Goal: Task Accomplishment & Management: Complete application form

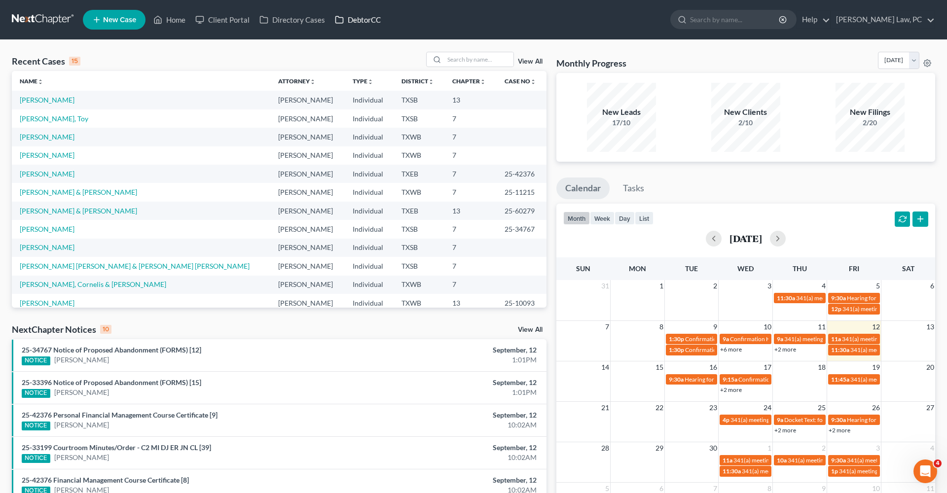
click at [347, 17] on link "DebtorCC" at bounding box center [358, 20] width 56 height 18
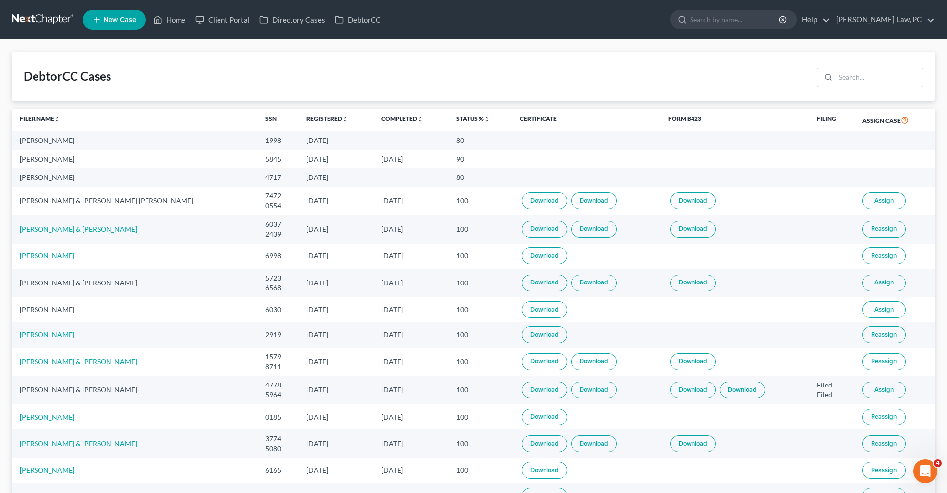
click at [44, 21] on link at bounding box center [43, 20] width 63 height 18
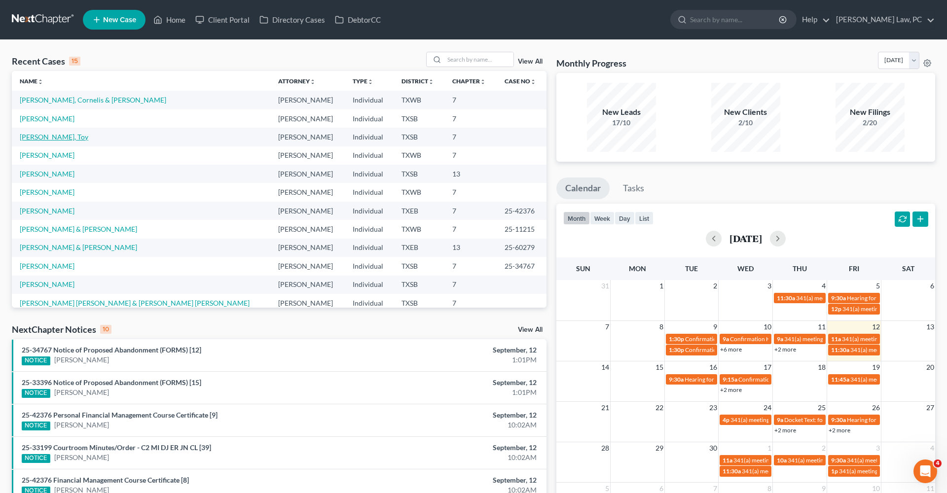
click at [69, 136] on link "[PERSON_NAME], Toy" at bounding box center [54, 137] width 69 height 8
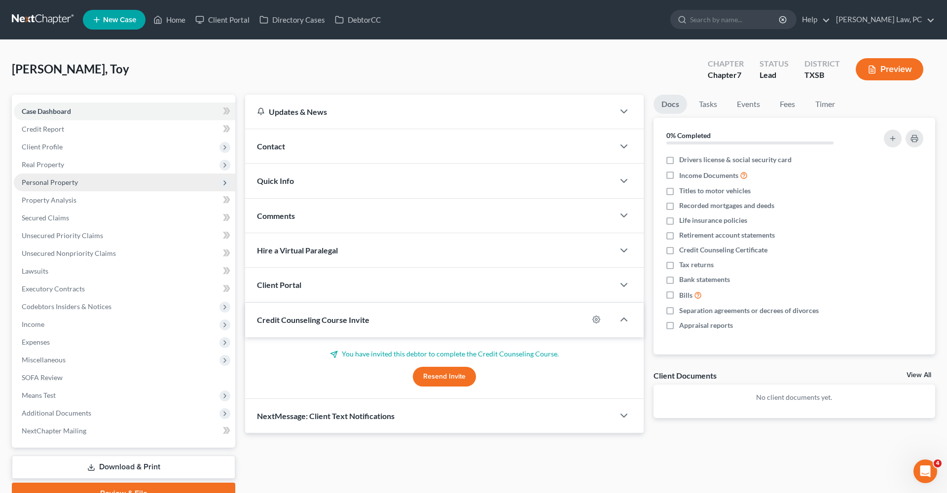
click at [60, 182] on span "Personal Property" at bounding box center [50, 182] width 56 height 8
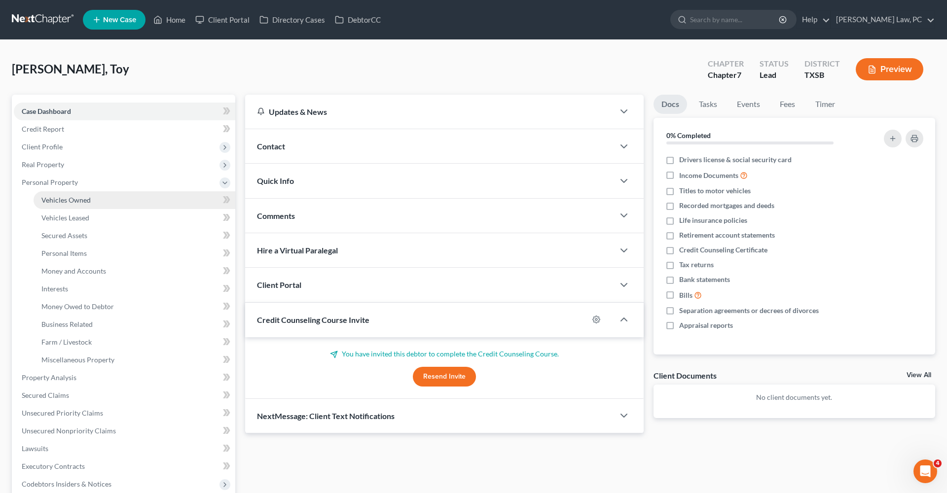
click at [65, 207] on link "Vehicles Owned" at bounding box center [135, 200] width 202 height 18
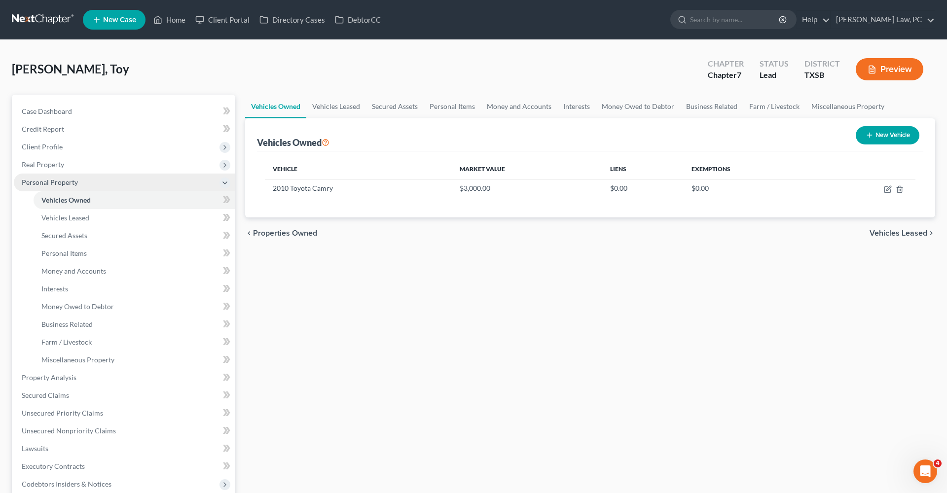
click at [50, 188] on span "Personal Property" at bounding box center [125, 183] width 222 height 18
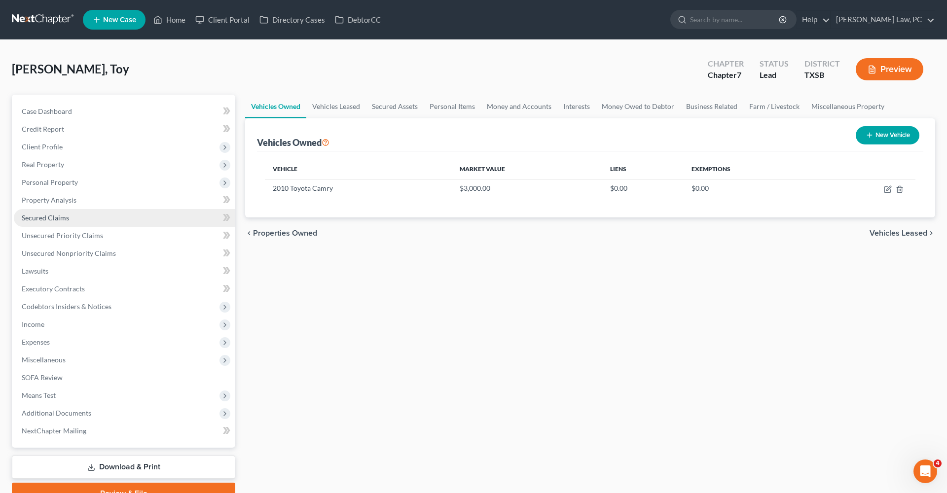
click at [56, 220] on span "Secured Claims" at bounding box center [45, 218] width 47 height 8
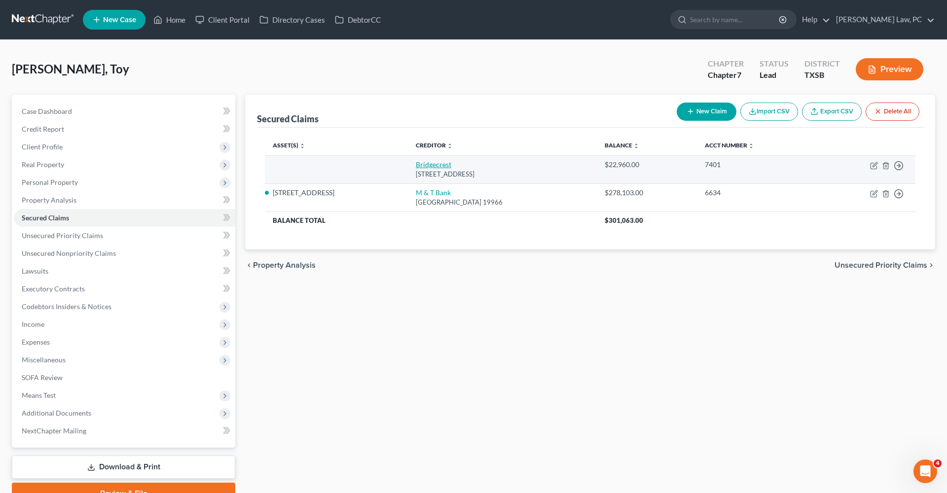
click at [431, 168] on link "Bridgecrest" at bounding box center [434, 164] width 36 height 8
select select "3"
select select "0"
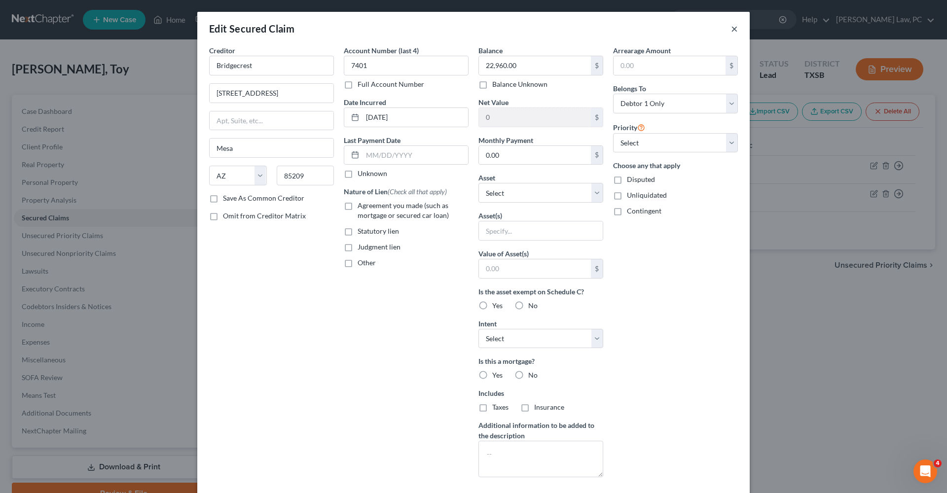
click at [734, 30] on button "×" at bounding box center [734, 29] width 7 height 12
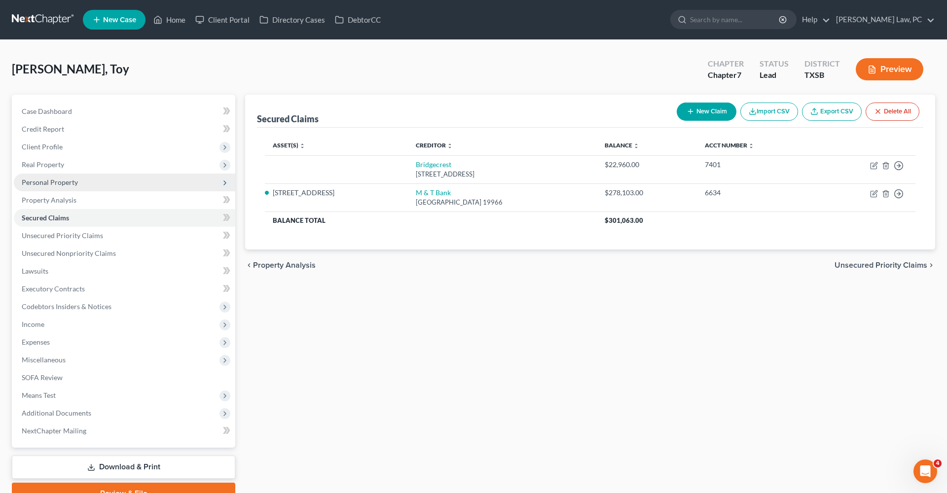
click at [61, 182] on span "Personal Property" at bounding box center [50, 182] width 56 height 8
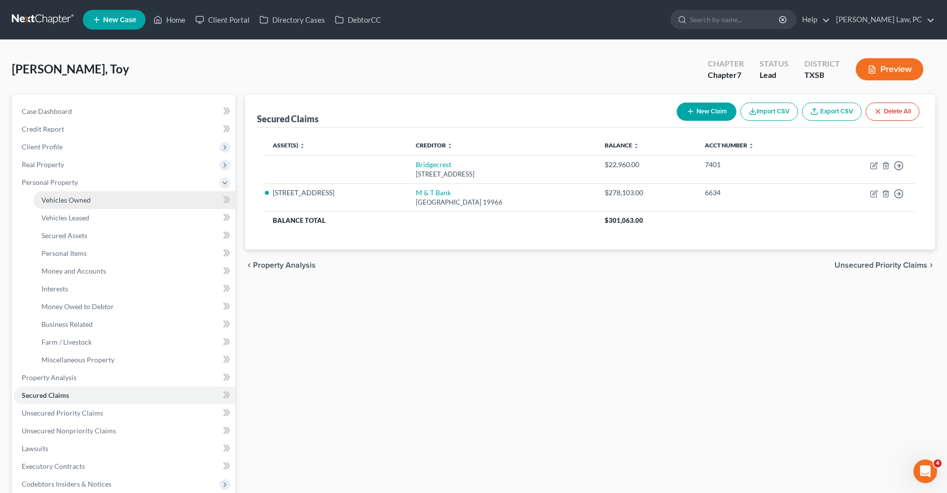
click at [74, 200] on span "Vehicles Owned" at bounding box center [65, 200] width 49 height 8
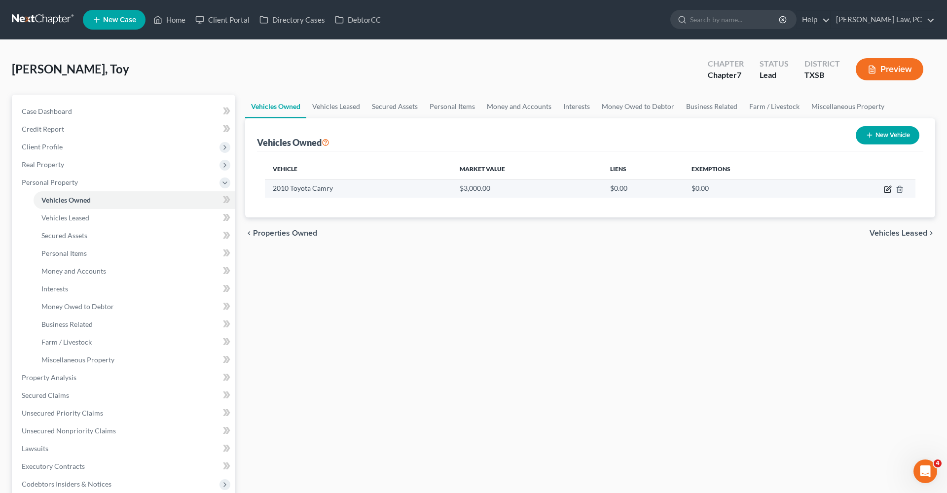
click at [891, 193] on icon "button" at bounding box center [888, 190] width 8 height 8
select select "0"
select select "16"
select select "3"
select select "0"
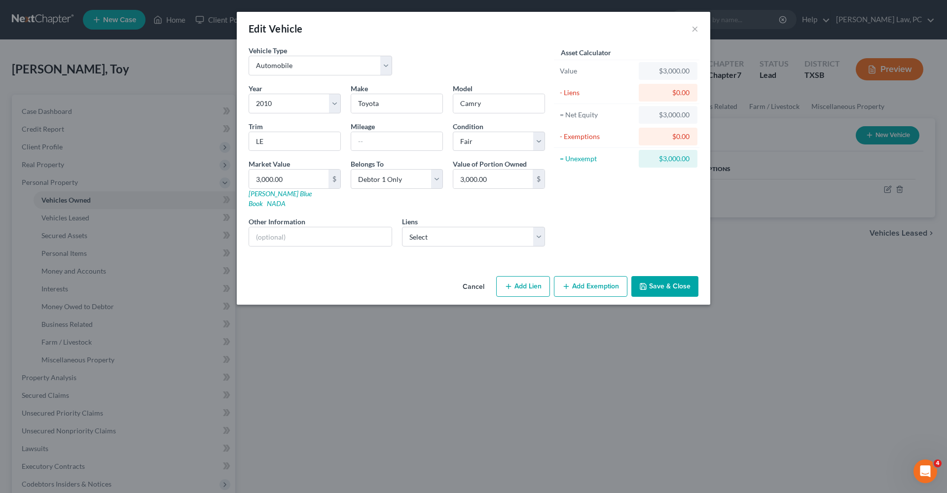
click at [591, 278] on button "Add Exemption" at bounding box center [591, 286] width 74 height 21
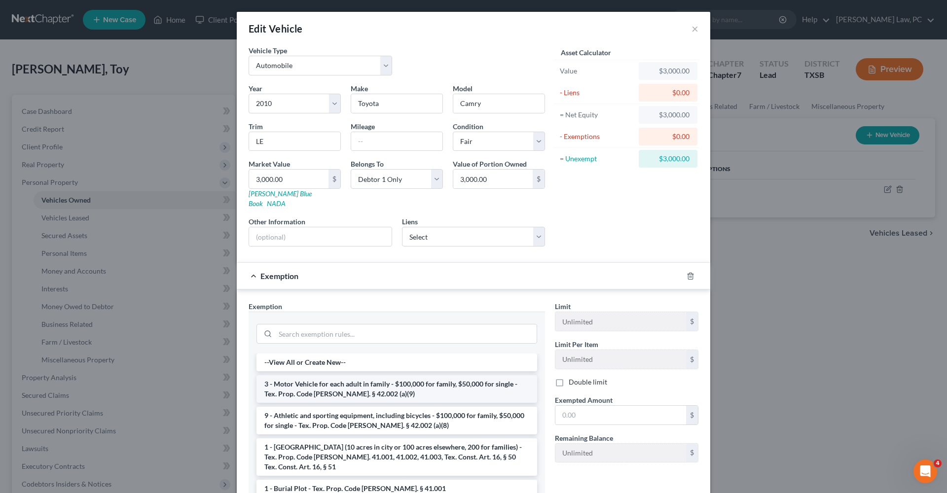
click at [365, 381] on li "3 - Motor Vehicle for each adult in family - $100,000 for family, $50,000 for s…" at bounding box center [397, 389] width 281 height 28
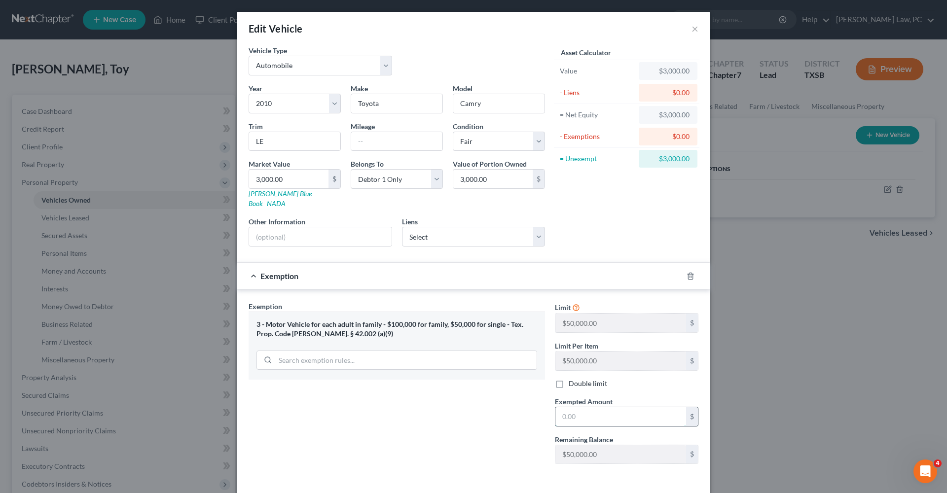
click at [588, 413] on input "text" at bounding box center [621, 417] width 131 height 19
type input "3,000"
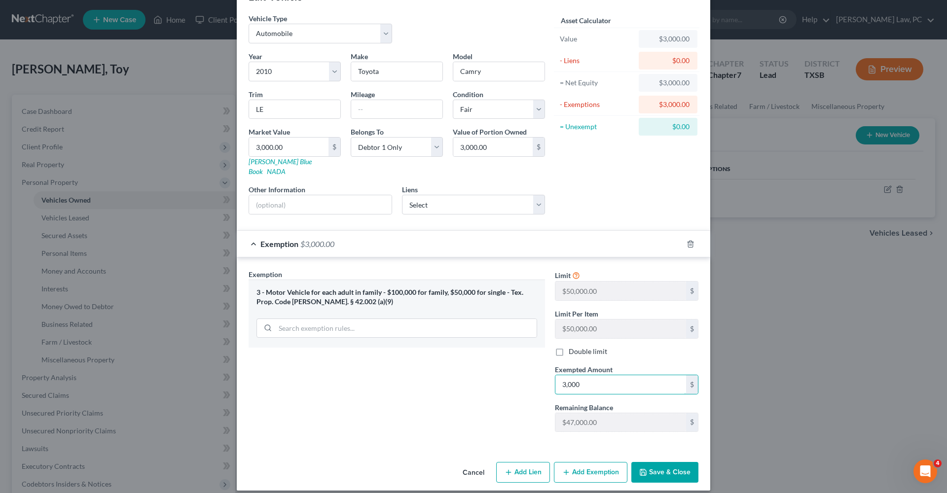
scroll to position [32, 0]
click at [674, 463] on button "Save & Close" at bounding box center [664, 473] width 67 height 21
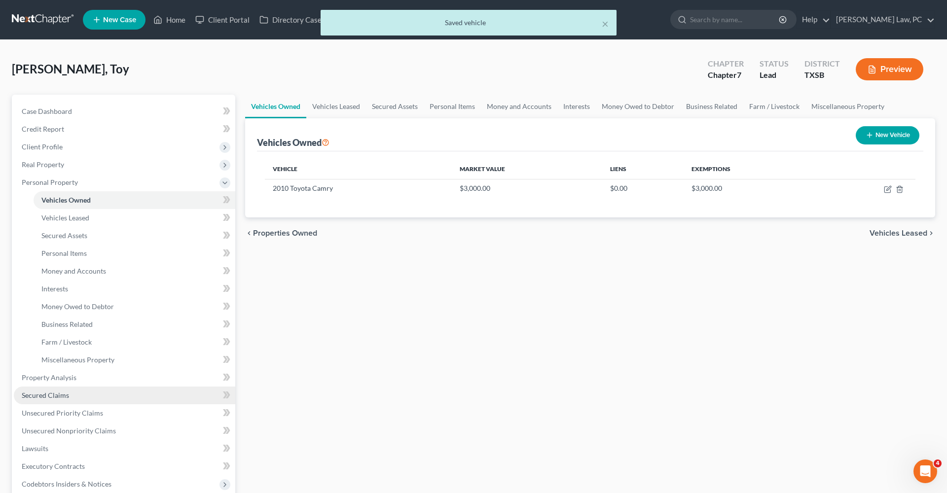
click at [55, 398] on span "Secured Claims" at bounding box center [45, 395] width 47 height 8
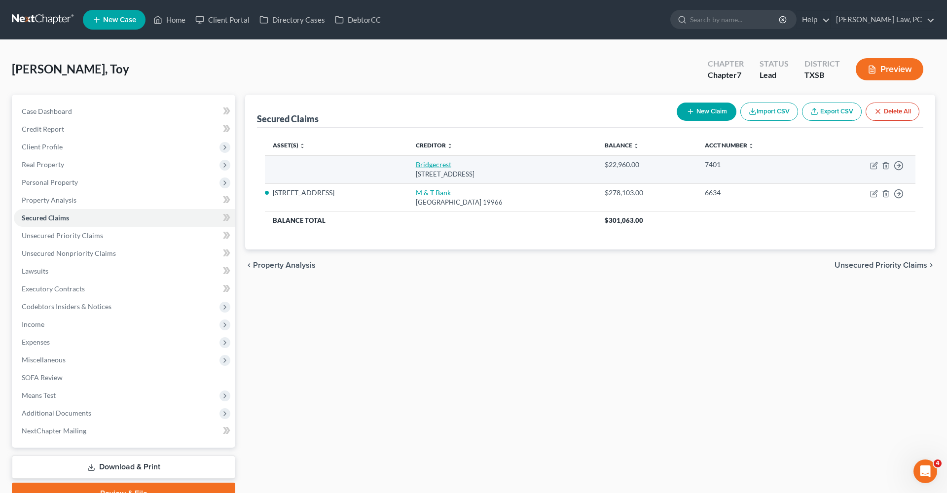
click at [430, 165] on link "Bridgecrest" at bounding box center [434, 164] width 36 height 8
select select "3"
select select "0"
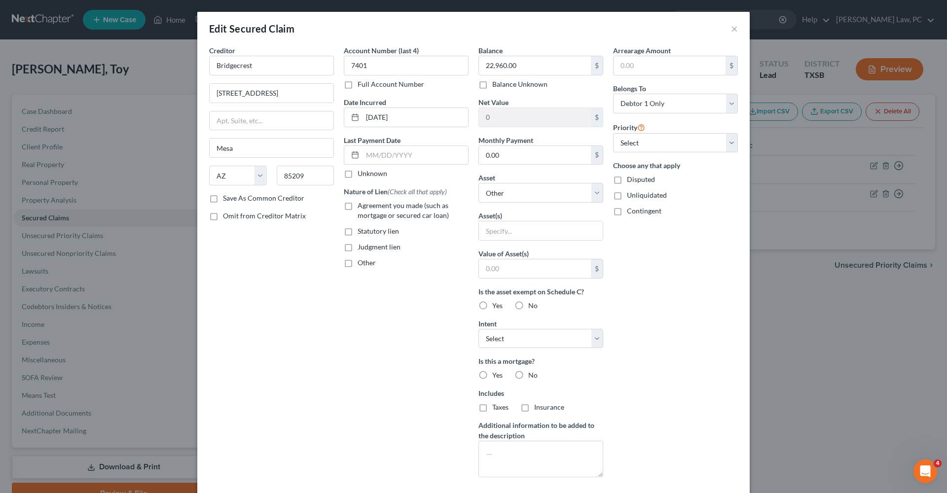
click at [358, 207] on label "Agreement you made (such as mortgage or secured car loan)" at bounding box center [413, 211] width 111 height 20
click at [362, 207] on input "Agreement you made (such as mortgage or secured car loan)" at bounding box center [365, 204] width 6 height 6
checkbox input "true"
click at [735, 30] on button "×" at bounding box center [734, 29] width 7 height 12
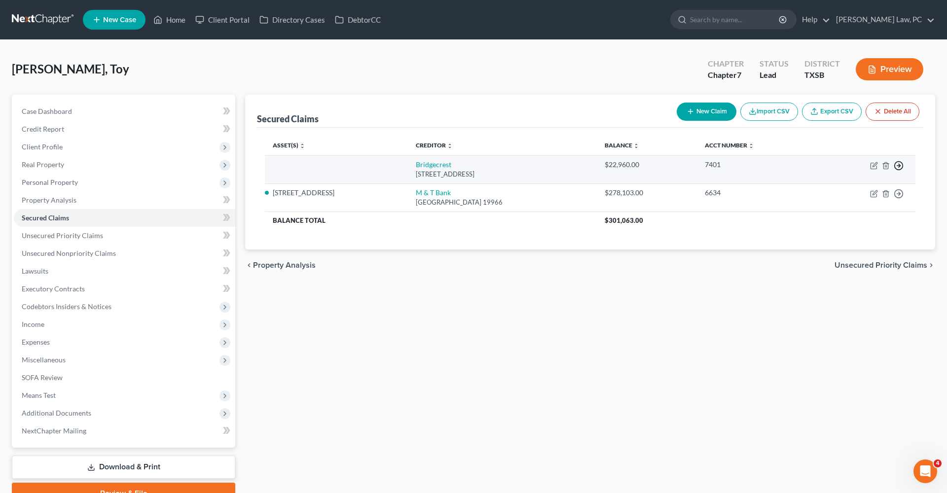
click at [900, 168] on icon "button" at bounding box center [899, 166] width 10 height 10
click at [847, 194] on link "Move to F" at bounding box center [854, 189] width 82 height 17
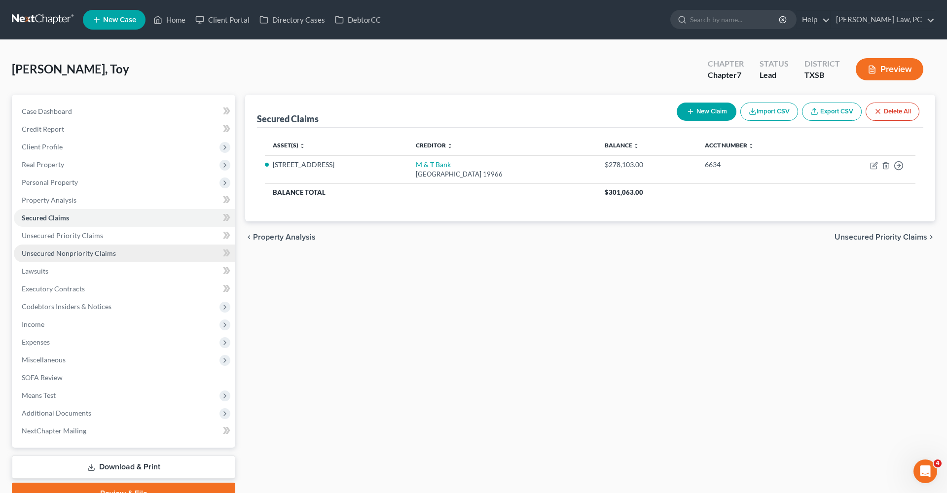
click at [58, 251] on span "Unsecured Nonpriority Claims" at bounding box center [69, 253] width 94 height 8
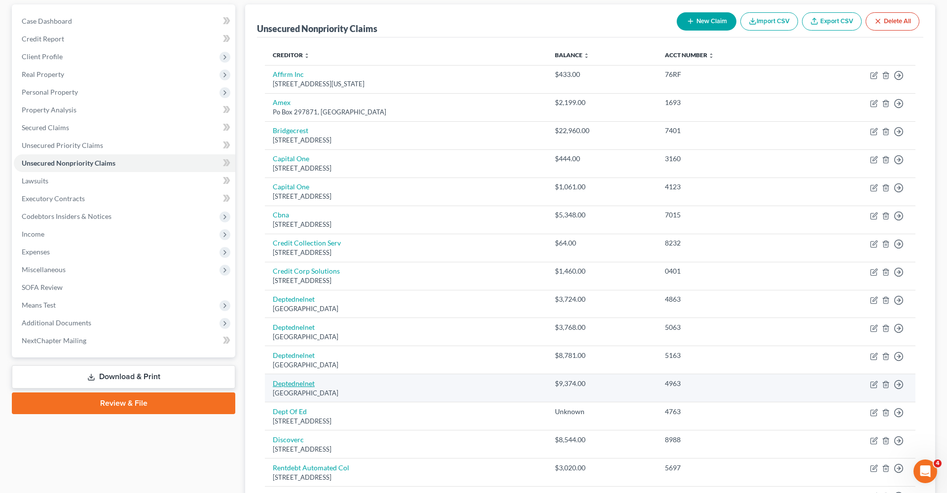
scroll to position [89, 0]
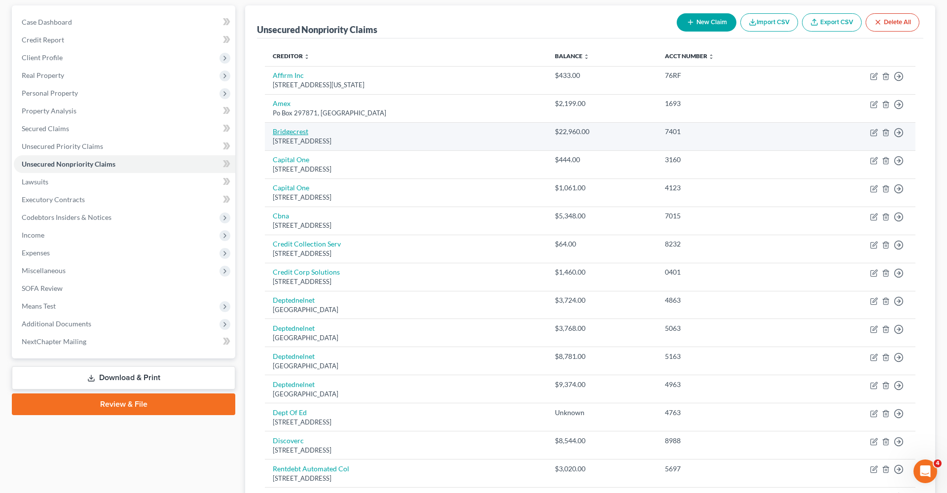
click at [297, 130] on link "Bridgecrest" at bounding box center [291, 131] width 36 height 8
select select "3"
select select "0"
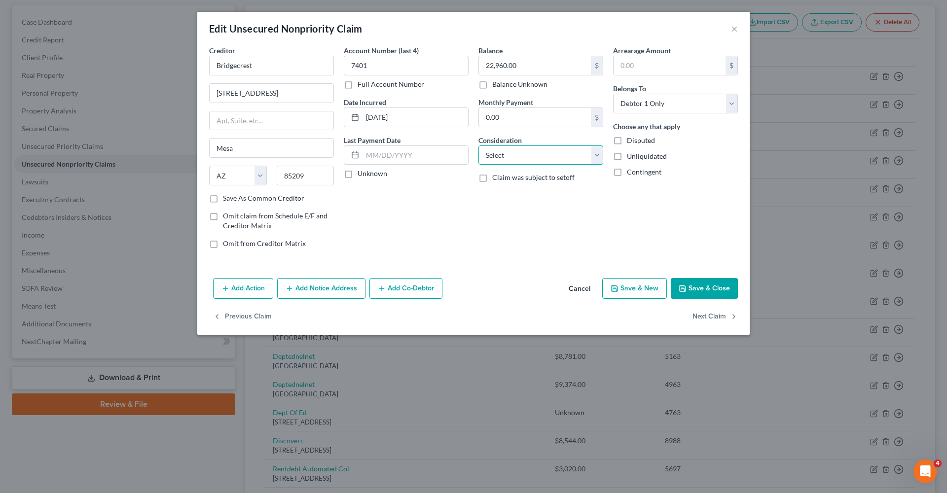
select select "4"
click at [246, 293] on button "Add Action" at bounding box center [243, 288] width 60 height 21
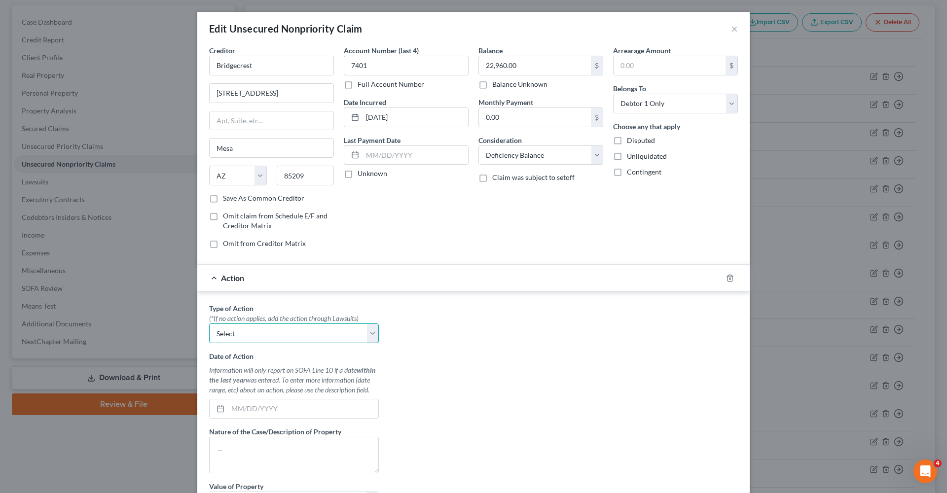
select select "0"
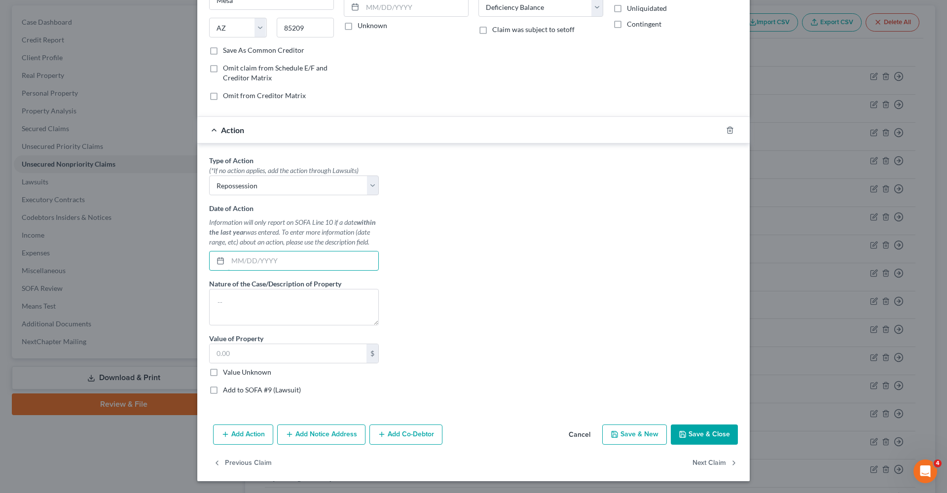
scroll to position [148, 0]
click at [722, 430] on button "Save & Close" at bounding box center [704, 435] width 67 height 21
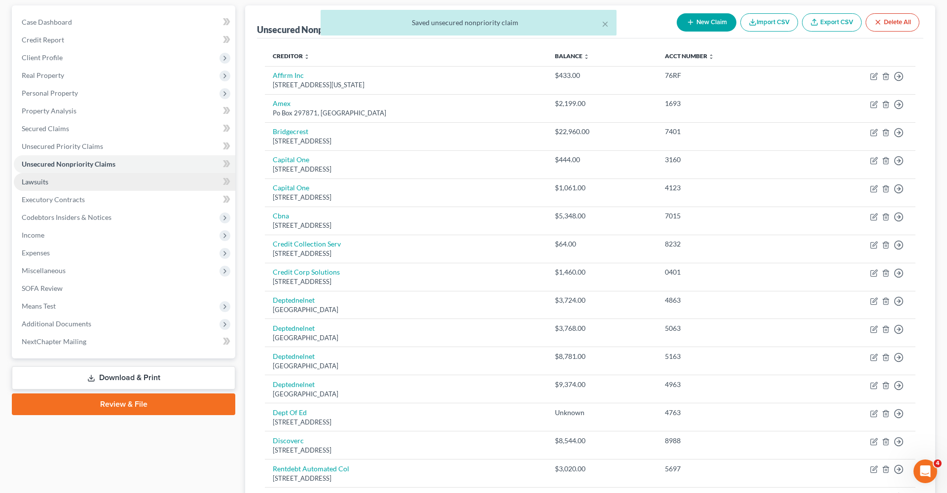
click at [35, 180] on span "Lawsuits" at bounding box center [35, 182] width 27 height 8
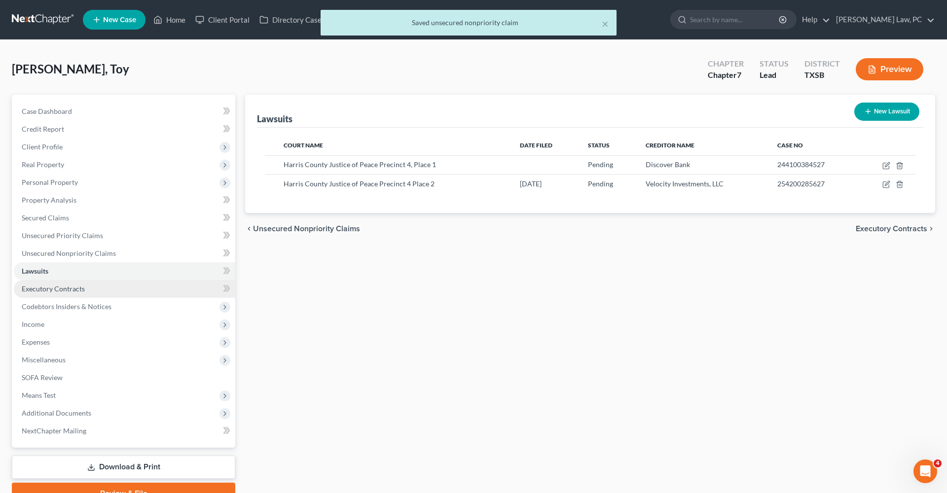
click at [54, 288] on span "Executory Contracts" at bounding box center [53, 289] width 63 height 8
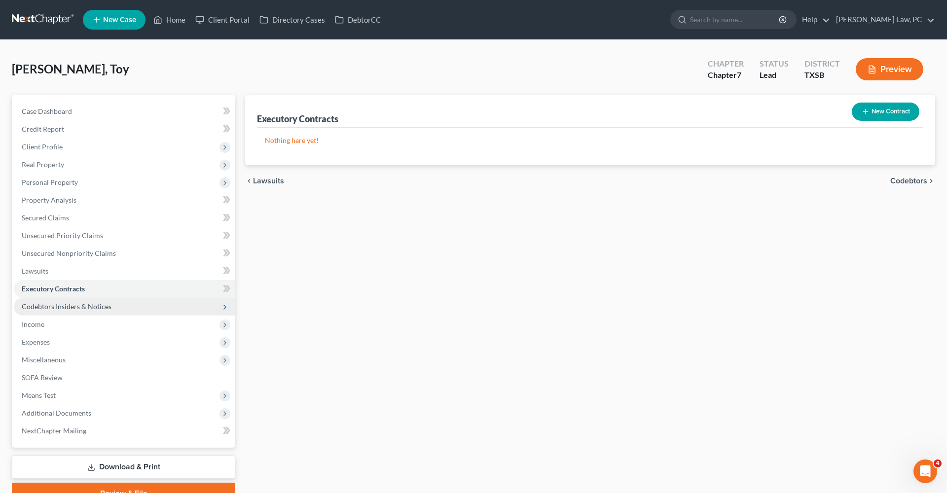
click at [65, 311] on span "Codebtors Insiders & Notices" at bounding box center [125, 307] width 222 height 18
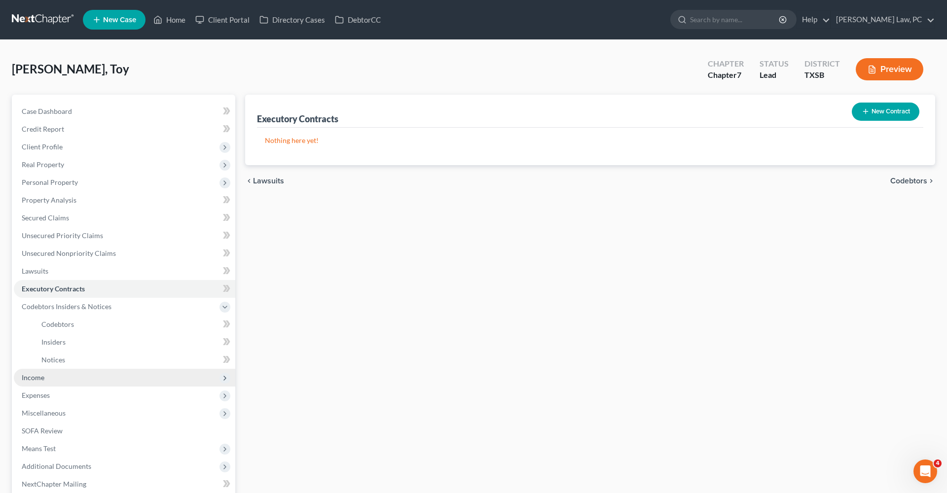
click at [35, 378] on span "Income" at bounding box center [33, 377] width 23 height 8
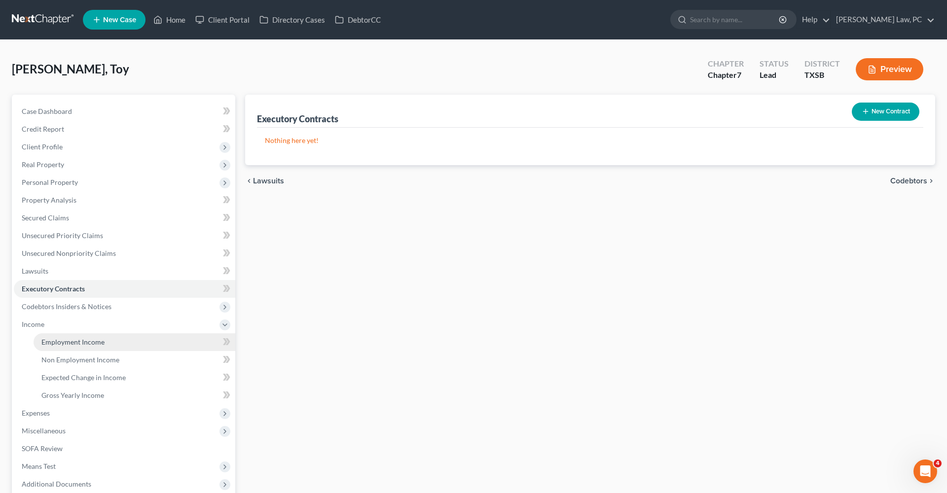
click at [73, 340] on span "Employment Income" at bounding box center [72, 342] width 63 height 8
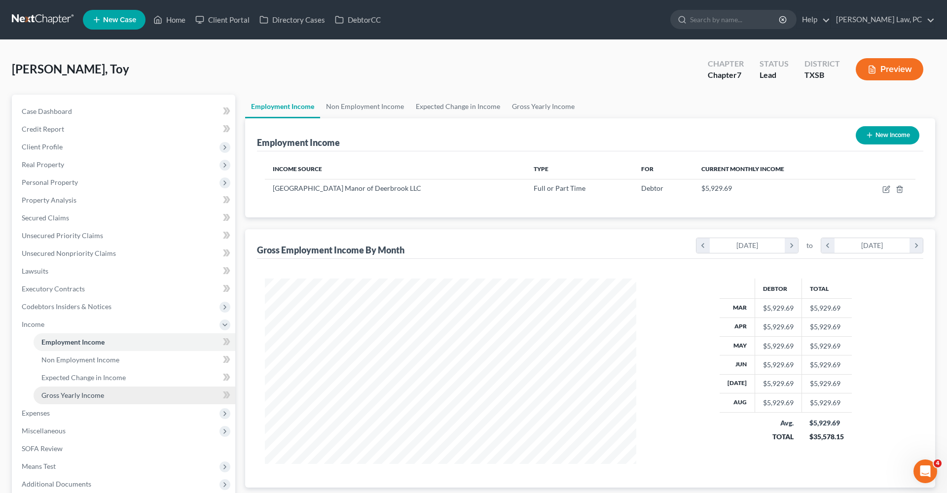
scroll to position [186, 391]
click at [80, 361] on span "Non Employment Income" at bounding box center [80, 360] width 78 height 8
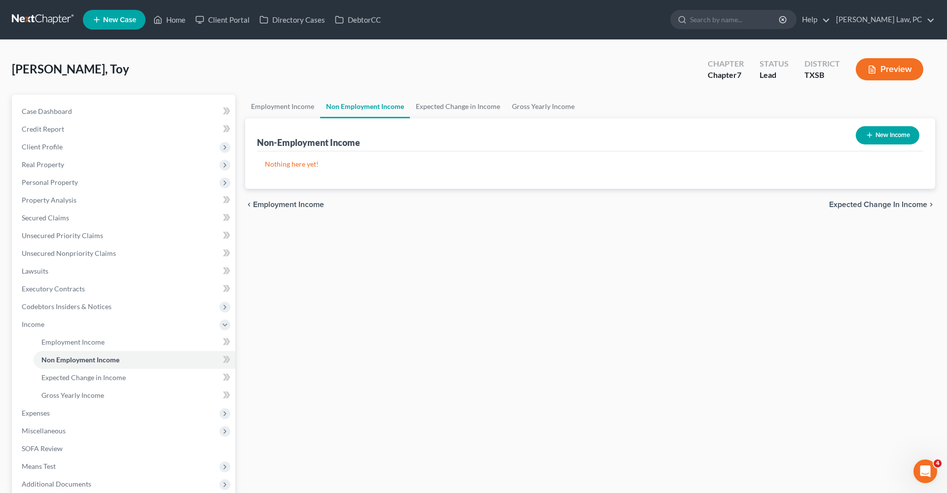
click at [881, 130] on button "New Income" at bounding box center [888, 135] width 64 height 18
select select "0"
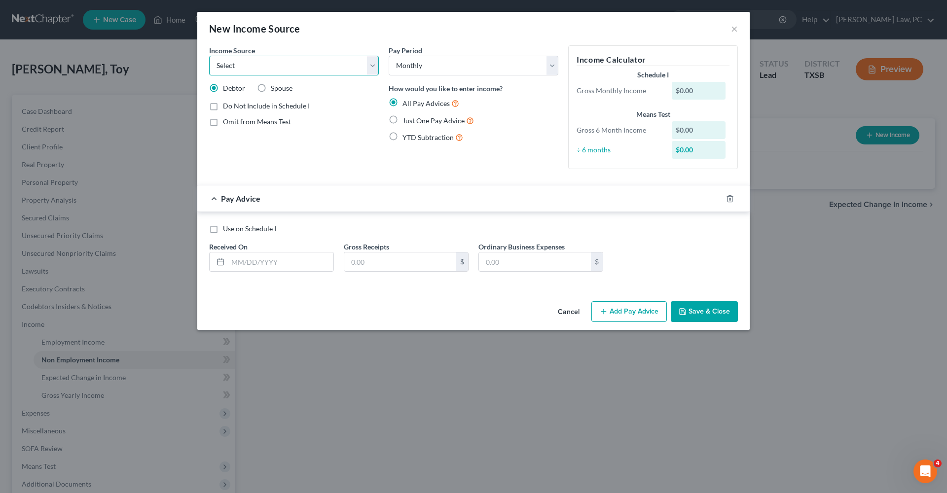
select select "8"
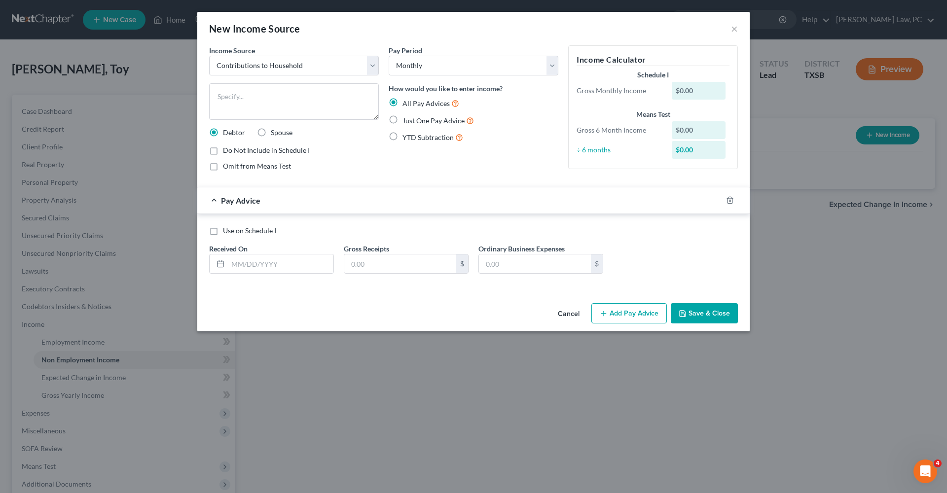
click at [415, 121] on span "Just One Pay Advice" at bounding box center [434, 120] width 62 height 8
click at [413, 121] on input "Just One Pay Advice" at bounding box center [410, 118] width 6 height 6
radio input "true"
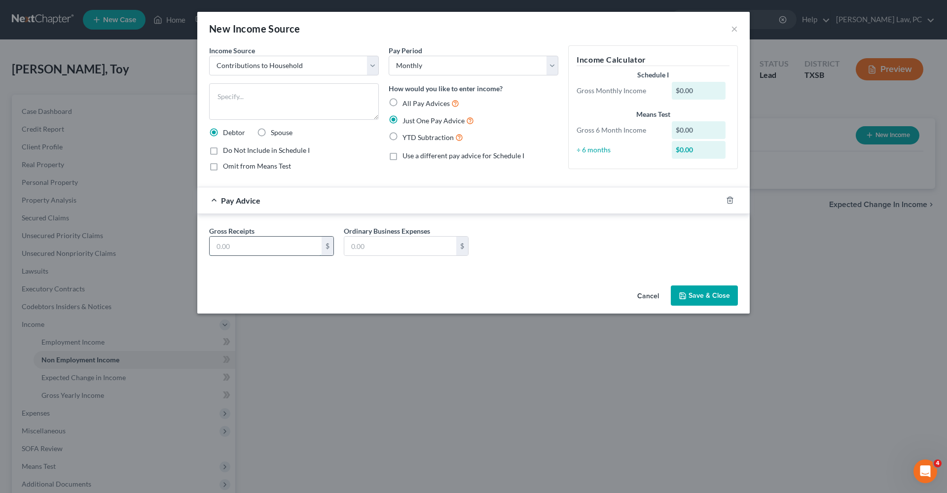
click at [252, 251] on input "text" at bounding box center [266, 246] width 112 height 19
type input "100"
click at [696, 293] on button "Save & Close" at bounding box center [704, 296] width 67 height 21
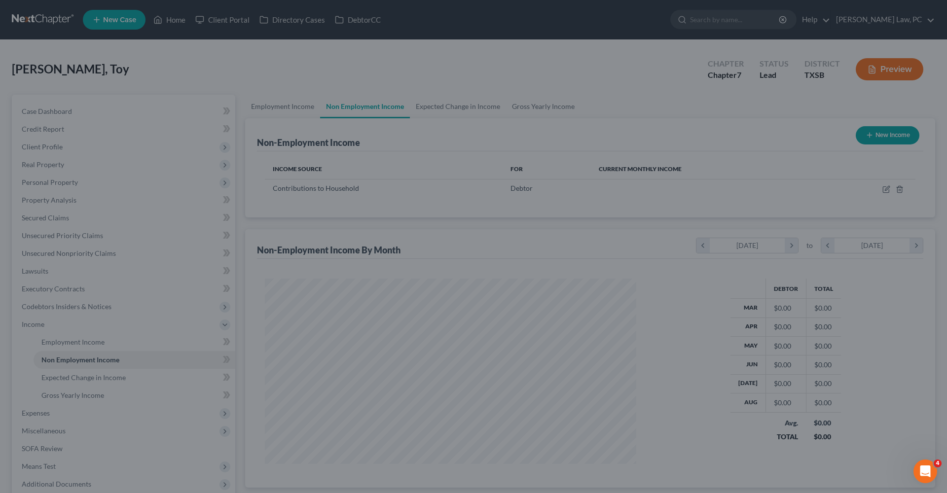
scroll to position [186, 391]
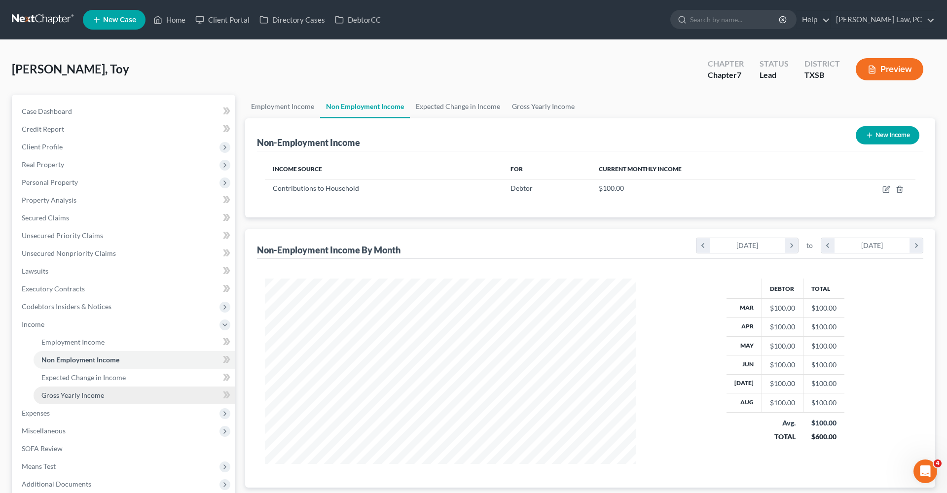
click at [84, 395] on span "Gross Yearly Income" at bounding box center [72, 395] width 63 height 8
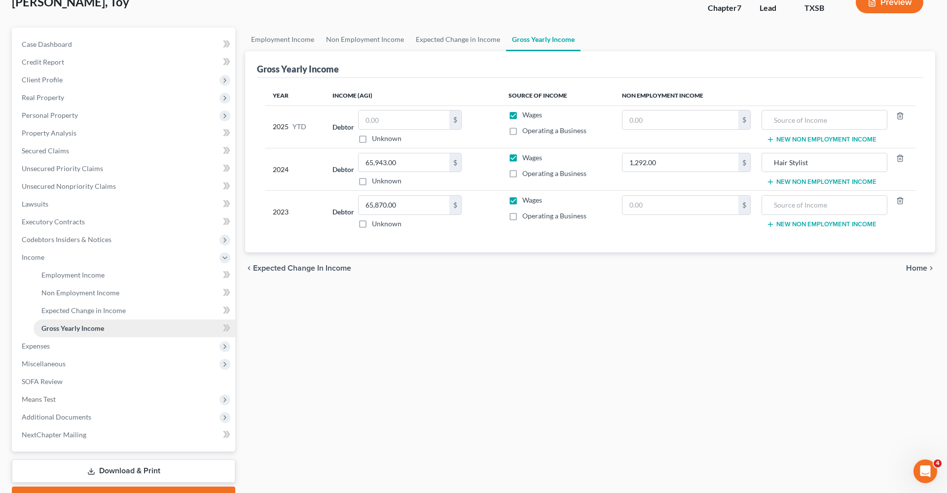
scroll to position [68, 0]
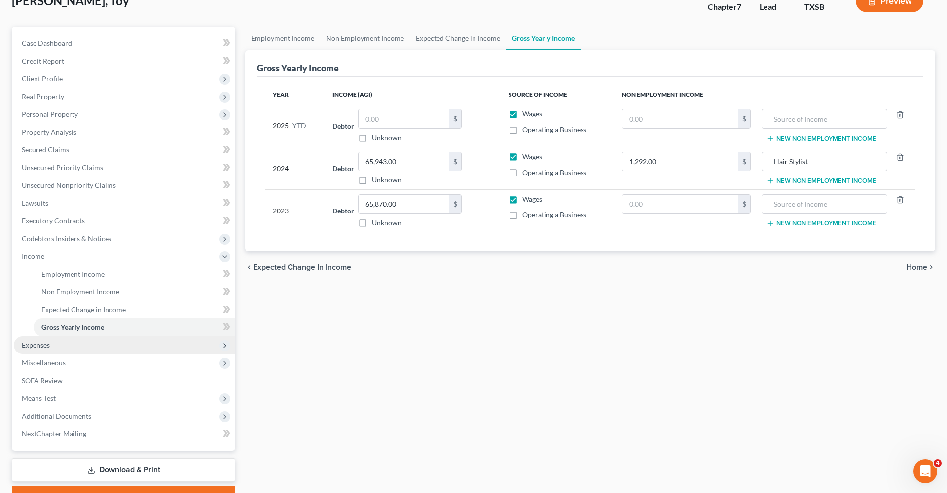
click at [43, 345] on span "Expenses" at bounding box center [36, 345] width 28 height 8
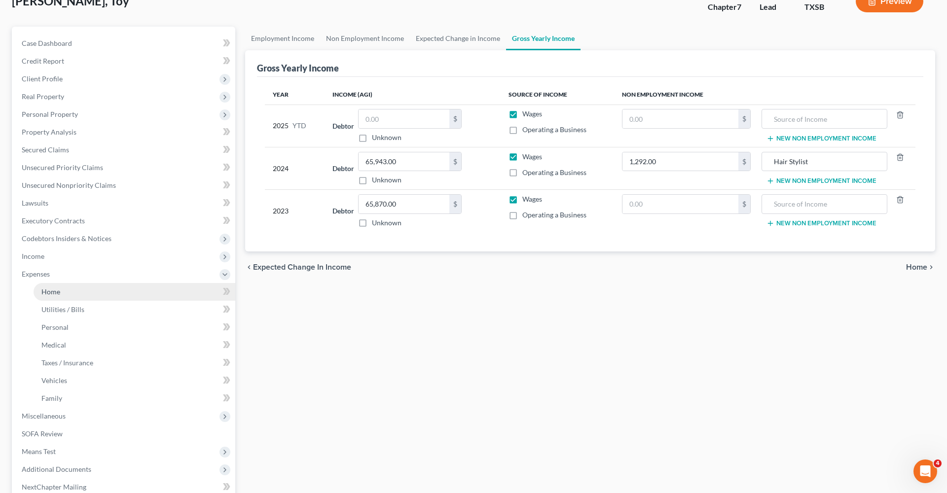
click at [58, 290] on span "Home" at bounding box center [50, 292] width 19 height 8
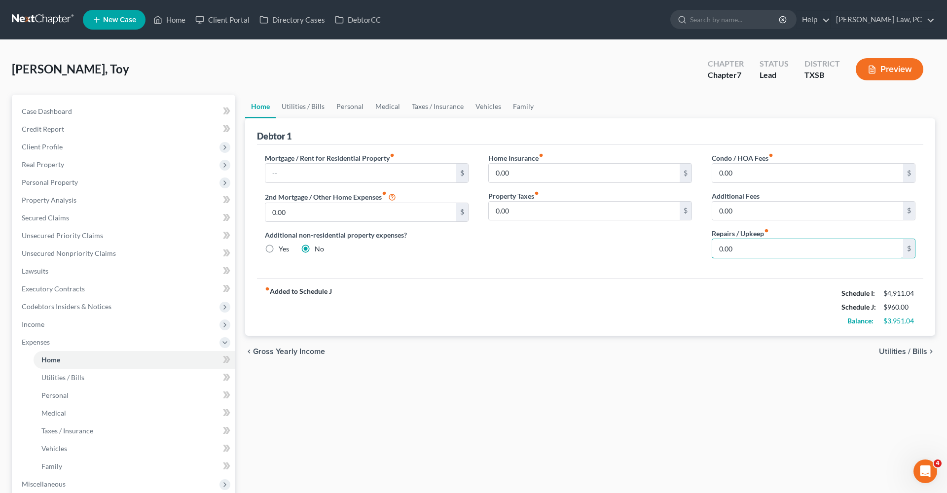
drag, startPoint x: 743, startPoint y: 248, endPoint x: 692, endPoint y: 249, distance: 50.8
click at [692, 250] on div "Mortgage / Rent for Residential Property fiber_manual_record $ 2nd Mortgage / O…" at bounding box center [590, 209] width 670 height 113
type input "100"
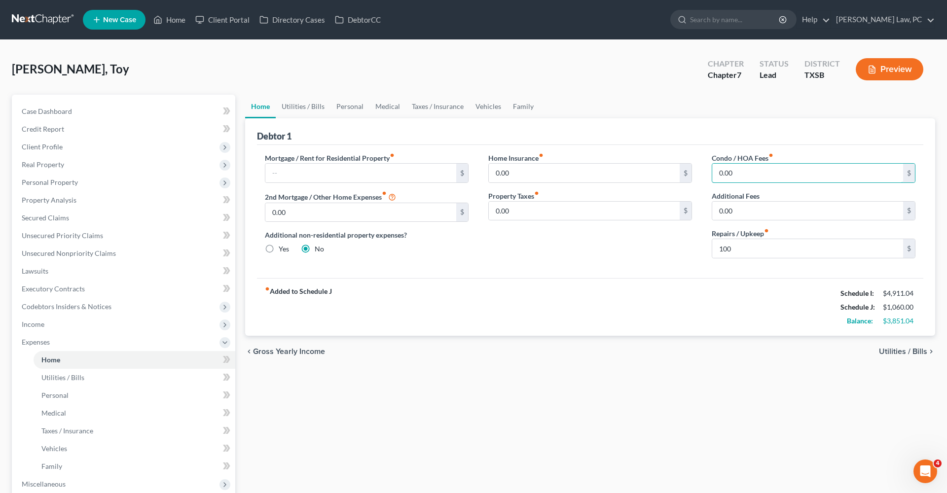
drag, startPoint x: 742, startPoint y: 174, endPoint x: 702, endPoint y: 173, distance: 41.0
click at [701, 173] on div "Mortgage / Rent for Residential Property fiber_manual_record $ 2nd Mortgage / O…" at bounding box center [590, 209] width 670 height 113
type input "38"
click at [303, 108] on link "Utilities / Bills" at bounding box center [303, 107] width 55 height 24
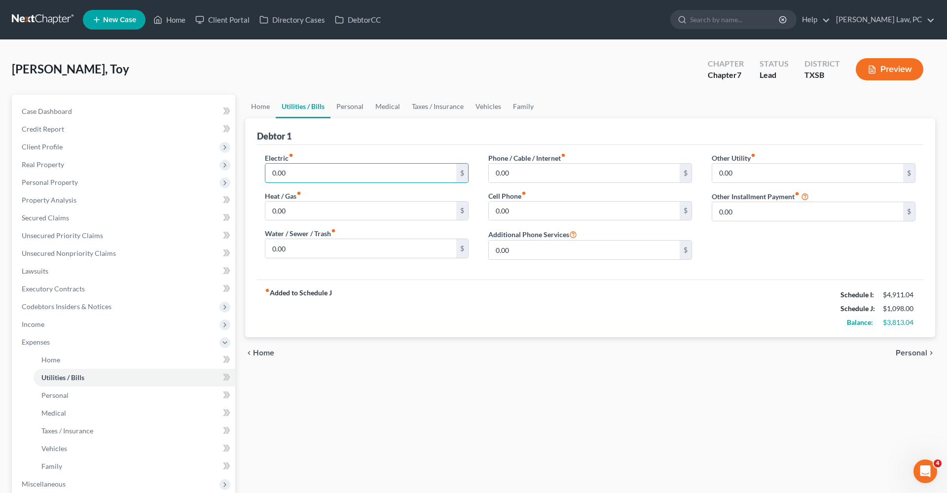
drag, startPoint x: 299, startPoint y: 173, endPoint x: 263, endPoint y: 169, distance: 36.2
click at [263, 169] on div "Electric fiber_manual_record 0.00 $ Heat / Gas fiber_manual_record 0.00 $ Water…" at bounding box center [366, 210] width 223 height 115
type input "140"
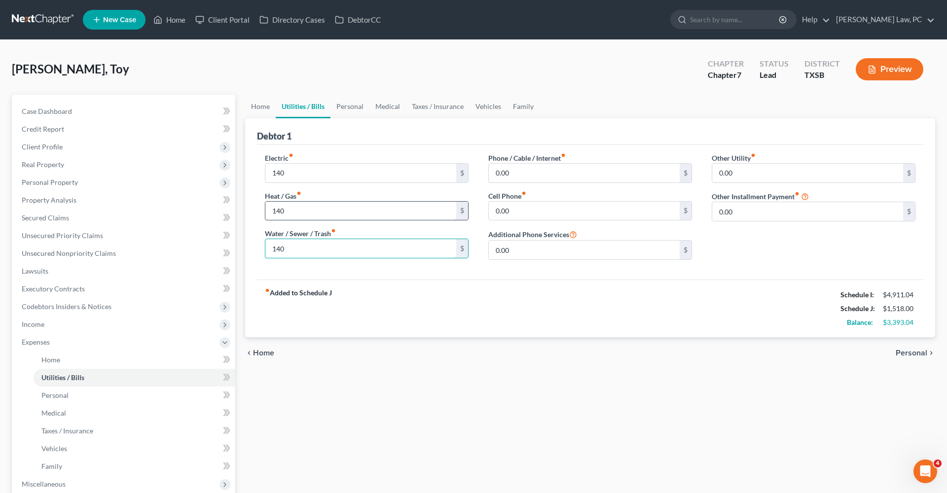
type input "140"
drag, startPoint x: 513, startPoint y: 174, endPoint x: 480, endPoint y: 174, distance: 32.6
click at [480, 174] on div "Phone / Cable / Internet fiber_manual_record 0.00 $ Cell Phone fiber_manual_rec…" at bounding box center [590, 210] width 223 height 115
type input "140"
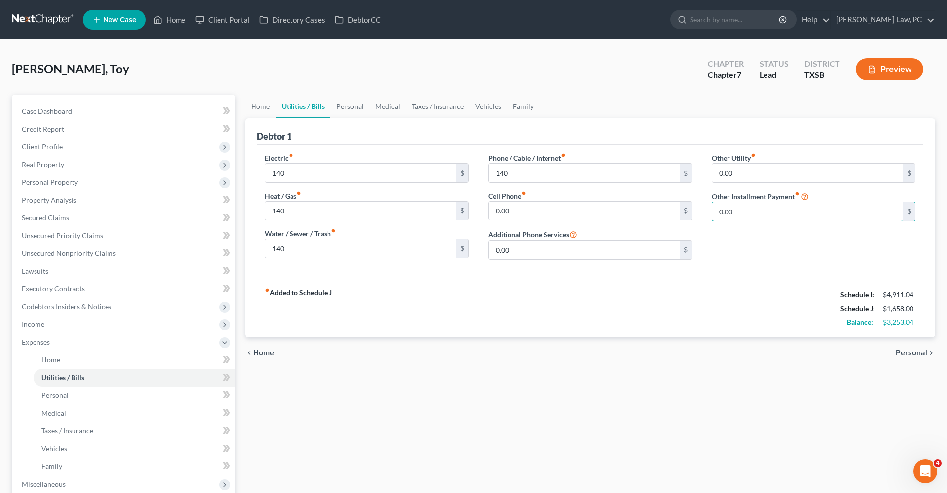
drag, startPoint x: 747, startPoint y: 212, endPoint x: 704, endPoint y: 210, distance: 43.9
click at [703, 210] on div "Other Utility fiber_manual_record 0.00 $ Other Installment Payment fiber_manual…" at bounding box center [813, 210] width 223 height 115
type input "19"
click at [741, 239] on input "text" at bounding box center [813, 239] width 203 height 19
type input "Subscriptions"
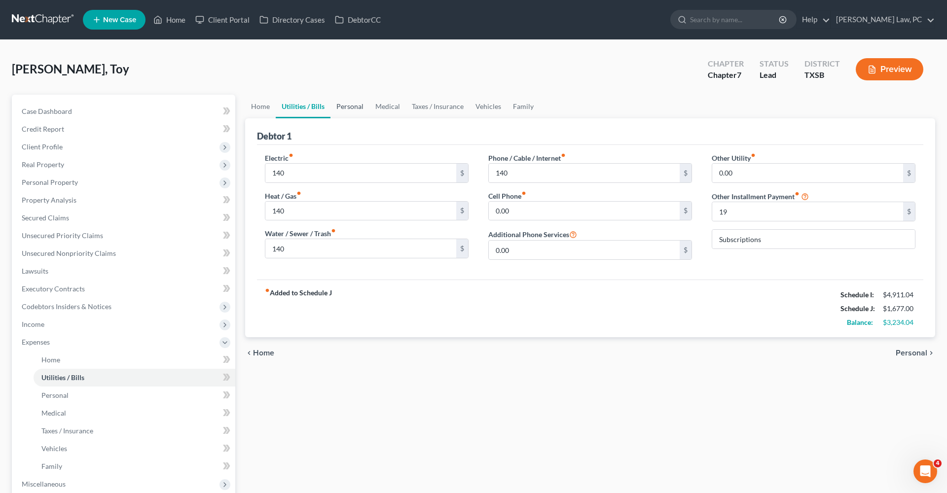
click at [349, 108] on link "Personal" at bounding box center [350, 107] width 39 height 24
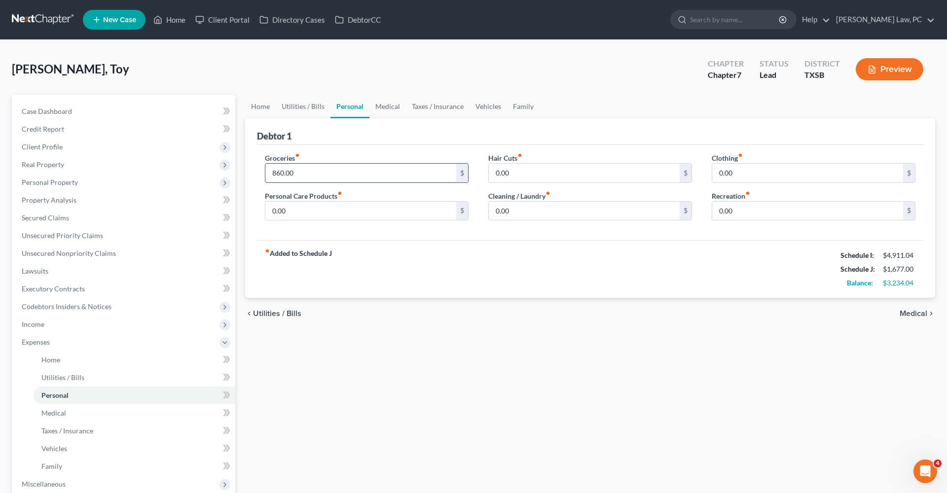
click at [301, 174] on input "860.00" at bounding box center [360, 173] width 191 height 19
drag, startPoint x: 527, startPoint y: 173, endPoint x: 477, endPoint y: 169, distance: 50.0
click at [477, 170] on div "Groceries fiber_manual_record 860.00 $ Personal Care Products fiber_manual_reco…" at bounding box center [590, 191] width 670 height 76
type input "50"
drag, startPoint x: 292, startPoint y: 212, endPoint x: 242, endPoint y: 212, distance: 49.3
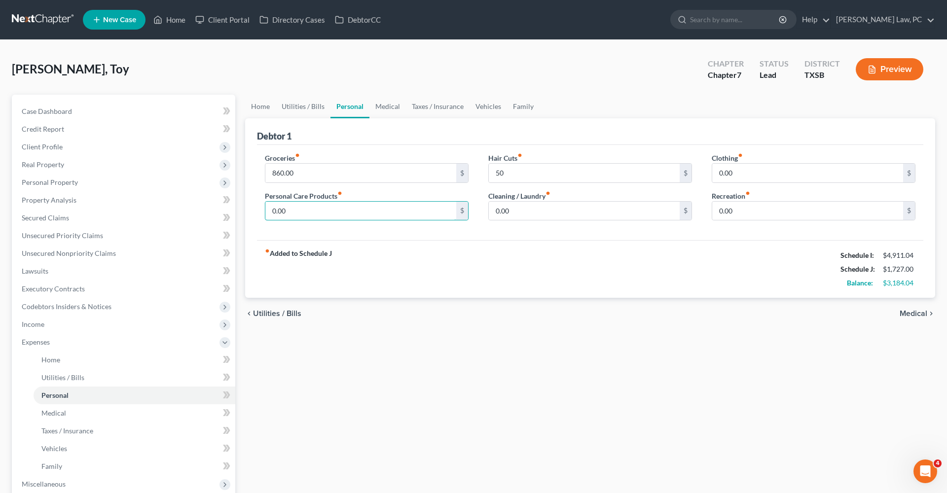
click at [242, 212] on div "Home Utilities / Bills Personal Medical Taxes / Insurance Vehicles Family Debto…" at bounding box center [590, 362] width 700 height 534
type input "50"
drag, startPoint x: 514, startPoint y: 209, endPoint x: 467, endPoint y: 208, distance: 47.4
click at [467, 208] on div "Groceries fiber_manual_record 860.00 $ Personal Care Products fiber_manual_reco…" at bounding box center [590, 191] width 670 height 76
type input "50"
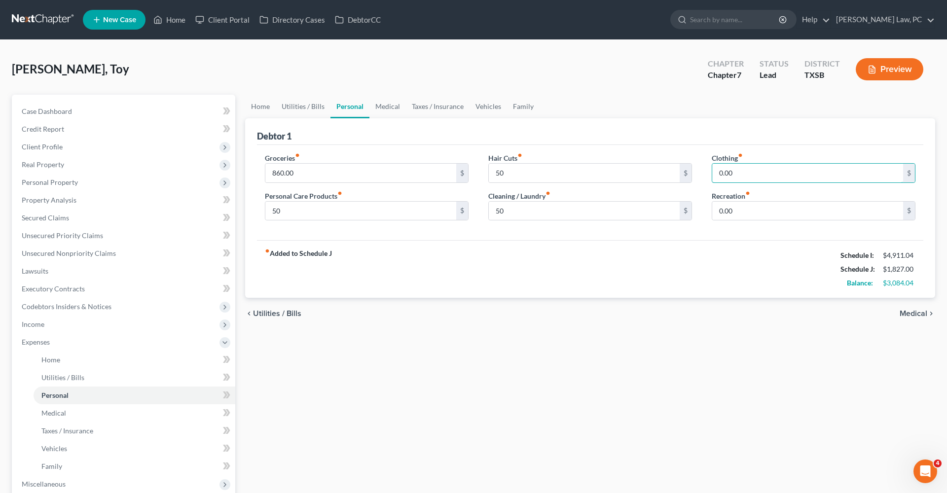
drag, startPoint x: 741, startPoint y: 174, endPoint x: 704, endPoint y: 174, distance: 37.5
click at [704, 174] on div "Clothing fiber_manual_record 0.00 $ Recreation fiber_manual_record 0.00 $" at bounding box center [813, 191] width 223 height 76
type input "120"
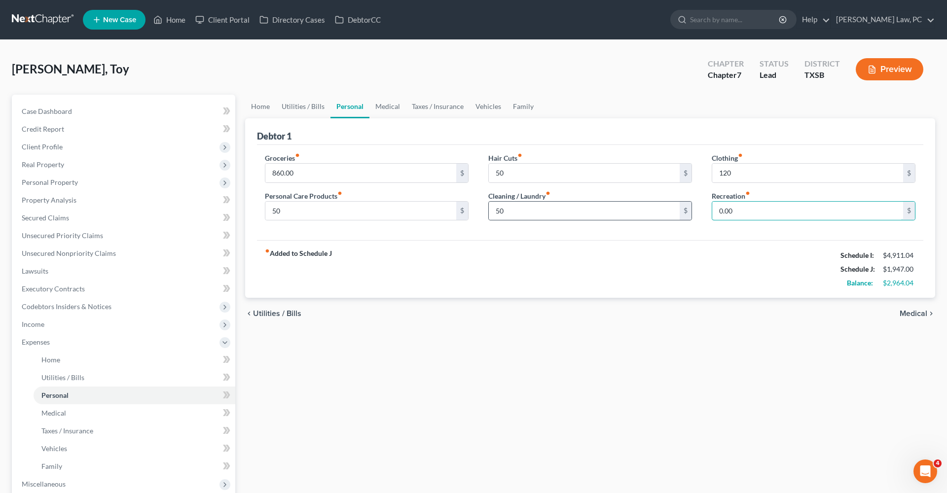
drag, startPoint x: 741, startPoint y: 209, endPoint x: 684, endPoint y: 209, distance: 56.7
click at [684, 209] on div "Groceries fiber_manual_record 860.00 $ Personal Care Products fiber_manual_reco…" at bounding box center [590, 191] width 670 height 76
type input "100"
click at [382, 107] on link "Medical" at bounding box center [388, 107] width 37 height 24
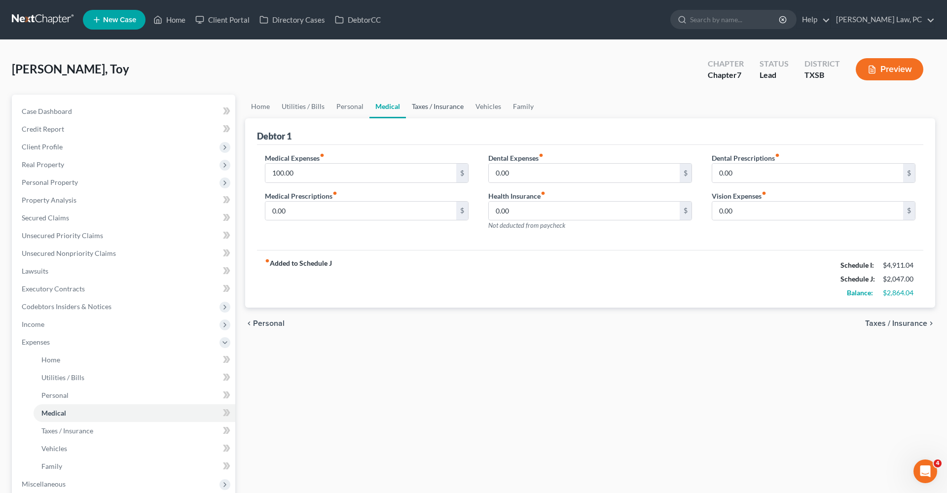
click at [439, 108] on link "Taxes / Insurance" at bounding box center [438, 107] width 64 height 24
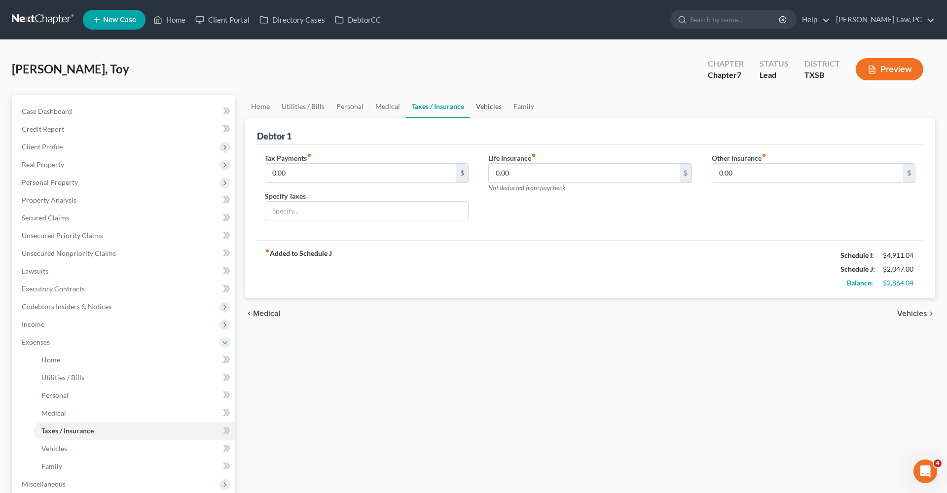
click at [490, 108] on link "Vehicles" at bounding box center [488, 107] width 37 height 24
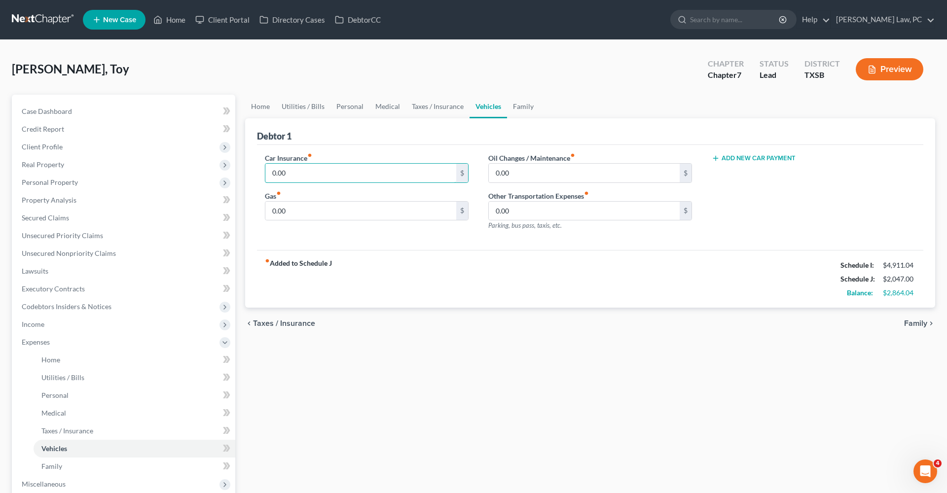
drag, startPoint x: 290, startPoint y: 175, endPoint x: 250, endPoint y: 173, distance: 40.0
click at [250, 174] on div "Debtor 1 Car Insurance fiber_manual_record 0.00 $ Gas fiber_manual_record 0.00 …" at bounding box center [590, 213] width 690 height 190
type input "370"
drag, startPoint x: 289, startPoint y: 212, endPoint x: 258, endPoint y: 212, distance: 31.6
click at [258, 212] on div "Car Insurance fiber_manual_record 370 $ Gas fiber_manual_record 0.00 $" at bounding box center [366, 196] width 223 height 86
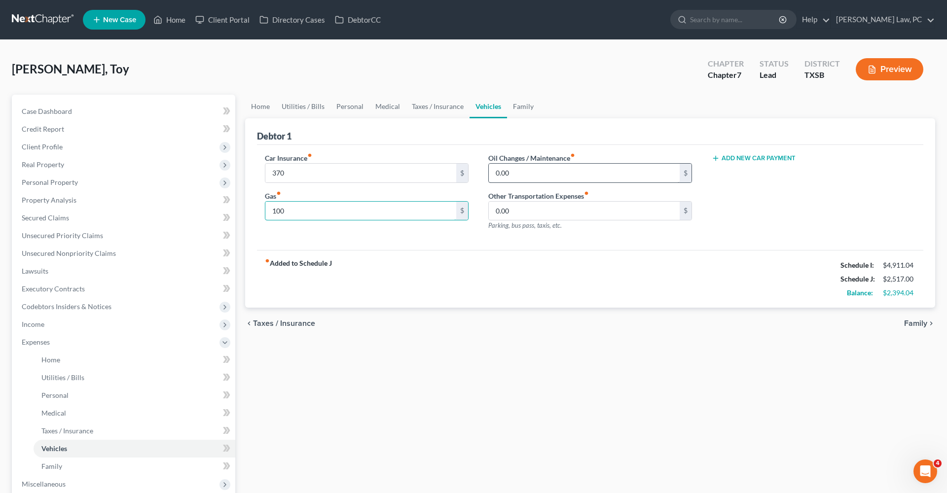
type input "100"
click at [519, 174] on input "0.00" at bounding box center [584, 173] width 191 height 19
drag, startPoint x: 519, startPoint y: 174, endPoint x: 491, endPoint y: 173, distance: 28.1
click at [491, 173] on input "0.00" at bounding box center [584, 173] width 191 height 19
click at [525, 105] on link "Family" at bounding box center [523, 107] width 33 height 24
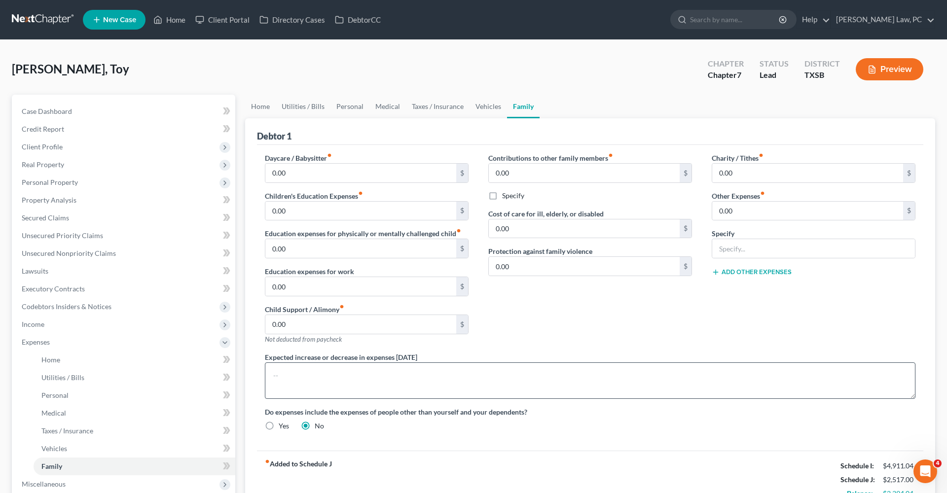
scroll to position [0, 0]
click at [489, 105] on link "Vehicles" at bounding box center [488, 106] width 37 height 24
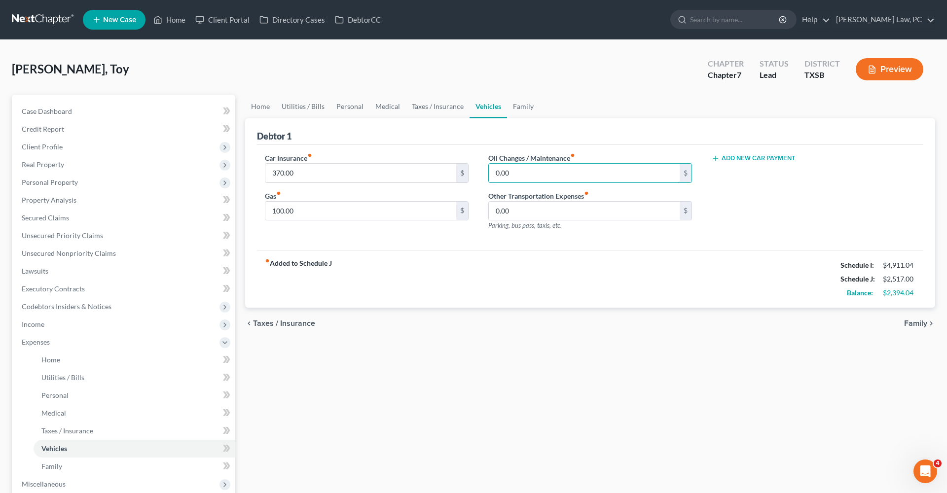
drag, startPoint x: 517, startPoint y: 172, endPoint x: 473, endPoint y: 172, distance: 43.9
click at [473, 172] on div "Car Insurance fiber_manual_record 370.00 $ Gas fiber_manual_record 100.00 $ Oil…" at bounding box center [590, 196] width 670 height 86
type input "50"
click at [520, 109] on link "Family" at bounding box center [523, 107] width 33 height 24
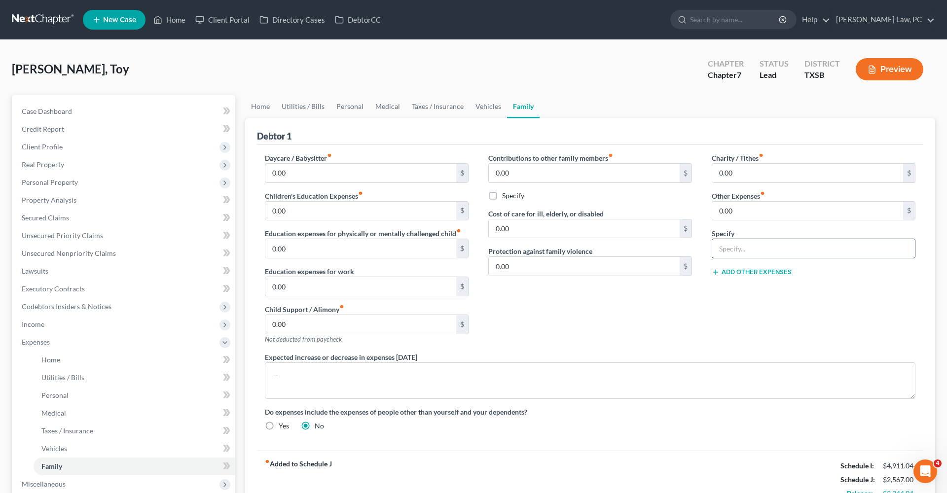
click at [768, 250] on input "text" at bounding box center [813, 248] width 203 height 19
type input "Pet Expenses"
type input "100"
click at [485, 104] on link "Vehicles" at bounding box center [488, 107] width 37 height 24
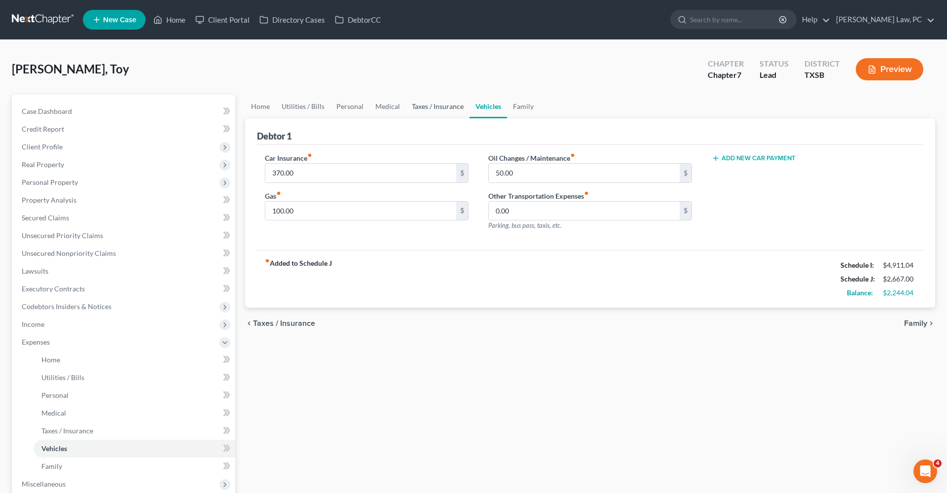
click at [453, 109] on link "Taxes / Insurance" at bounding box center [438, 107] width 64 height 24
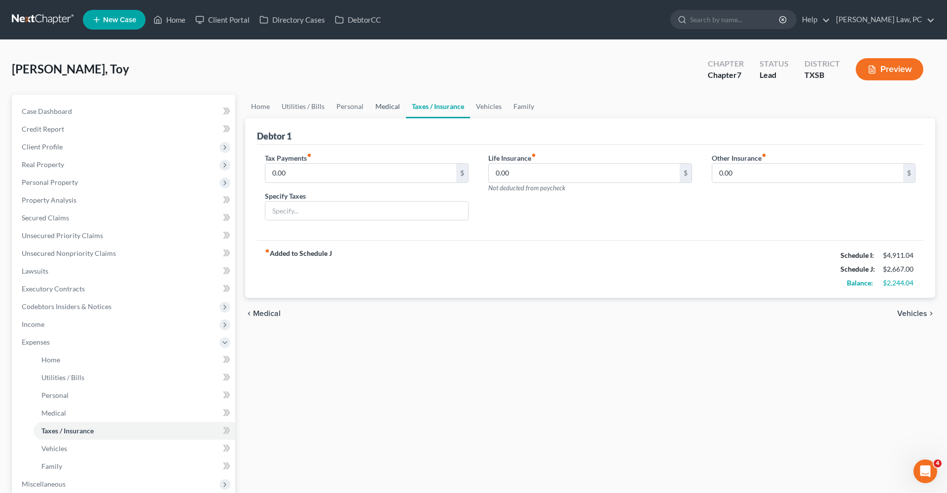
click at [391, 106] on link "Medical" at bounding box center [388, 107] width 37 height 24
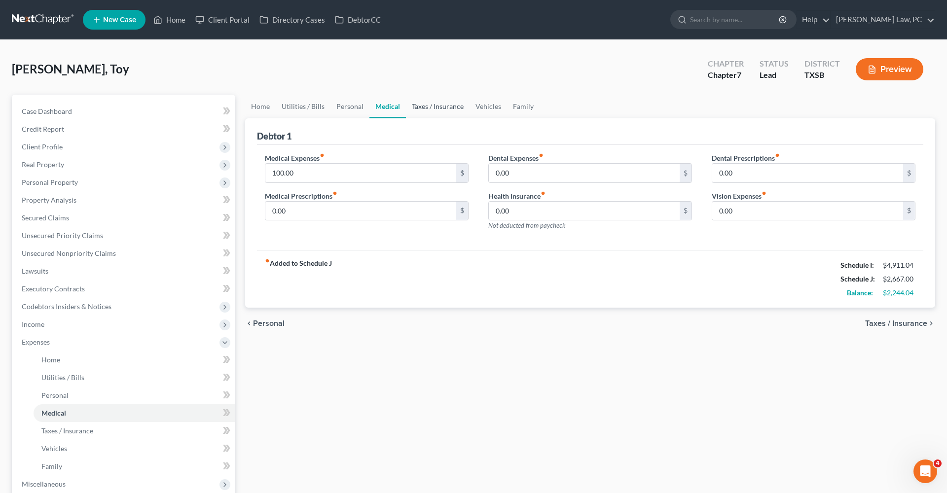
click at [441, 104] on link "Taxes / Insurance" at bounding box center [438, 107] width 64 height 24
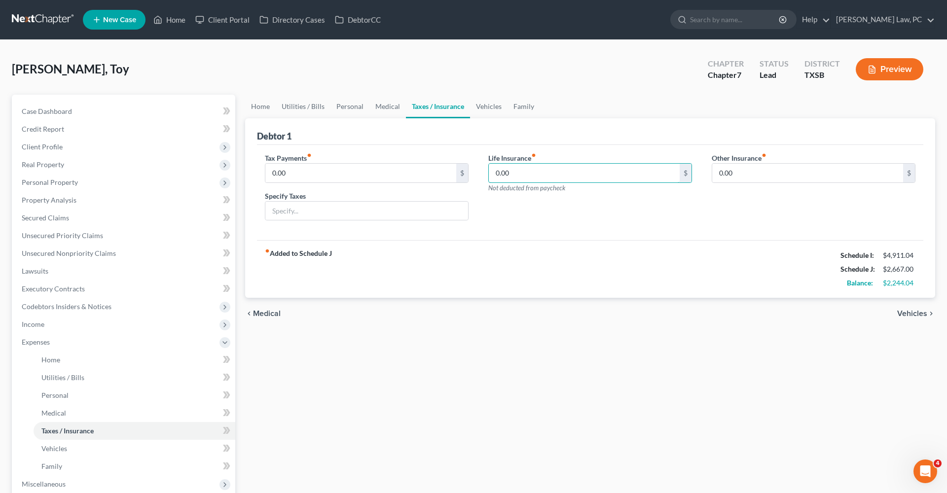
drag, startPoint x: 512, startPoint y: 173, endPoint x: 480, endPoint y: 172, distance: 32.1
click at [480, 172] on div "Life Insurance fiber_manual_record 0.00 $ Not deducted from paycheck" at bounding box center [590, 191] width 223 height 76
type input "26"
click at [383, 109] on link "Medical" at bounding box center [388, 107] width 37 height 24
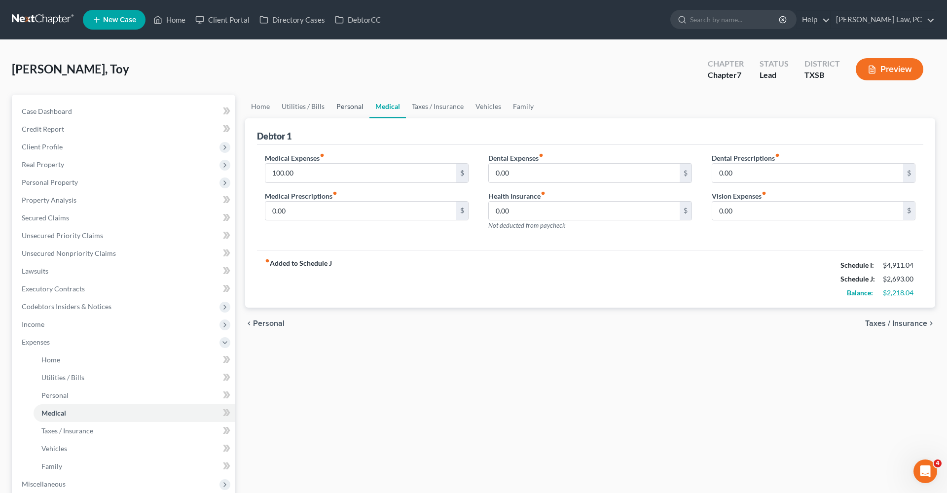
click at [354, 109] on link "Personal" at bounding box center [350, 107] width 39 height 24
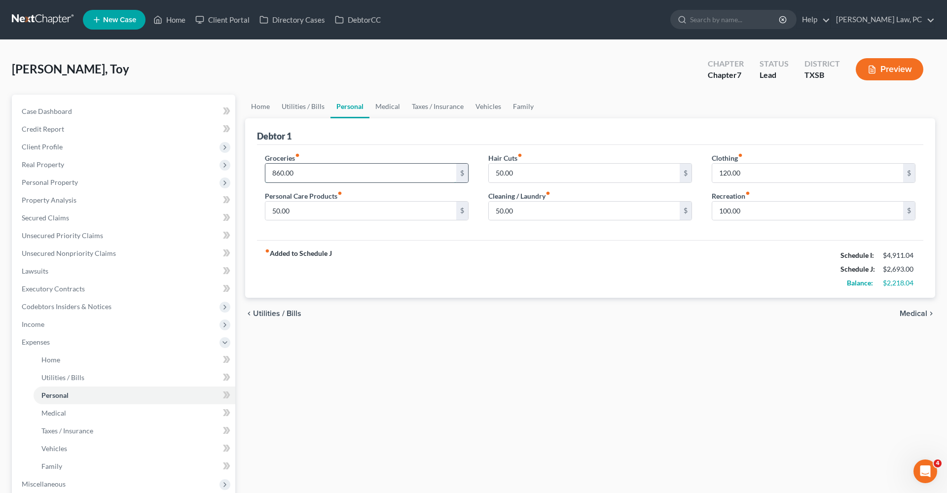
click at [300, 171] on input "860.00" at bounding box center [360, 173] width 191 height 19
click at [515, 264] on div "fiber_manual_record Added to Schedule J Schedule I: $4,911.04 Schedule J: $2,63…" at bounding box center [590, 269] width 667 height 58
click at [49, 252] on span "Unsecured Nonpriority Claims" at bounding box center [69, 253] width 94 height 8
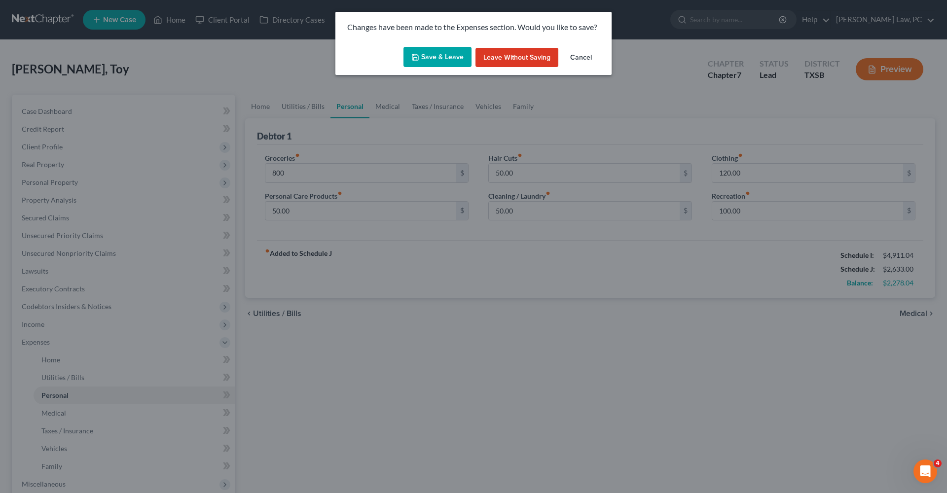
click at [448, 58] on button "Save & Leave" at bounding box center [438, 57] width 68 height 21
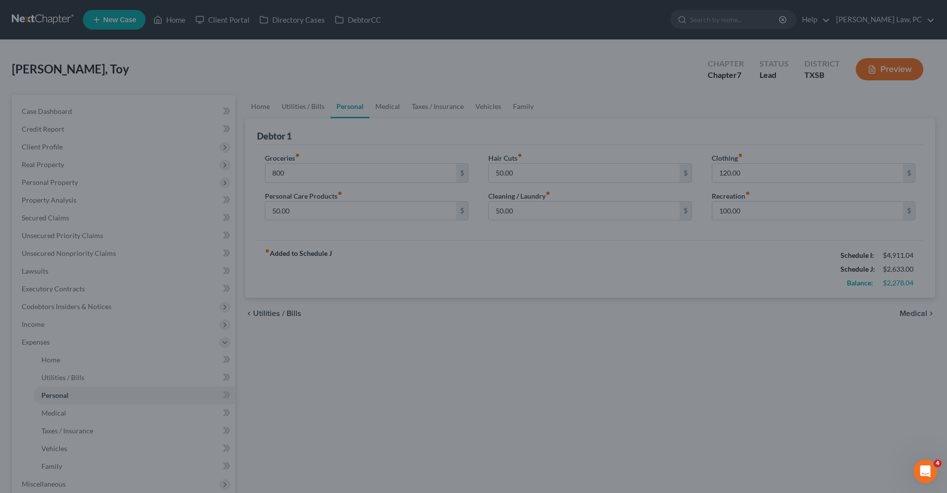
type input "800.00"
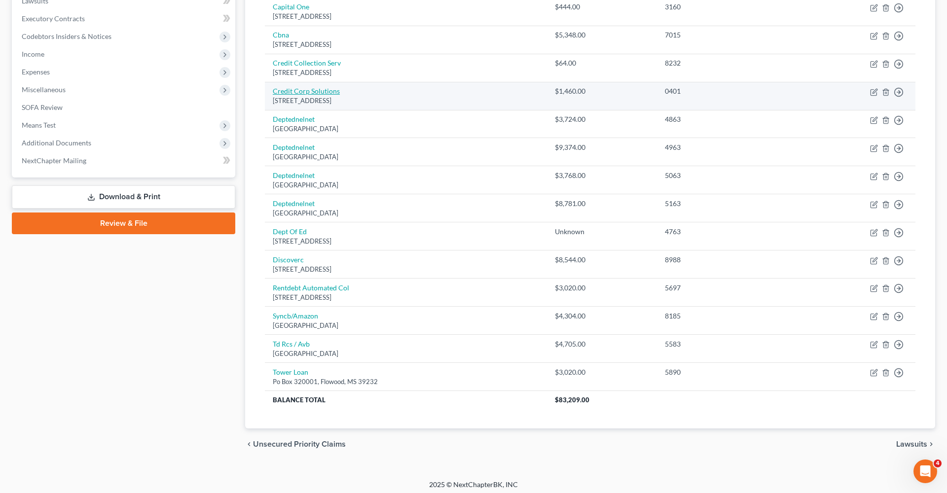
scroll to position [270, 0]
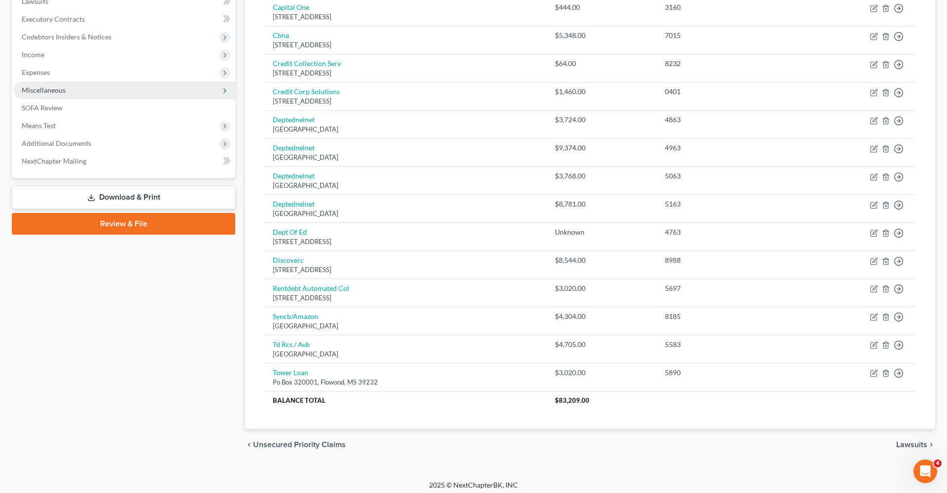
click at [34, 89] on span "Miscellaneous" at bounding box center [44, 90] width 44 height 8
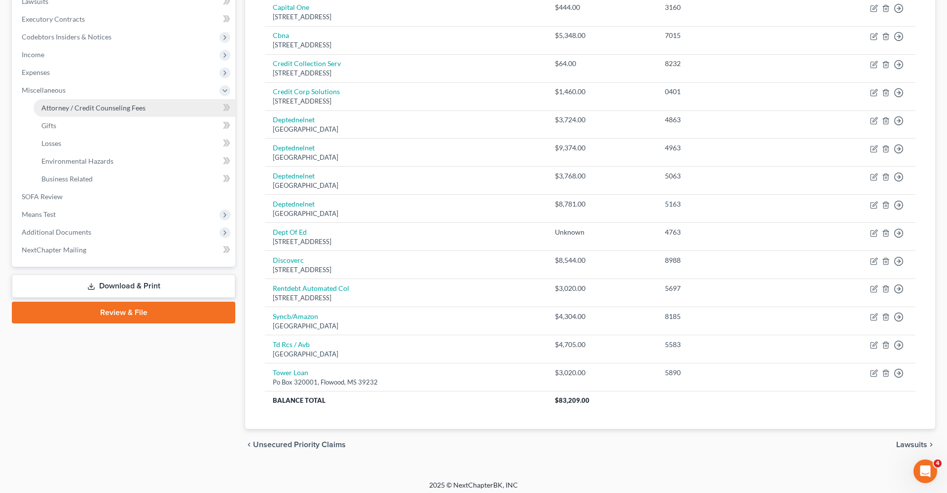
click at [66, 109] on span "Attorney / Credit Counseling Fees" at bounding box center [93, 108] width 104 height 8
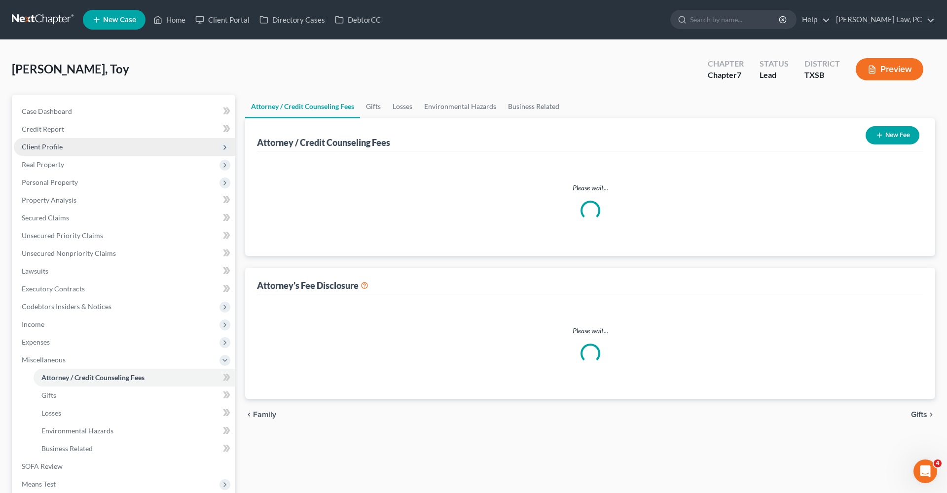
select select "4"
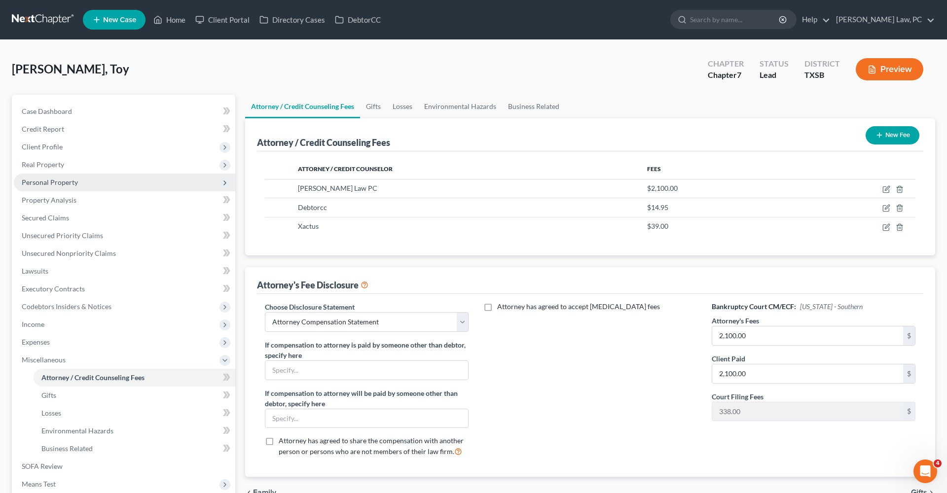
click at [40, 183] on span "Personal Property" at bounding box center [50, 182] width 56 height 8
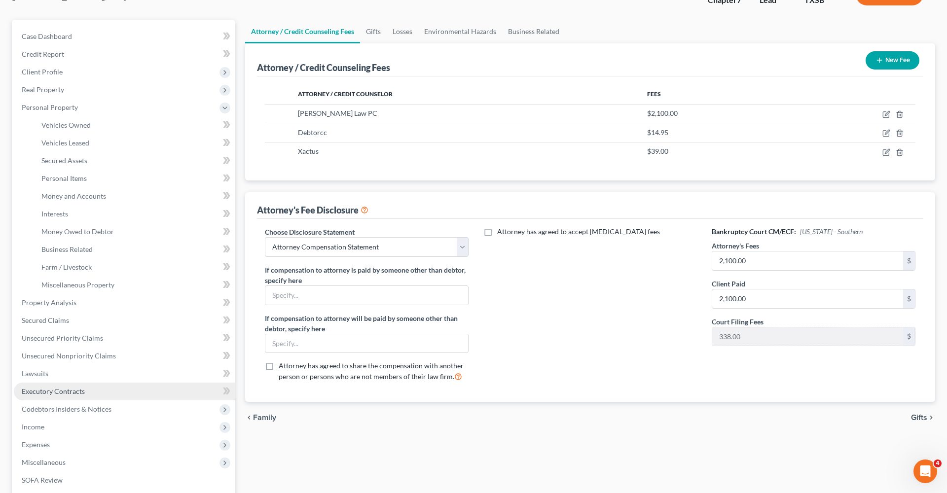
scroll to position [81, 0]
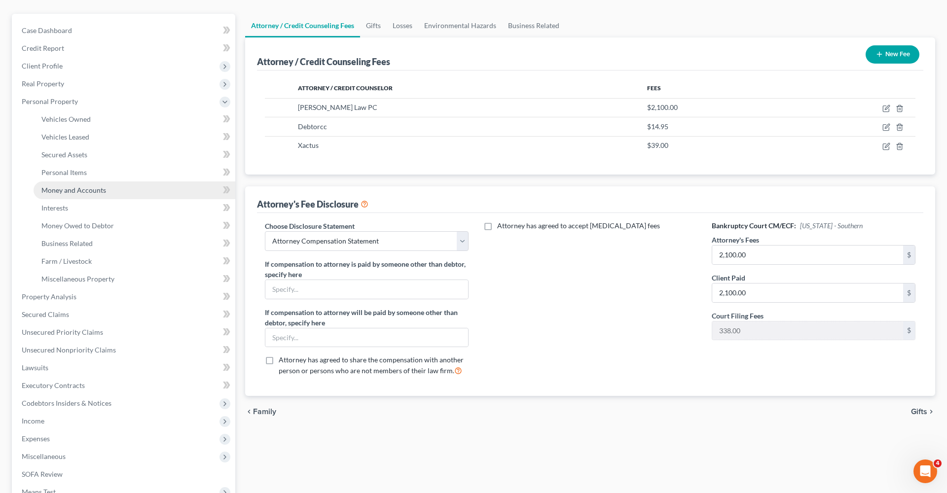
click at [57, 186] on span "Money and Accounts" at bounding box center [73, 190] width 65 height 8
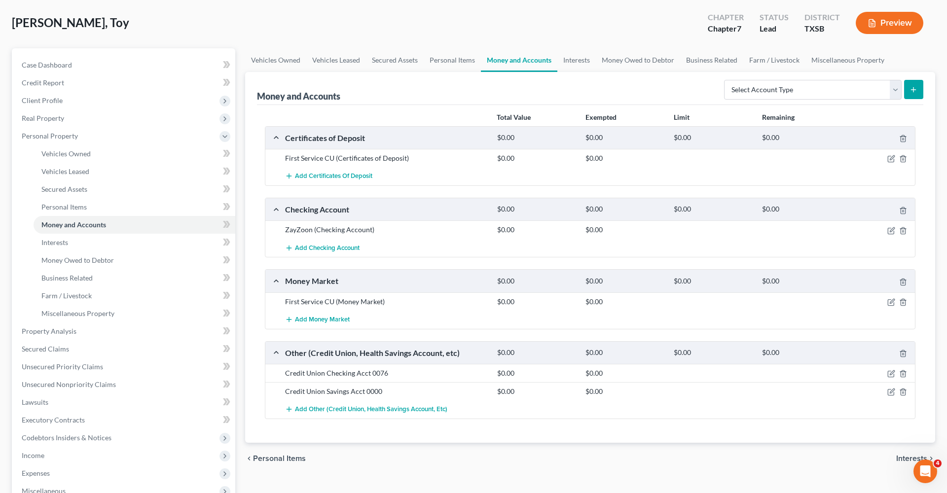
scroll to position [47, 0]
click at [51, 99] on span "Client Profile" at bounding box center [42, 99] width 41 height 8
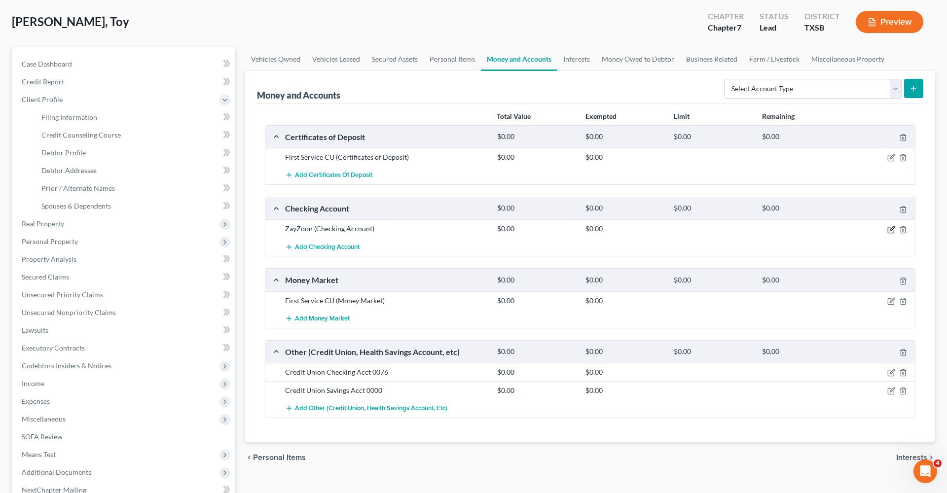
click at [891, 228] on icon "button" at bounding box center [892, 228] width 4 height 4
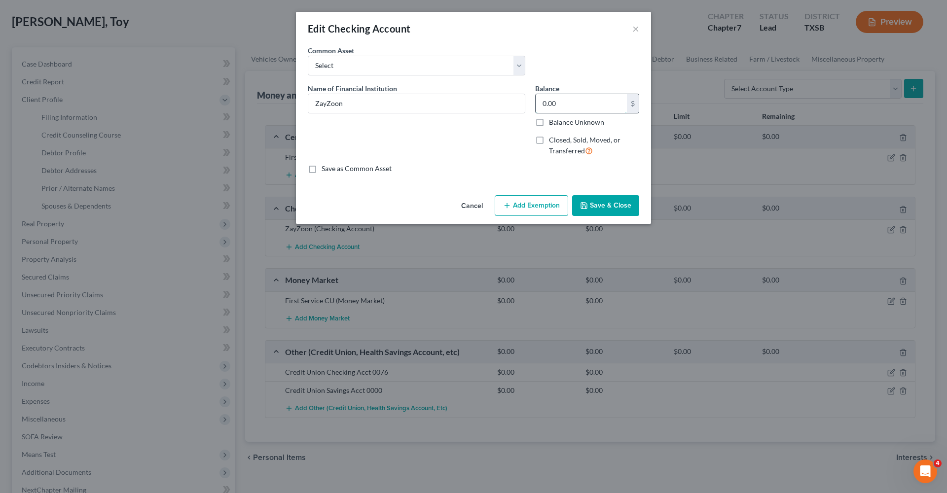
drag, startPoint x: 582, startPoint y: 96, endPoint x: 587, endPoint y: 106, distance: 10.6
click at [587, 106] on input "0.00" at bounding box center [581, 103] width 91 height 19
type input "1"
click at [602, 202] on button "Save & Close" at bounding box center [605, 205] width 67 height 21
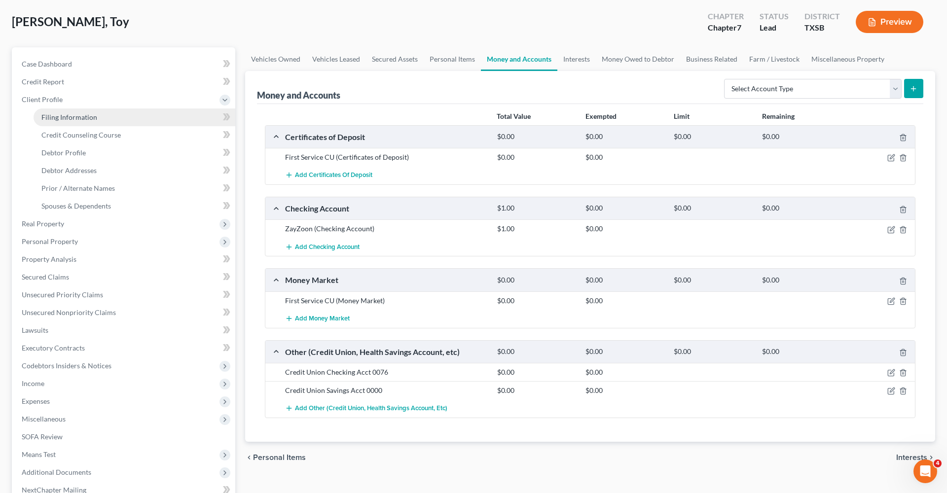
click at [56, 114] on span "Filing Information" at bounding box center [69, 117] width 56 height 8
select select "1"
select select "0"
select select "45"
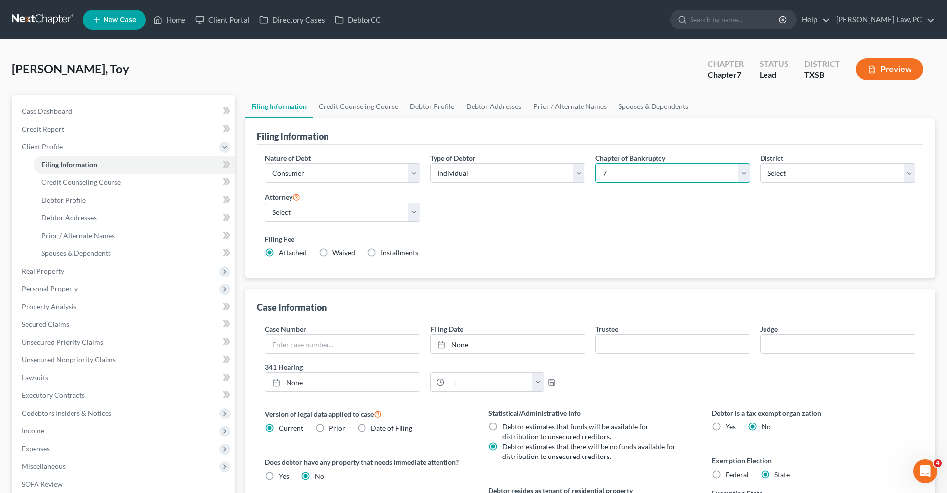
select select "3"
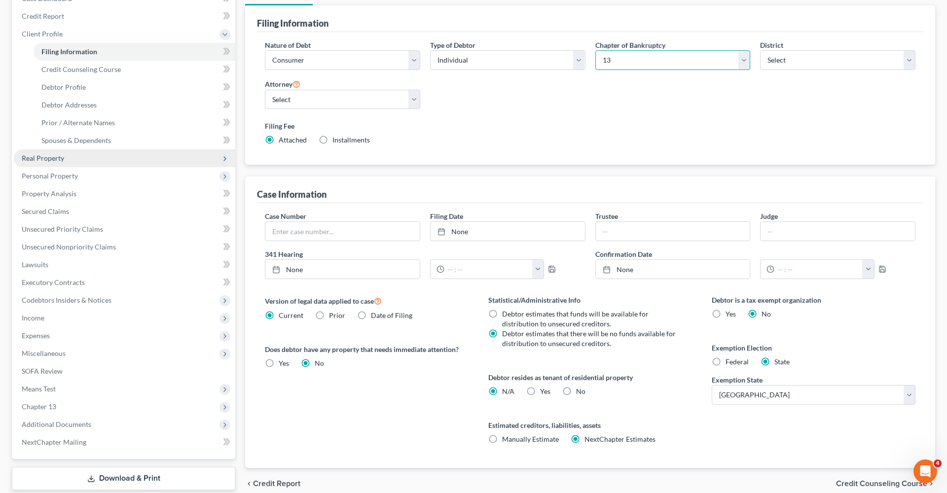
scroll to position [147, 0]
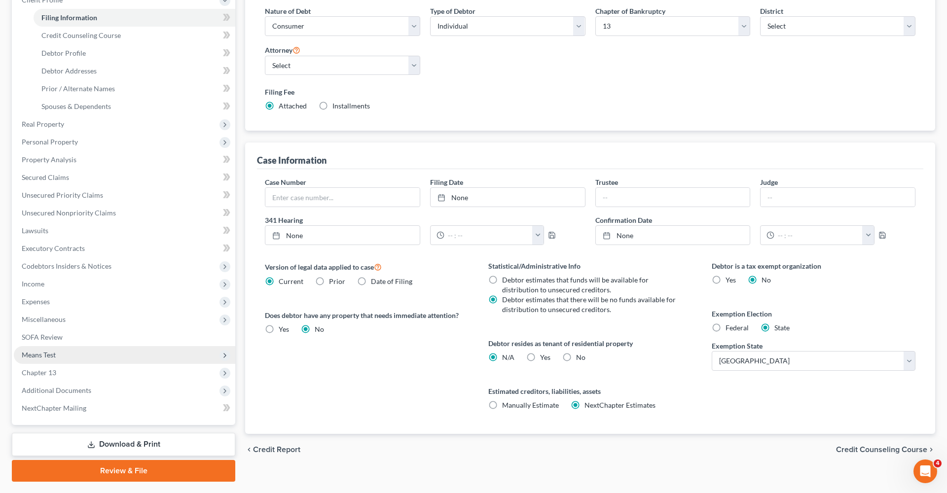
click at [45, 356] on span "Means Test" at bounding box center [39, 355] width 34 height 8
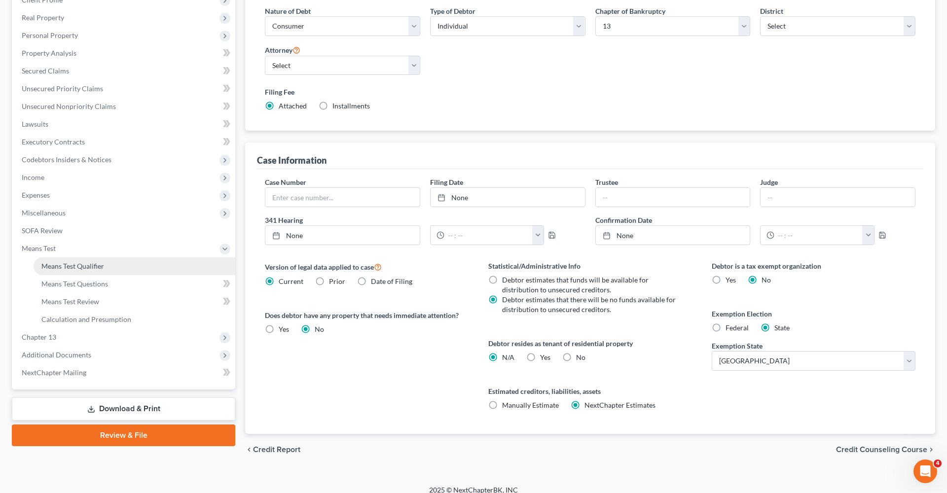
click at [78, 269] on span "Means Test Qualifier" at bounding box center [72, 266] width 63 height 8
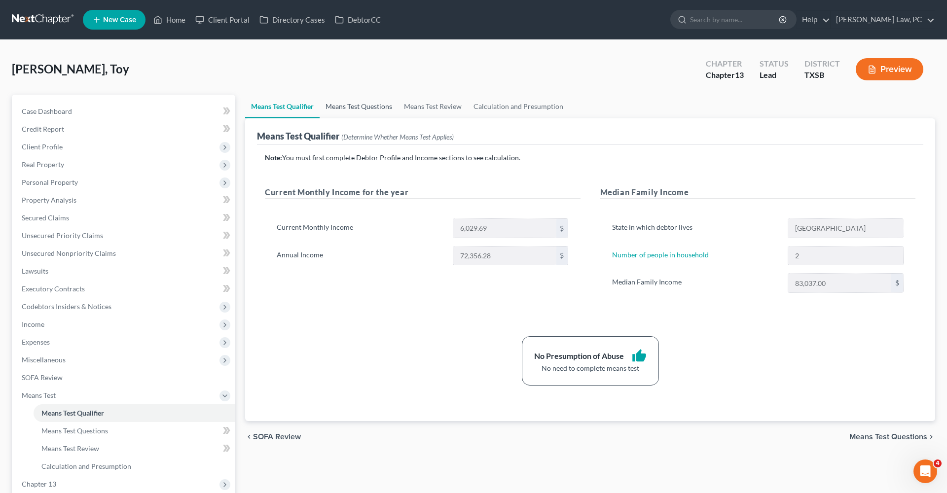
click at [343, 103] on link "Means Test Questions" at bounding box center [359, 107] width 78 height 24
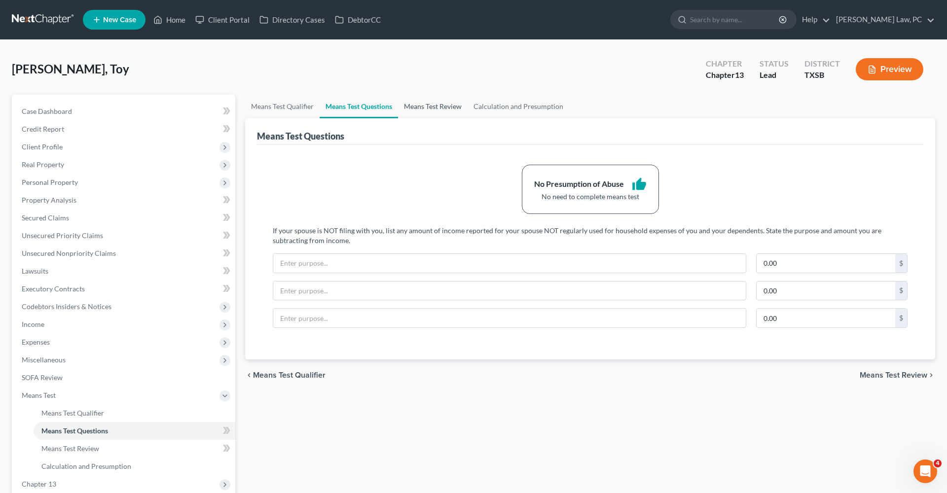
click at [422, 105] on link "Means Test Review" at bounding box center [433, 107] width 70 height 24
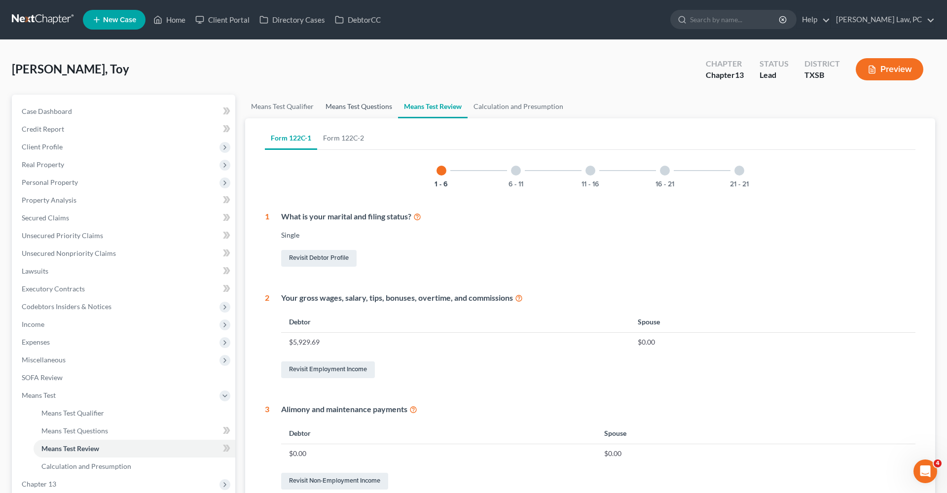
click at [372, 107] on link "Means Test Questions" at bounding box center [359, 107] width 78 height 24
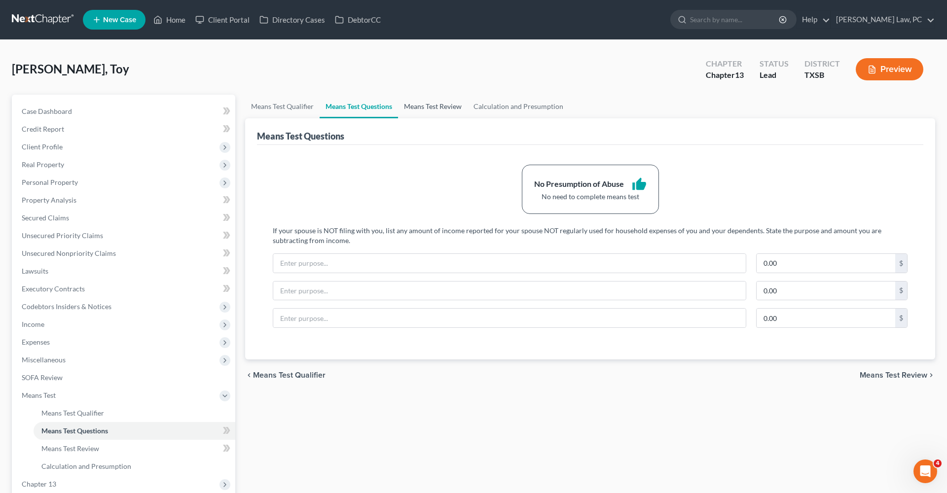
click at [437, 104] on link "Means Test Review" at bounding box center [433, 107] width 70 height 24
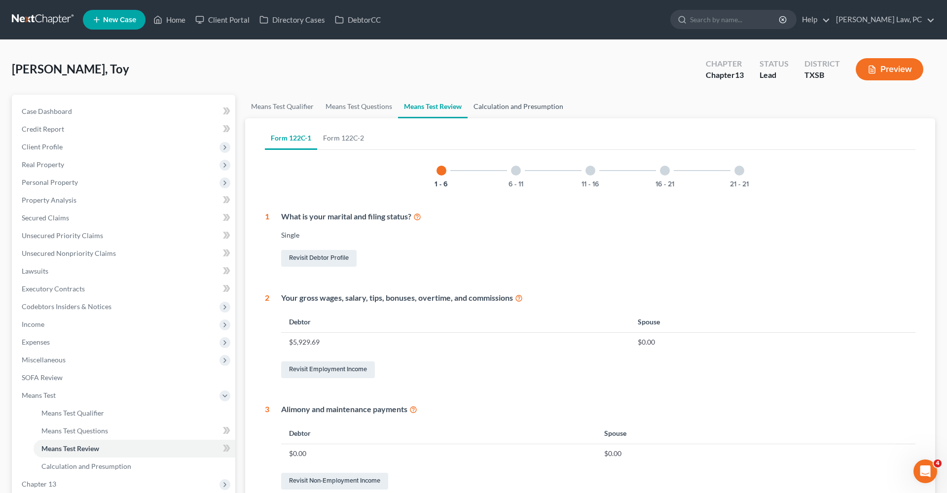
click at [506, 105] on link "Calculation and Presumption" at bounding box center [519, 107] width 102 height 24
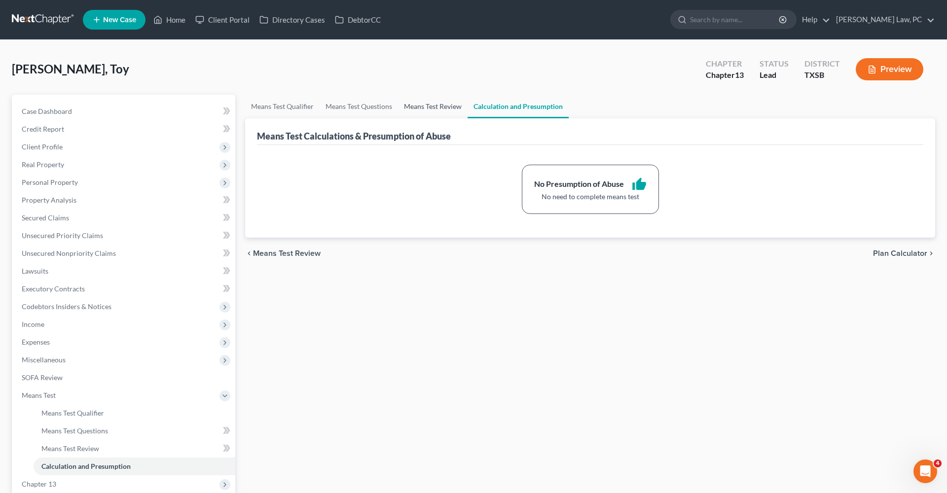
click at [455, 101] on link "Means Test Review" at bounding box center [433, 107] width 70 height 24
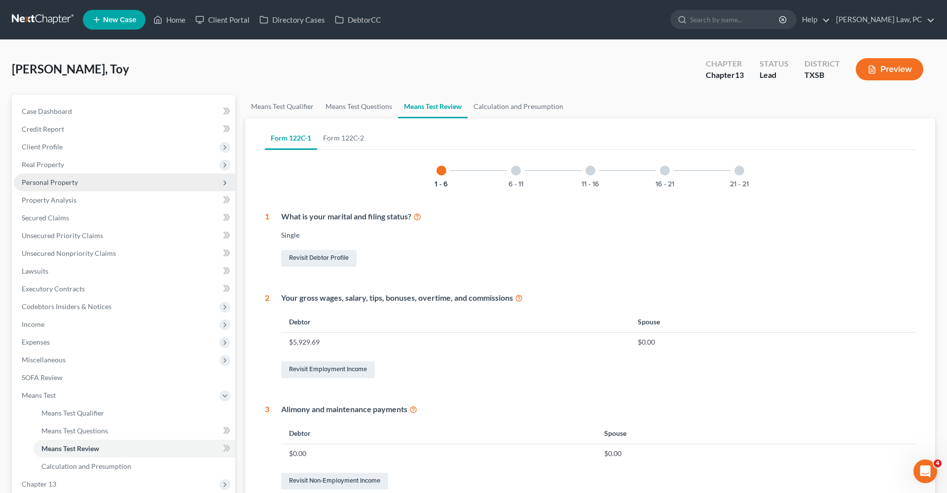
click at [62, 185] on span "Personal Property" at bounding box center [50, 182] width 56 height 8
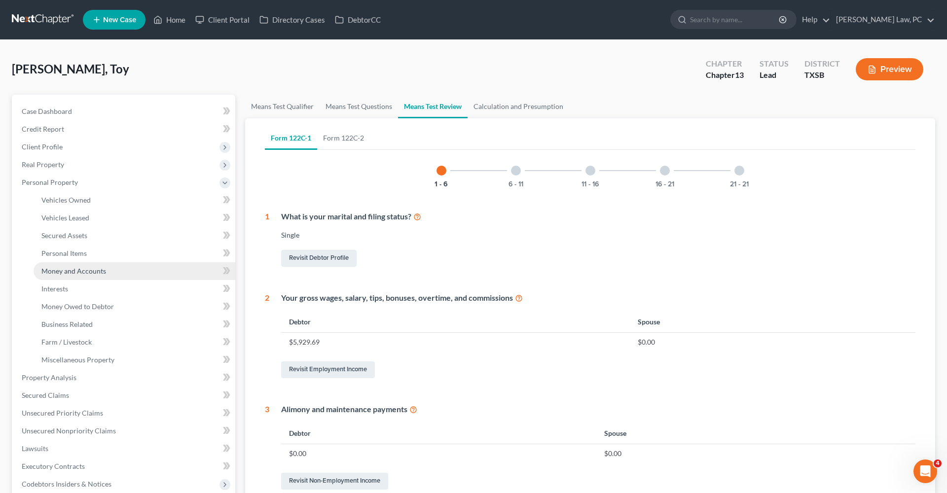
click at [74, 272] on span "Money and Accounts" at bounding box center [73, 271] width 65 height 8
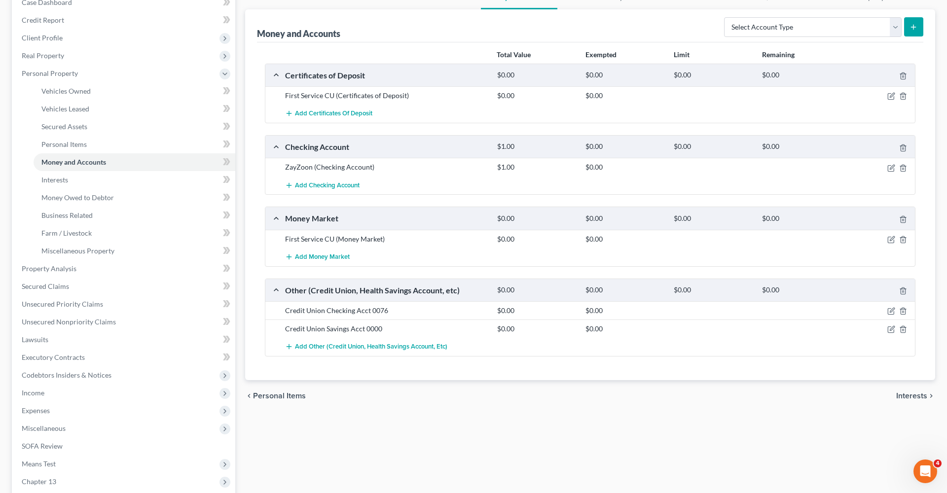
scroll to position [136, 0]
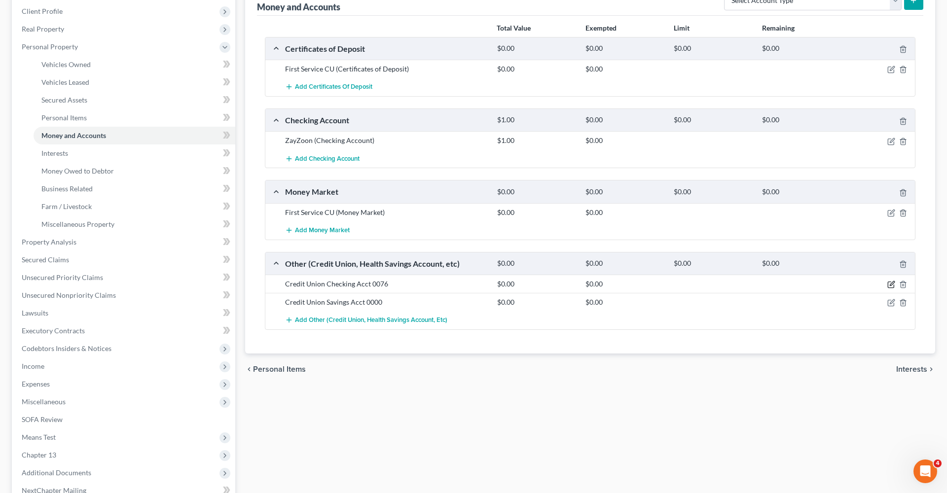
click at [888, 285] on icon "button" at bounding box center [891, 285] width 6 height 6
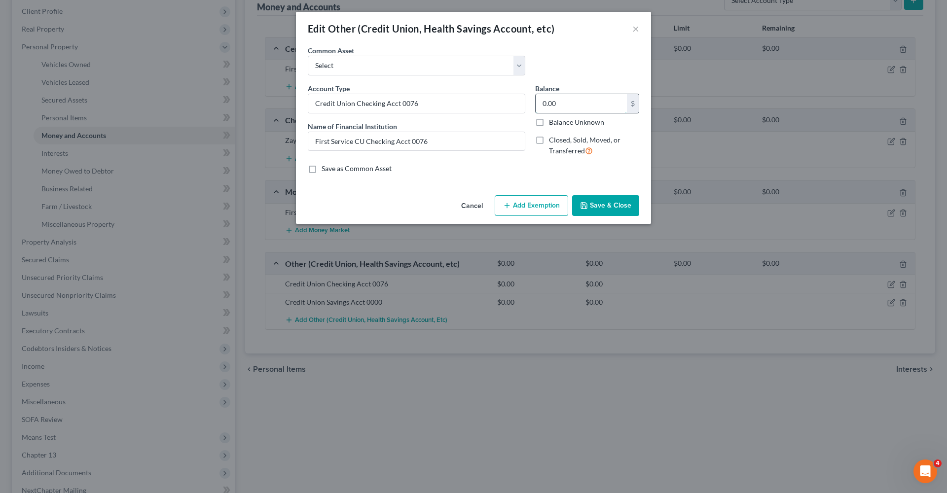
click at [566, 107] on input "0.00" at bounding box center [581, 103] width 91 height 19
drag, startPoint x: 564, startPoint y: 101, endPoint x: 530, endPoint y: 100, distance: 34.1
click at [530, 100] on div "Account Type Credit Union Checking Acct 0076 Name of Financial Institution * Fi…" at bounding box center [473, 123] width 341 height 81
type input "680"
click at [608, 205] on button "Save & Close" at bounding box center [605, 205] width 67 height 21
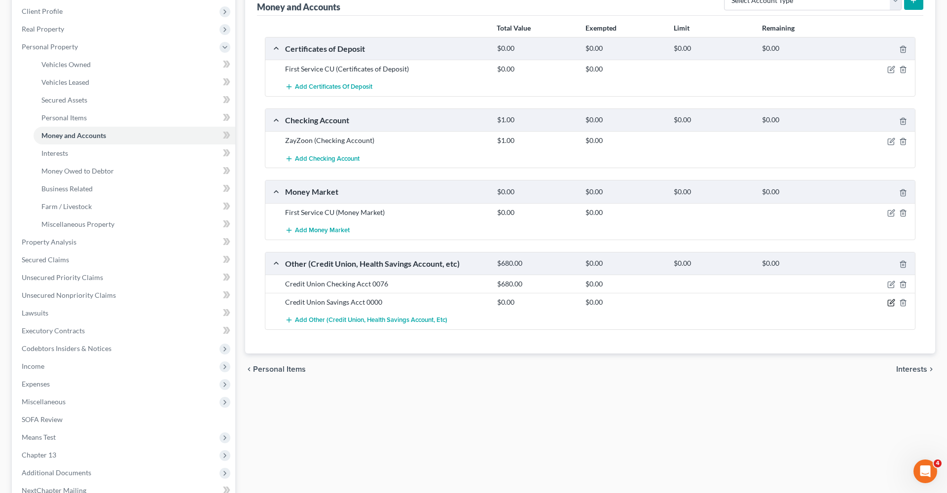
click at [891, 303] on icon "button" at bounding box center [892, 302] width 4 height 4
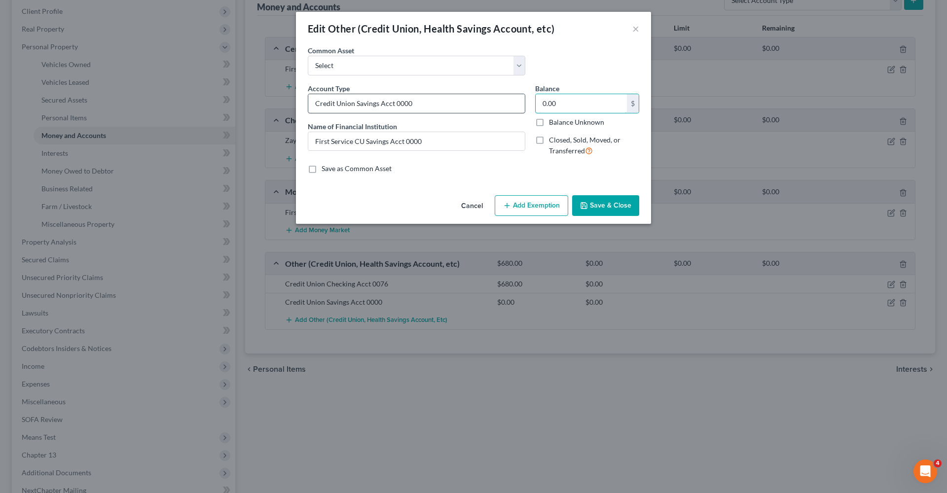
drag, startPoint x: 564, startPoint y: 104, endPoint x: 524, endPoint y: 104, distance: 40.0
click at [524, 104] on div "Account Type Credit Union Savings Acct 0000 Name of Financial Institution * Fir…" at bounding box center [473, 123] width 341 height 81
type input "1"
click at [620, 204] on button "Save & Close" at bounding box center [605, 205] width 67 height 21
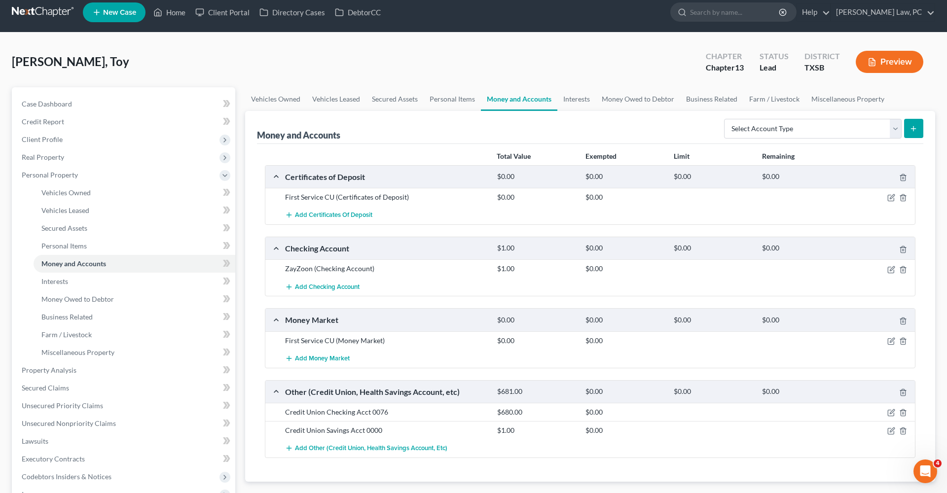
scroll to position [8, 0]
click at [891, 196] on icon "button" at bounding box center [892, 196] width 4 height 4
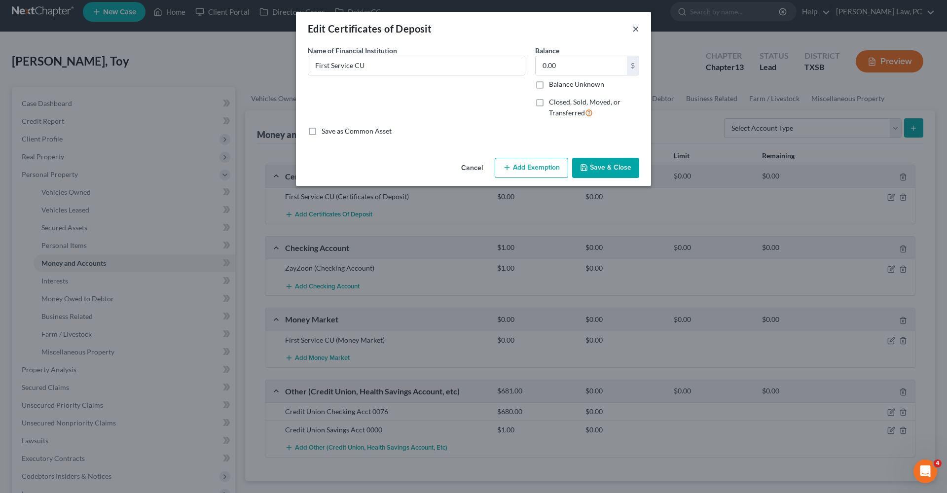
click at [634, 27] on button "×" at bounding box center [635, 29] width 7 height 12
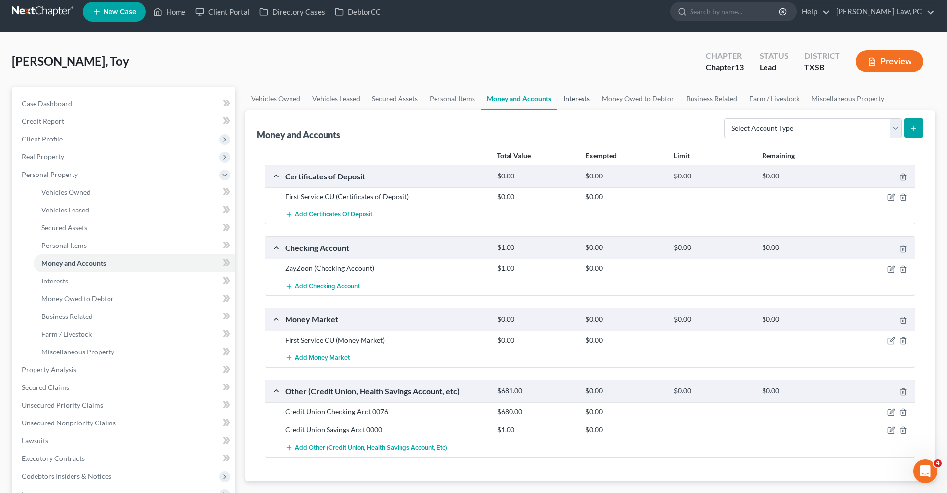
click at [573, 93] on link "Interests" at bounding box center [576, 99] width 38 height 24
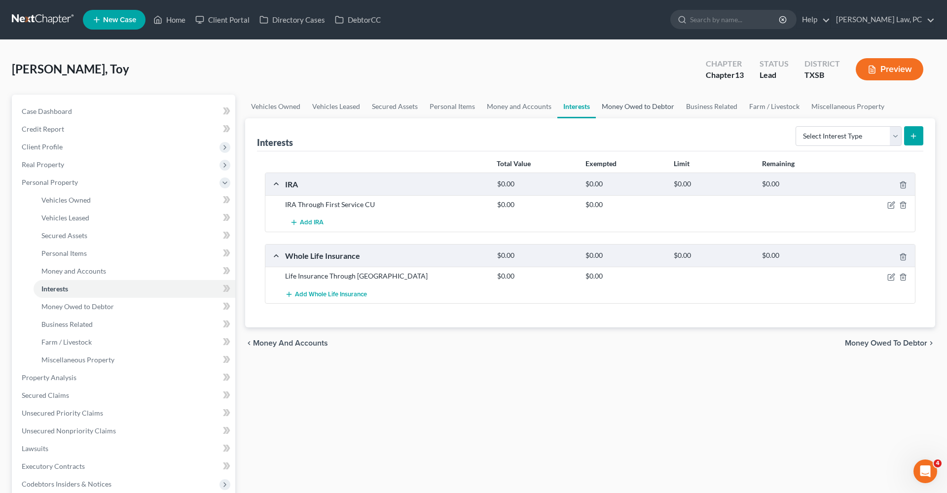
click at [622, 111] on link "Money Owed to Debtor" at bounding box center [638, 107] width 84 height 24
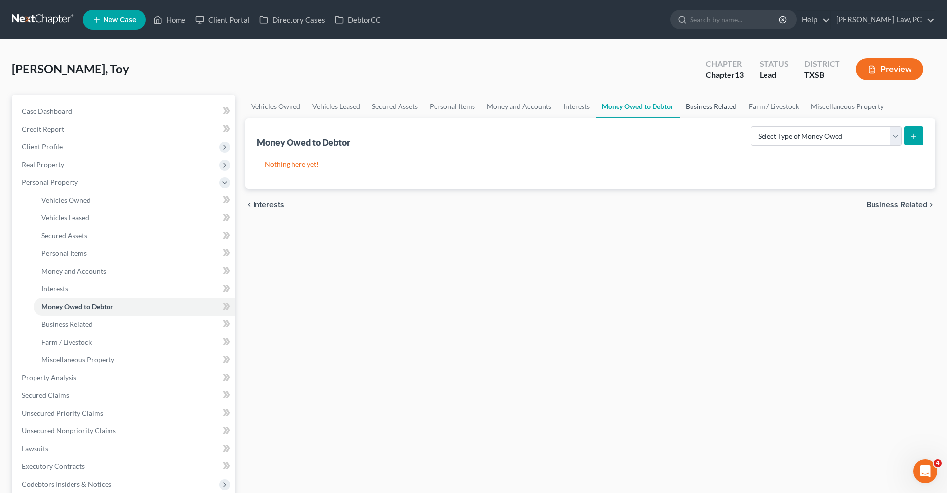
click at [726, 106] on link "Business Related" at bounding box center [711, 107] width 63 height 24
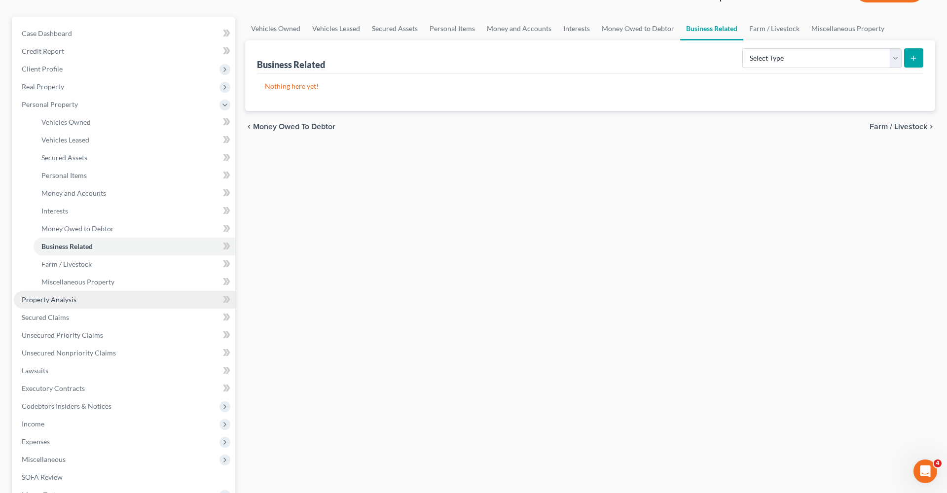
click at [56, 299] on span "Property Analysis" at bounding box center [49, 300] width 55 height 8
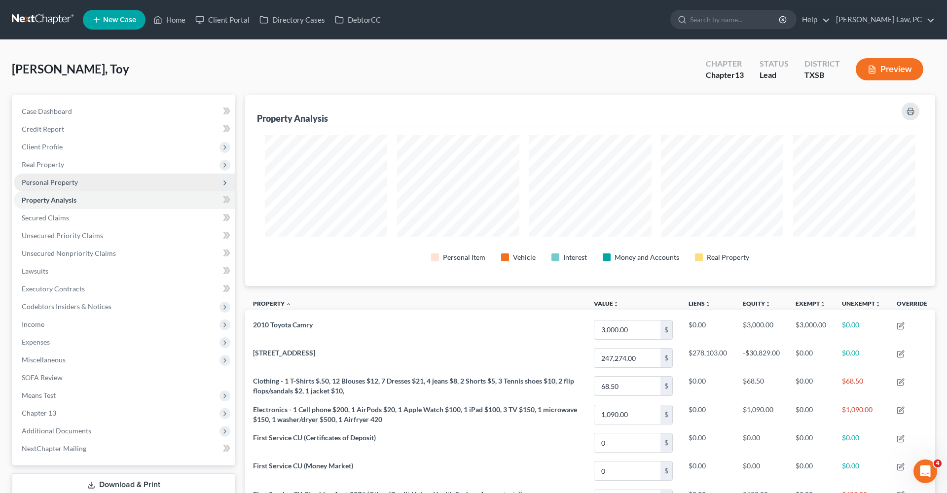
click at [56, 184] on span "Personal Property" at bounding box center [50, 182] width 56 height 8
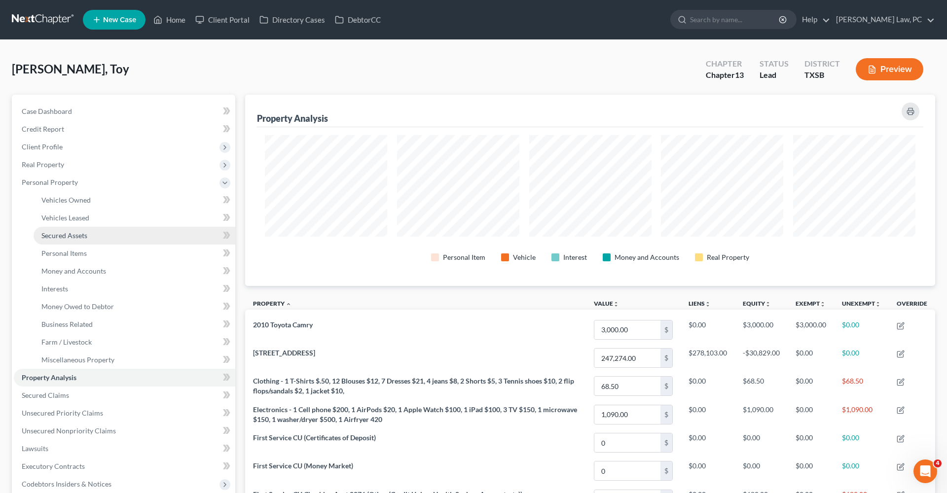
click at [78, 236] on span "Secured Assets" at bounding box center [64, 235] width 46 height 8
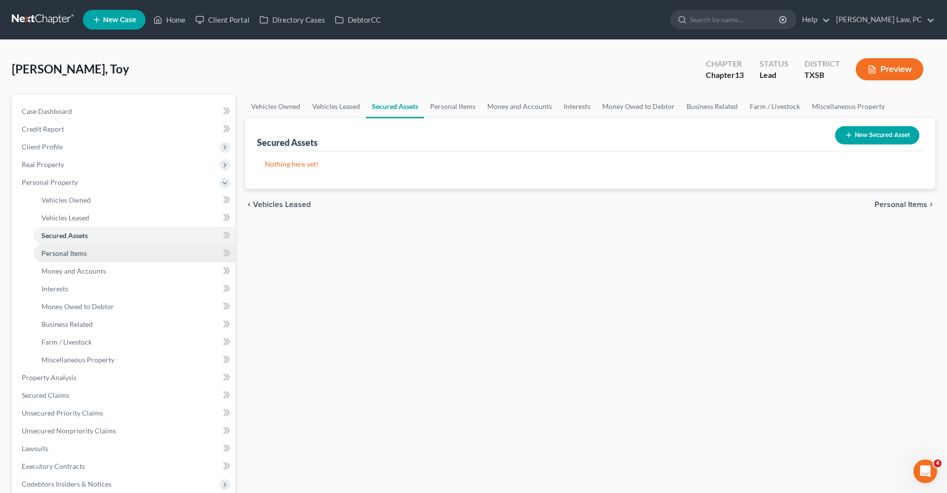
click at [76, 256] on span "Personal Items" at bounding box center [63, 253] width 45 height 8
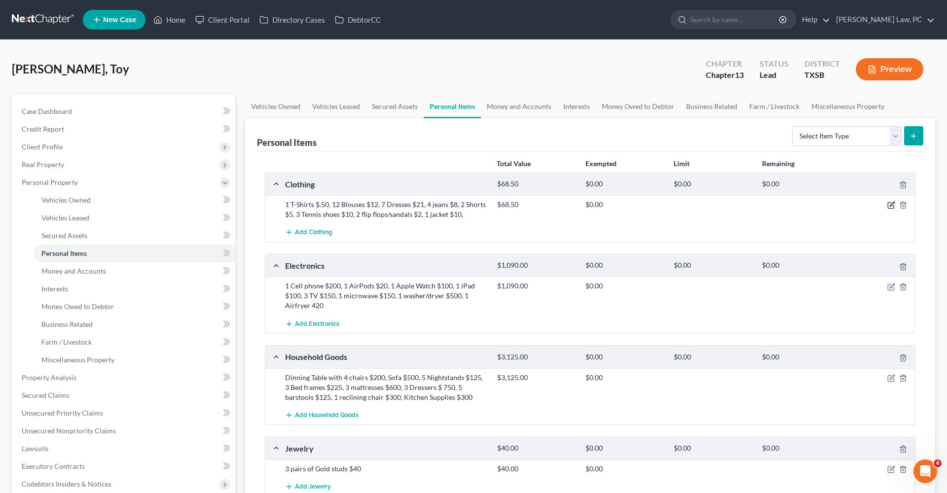
click at [891, 204] on icon "button" at bounding box center [892, 205] width 8 height 8
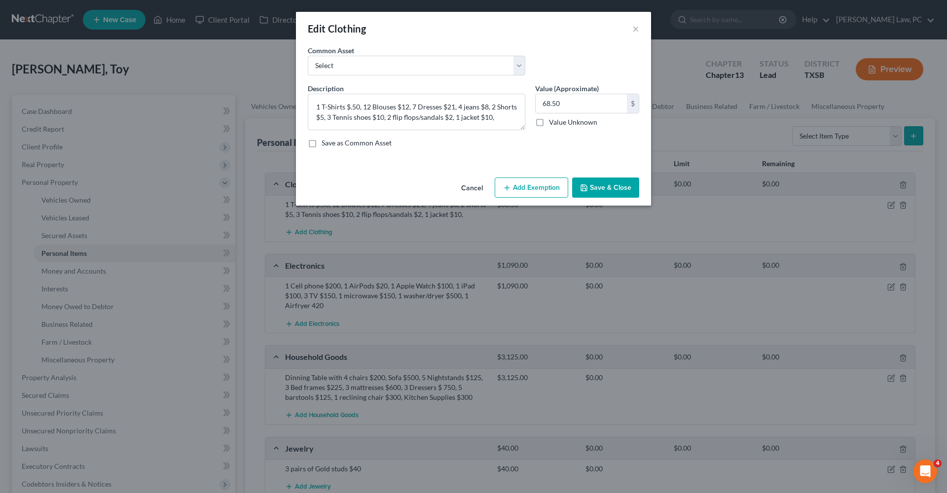
click at [540, 192] on button "Add Exemption" at bounding box center [532, 188] width 74 height 21
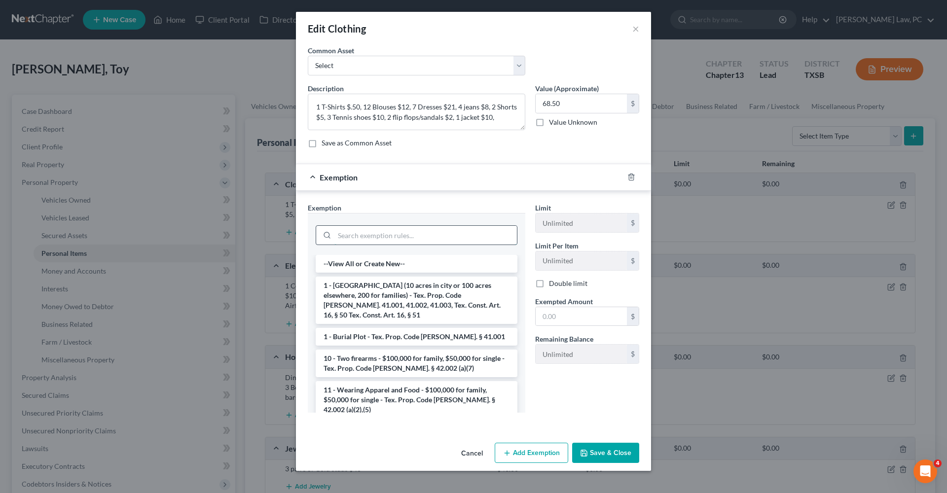
click at [426, 228] on input "search" at bounding box center [425, 235] width 183 height 19
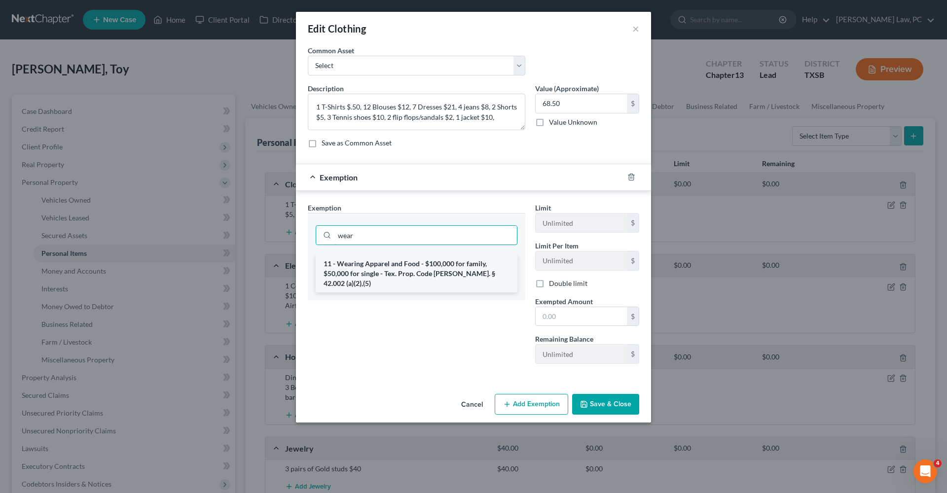
type input "wear"
click at [434, 266] on li "11 - Wearing Apparel and Food - $100,000 for family, $50,000 for single - Tex. …" at bounding box center [417, 273] width 202 height 37
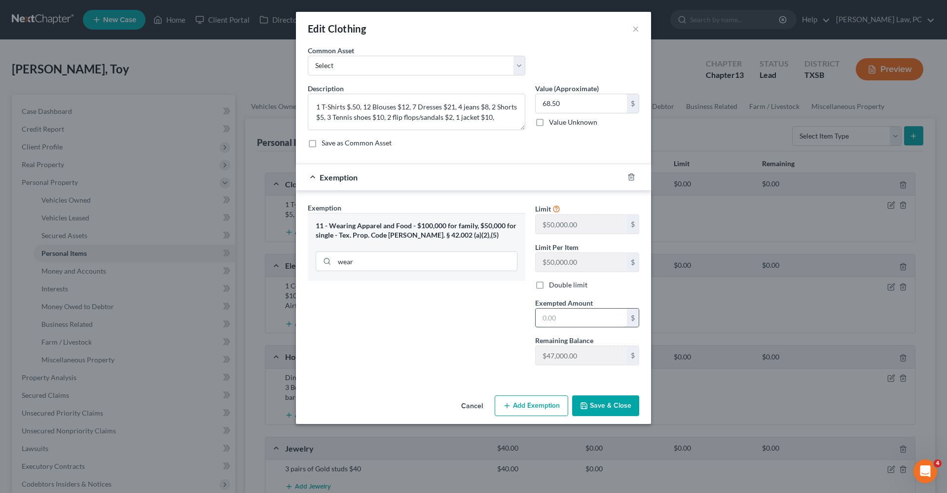
click at [572, 315] on input "text" at bounding box center [581, 318] width 91 height 19
type input "68.50"
click at [604, 405] on button "Save & Close" at bounding box center [605, 406] width 67 height 21
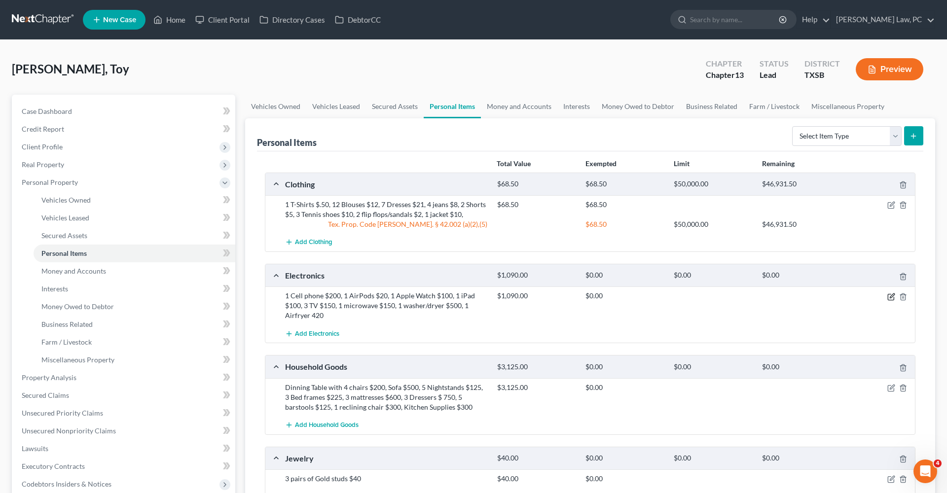
click at [891, 296] on icon "button" at bounding box center [892, 297] width 8 height 8
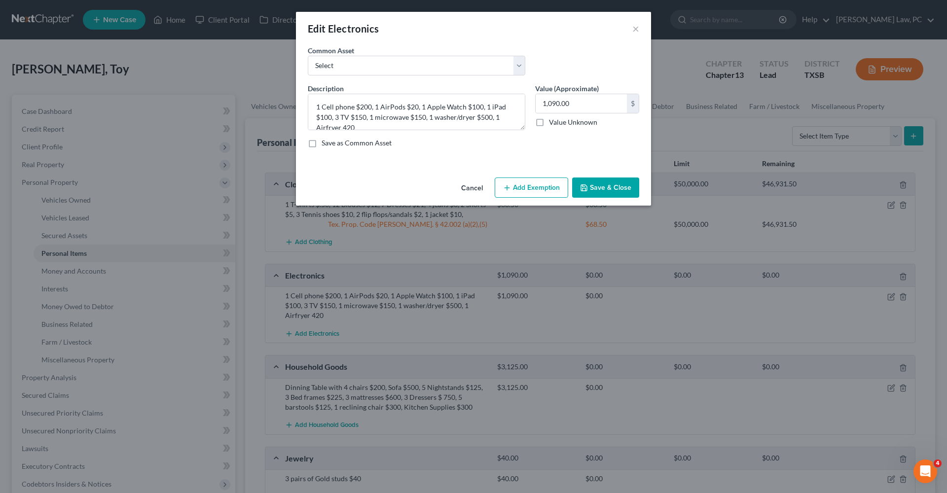
click at [548, 184] on button "Add Exemption" at bounding box center [532, 188] width 74 height 21
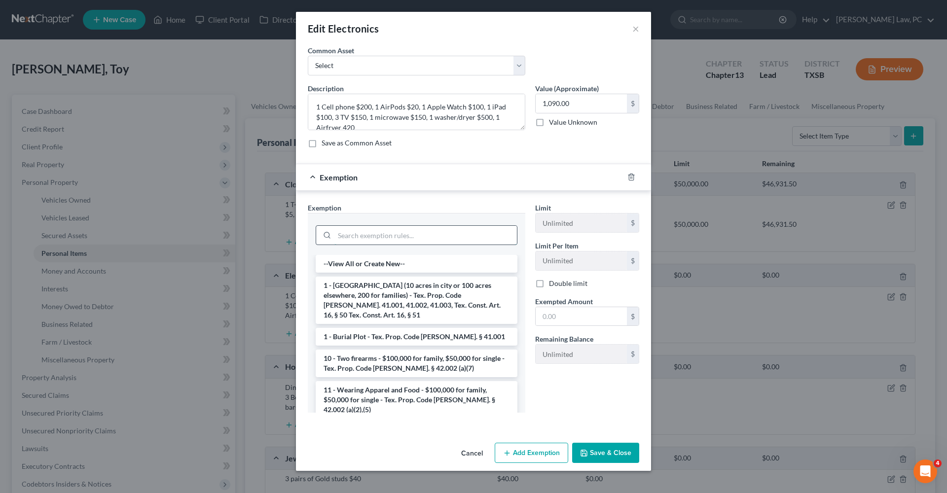
click at [410, 230] on input "search" at bounding box center [425, 235] width 183 height 19
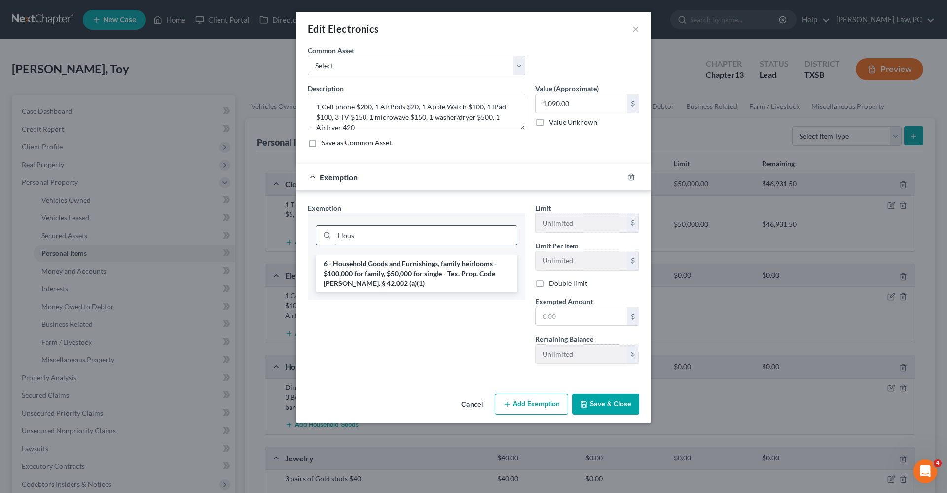
type input "Hous"
drag, startPoint x: 413, startPoint y: 237, endPoint x: 435, endPoint y: 275, distance: 43.9
click at [435, 275] on li "6 - Household Goods and Furnishings, family heirlooms - $100,000 for family, $5…" at bounding box center [417, 273] width 202 height 37
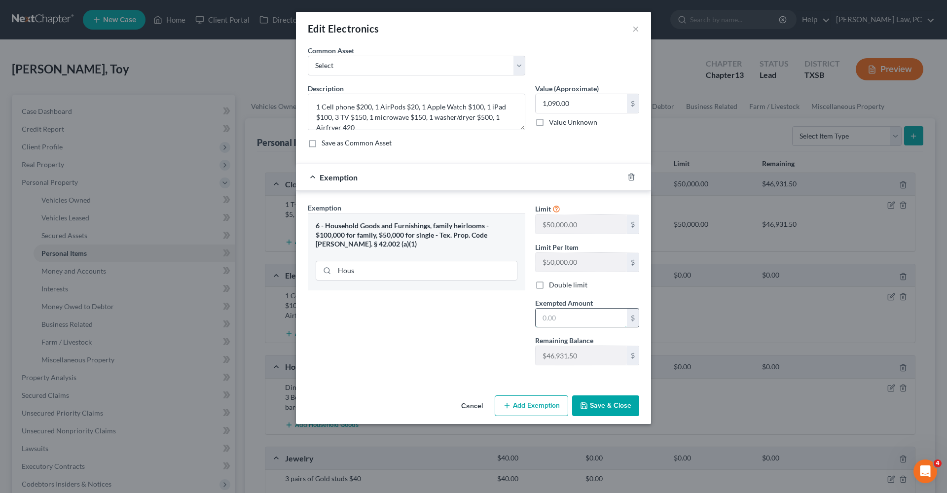
click at [571, 315] on input "text" at bounding box center [581, 318] width 91 height 19
type input "1,090"
click at [620, 409] on button "Save & Close" at bounding box center [605, 406] width 67 height 21
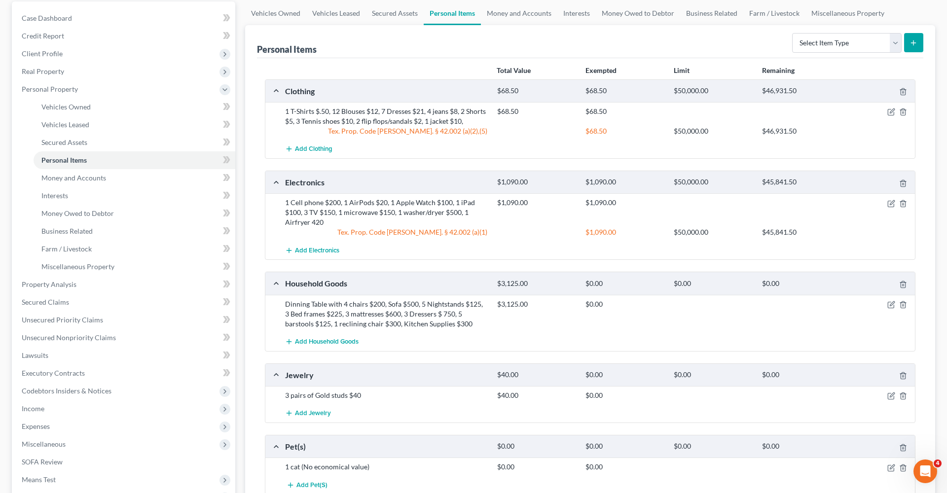
scroll to position [111, 0]
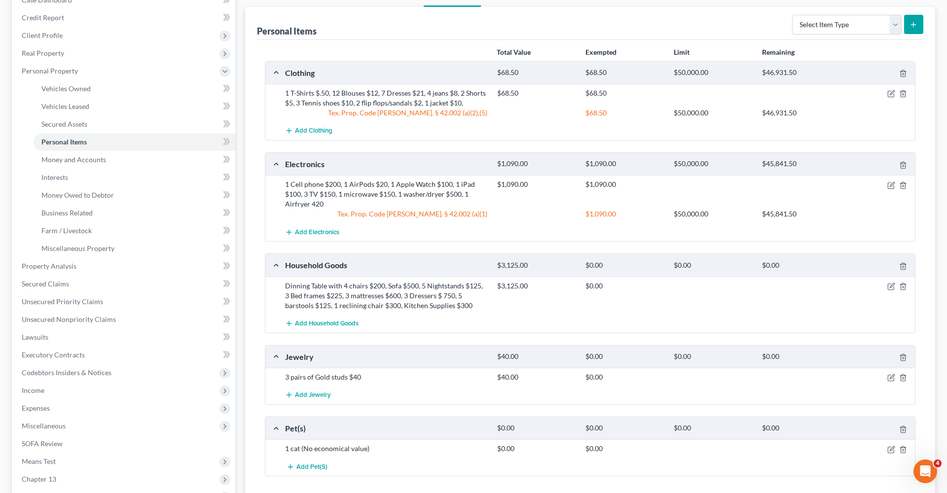
click at [887, 289] on div at bounding box center [881, 286] width 71 height 10
click at [891, 287] on icon "button" at bounding box center [892, 285] width 4 height 4
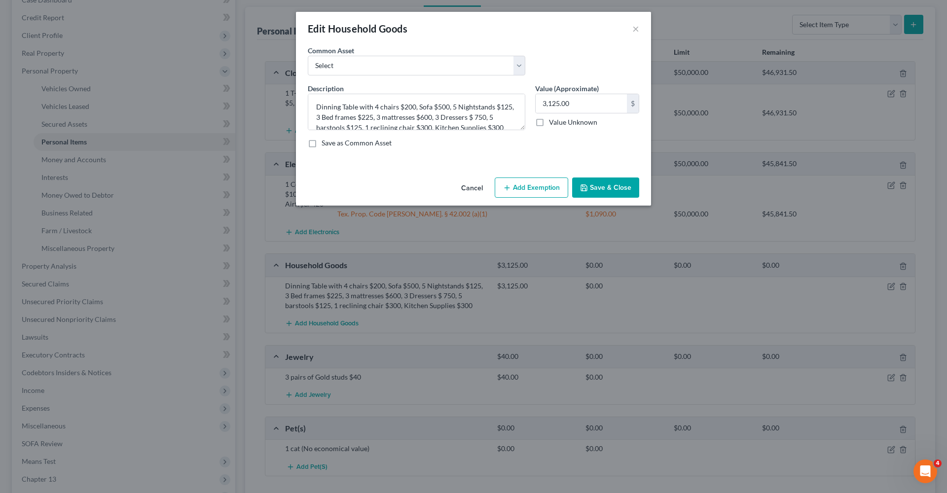
click at [520, 192] on button "Add Exemption" at bounding box center [532, 188] width 74 height 21
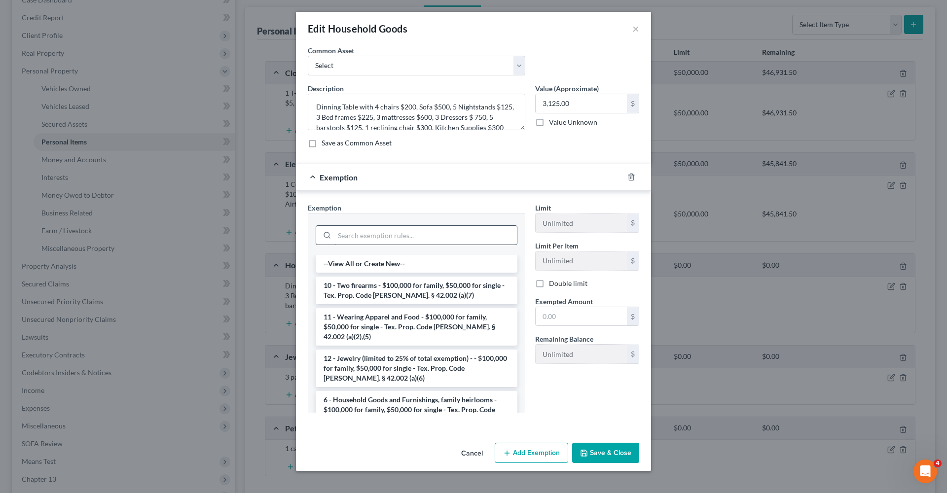
click at [412, 237] on input "search" at bounding box center [425, 235] width 183 height 19
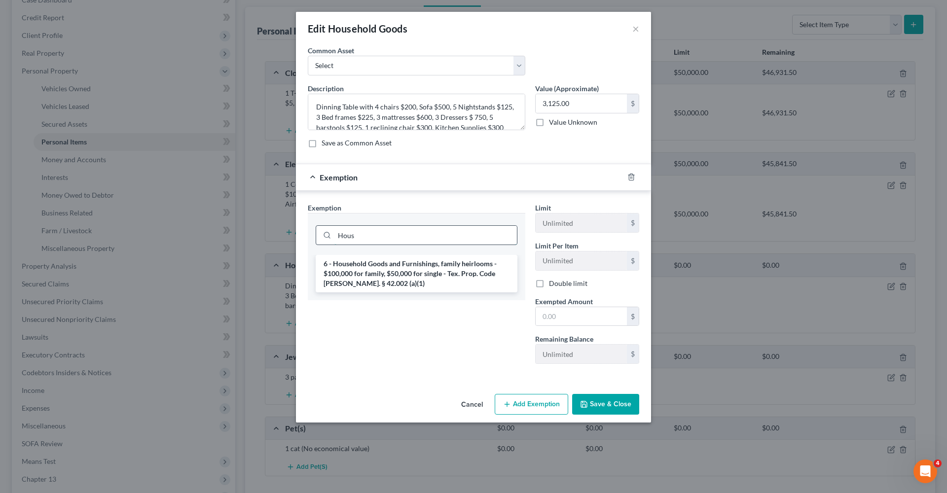
type input "Hous"
drag, startPoint x: 412, startPoint y: 243, endPoint x: 426, endPoint y: 289, distance: 48.3
click at [426, 289] on li "6 - Household Goods and Furnishings, family heirlooms - $100,000 for family, $5…" at bounding box center [417, 273] width 202 height 37
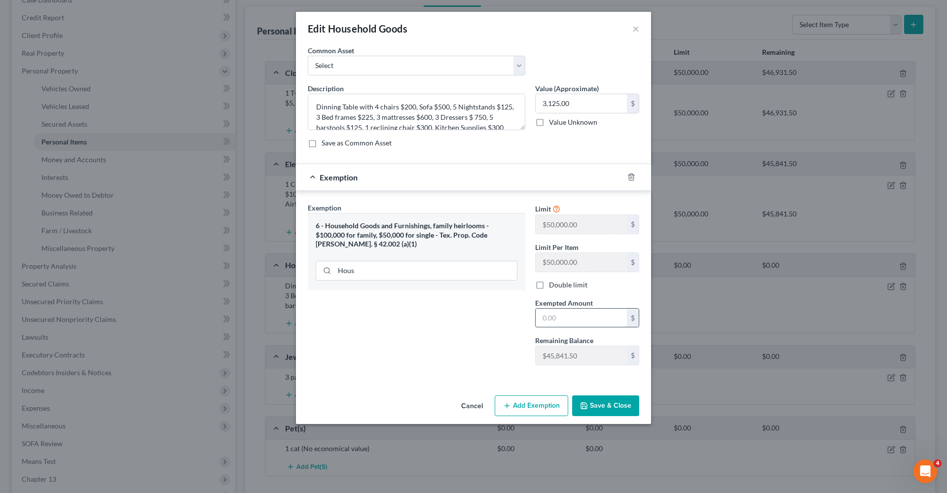
click at [560, 316] on input "text" at bounding box center [581, 318] width 91 height 19
type input "3,125"
click at [608, 406] on button "Save & Close" at bounding box center [605, 406] width 67 height 21
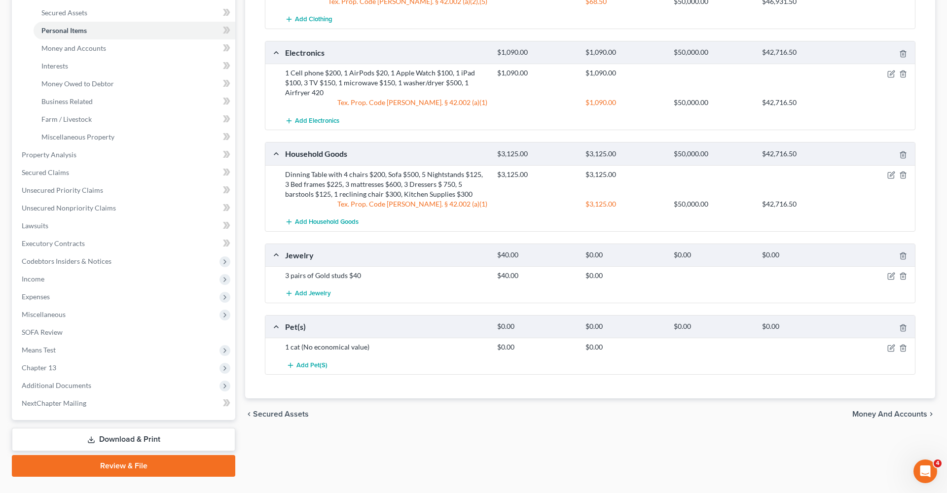
scroll to position [235, 0]
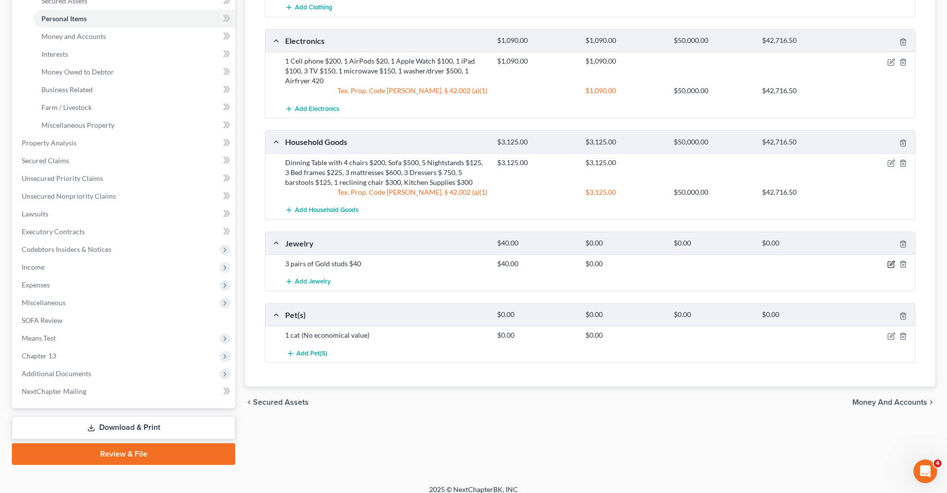
click at [890, 266] on icon "button" at bounding box center [892, 264] width 8 height 8
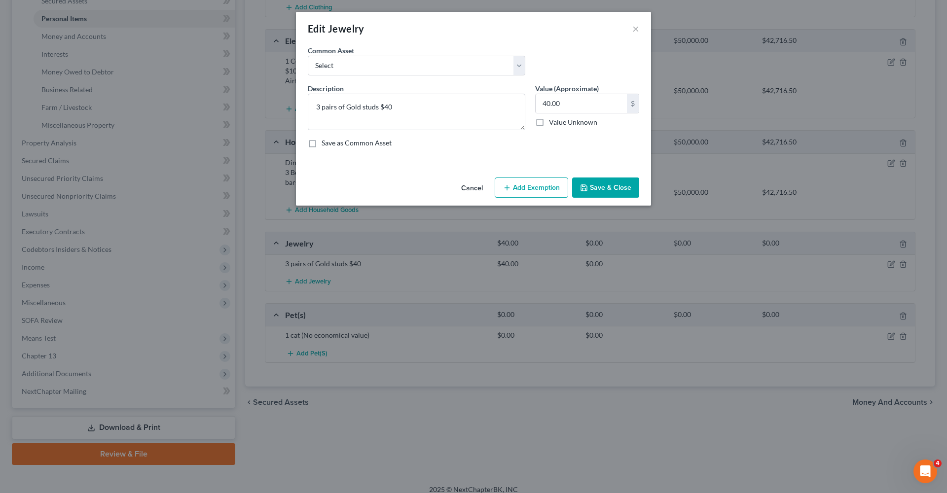
click at [536, 187] on button "Add Exemption" at bounding box center [532, 188] width 74 height 21
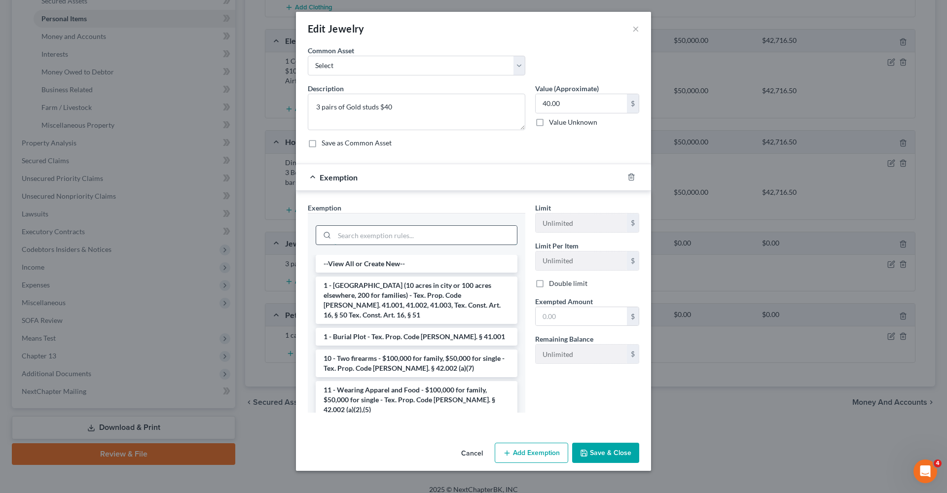
click at [390, 233] on input "search" at bounding box center [425, 235] width 183 height 19
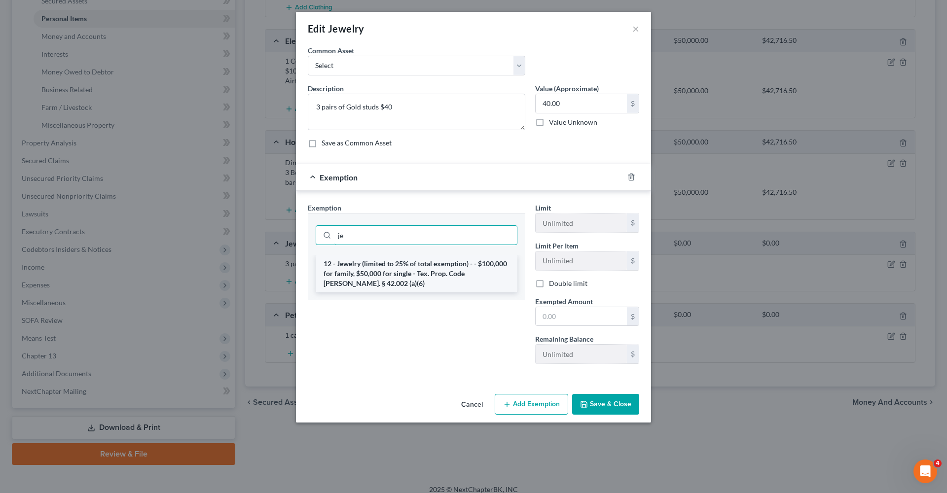
type input "je"
click at [412, 267] on li "12 - Jewelry (limited to 25% of total exemption) - - $100,000 for family, $50,0…" at bounding box center [417, 273] width 202 height 37
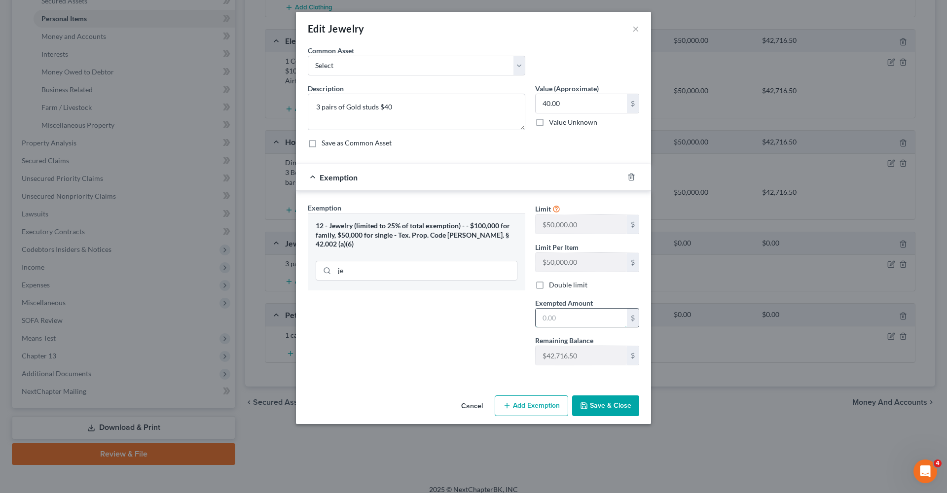
click at [559, 313] on input "text" at bounding box center [581, 318] width 91 height 19
type input "40"
click at [597, 409] on button "Save & Close" at bounding box center [605, 406] width 67 height 21
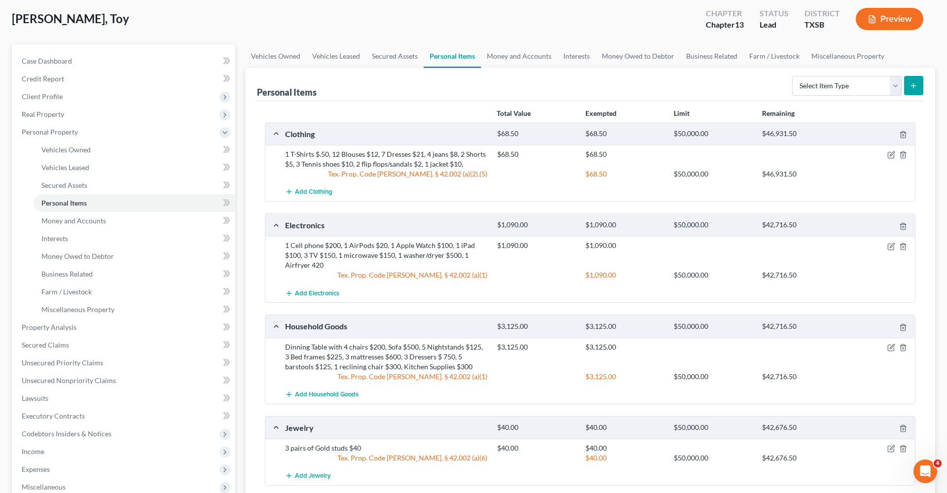
scroll to position [39, 0]
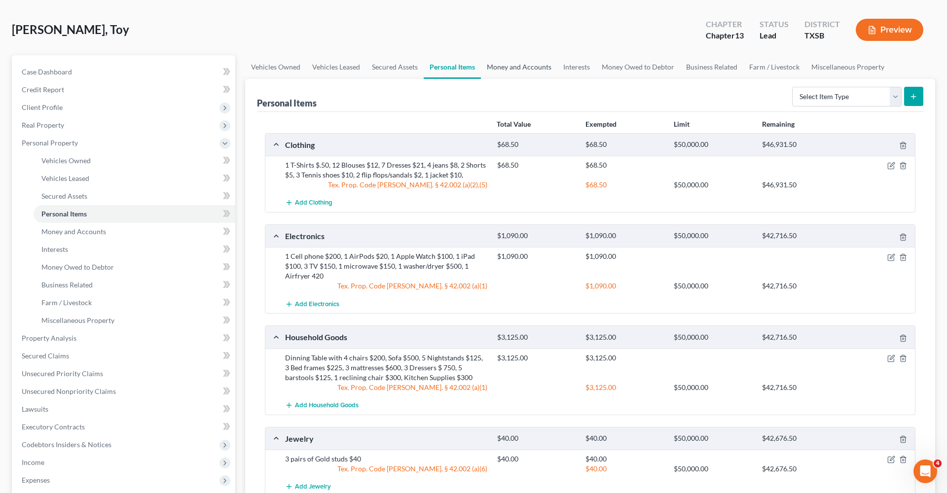
click at [518, 63] on link "Money and Accounts" at bounding box center [519, 67] width 76 height 24
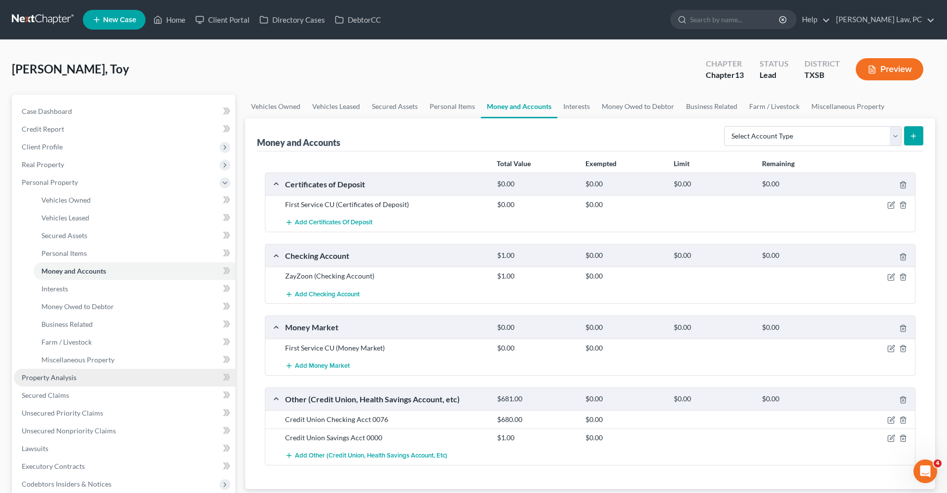
click at [68, 380] on span "Property Analysis" at bounding box center [49, 377] width 55 height 8
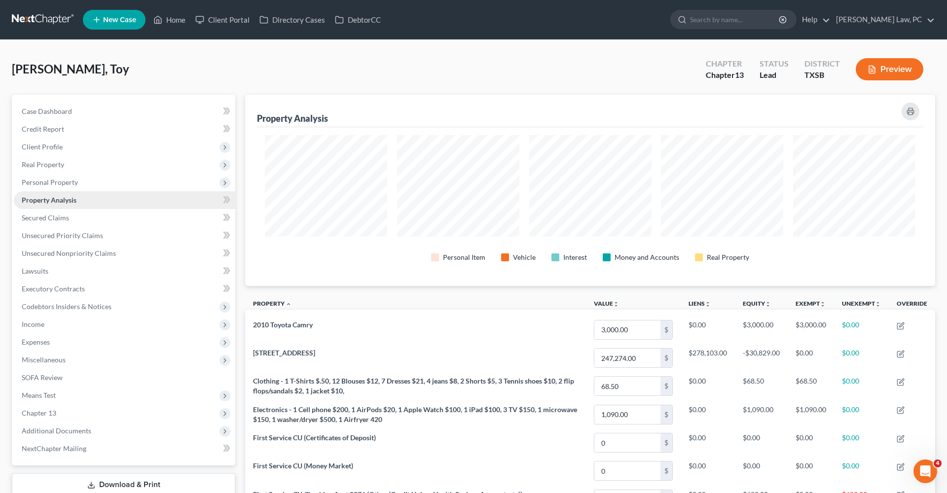
scroll to position [191, 690]
click at [65, 233] on span "Unsecured Priority Claims" at bounding box center [62, 235] width 81 height 8
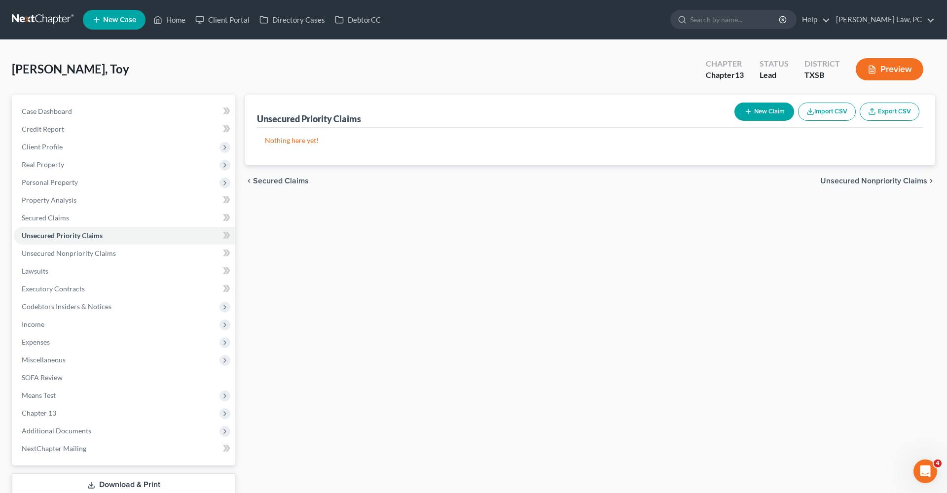
click at [763, 113] on button "New Claim" at bounding box center [765, 112] width 60 height 18
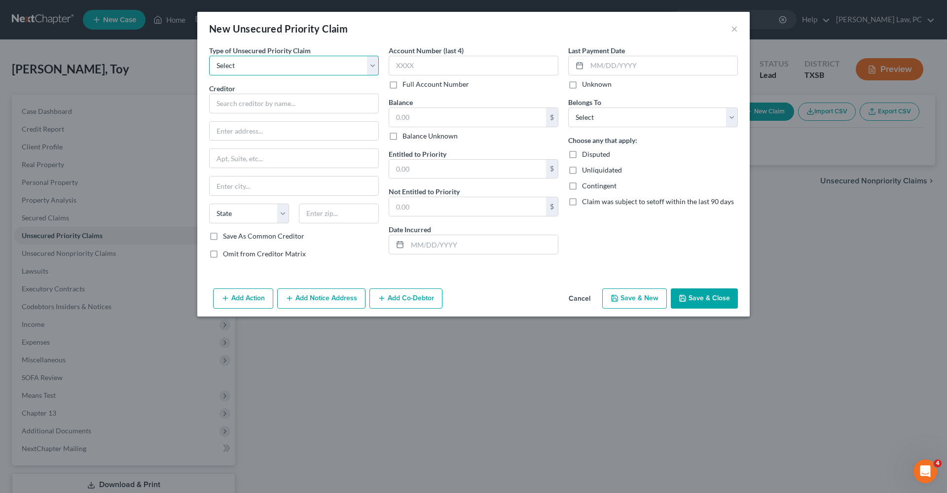
select select "9"
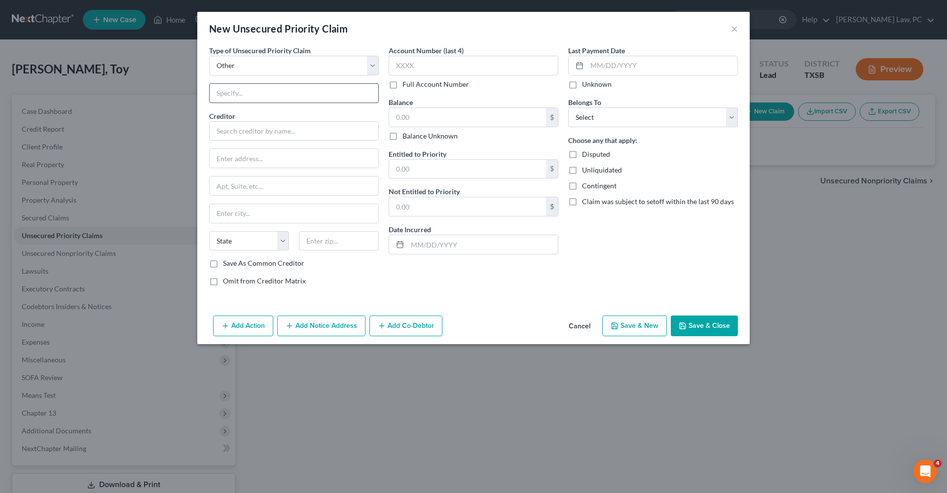
click at [248, 93] on input "text" at bounding box center [294, 93] width 169 height 19
type input "Attorneys Fees"
click at [271, 136] on input "text" at bounding box center [294, 131] width 170 height 20
type input "I"
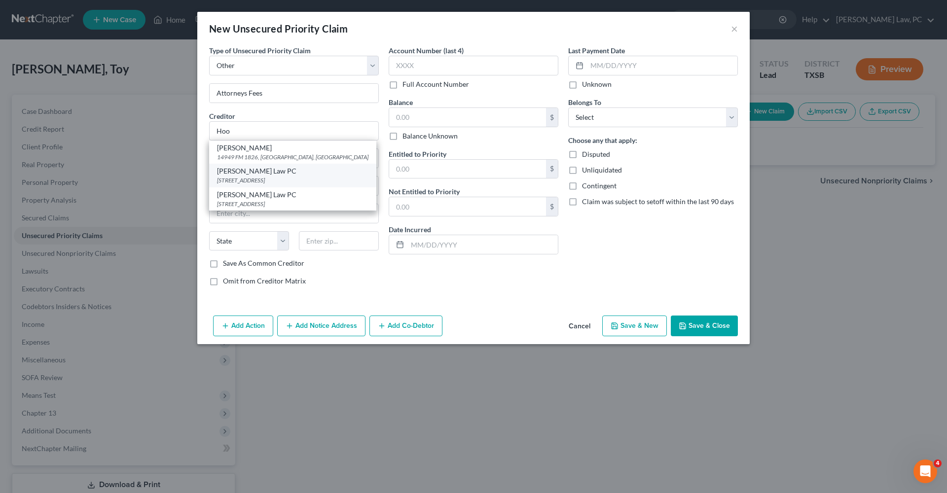
click at [284, 181] on div "505 Huntland Dr 295, Austin, TX 78752" at bounding box center [292, 180] width 151 height 8
type input "Hooman Khoshnood Law PC"
type input "505 Huntland Dr"
type input "295"
type input "Austin"
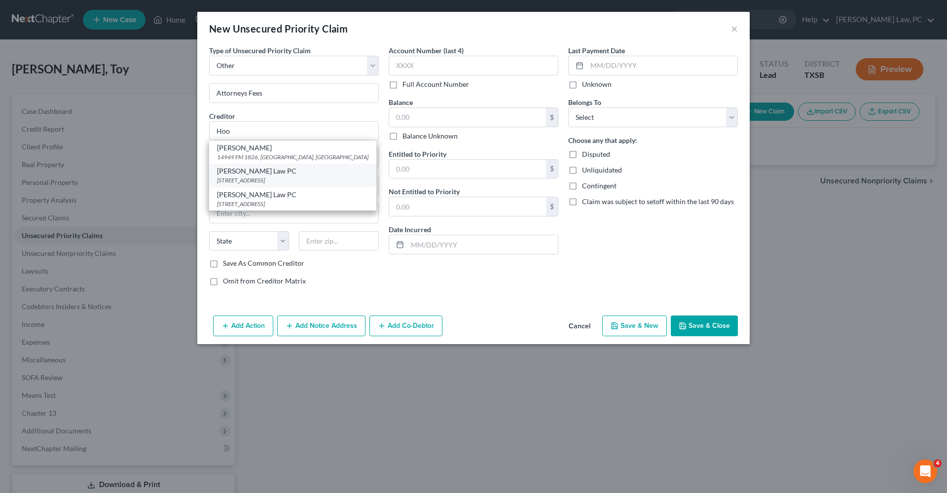
select select "45"
type input "78752"
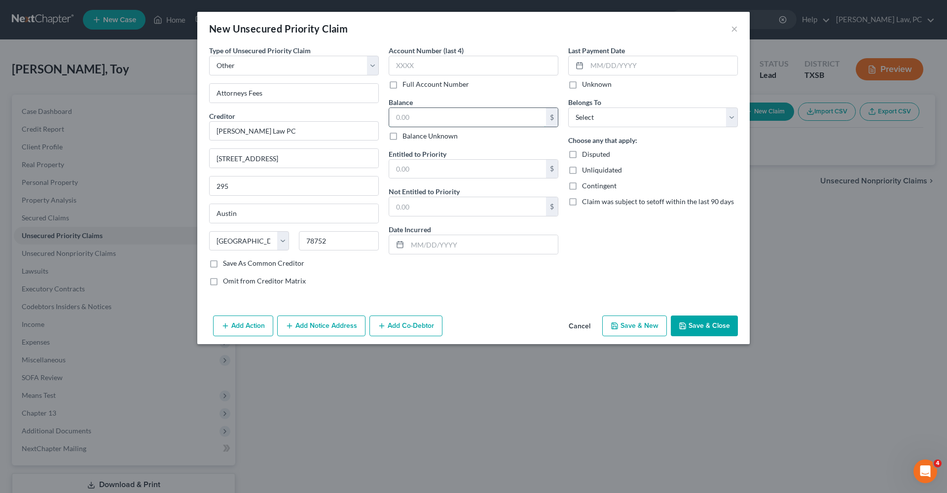
click at [433, 116] on input "text" at bounding box center [467, 117] width 157 height 19
type input "2,878"
click at [449, 169] on input "text" at bounding box center [467, 169] width 157 height 19
type input "2,878"
select select "0"
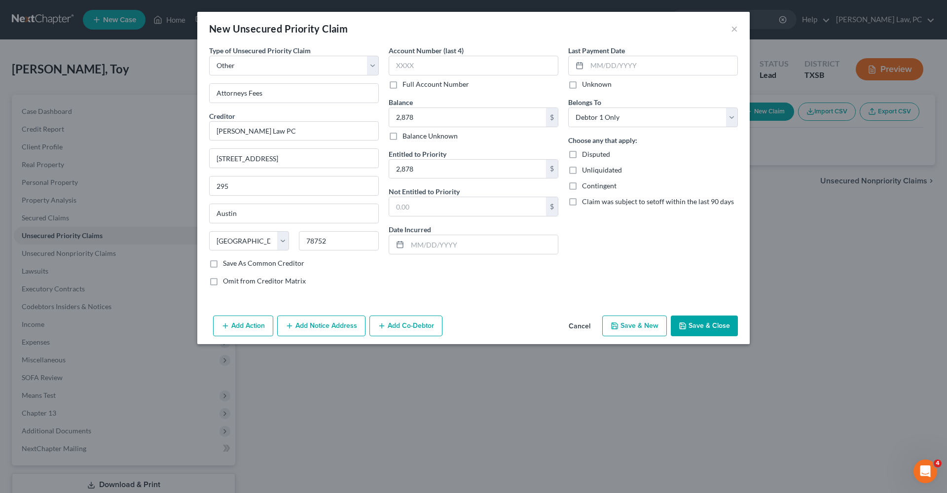
click at [720, 329] on button "Save & Close" at bounding box center [704, 326] width 67 height 21
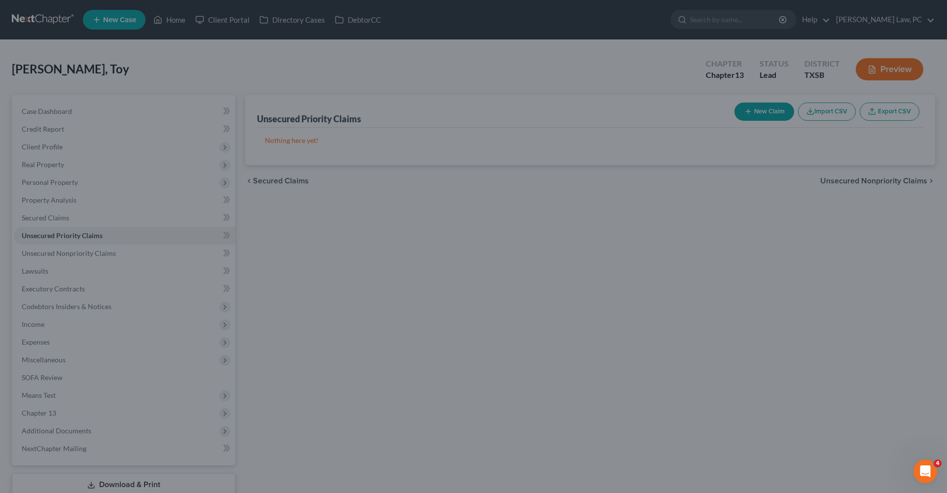
type input "2,878.00"
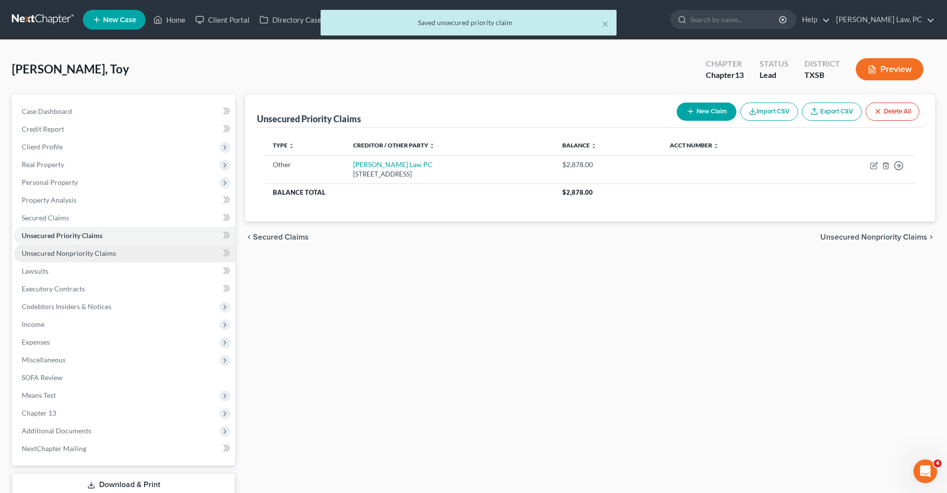
click at [48, 256] on span "Unsecured Nonpriority Claims" at bounding box center [69, 253] width 94 height 8
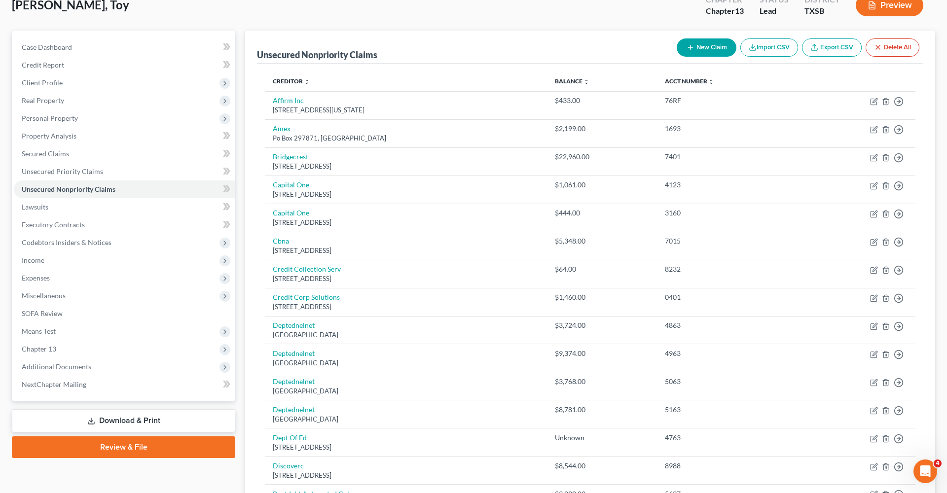
scroll to position [110, 0]
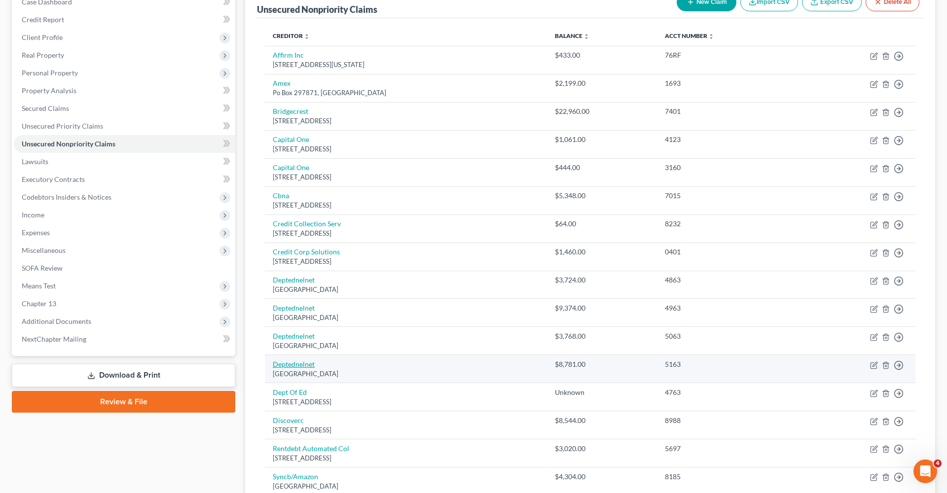
click at [299, 363] on link "Deptednelnet" at bounding box center [294, 364] width 42 height 8
select select "30"
select select "17"
select select "0"
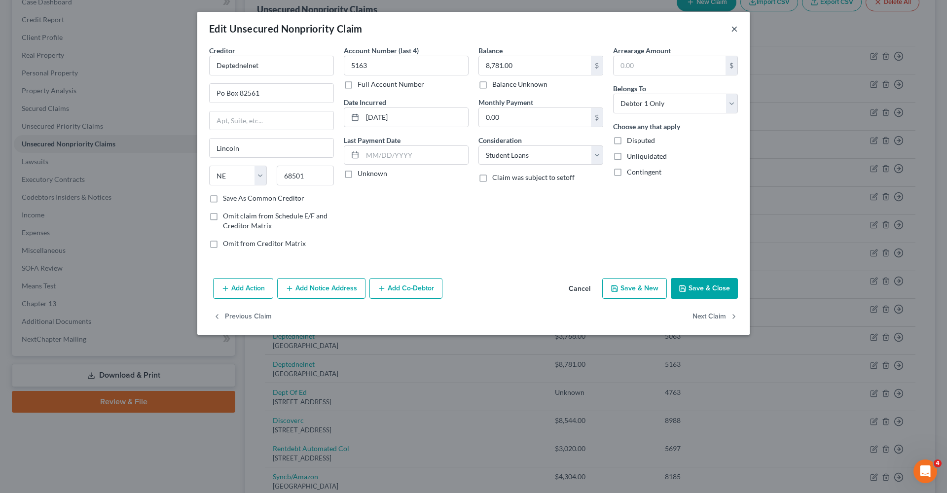
click at [736, 31] on button "×" at bounding box center [734, 29] width 7 height 12
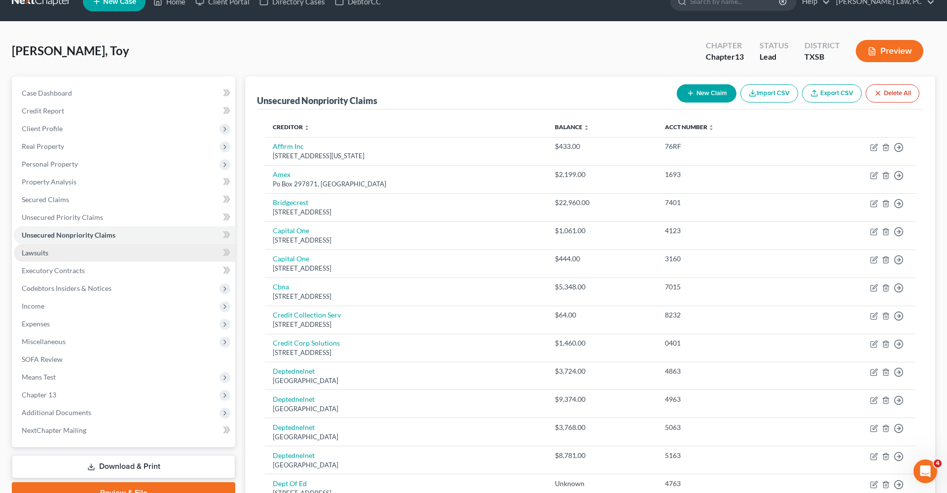
scroll to position [11, 0]
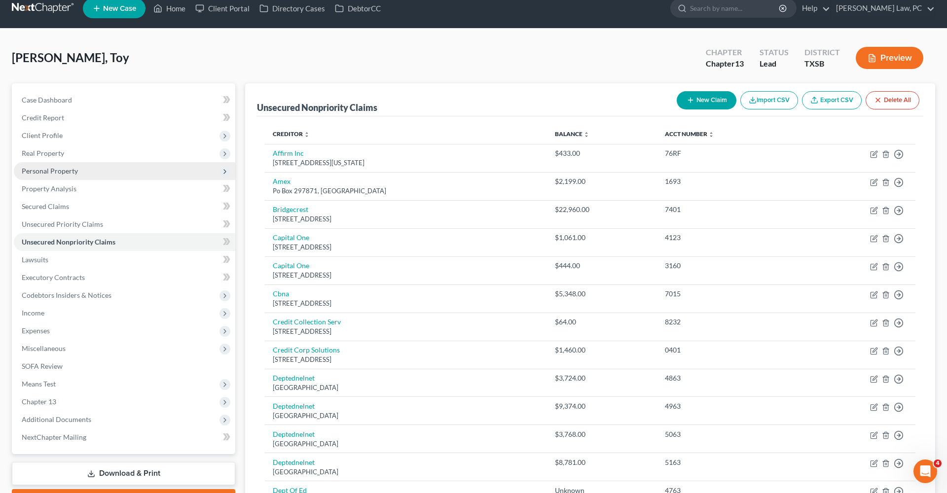
click at [53, 169] on span "Personal Property" at bounding box center [50, 171] width 56 height 8
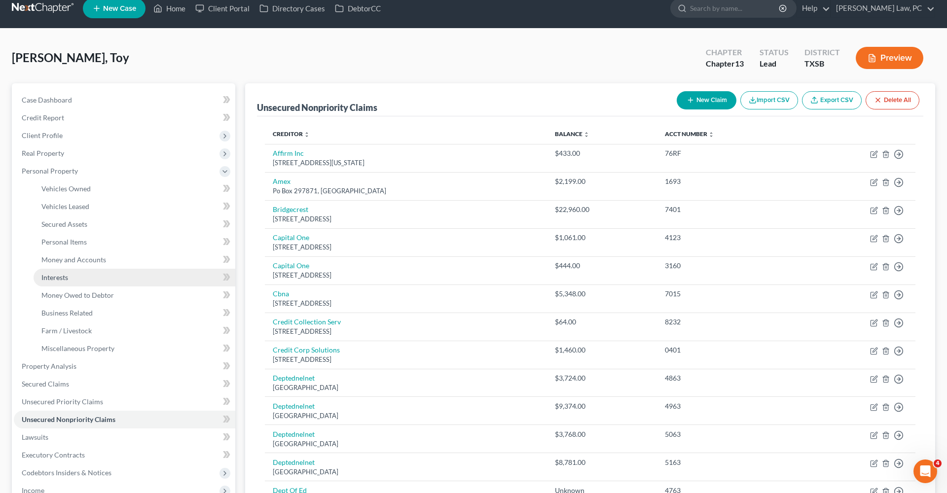
click at [65, 283] on link "Interests" at bounding box center [135, 278] width 202 height 18
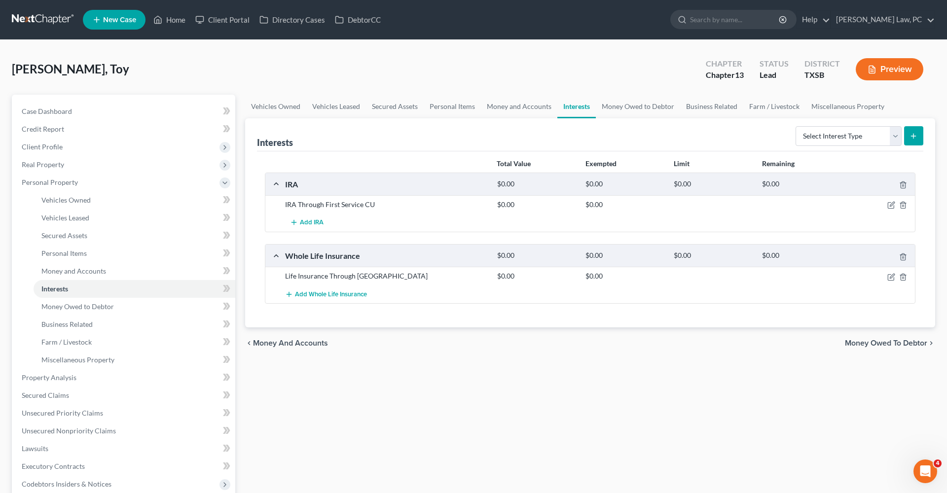
click at [838, 147] on div "Select Interest Type 401K Annuity Bond Education IRA Government Bond Government…" at bounding box center [858, 135] width 132 height 26
click at [620, 108] on link "Money Owed to Debtor" at bounding box center [638, 107] width 84 height 24
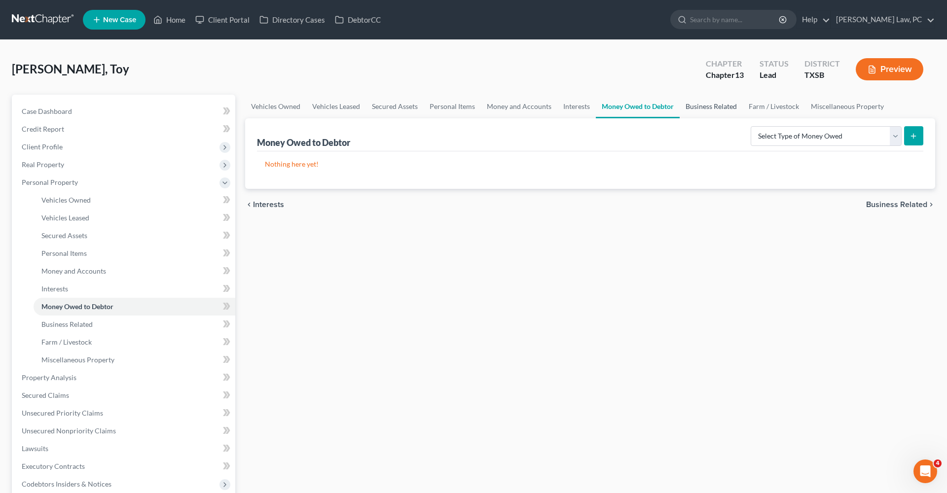
click at [716, 103] on link "Business Related" at bounding box center [711, 107] width 63 height 24
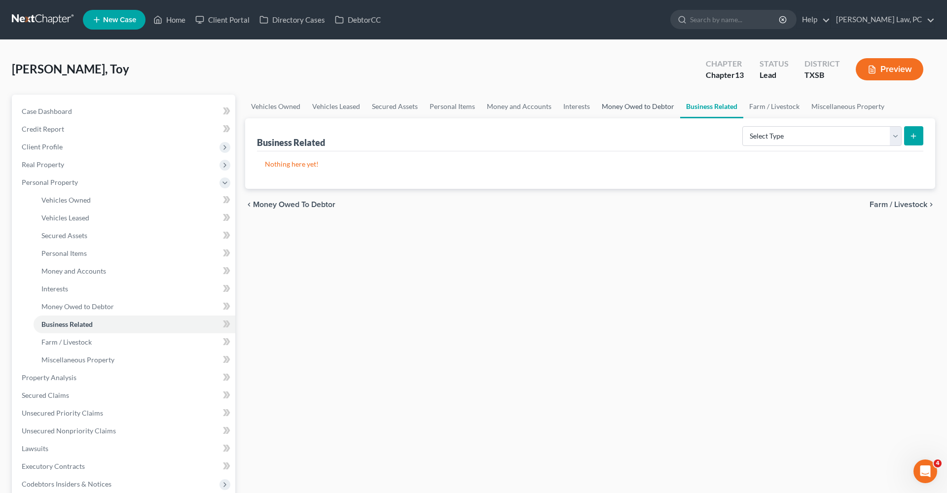
click at [660, 111] on link "Money Owed to Debtor" at bounding box center [638, 107] width 84 height 24
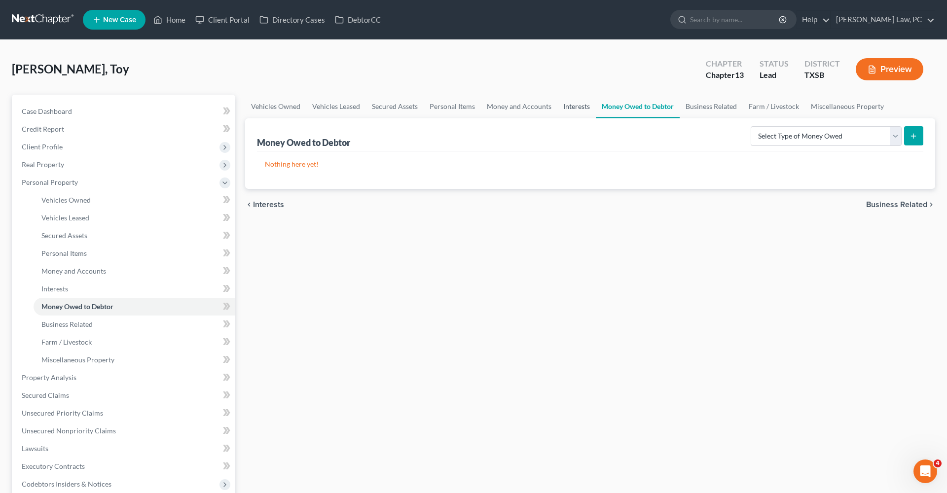
click at [576, 110] on link "Interests" at bounding box center [576, 107] width 38 height 24
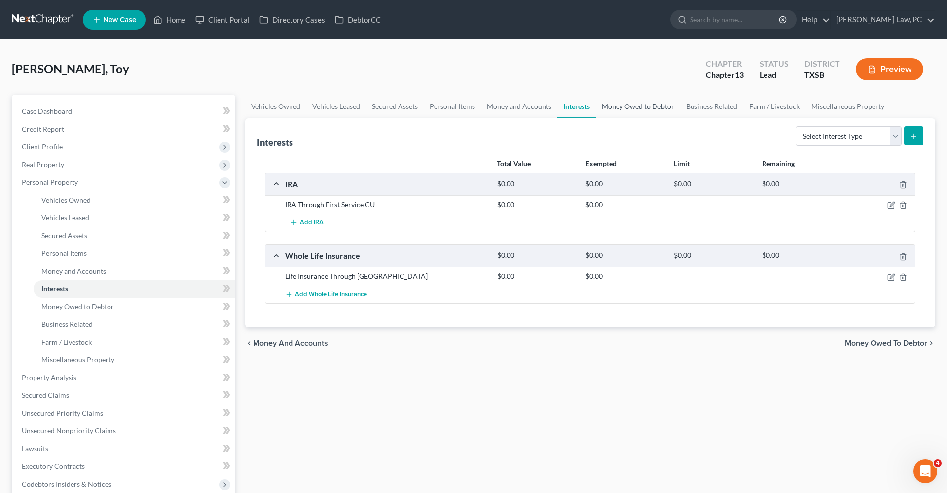
click at [653, 107] on link "Money Owed to Debtor" at bounding box center [638, 107] width 84 height 24
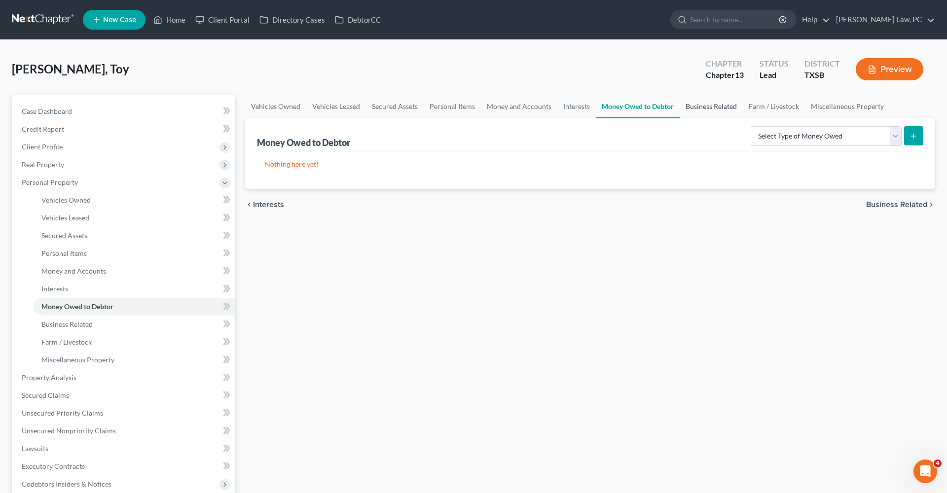
click at [720, 107] on link "Business Related" at bounding box center [711, 107] width 63 height 24
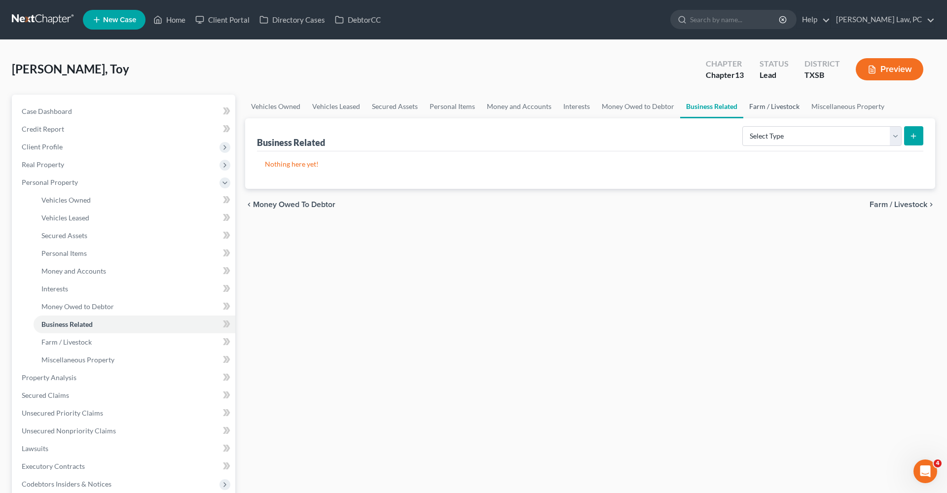
click at [770, 108] on link "Farm / Livestock" at bounding box center [774, 107] width 62 height 24
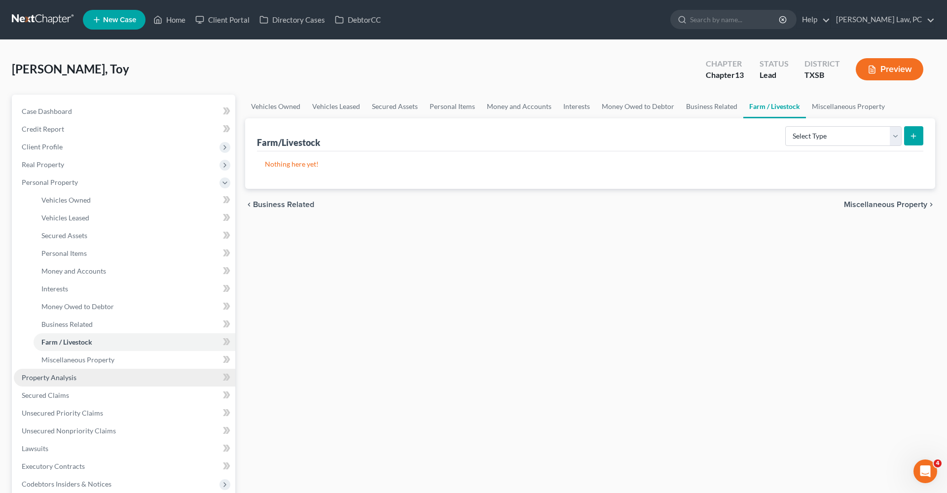
click at [58, 380] on span "Property Analysis" at bounding box center [49, 377] width 55 height 8
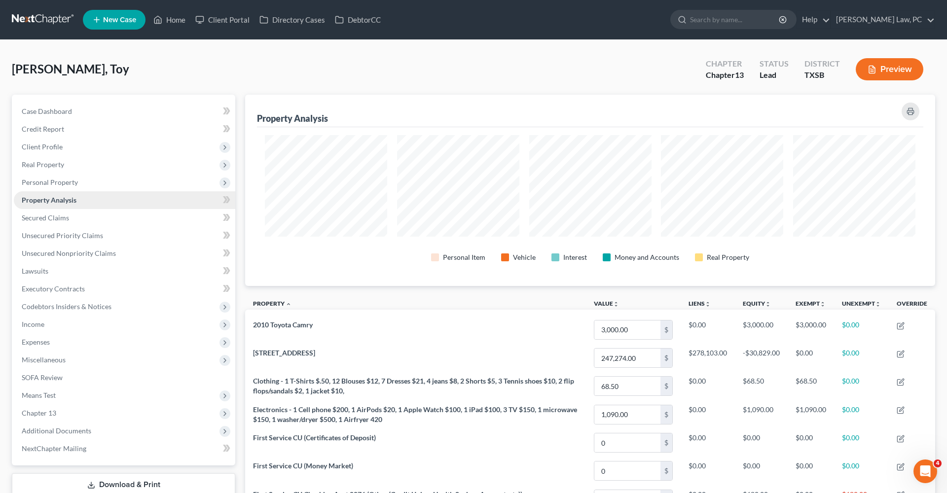
scroll to position [191, 690]
click at [50, 394] on span "Means Test" at bounding box center [39, 395] width 34 height 8
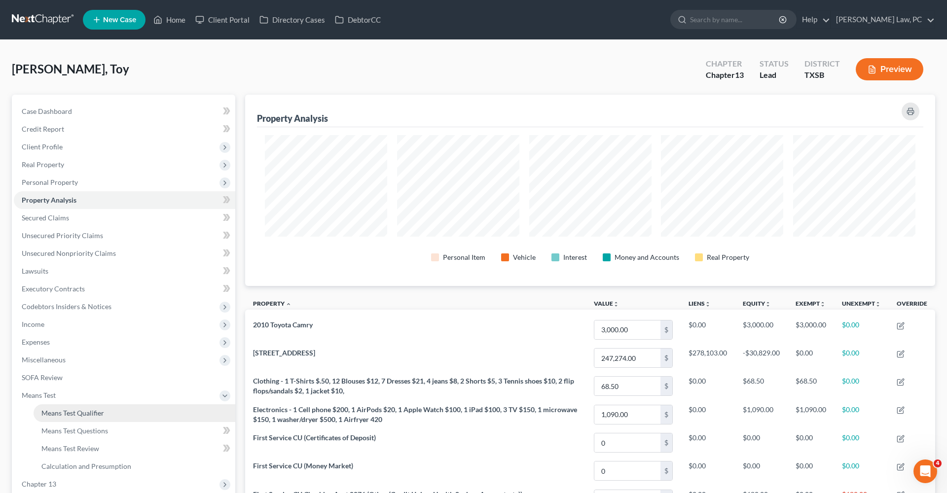
click at [82, 411] on span "Means Test Qualifier" at bounding box center [72, 413] width 63 height 8
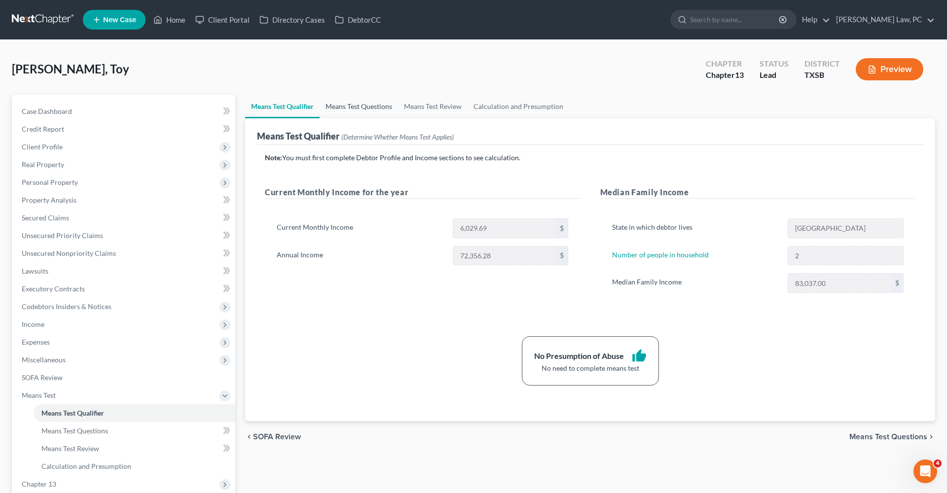
click at [356, 108] on link "Means Test Questions" at bounding box center [359, 107] width 78 height 24
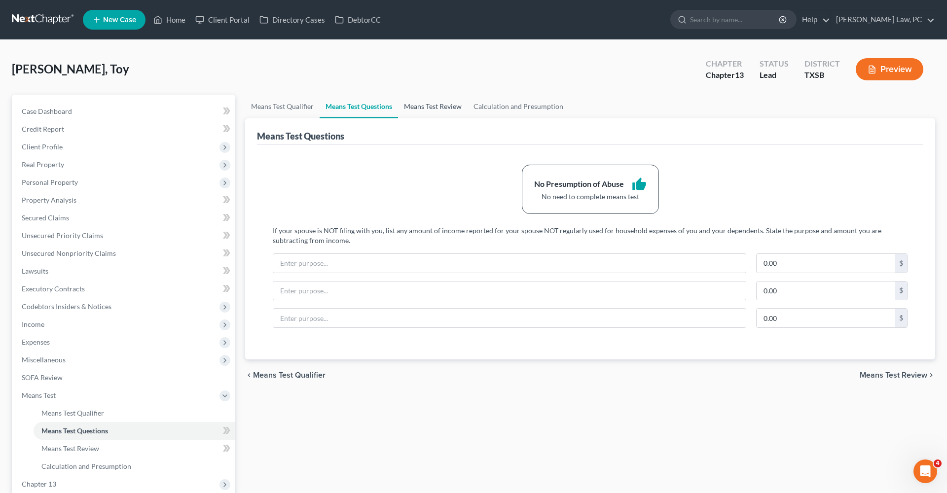
click at [426, 107] on link "Means Test Review" at bounding box center [433, 107] width 70 height 24
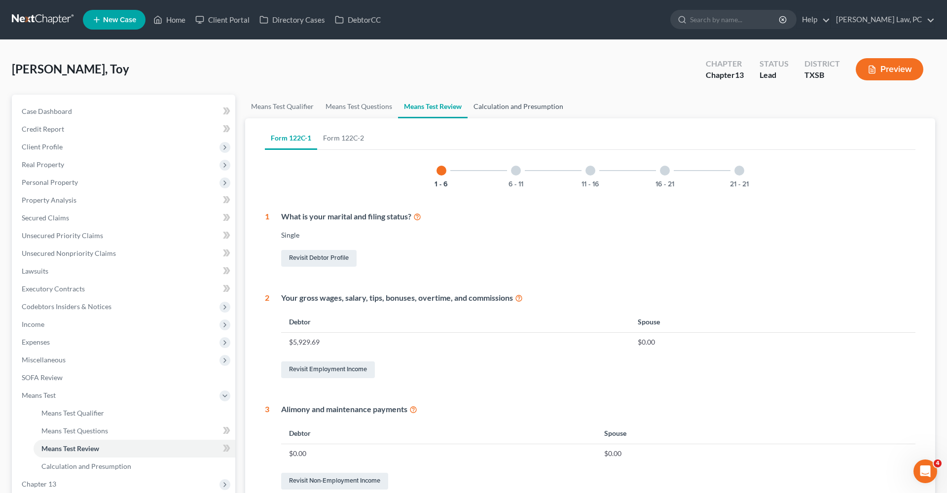
click at [505, 109] on link "Calculation and Presumption" at bounding box center [519, 107] width 102 height 24
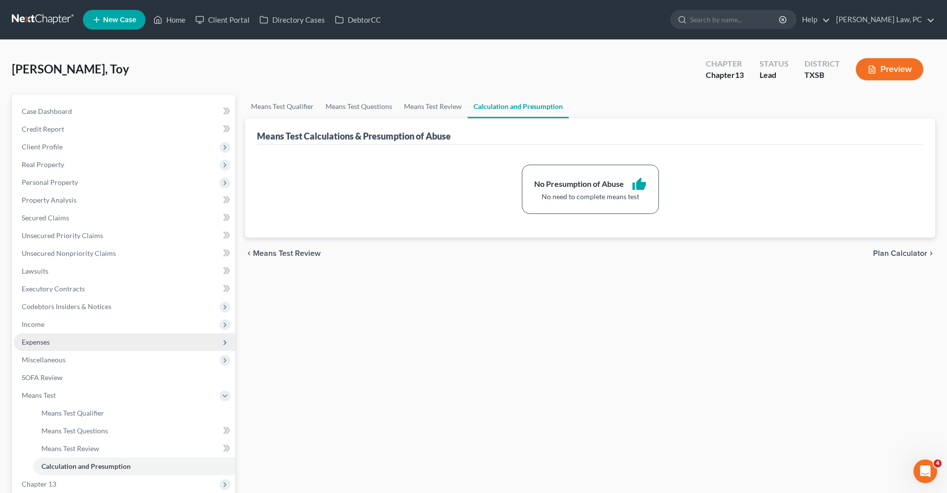
click at [46, 347] on span "Expenses" at bounding box center [125, 343] width 222 height 18
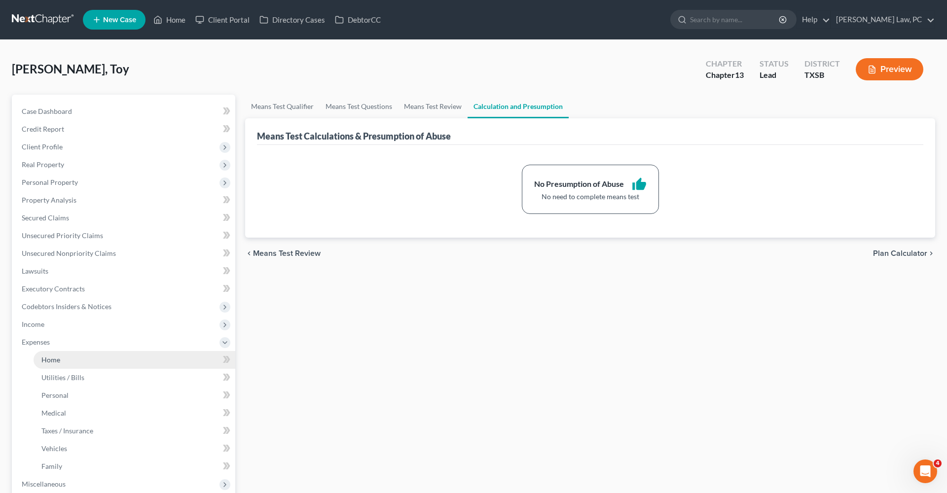
click at [63, 361] on link "Home" at bounding box center [135, 360] width 202 height 18
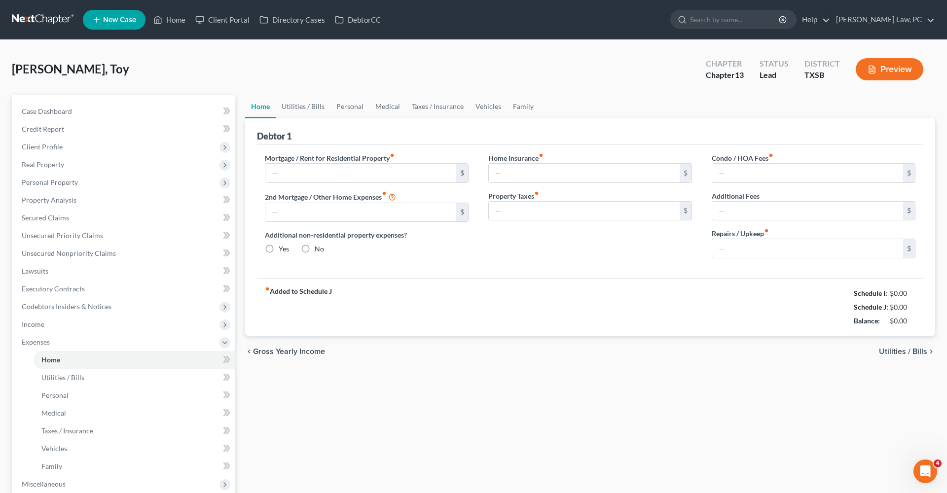
type input "0.00"
radio input "true"
type input "0.00"
type input "38.00"
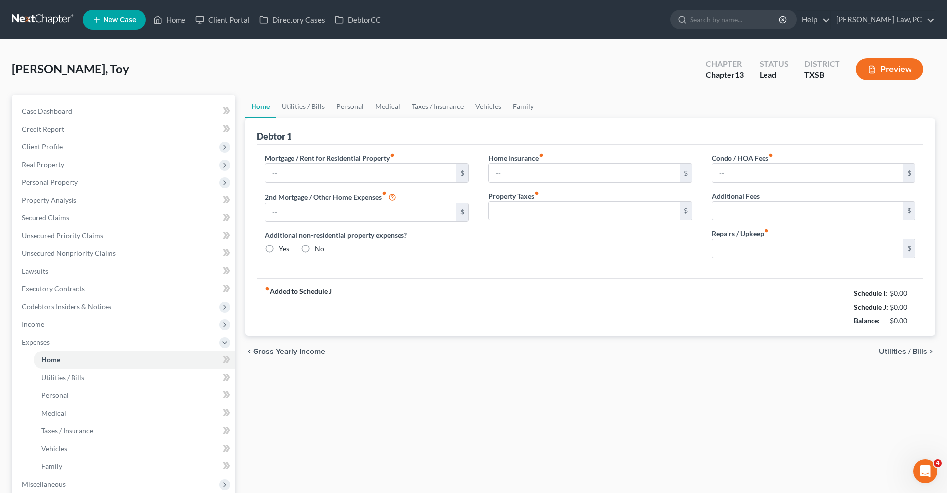
type input "0.00"
type input "100.00"
click at [281, 108] on link "Utilities / Bills" at bounding box center [303, 107] width 55 height 24
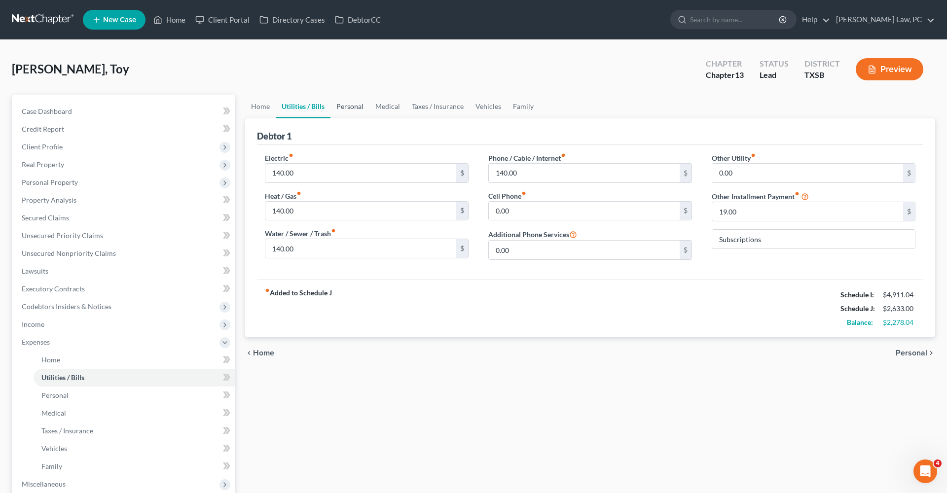
click at [358, 107] on link "Personal" at bounding box center [350, 107] width 39 height 24
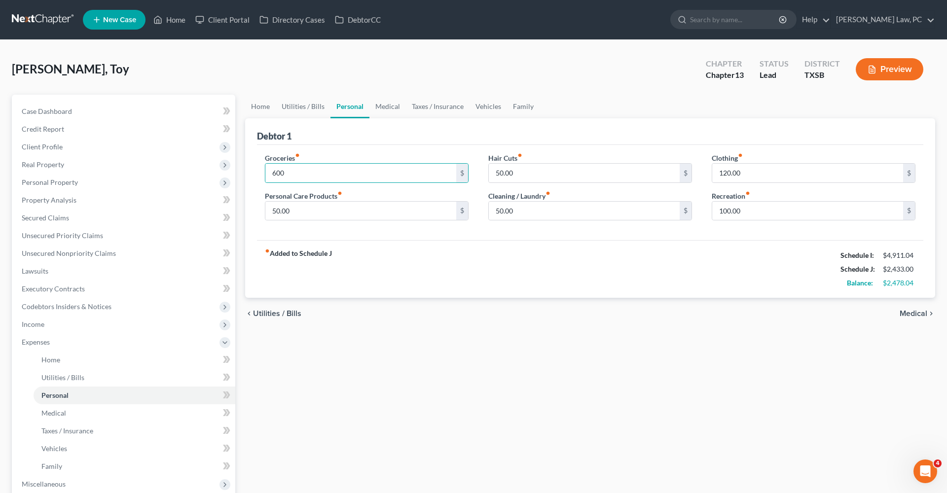
click at [501, 257] on div "fiber_manual_record Added to Schedule J Schedule I: $4,911.04 Schedule J: $2,43…" at bounding box center [590, 269] width 667 height 58
click at [324, 173] on input "600" at bounding box center [360, 173] width 191 height 19
type input "600.04"
click at [483, 246] on div "fiber_manual_record Added to Schedule J Schedule I: $4,911.04 Schedule J: $2,43…" at bounding box center [590, 269] width 667 height 58
click at [395, 109] on link "Medical" at bounding box center [388, 107] width 37 height 24
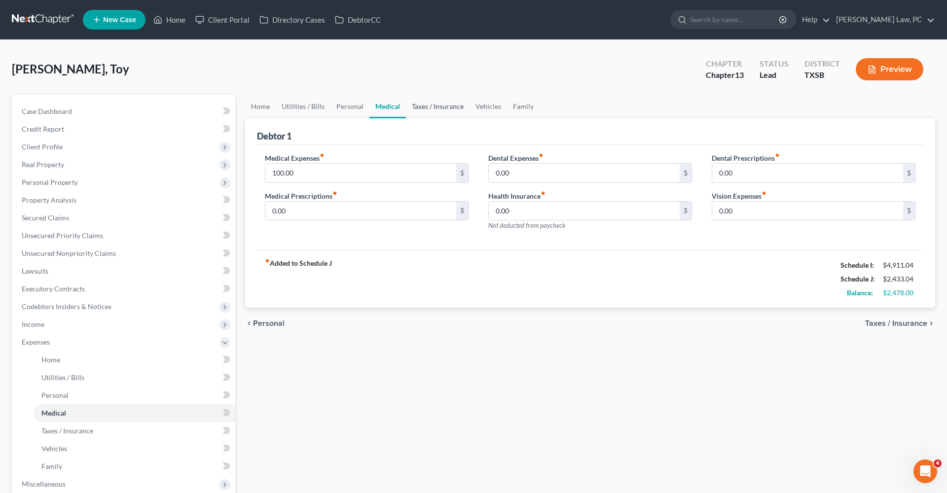
click at [433, 111] on link "Taxes / Insurance" at bounding box center [438, 107] width 64 height 24
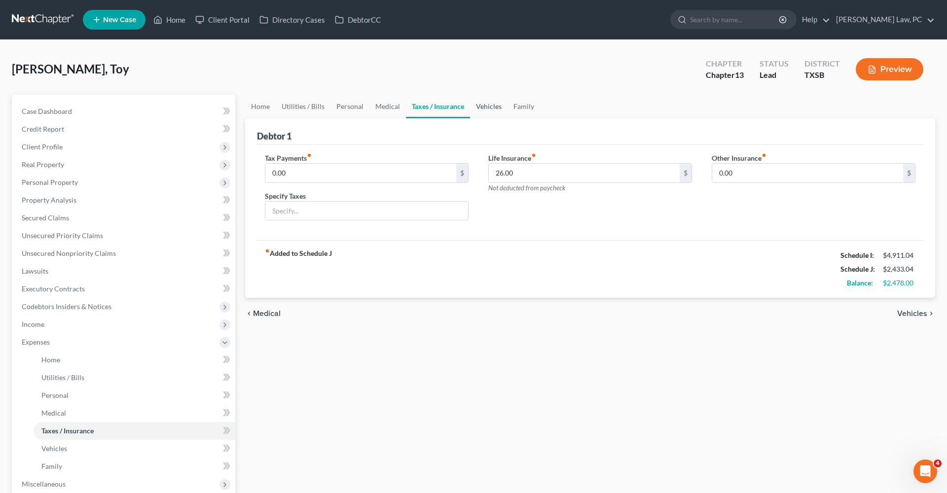
click at [496, 103] on link "Vehicles" at bounding box center [488, 107] width 37 height 24
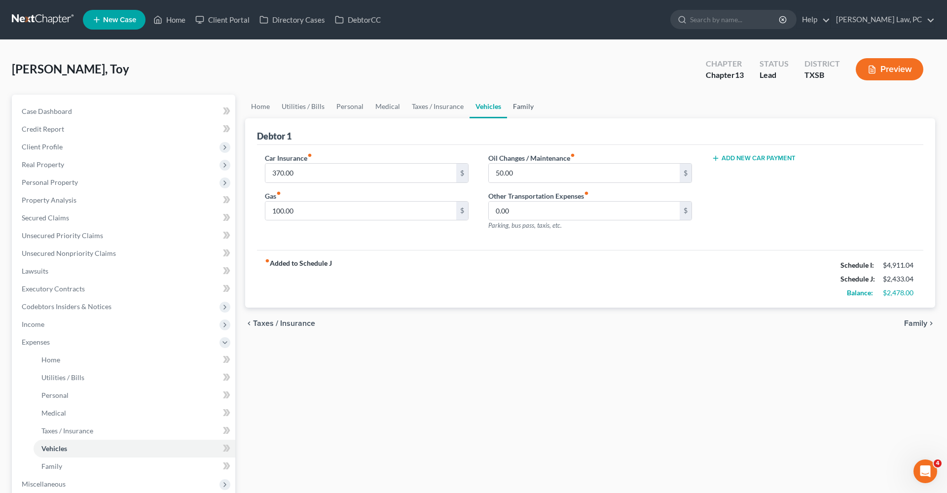
click at [520, 106] on link "Family" at bounding box center [523, 107] width 33 height 24
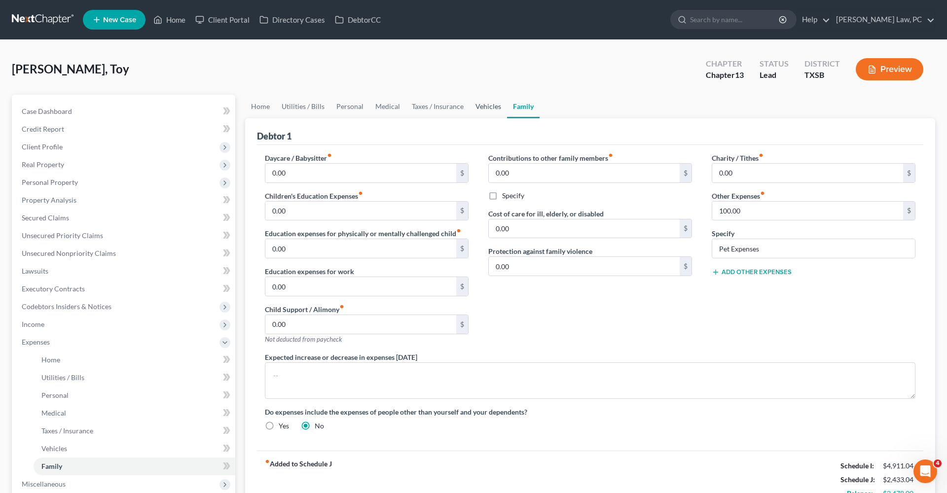
click at [475, 111] on link "Vehicles" at bounding box center [488, 107] width 37 height 24
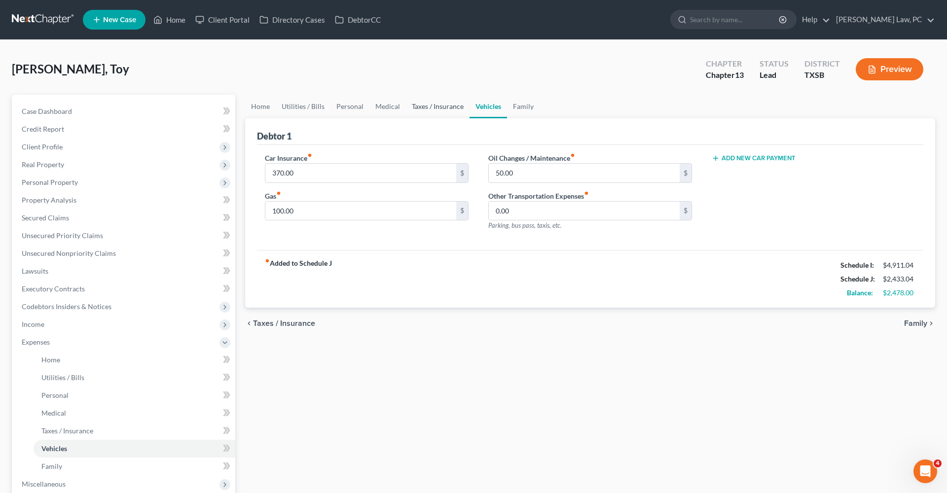
click at [454, 109] on link "Taxes / Insurance" at bounding box center [438, 107] width 64 height 24
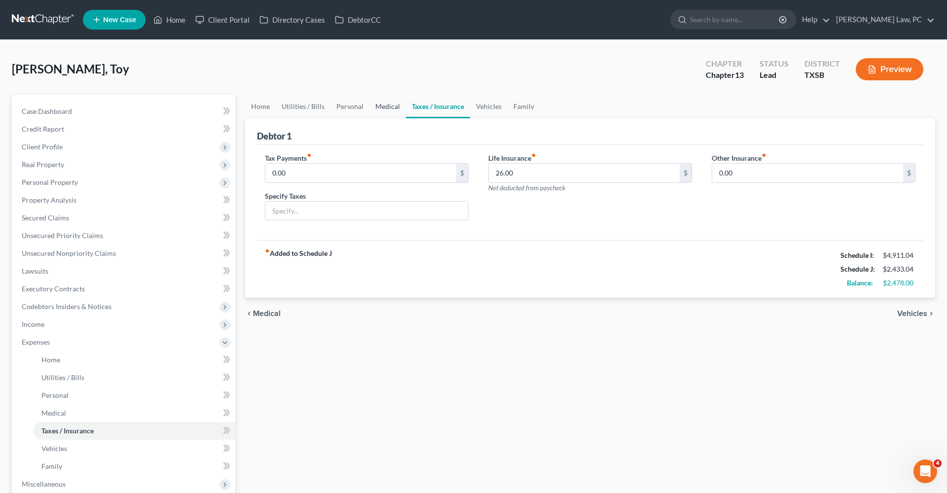
click at [387, 109] on link "Medical" at bounding box center [388, 107] width 37 height 24
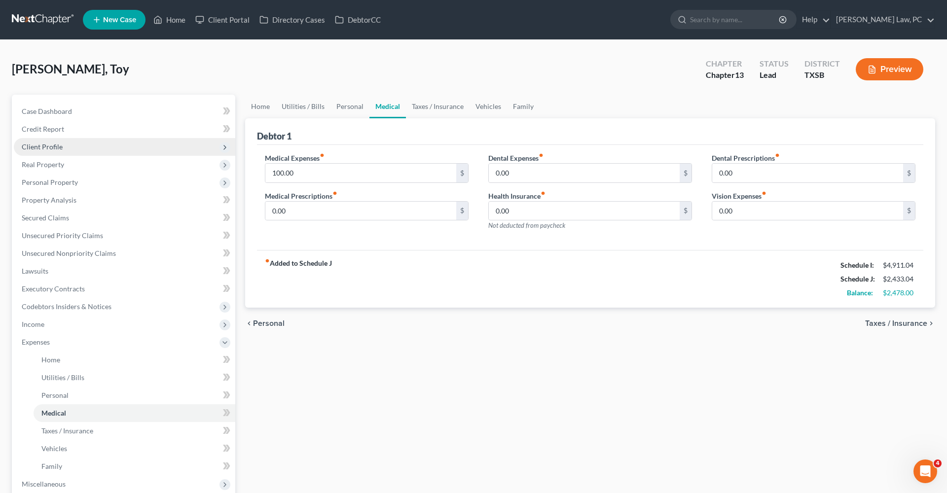
click at [29, 147] on span "Client Profile" at bounding box center [42, 147] width 41 height 8
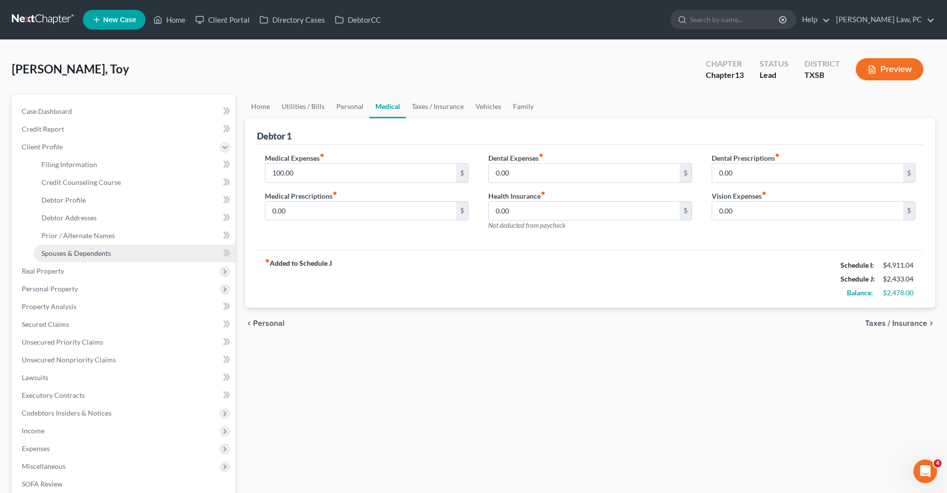
click at [56, 252] on span "Spouses & Dependents" at bounding box center [76, 253] width 70 height 8
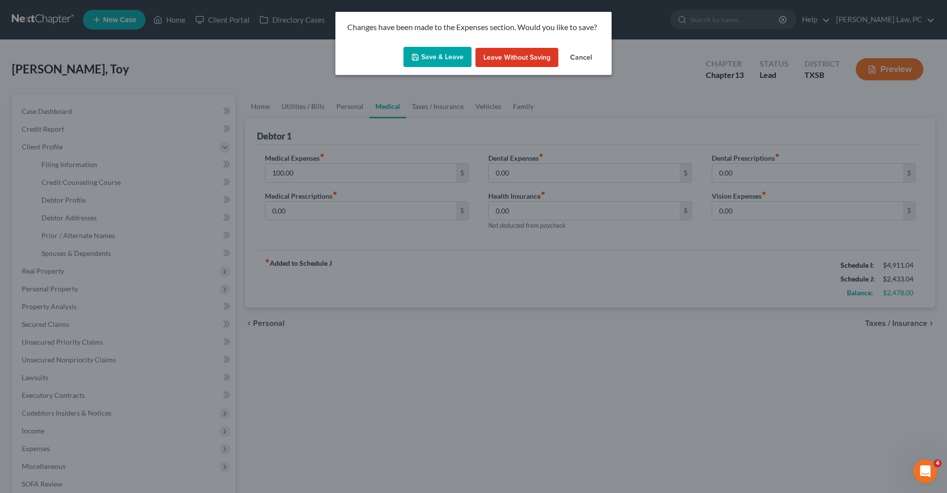
click at [434, 59] on button "Save & Leave" at bounding box center [438, 57] width 68 height 21
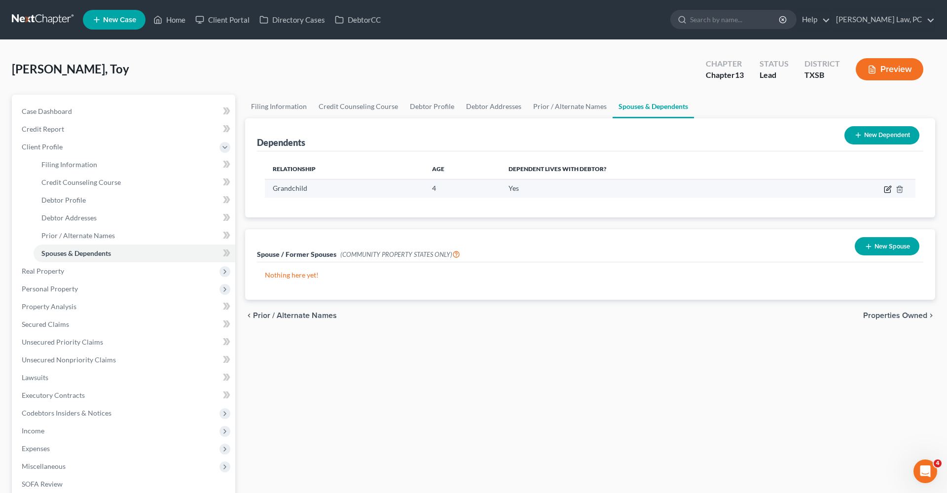
click at [887, 190] on icon "button" at bounding box center [888, 190] width 8 height 8
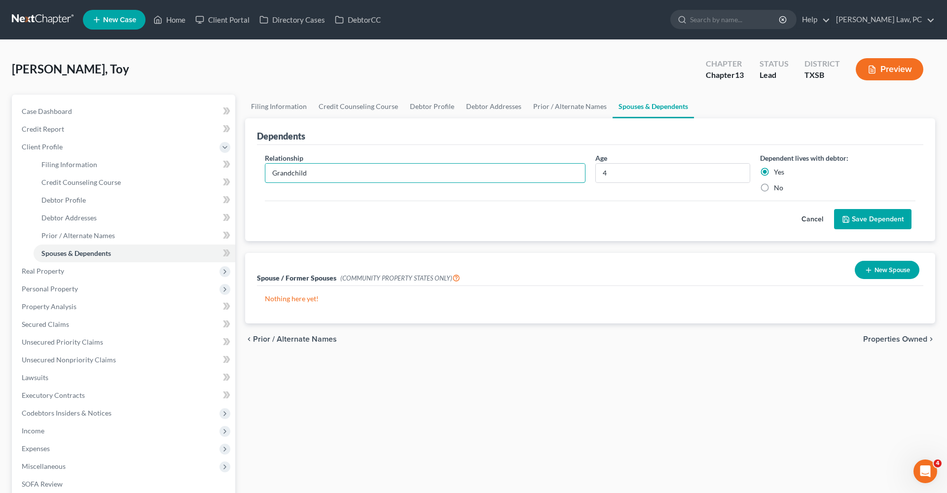
drag, startPoint x: 315, startPoint y: 172, endPoint x: 240, endPoint y: 172, distance: 75.5
click at [240, 172] on div "Petition Navigation Case Dashboard Payments Invoices Payments Payments Credit R…" at bounding box center [473, 362] width 933 height 534
type input "Great grandchild"
click at [858, 223] on button "Save Dependent" at bounding box center [872, 219] width 77 height 21
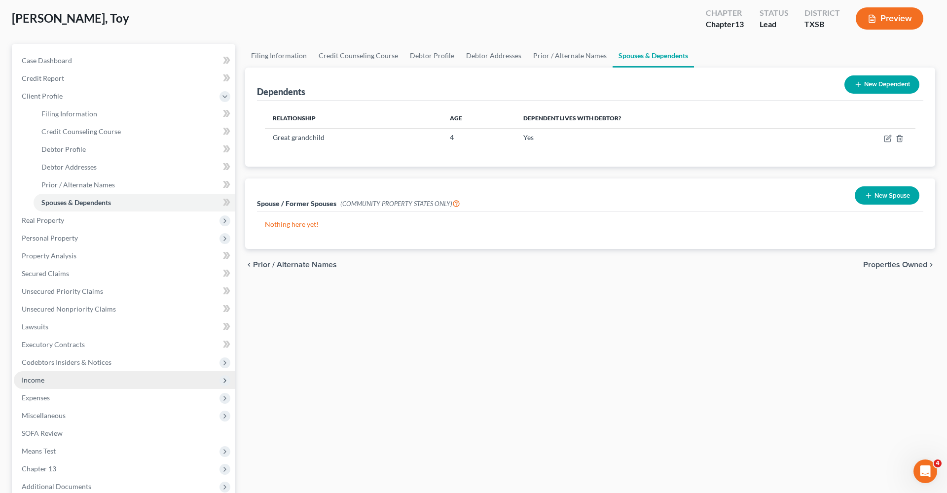
scroll to position [56, 0]
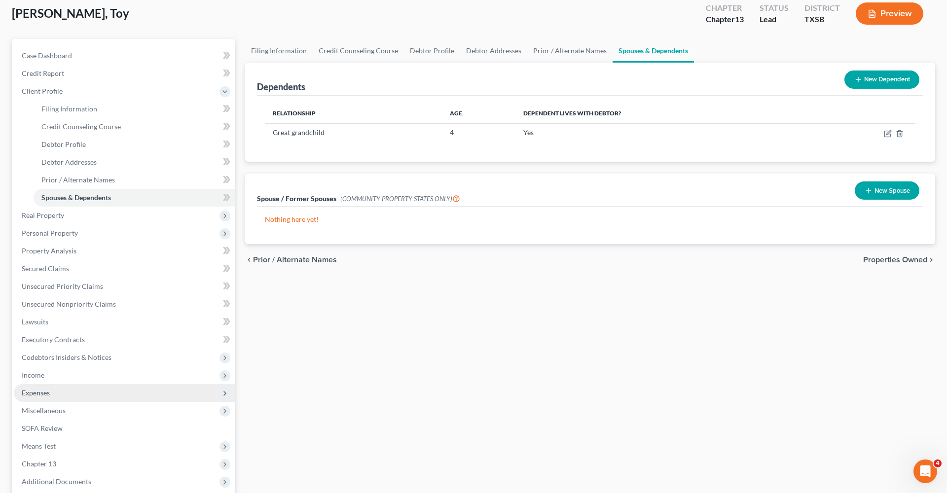
click at [48, 393] on span "Expenses" at bounding box center [36, 393] width 28 height 8
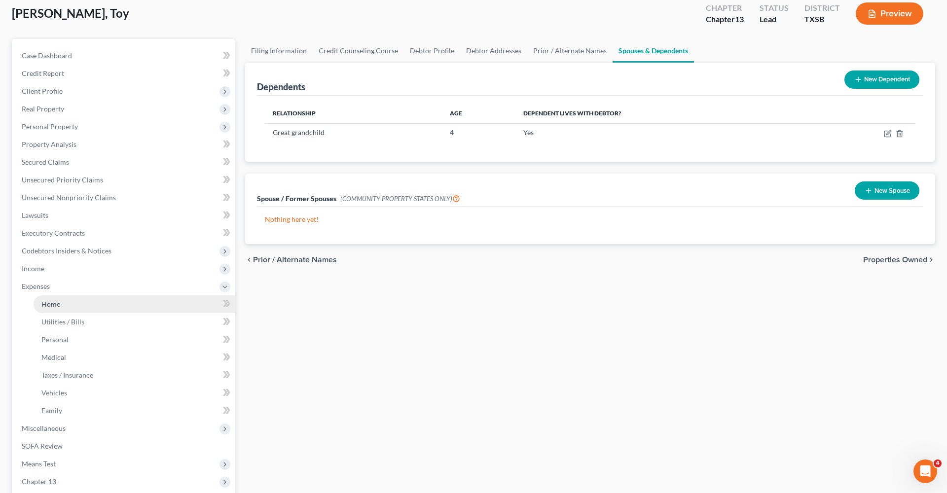
click at [51, 306] on span "Home" at bounding box center [50, 304] width 19 height 8
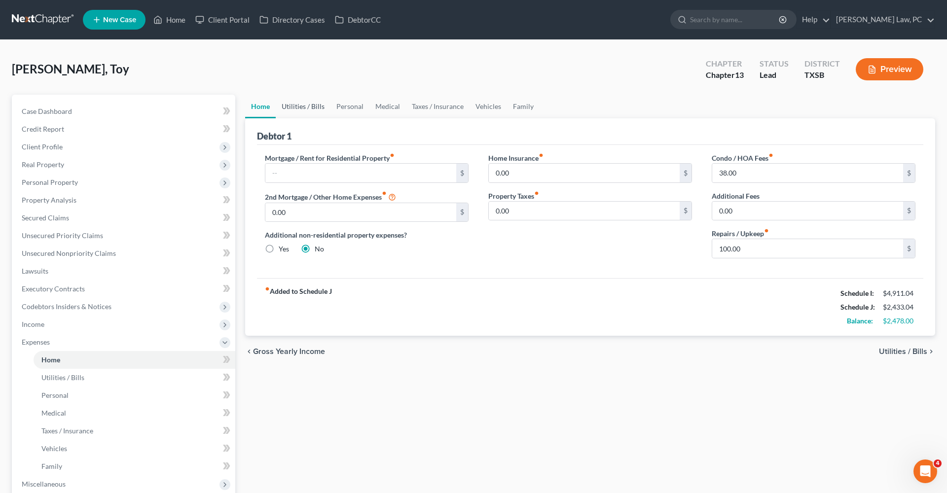
click at [299, 105] on link "Utilities / Bills" at bounding box center [303, 107] width 55 height 24
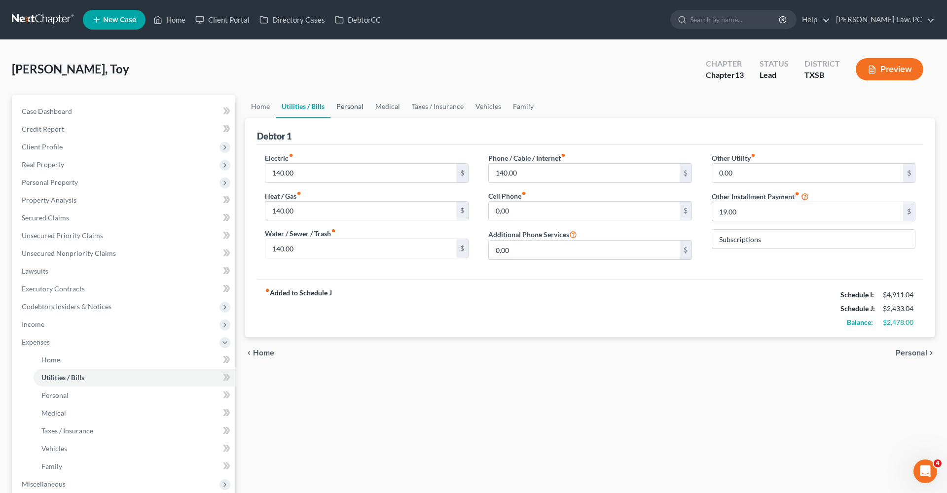
click at [368, 106] on link "Personal" at bounding box center [350, 107] width 39 height 24
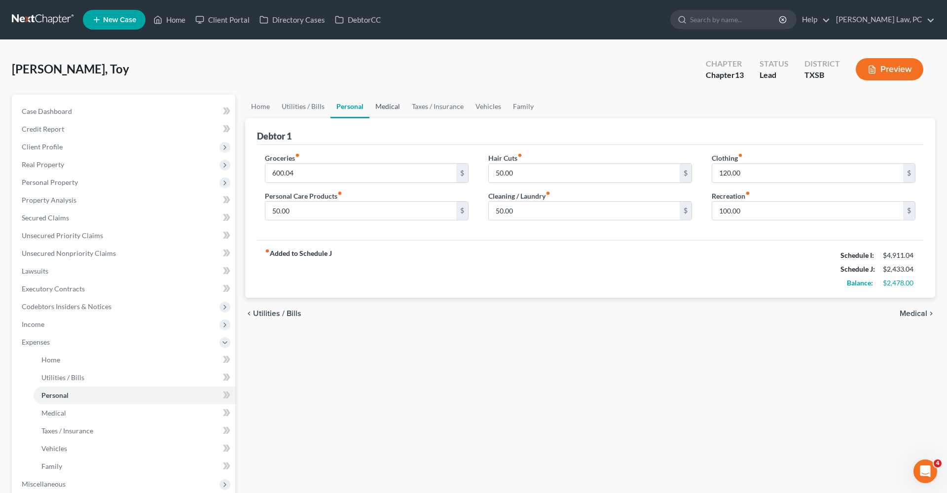
click at [392, 108] on link "Medical" at bounding box center [388, 107] width 37 height 24
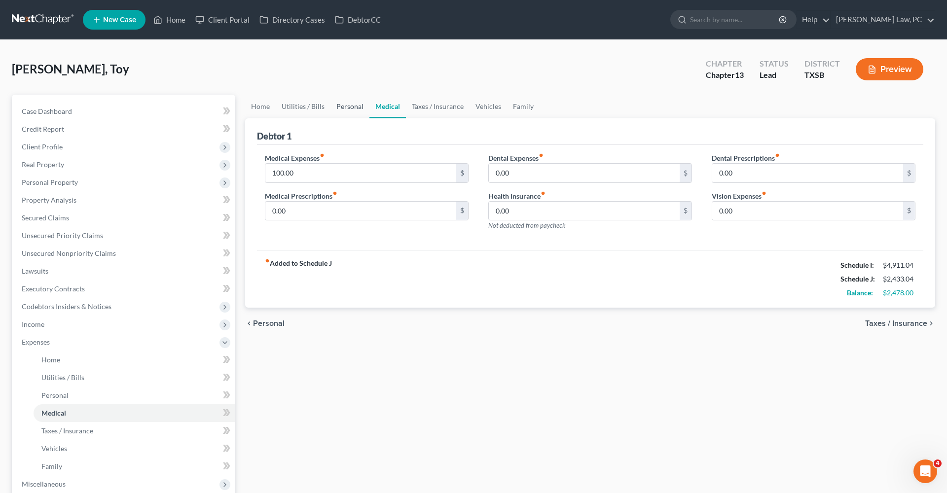
click at [339, 109] on link "Personal" at bounding box center [350, 107] width 39 height 24
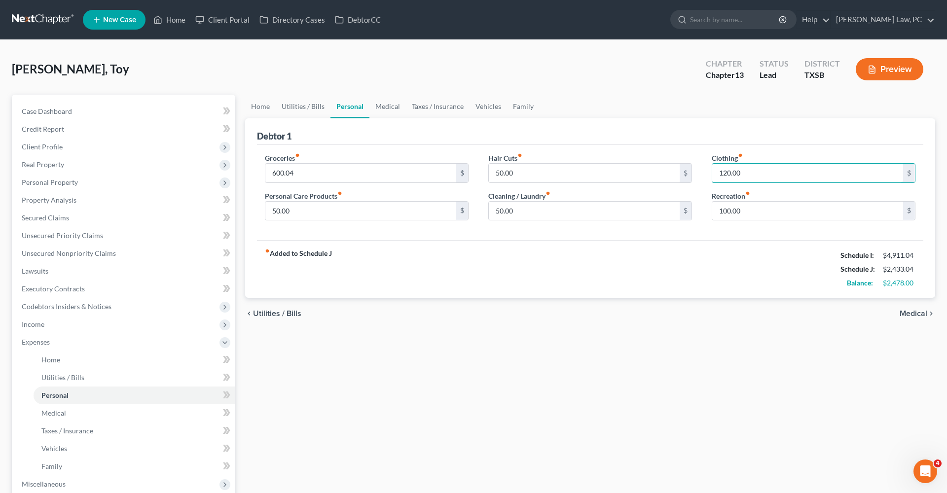
drag, startPoint x: 745, startPoint y: 173, endPoint x: 708, endPoint y: 172, distance: 36.5
click at [708, 172] on div "Clothing fiber_manual_record 120.00 $ Recreation fiber_manual_record 100.00 $" at bounding box center [813, 191] width 223 height 76
type input "100"
click at [541, 253] on div "fiber_manual_record Added to Schedule J Schedule I: $4,911.04 Schedule J: $2,41…" at bounding box center [590, 269] width 667 height 58
click at [391, 105] on link "Medical" at bounding box center [388, 107] width 37 height 24
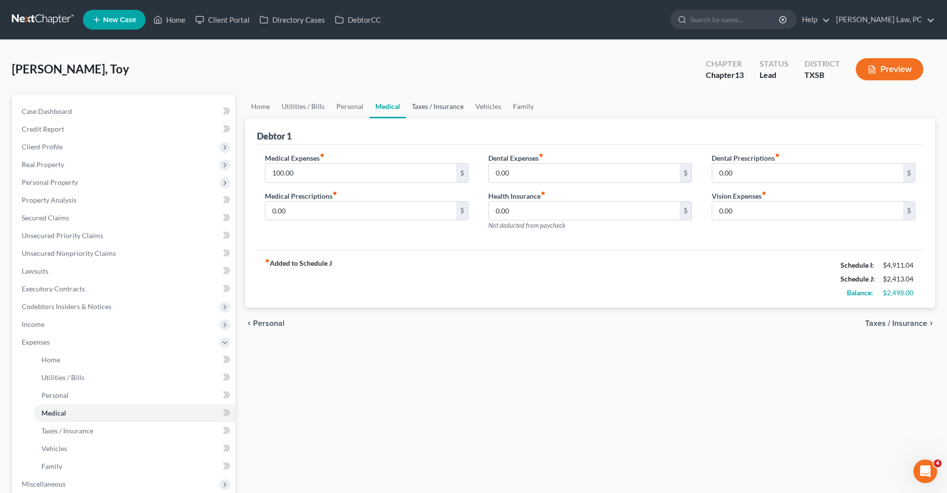
click at [429, 109] on link "Taxes / Insurance" at bounding box center [438, 107] width 64 height 24
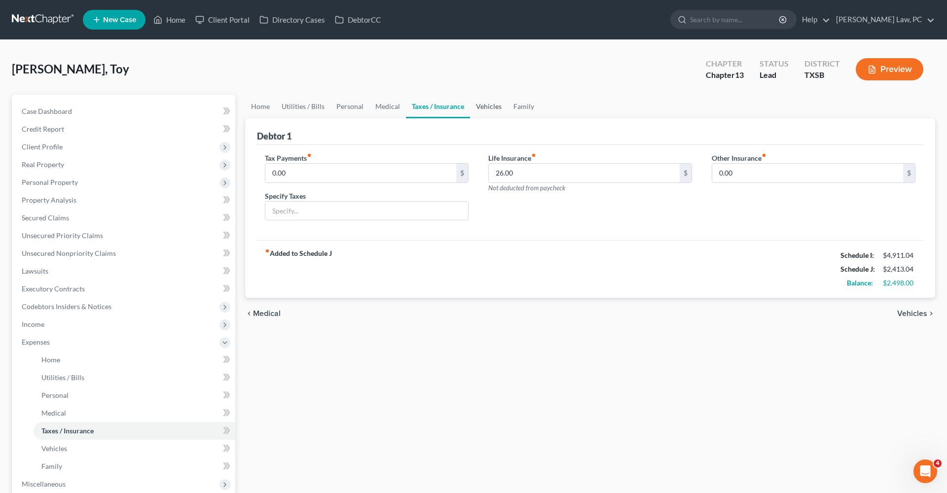
click at [481, 109] on link "Vehicles" at bounding box center [488, 107] width 37 height 24
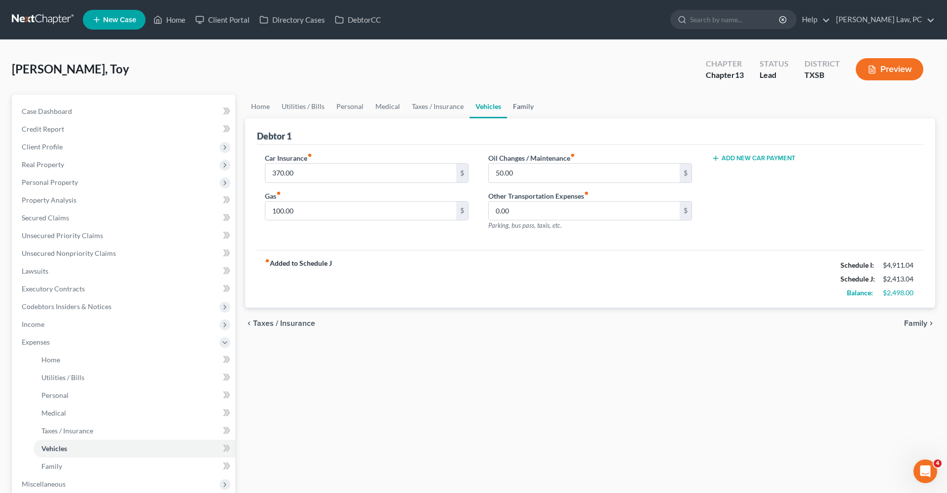
click at [522, 105] on link "Family" at bounding box center [523, 107] width 33 height 24
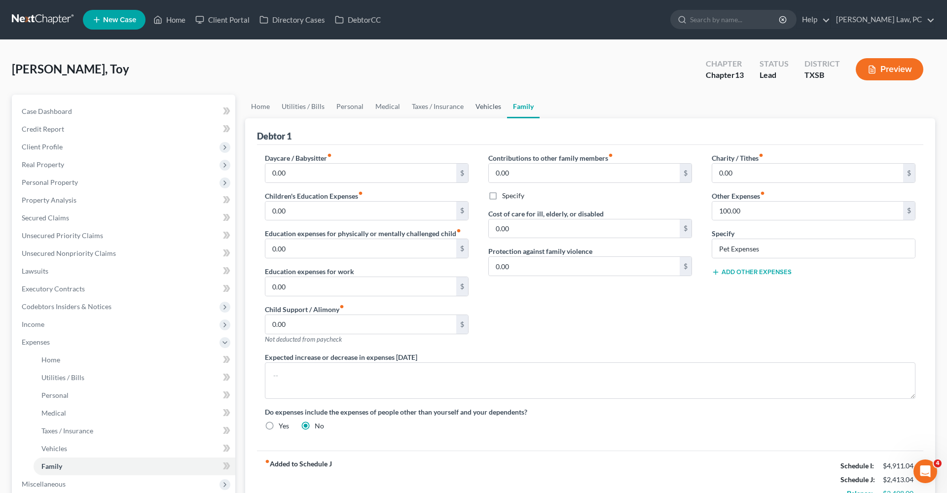
click at [479, 104] on link "Vehicles" at bounding box center [488, 107] width 37 height 24
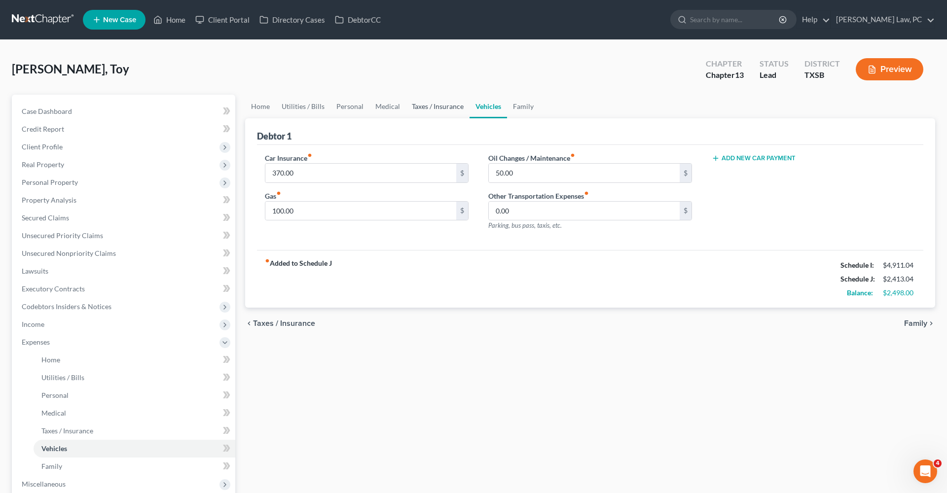
click at [447, 108] on link "Taxes / Insurance" at bounding box center [438, 107] width 64 height 24
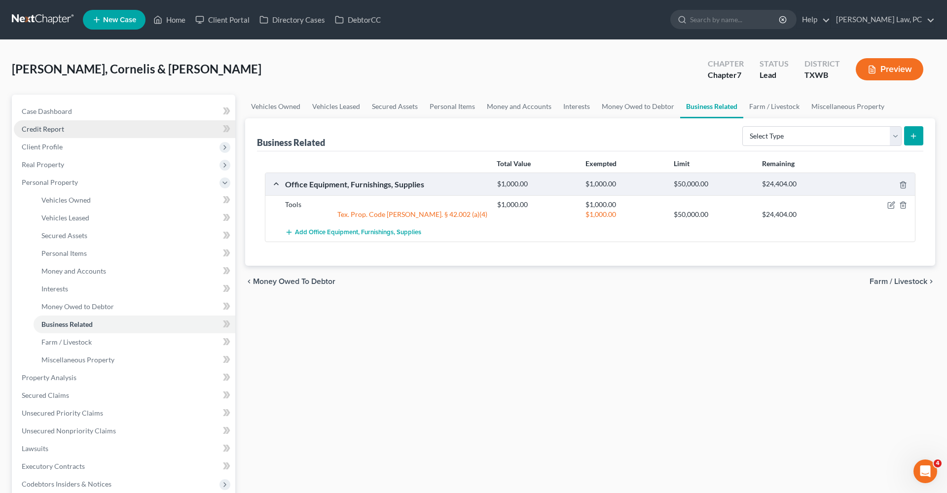
click at [47, 130] on span "Credit Report" at bounding box center [43, 129] width 42 height 8
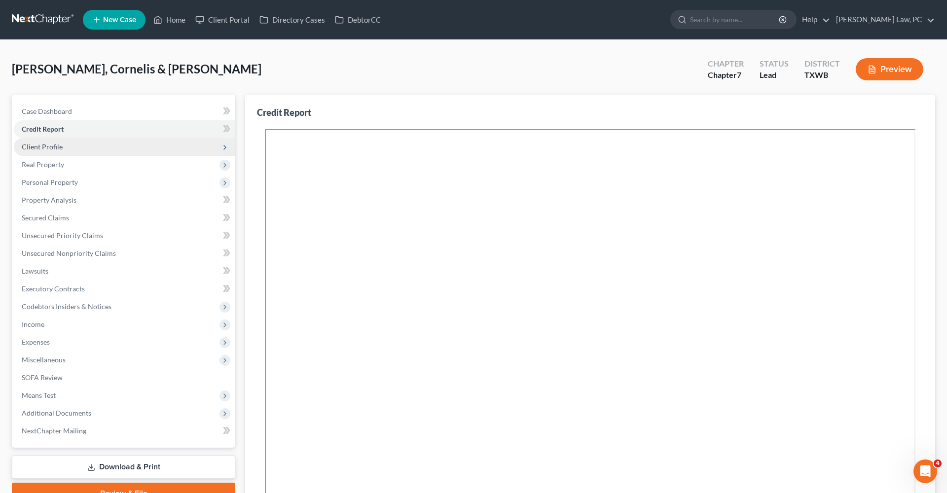
click at [44, 147] on span "Client Profile" at bounding box center [42, 147] width 41 height 8
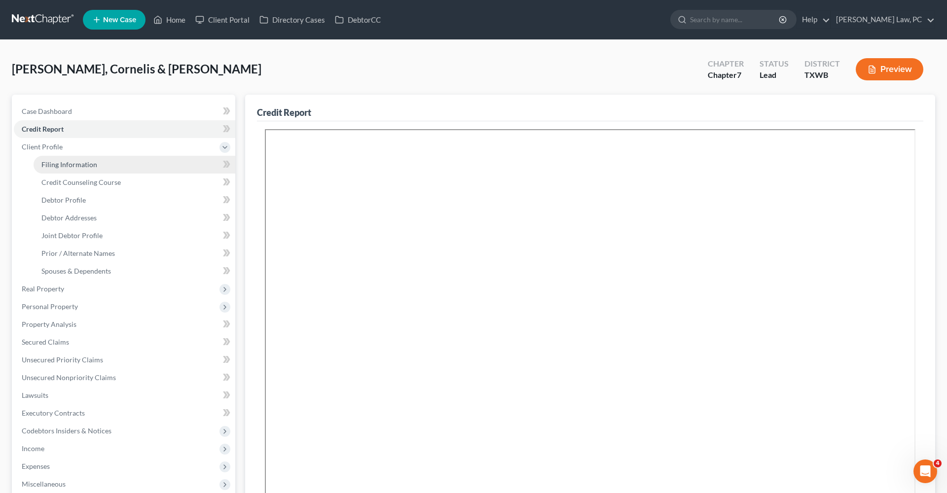
click at [60, 166] on span "Filing Information" at bounding box center [69, 164] width 56 height 8
select select "1"
select select "0"
select select "45"
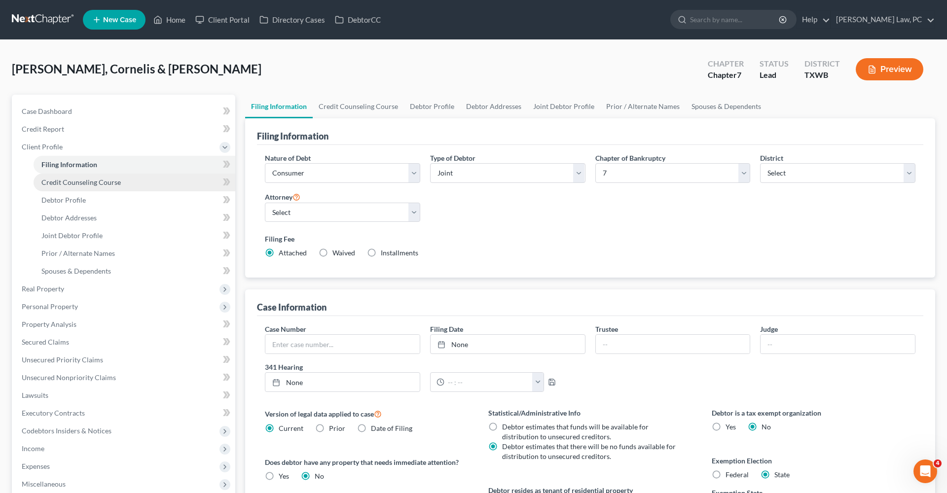
click at [84, 183] on span "Credit Counseling Course" at bounding box center [80, 182] width 79 height 8
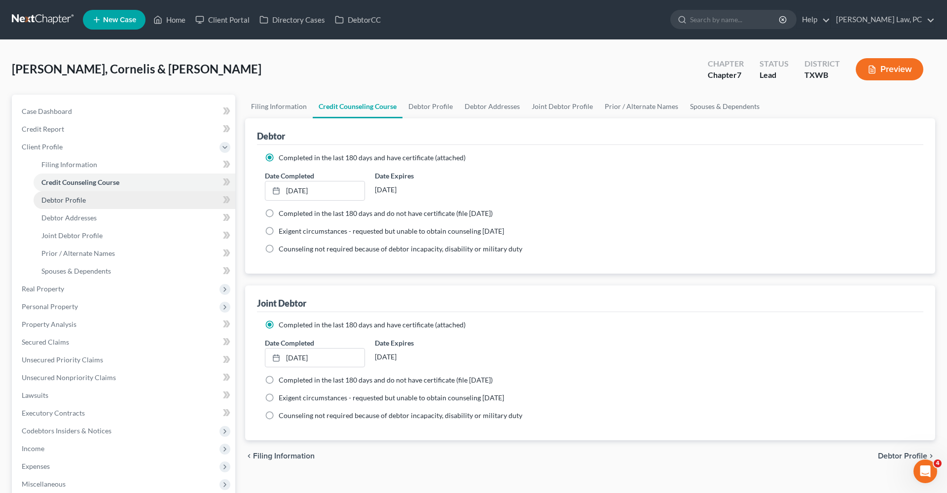
click at [76, 202] on span "Debtor Profile" at bounding box center [63, 200] width 44 height 8
select select "1"
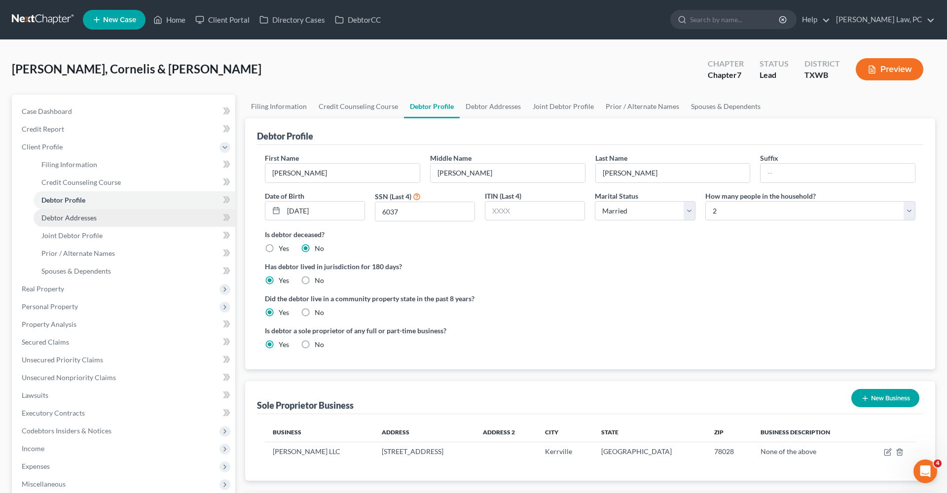
click at [81, 216] on span "Debtor Addresses" at bounding box center [68, 218] width 55 height 8
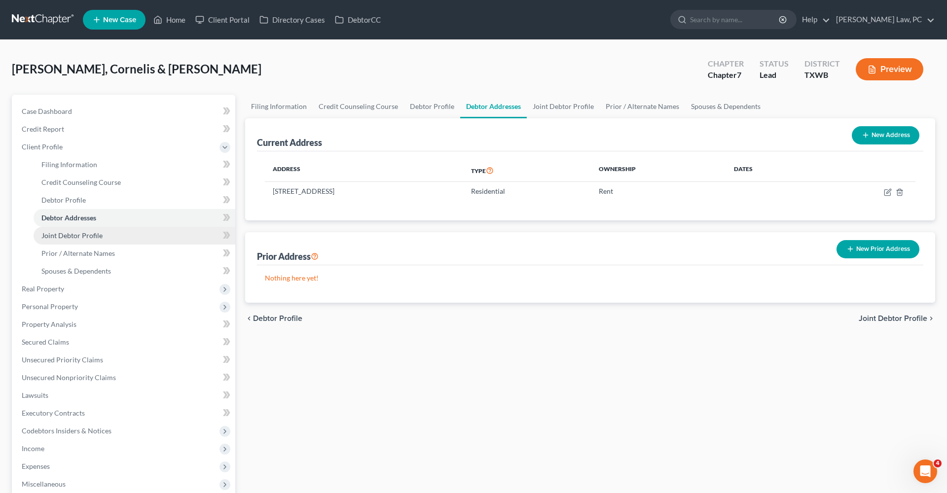
click at [73, 233] on span "Joint Debtor Profile" at bounding box center [71, 235] width 61 height 8
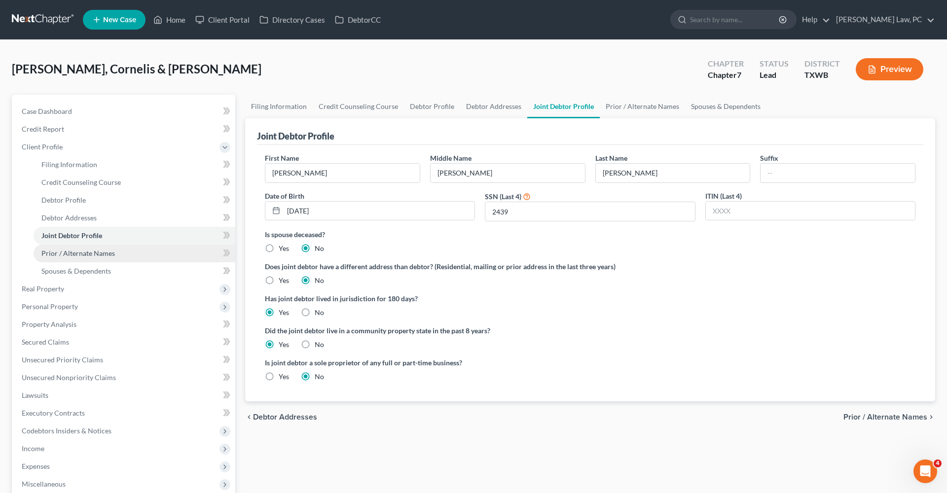
click at [93, 255] on span "Prior / Alternate Names" at bounding box center [78, 253] width 74 height 8
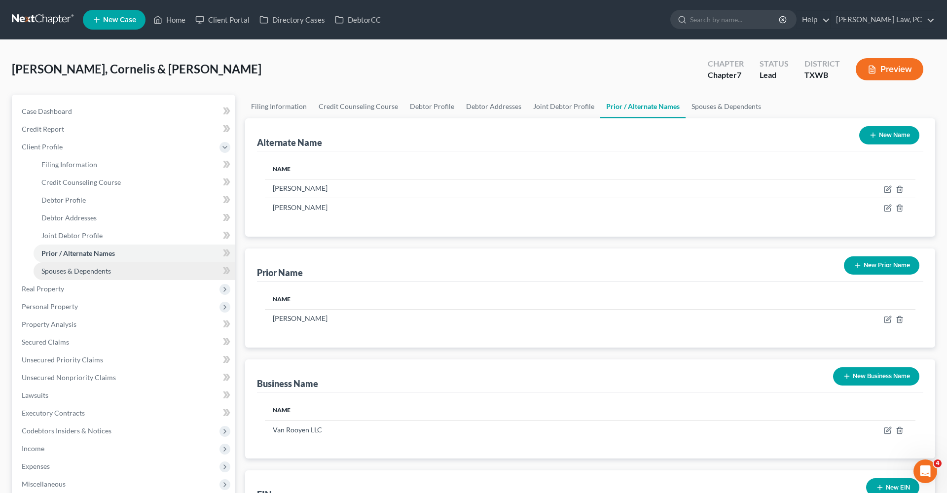
click at [97, 270] on span "Spouses & Dependents" at bounding box center [76, 271] width 70 height 8
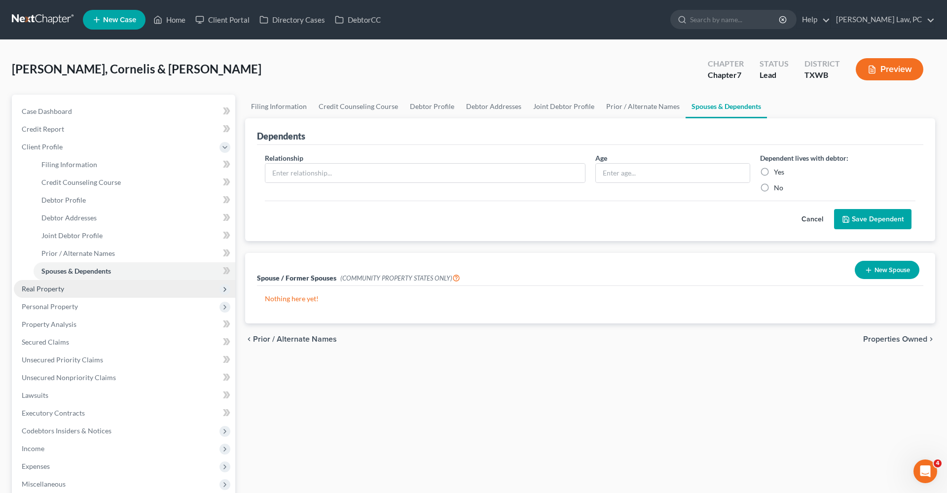
click at [67, 285] on span "Real Property" at bounding box center [125, 289] width 222 height 18
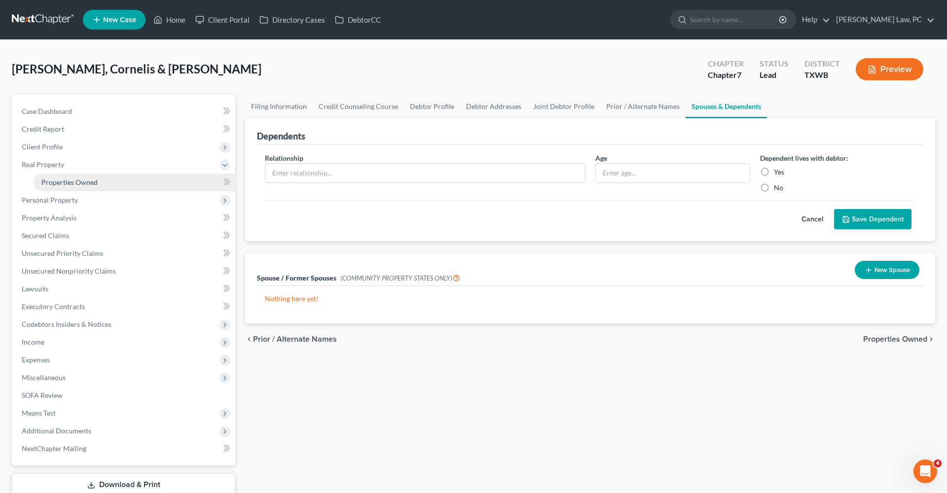
click at [82, 184] on span "Properties Owned" at bounding box center [69, 182] width 56 height 8
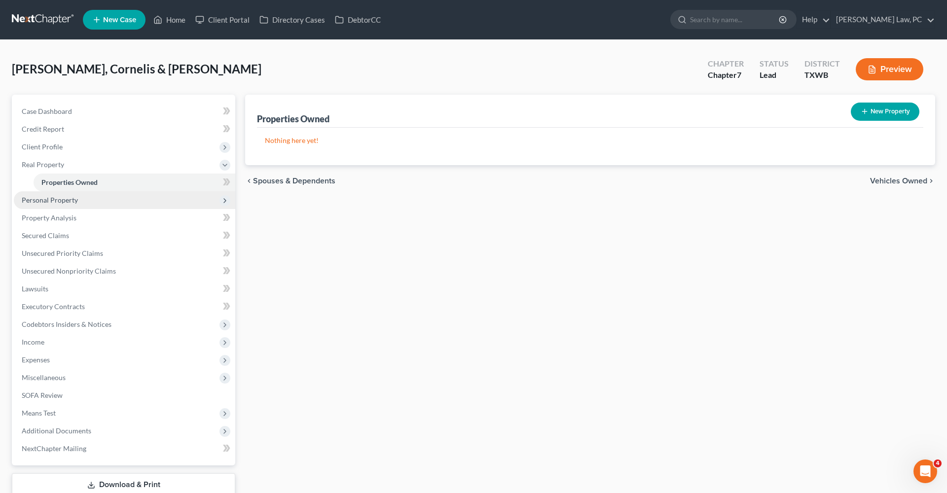
click at [65, 202] on span "Personal Property" at bounding box center [50, 200] width 56 height 8
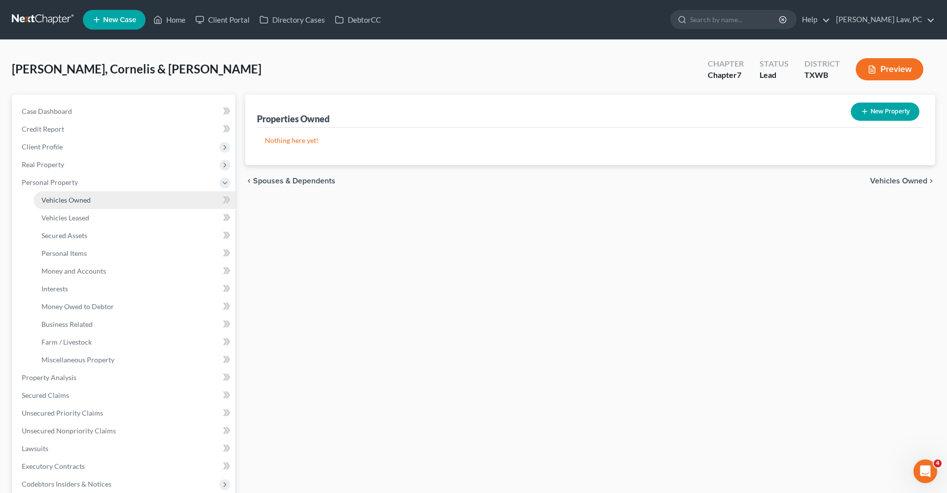
click at [70, 203] on span "Vehicles Owned" at bounding box center [65, 200] width 49 height 8
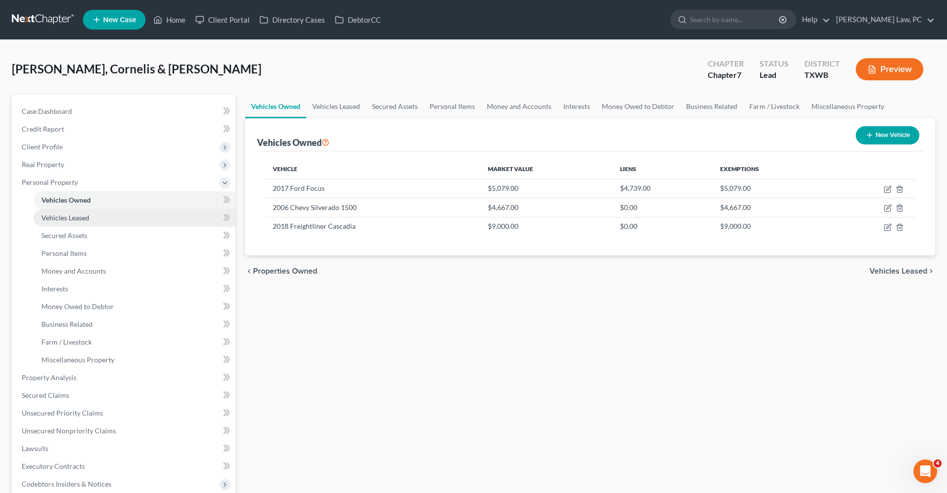
click at [76, 218] on span "Vehicles Leased" at bounding box center [65, 218] width 48 height 8
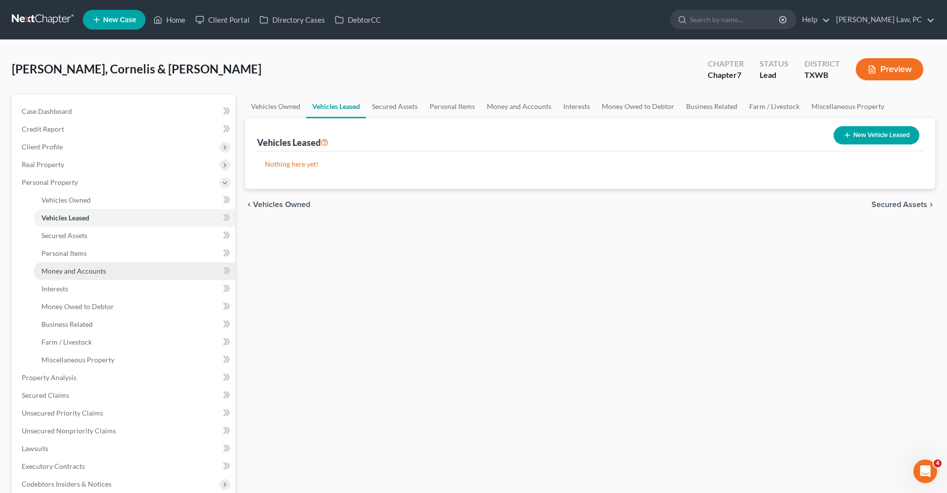
click at [74, 272] on span "Money and Accounts" at bounding box center [73, 271] width 65 height 8
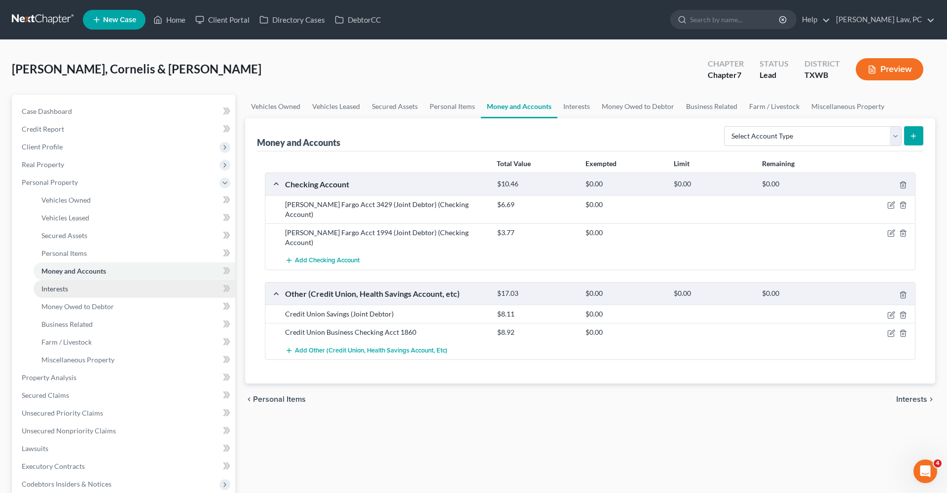
click at [57, 294] on link "Interests" at bounding box center [135, 289] width 202 height 18
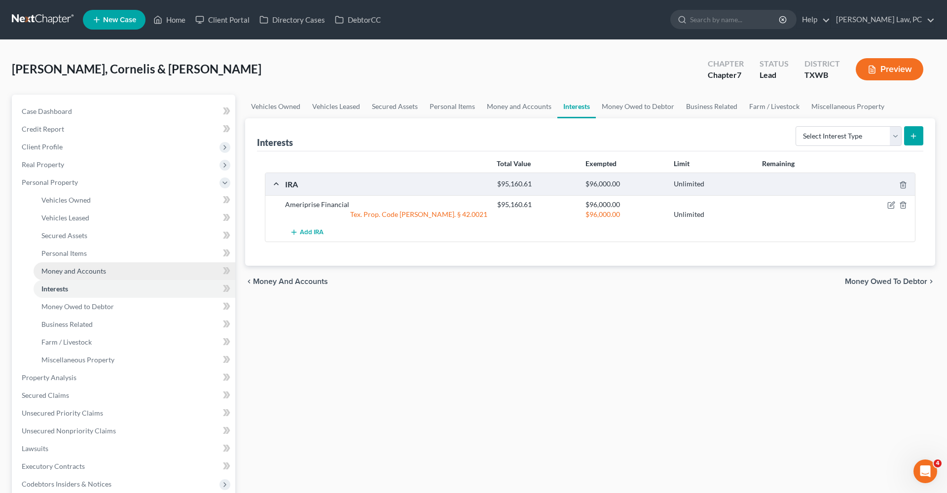
click at [88, 272] on span "Money and Accounts" at bounding box center [73, 271] width 65 height 8
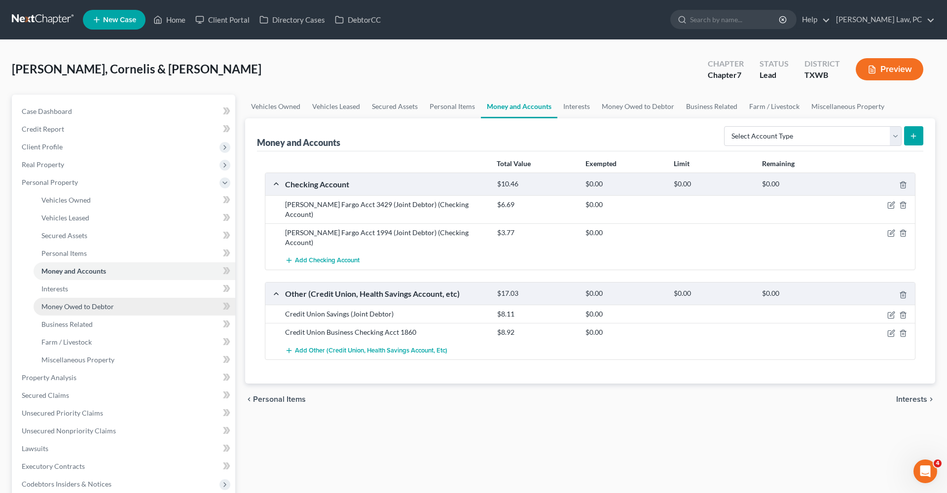
click at [73, 304] on span "Money Owed to Debtor" at bounding box center [77, 306] width 73 height 8
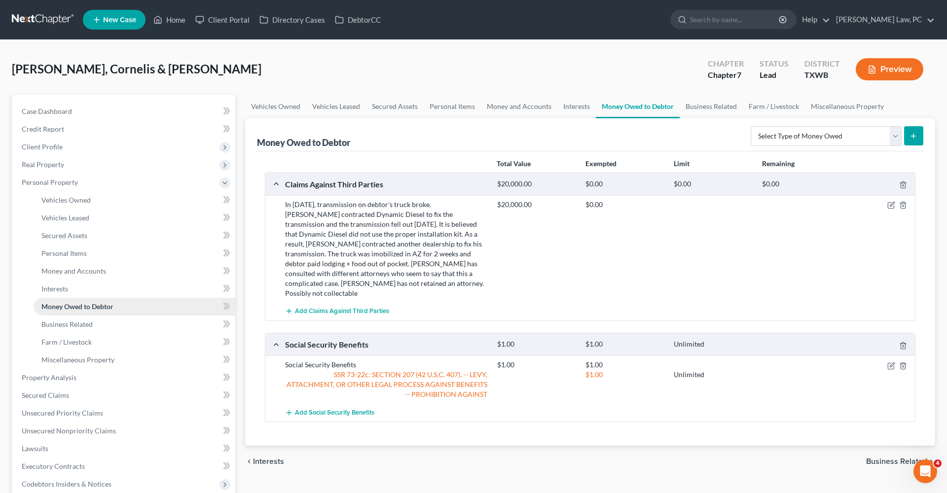
scroll to position [51, 0]
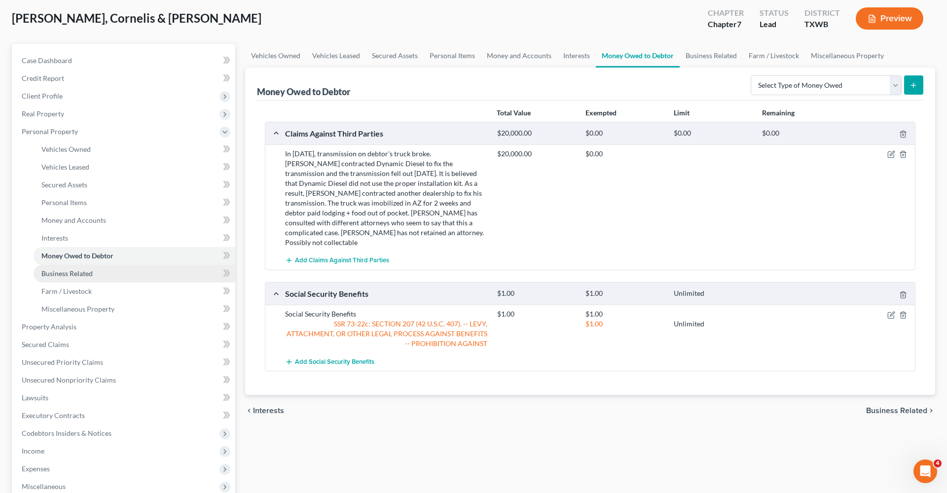
click at [59, 271] on span "Business Related" at bounding box center [66, 273] width 51 height 8
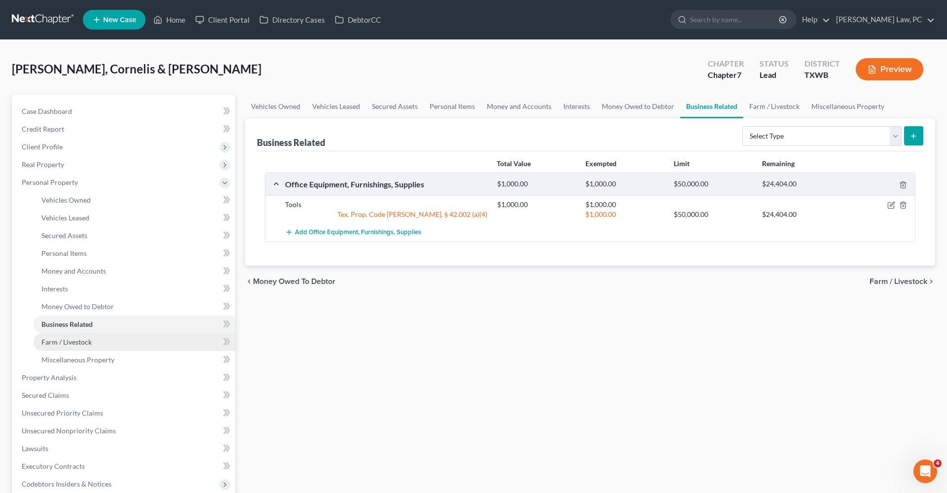
click at [70, 343] on span "Farm / Livestock" at bounding box center [66, 342] width 50 height 8
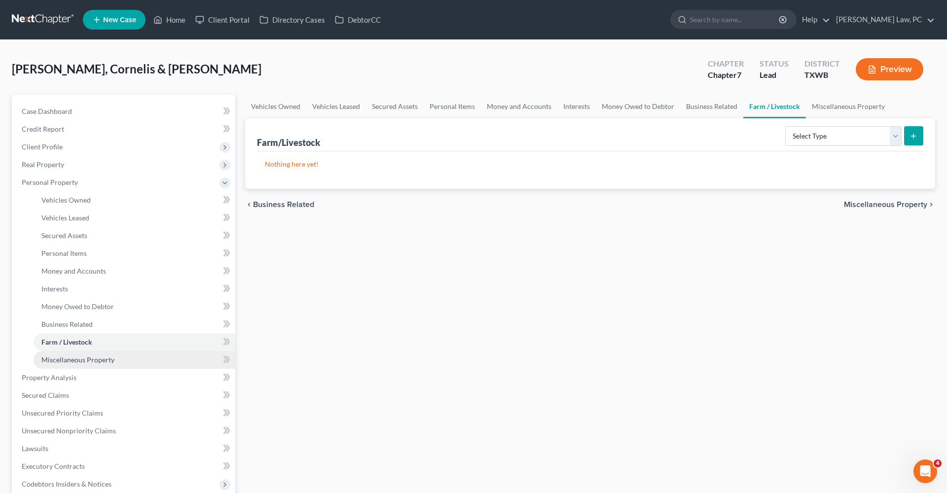
click at [81, 361] on span "Miscellaneous Property" at bounding box center [77, 360] width 73 height 8
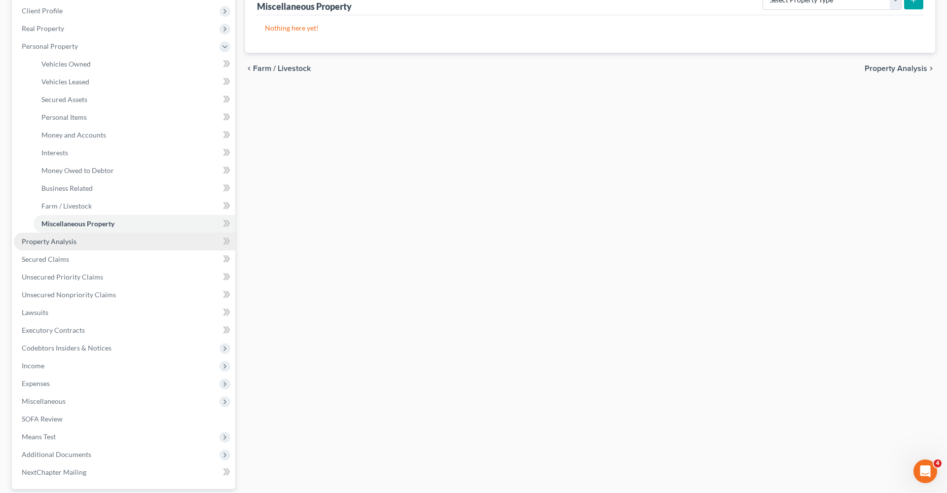
click at [37, 243] on span "Property Analysis" at bounding box center [49, 241] width 55 height 8
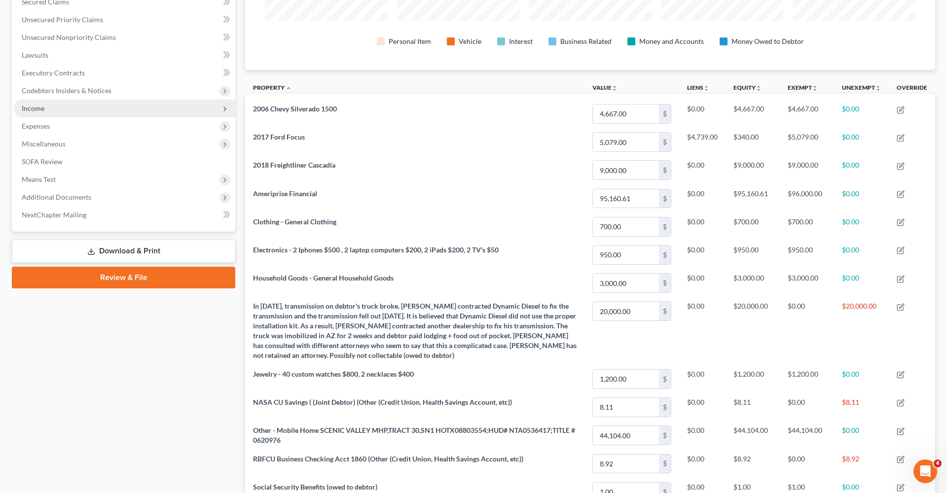
click at [41, 104] on span "Income" at bounding box center [125, 109] width 222 height 18
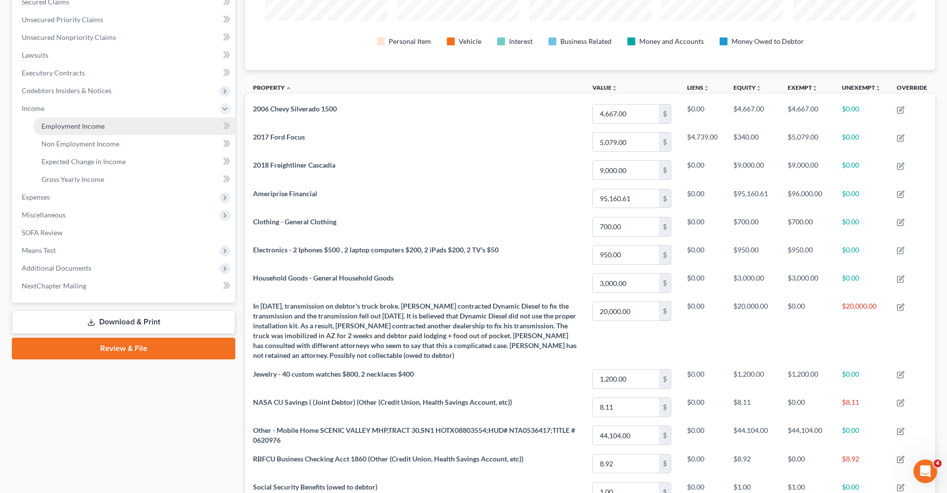
click at [68, 127] on span "Employment Income" at bounding box center [72, 126] width 63 height 8
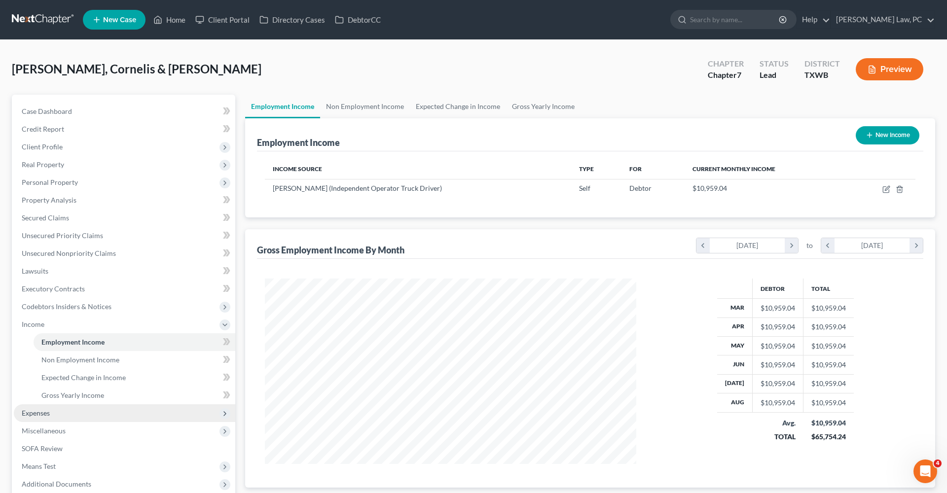
scroll to position [186, 391]
click at [55, 360] on span "Non Employment Income" at bounding box center [80, 360] width 78 height 8
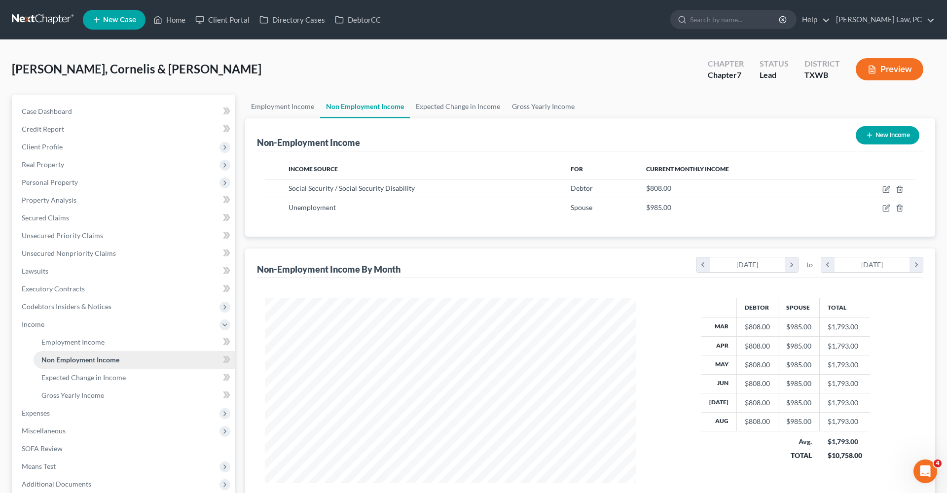
scroll to position [186, 391]
click at [57, 372] on link "Expected Change in Income" at bounding box center [135, 378] width 202 height 18
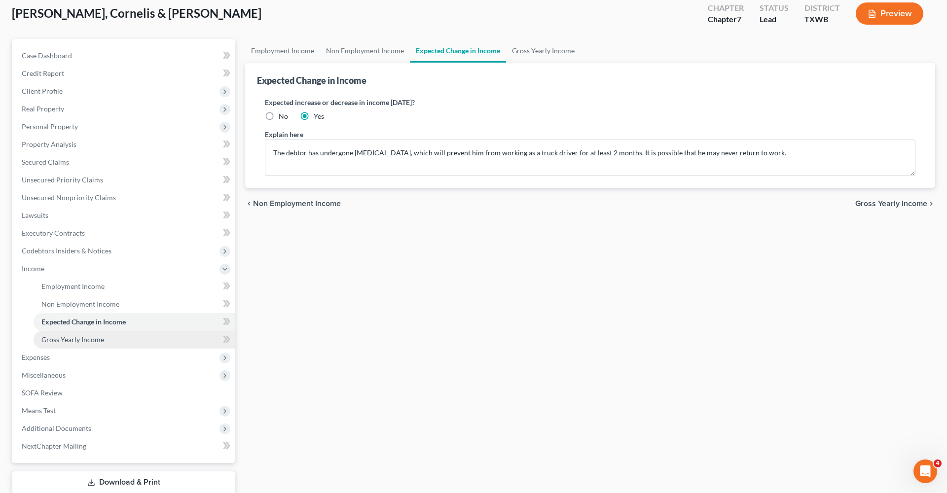
scroll to position [56, 0]
click at [67, 334] on link "Gross Yearly Income" at bounding box center [135, 340] width 202 height 18
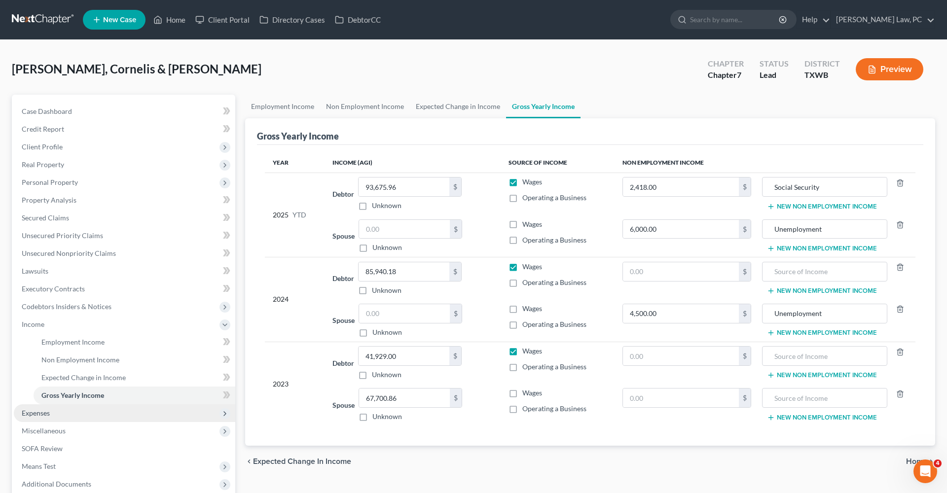
click at [40, 408] on span "Expenses" at bounding box center [125, 414] width 222 height 18
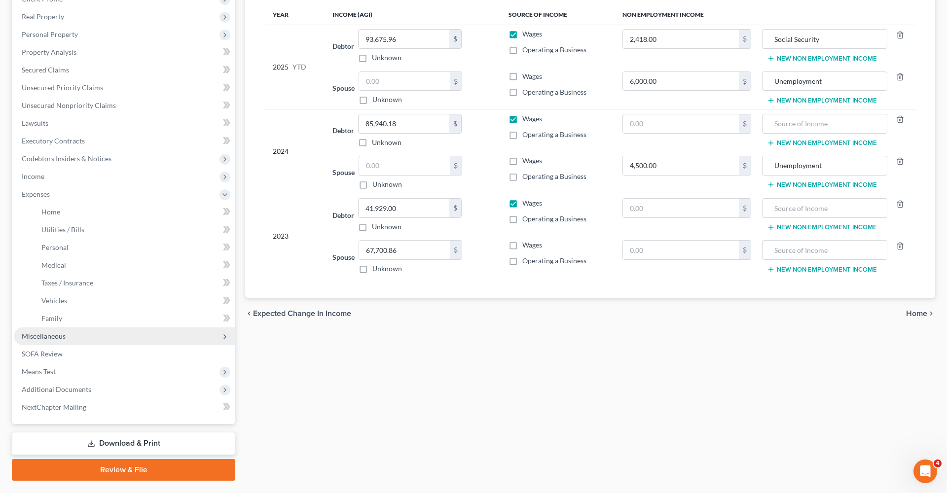
click at [53, 338] on span "Miscellaneous" at bounding box center [44, 336] width 44 height 8
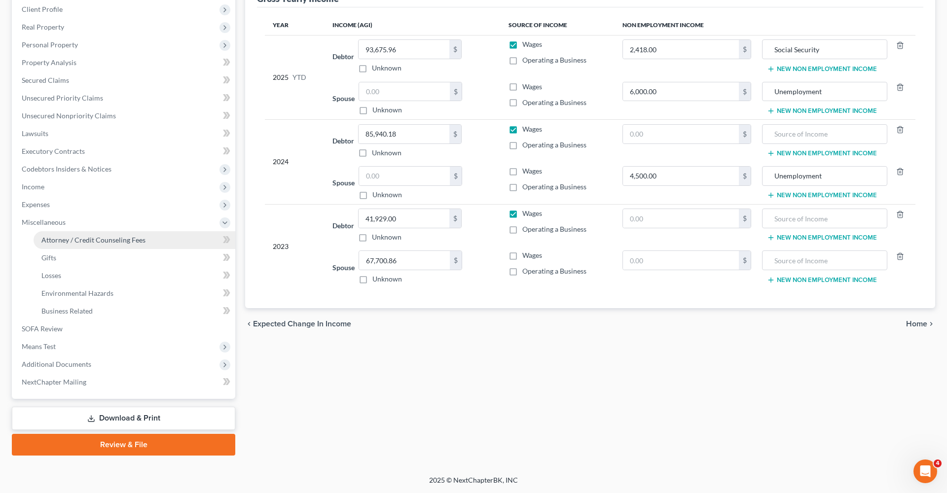
click at [86, 244] on span "Attorney / Credit Counseling Fees" at bounding box center [93, 240] width 104 height 8
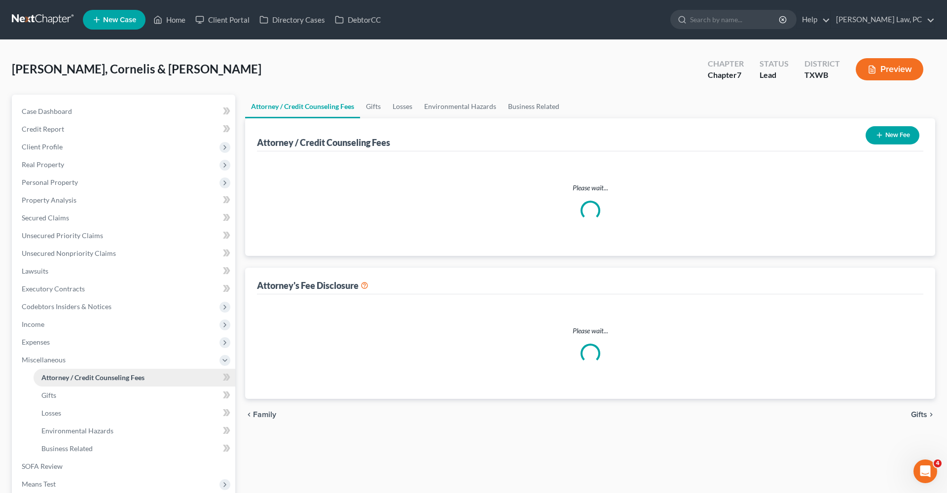
select select "4"
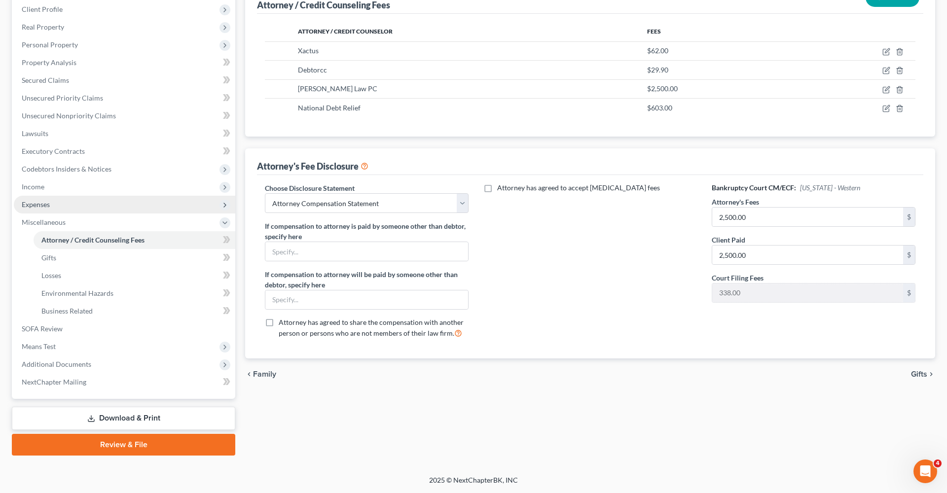
scroll to position [138, 0]
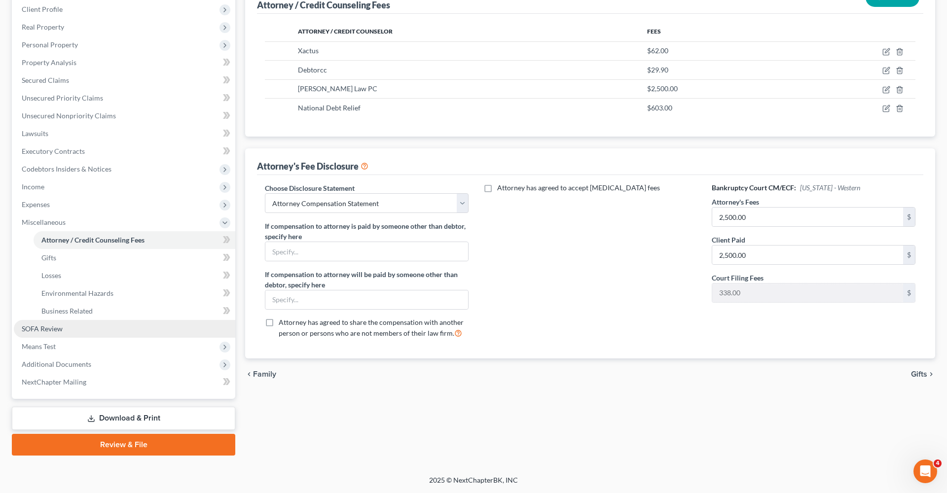
click at [49, 331] on span "SOFA Review" at bounding box center [42, 329] width 41 height 8
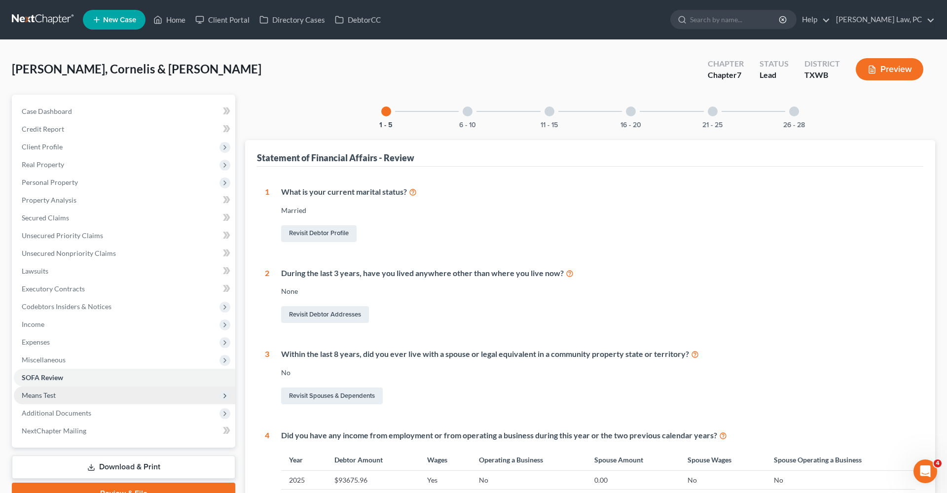
click at [47, 400] on span "Means Test" at bounding box center [125, 396] width 222 height 18
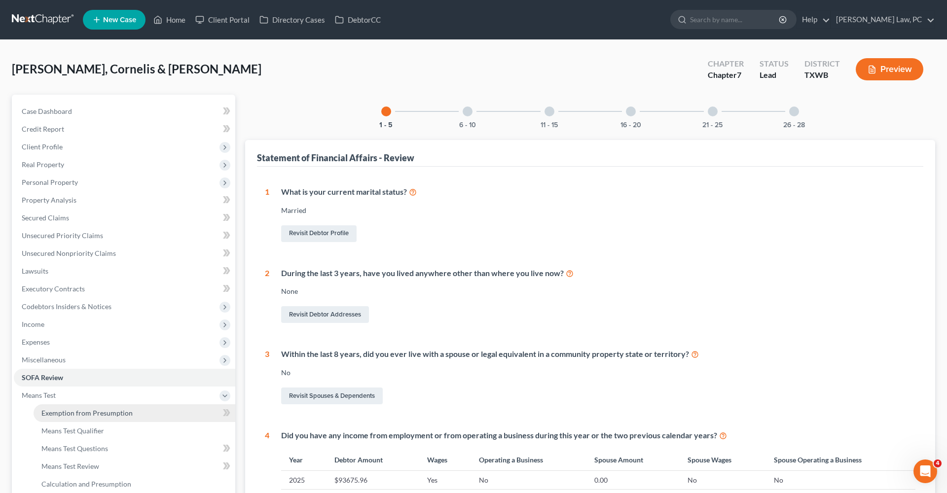
click at [64, 413] on span "Exemption from Presumption" at bounding box center [86, 413] width 91 height 8
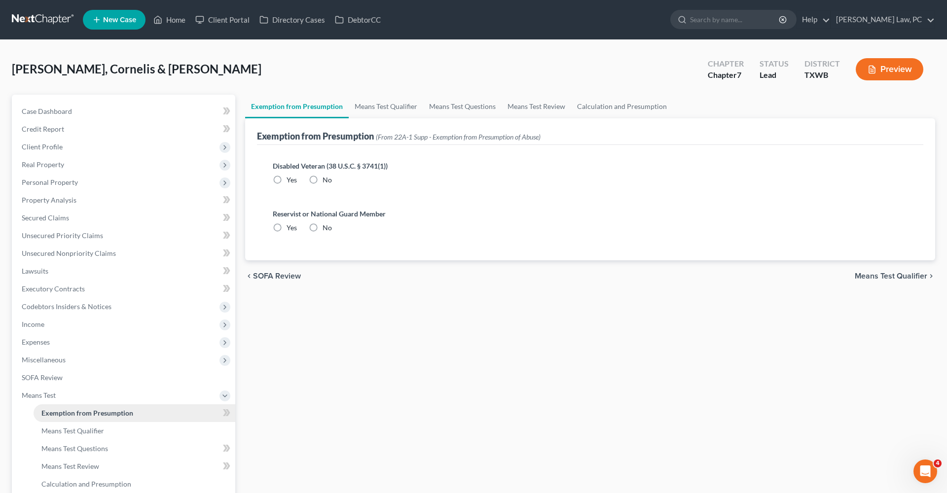
radio input "true"
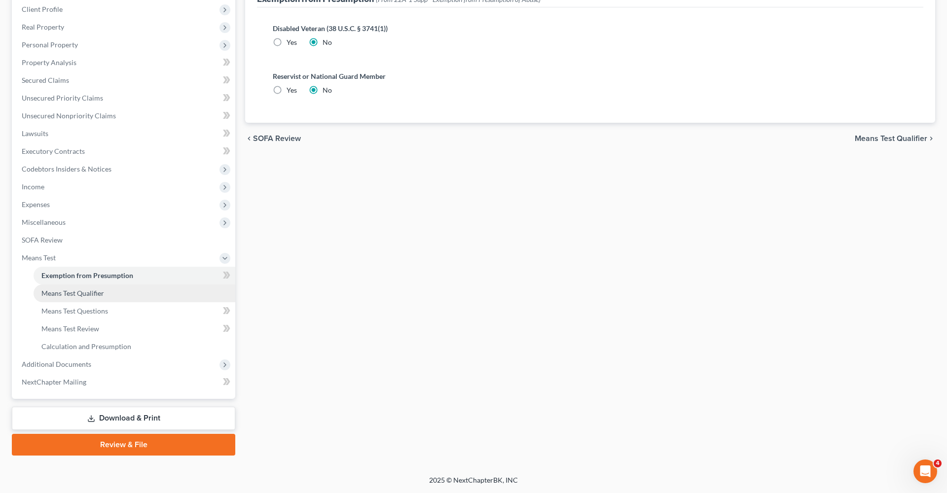
click at [59, 289] on link "Means Test Qualifier" at bounding box center [135, 294] width 202 height 18
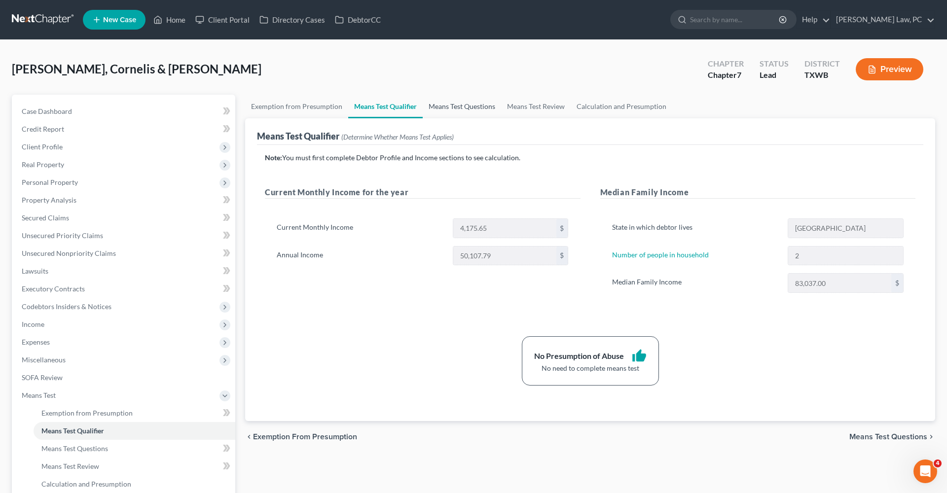
click at [454, 108] on link "Means Test Questions" at bounding box center [462, 107] width 78 height 24
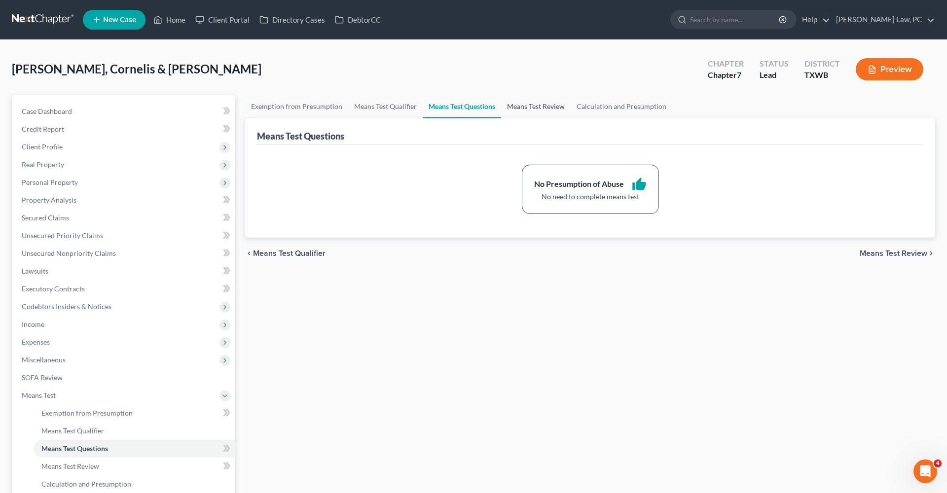
click at [522, 112] on link "Means Test Review" at bounding box center [536, 107] width 70 height 24
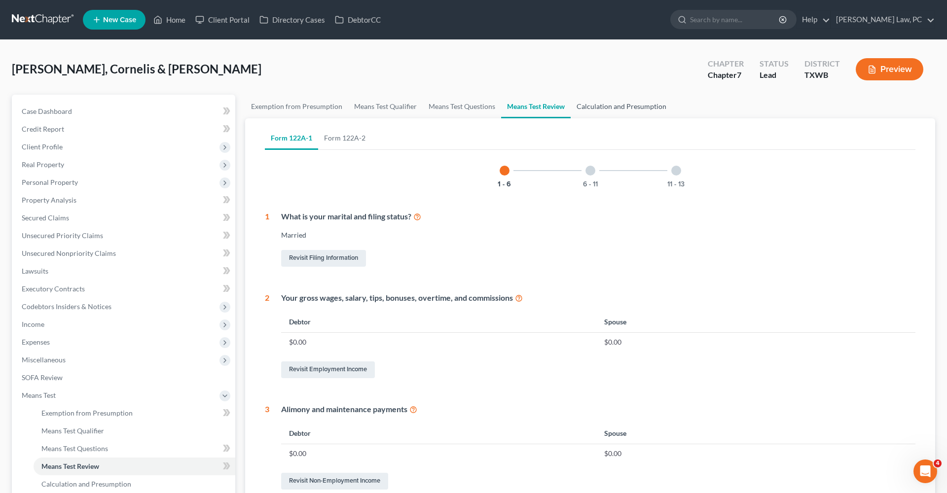
click at [590, 112] on link "Calculation and Presumption" at bounding box center [622, 107] width 102 height 24
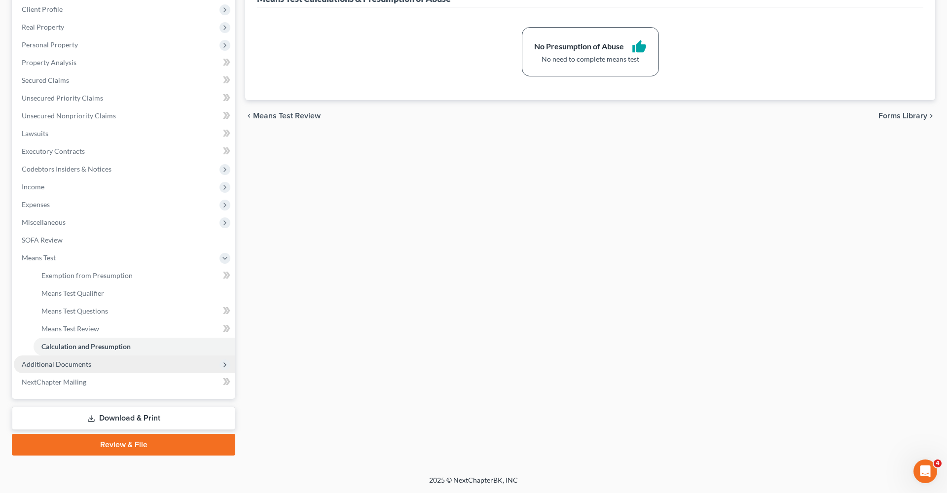
click at [69, 362] on span "Additional Documents" at bounding box center [57, 364] width 70 height 8
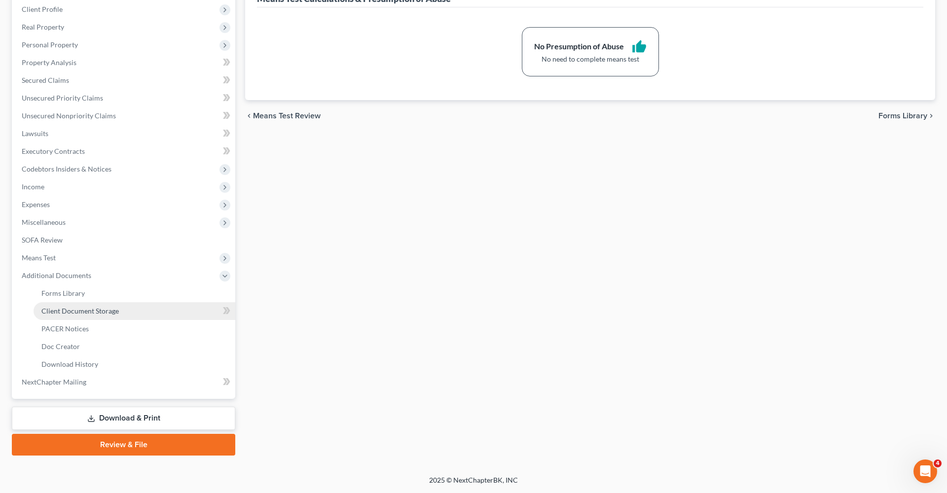
click at [63, 314] on span "Client Document Storage" at bounding box center [79, 311] width 77 height 8
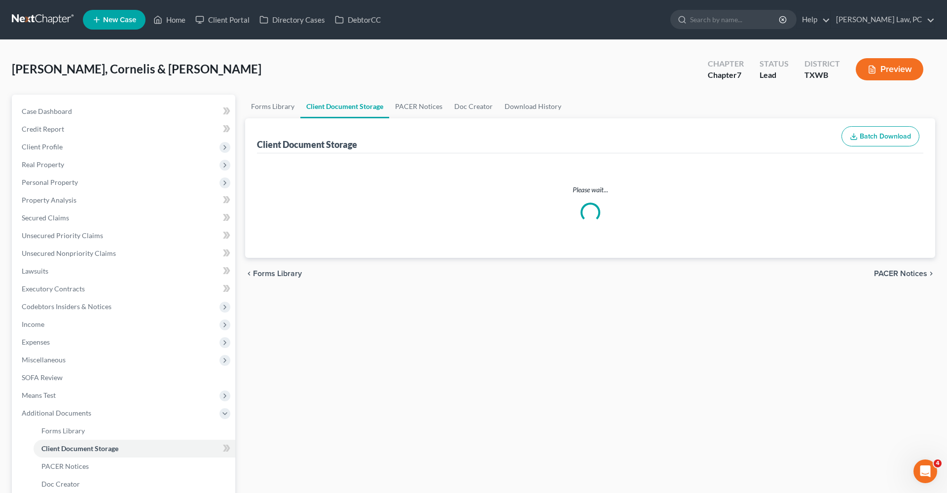
select select "0"
select select "2"
select select "10"
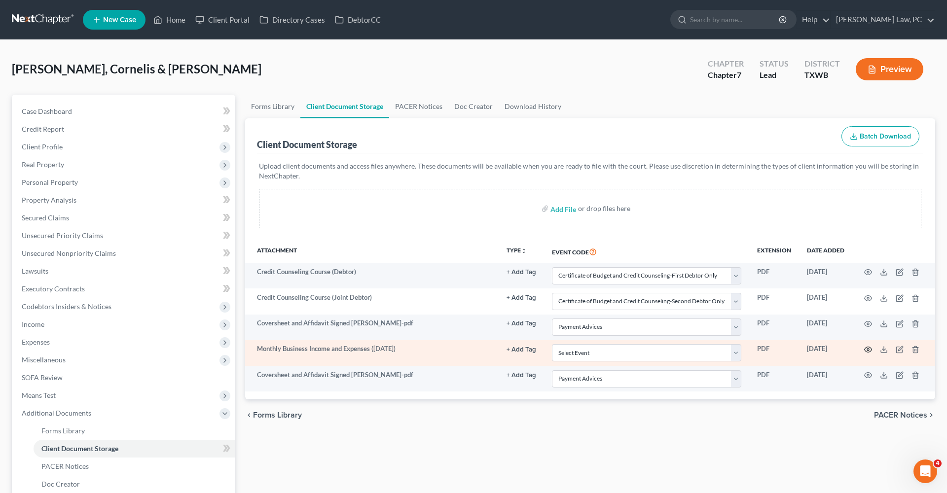
click at [869, 349] on icon "button" at bounding box center [868, 350] width 8 height 8
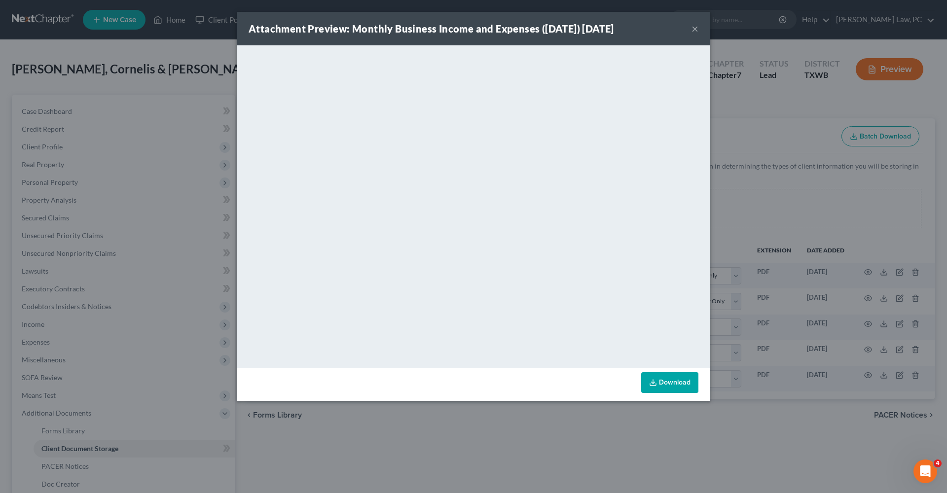
click at [694, 28] on button "×" at bounding box center [695, 29] width 7 height 12
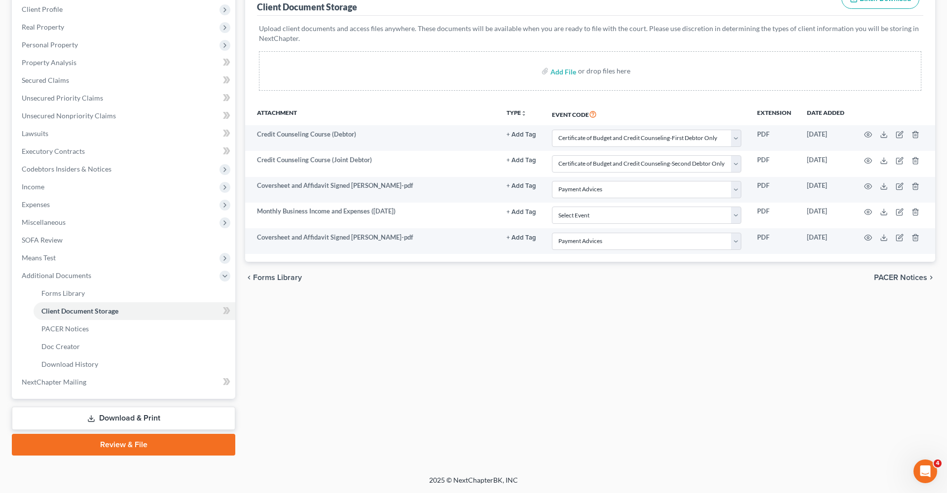
click at [108, 442] on link "Review & File" at bounding box center [123, 445] width 223 height 22
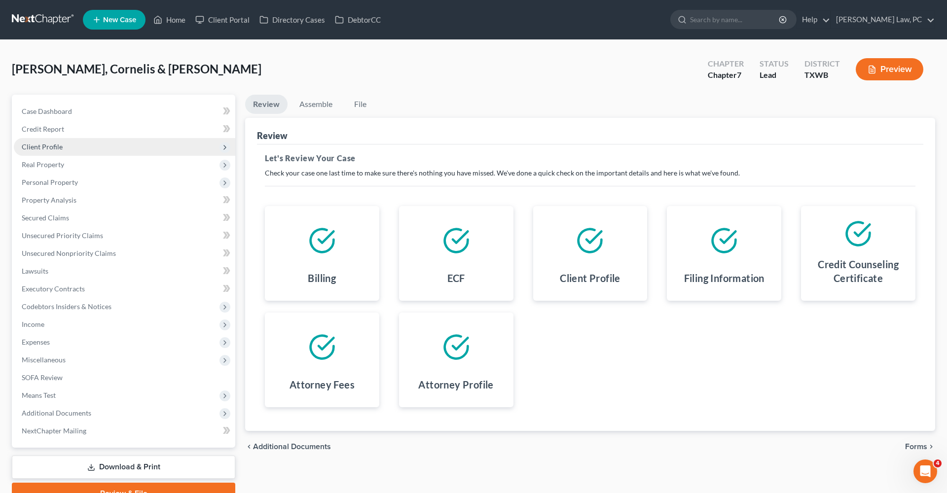
click at [50, 144] on span "Client Profile" at bounding box center [42, 147] width 41 height 8
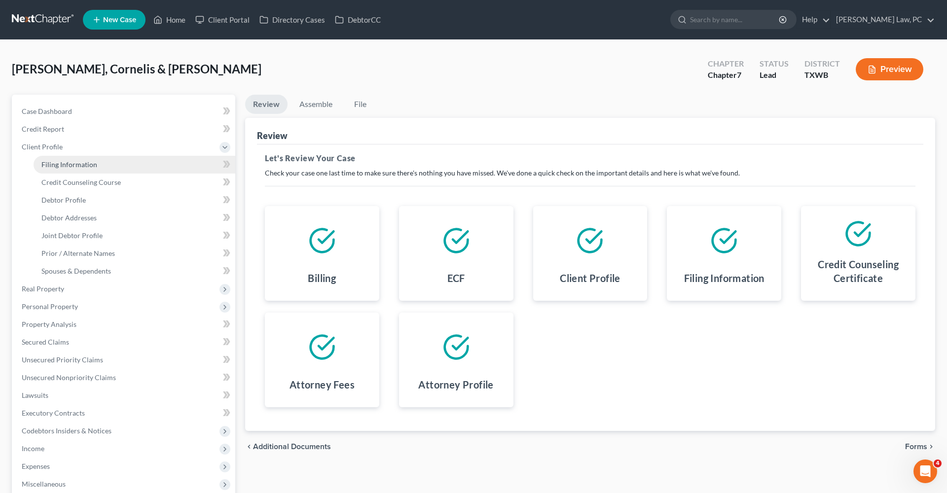
click at [63, 169] on link "Filing Information" at bounding box center [135, 165] width 202 height 18
select select "1"
select select "0"
select select "80"
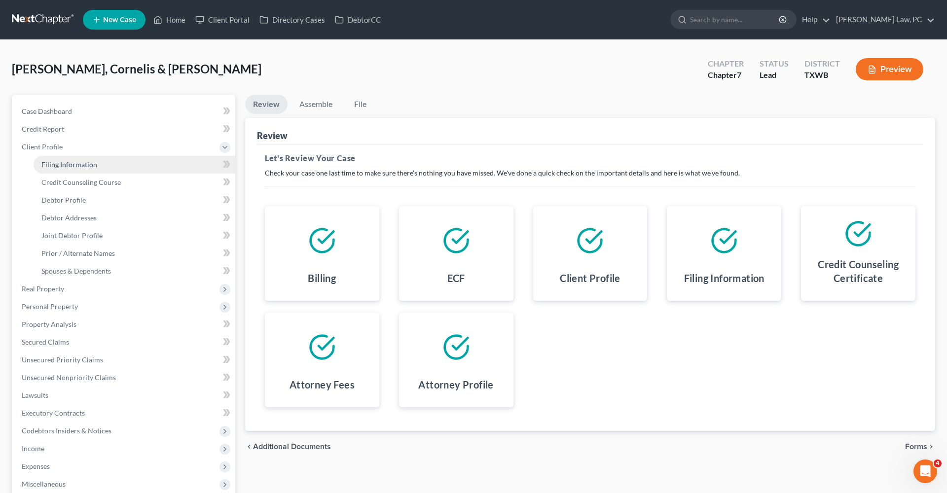
select select "1"
select select "45"
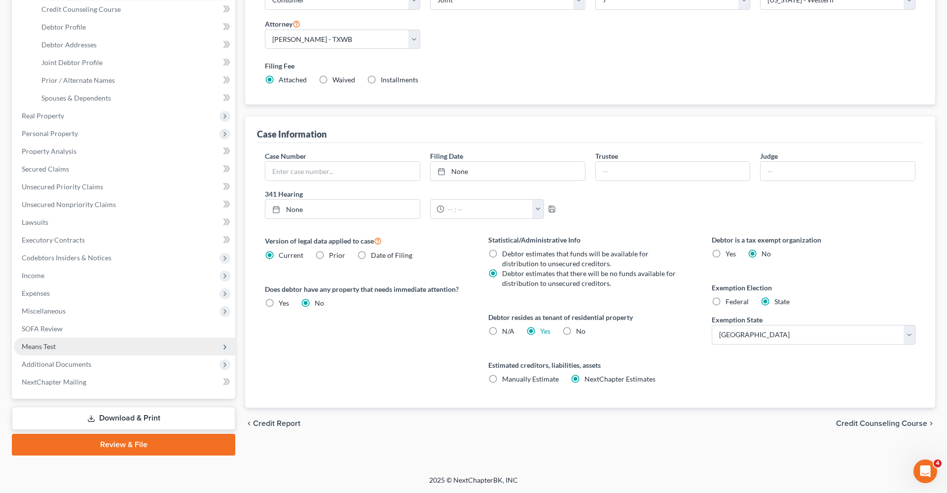
click at [105, 445] on link "Review & File" at bounding box center [123, 445] width 223 height 22
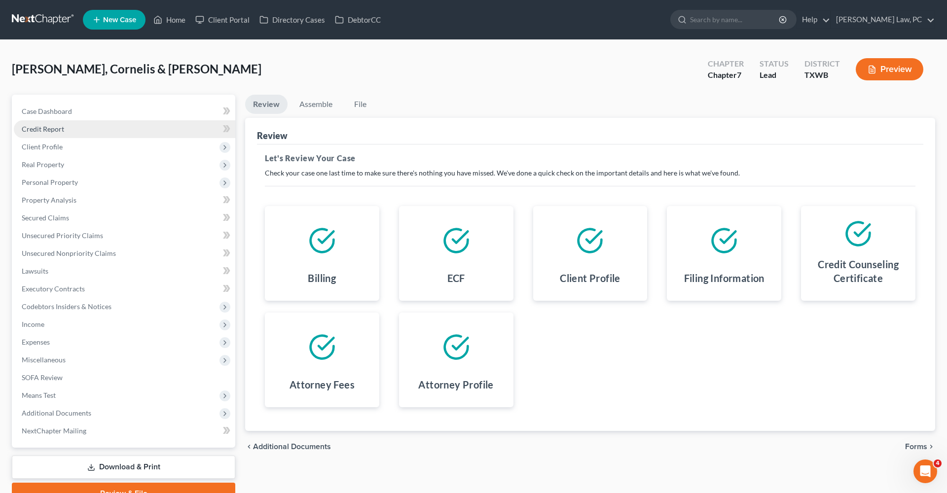
click at [56, 138] on link "Credit Report" at bounding box center [125, 129] width 222 height 18
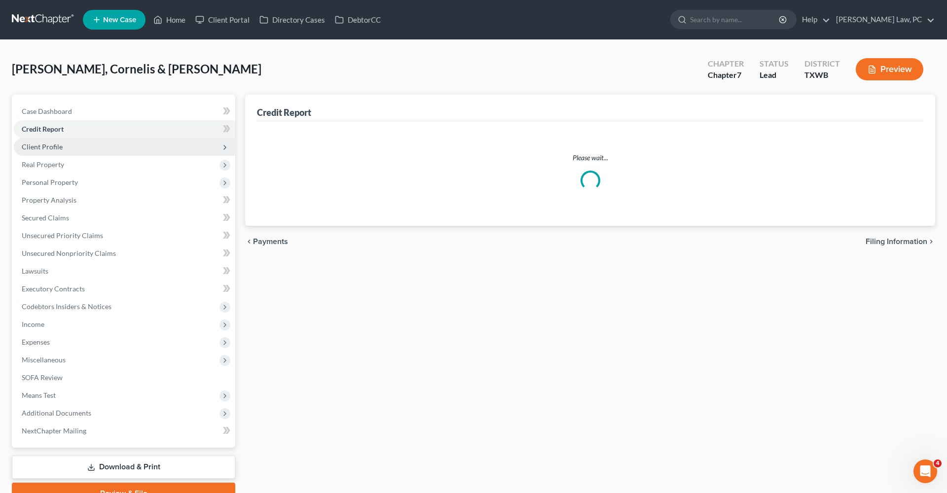
click at [52, 145] on span "Client Profile" at bounding box center [42, 147] width 41 height 8
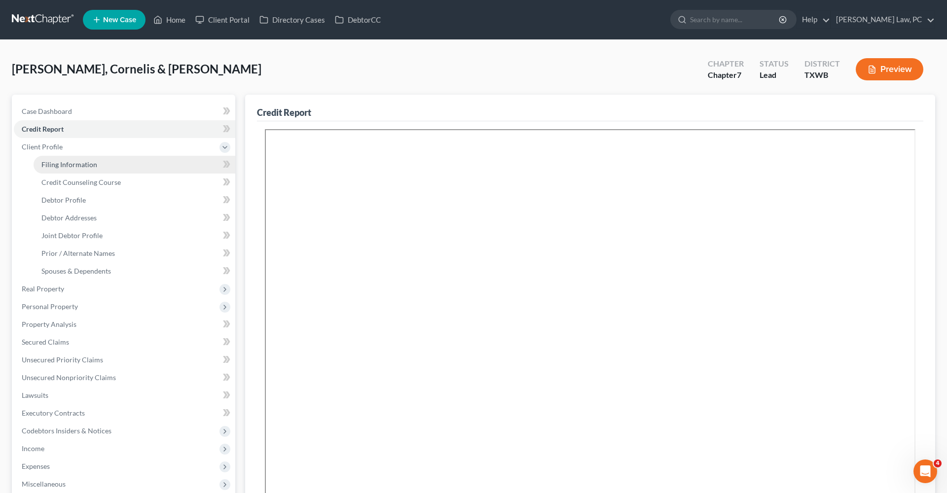
click at [68, 166] on span "Filing Information" at bounding box center [69, 164] width 56 height 8
select select "1"
select select "0"
select select "80"
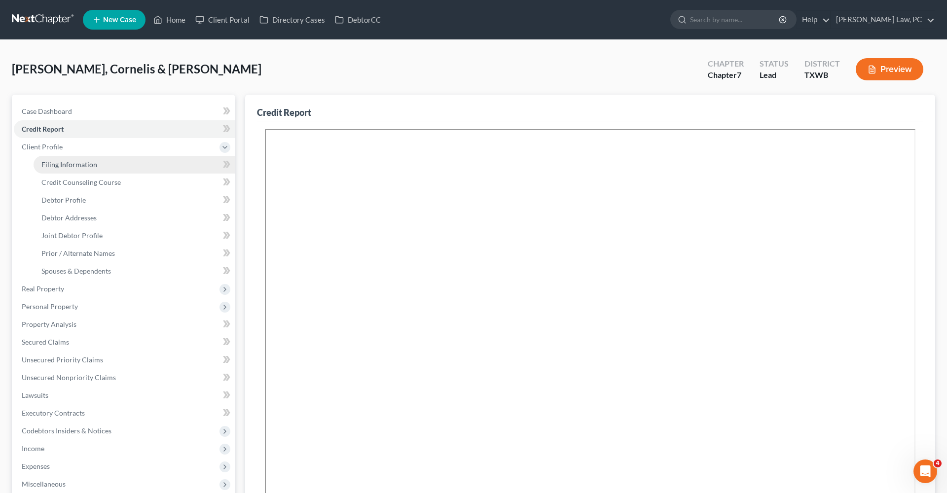
select select "1"
select select "45"
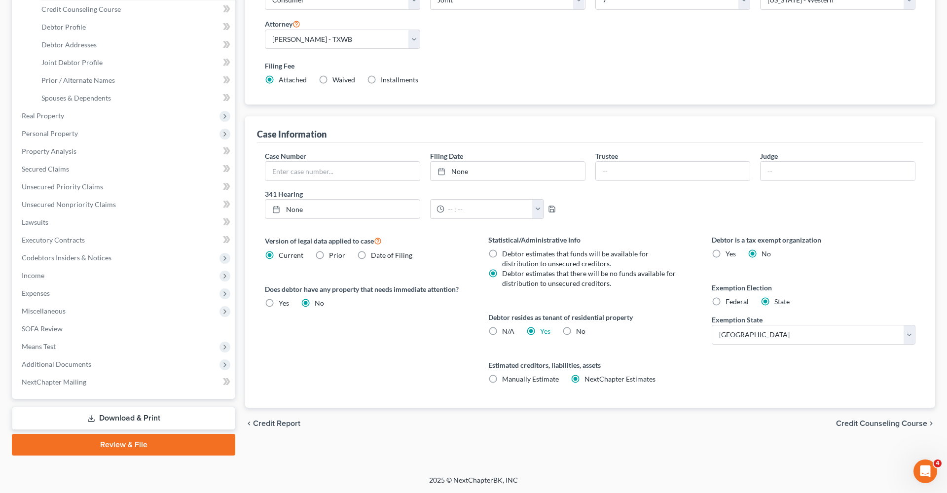
click at [112, 451] on link "Review & File" at bounding box center [123, 445] width 223 height 22
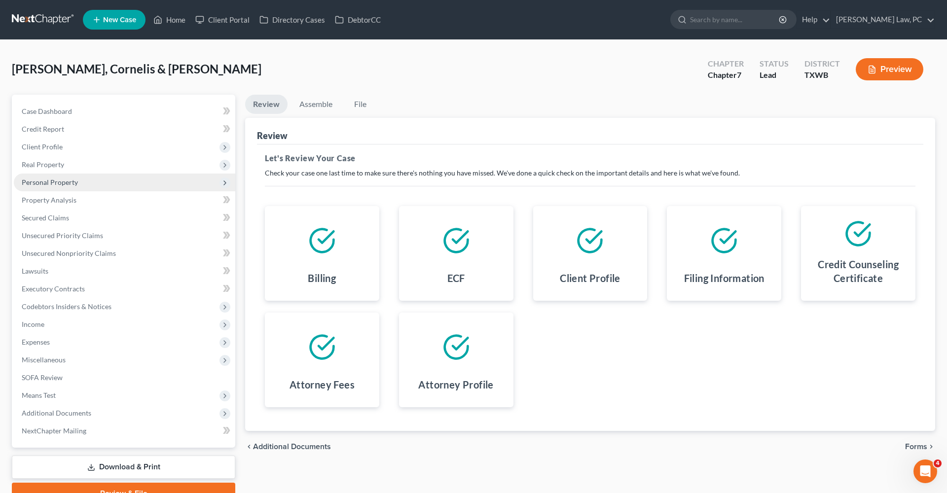
click at [36, 183] on span "Personal Property" at bounding box center [50, 182] width 56 height 8
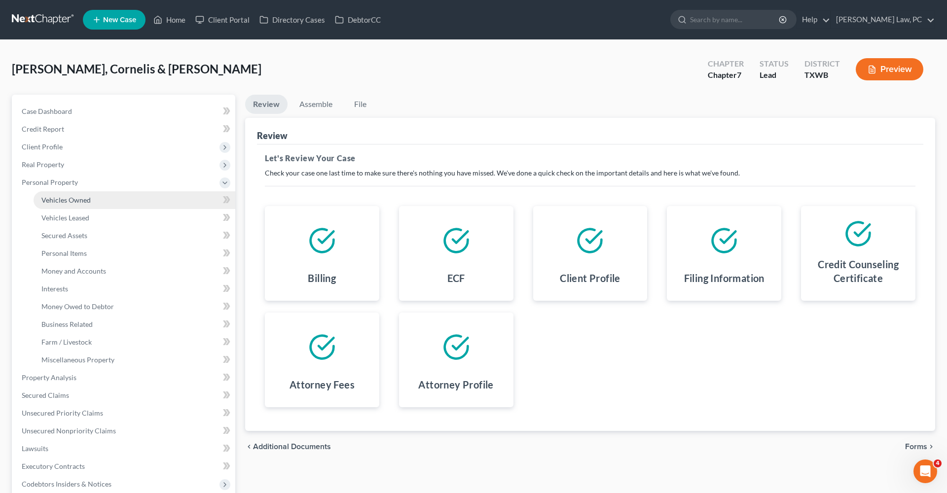
click at [56, 205] on link "Vehicles Owned" at bounding box center [135, 200] width 202 height 18
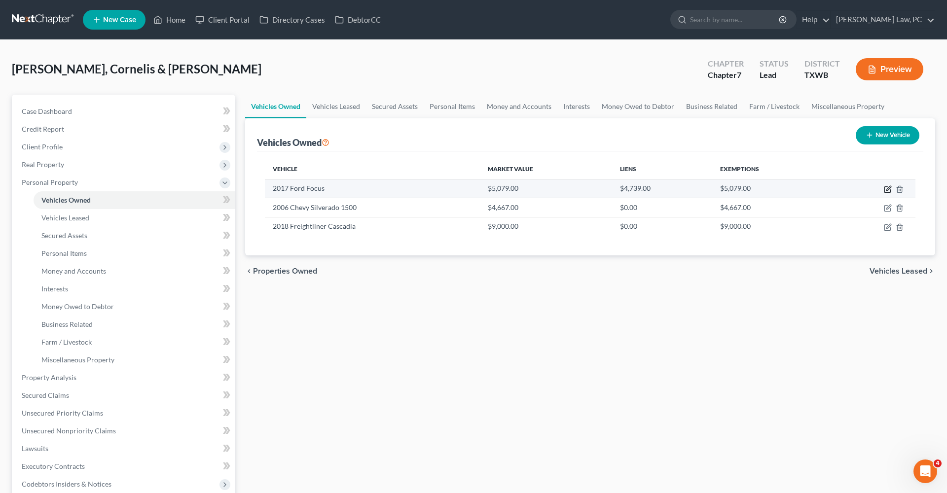
click at [887, 190] on icon "button" at bounding box center [888, 190] width 8 height 8
select select "0"
select select "9"
select select "1"
select select "2"
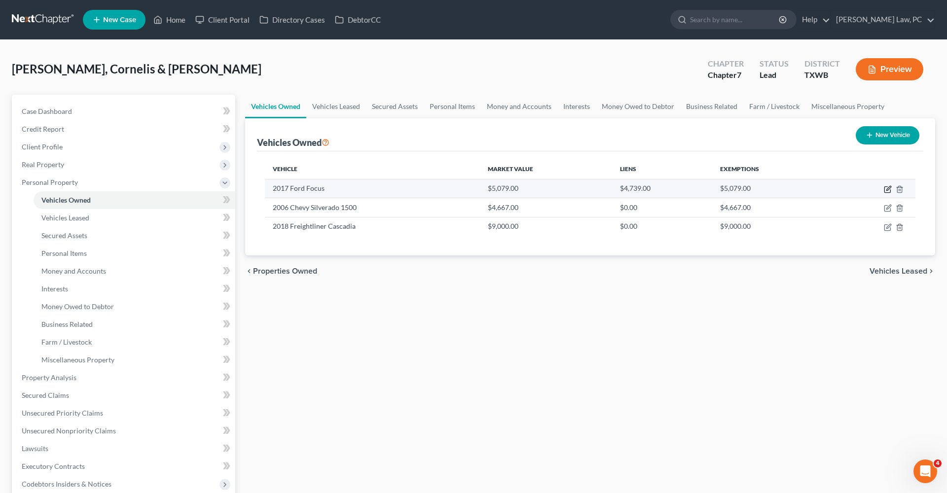
select select "2"
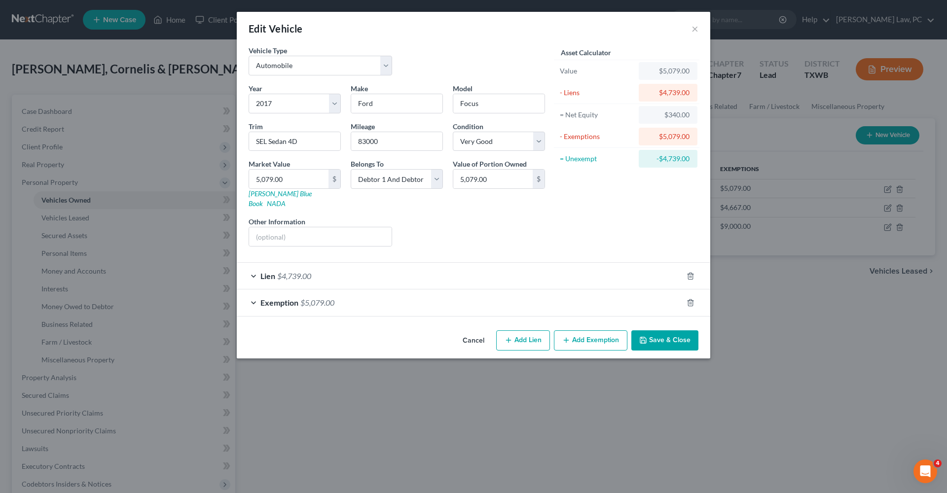
click at [404, 290] on div "Exemption $5,079.00" at bounding box center [460, 303] width 446 height 26
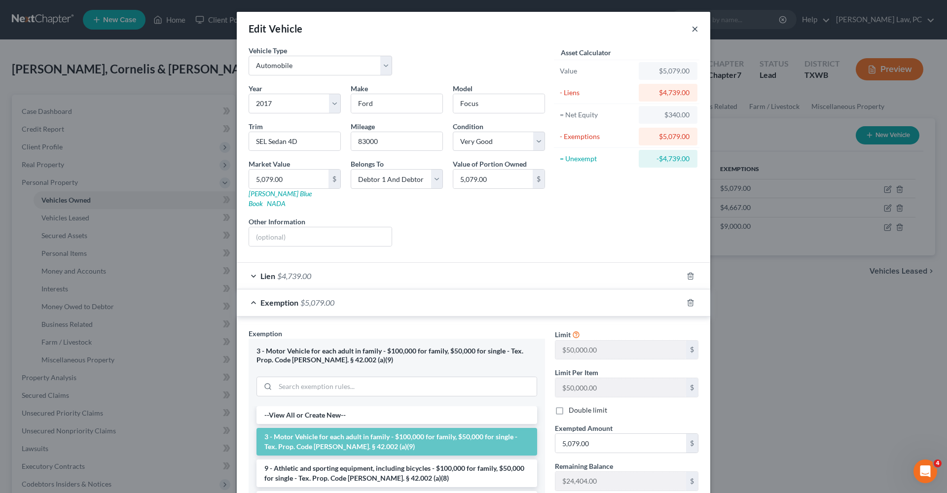
click at [695, 27] on button "×" at bounding box center [695, 29] width 7 height 12
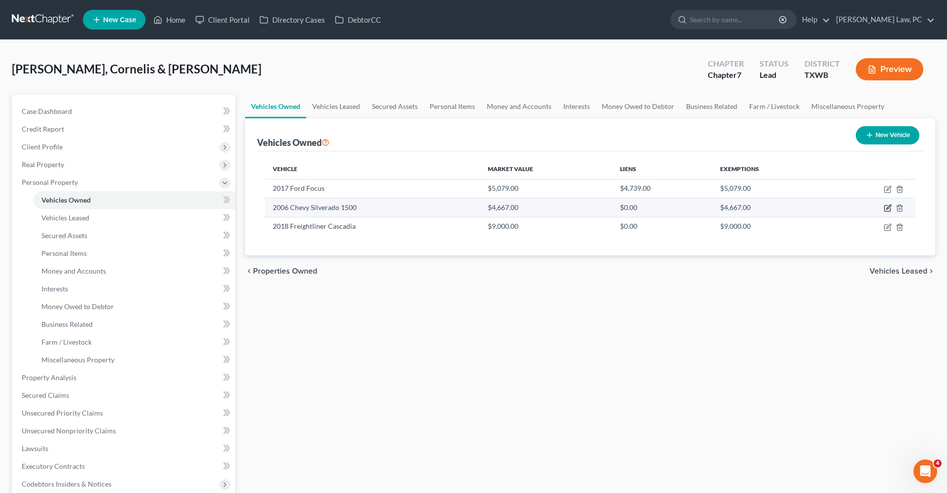
click at [888, 208] on icon "button" at bounding box center [888, 208] width 8 height 8
select select "0"
select select "20"
select select "2"
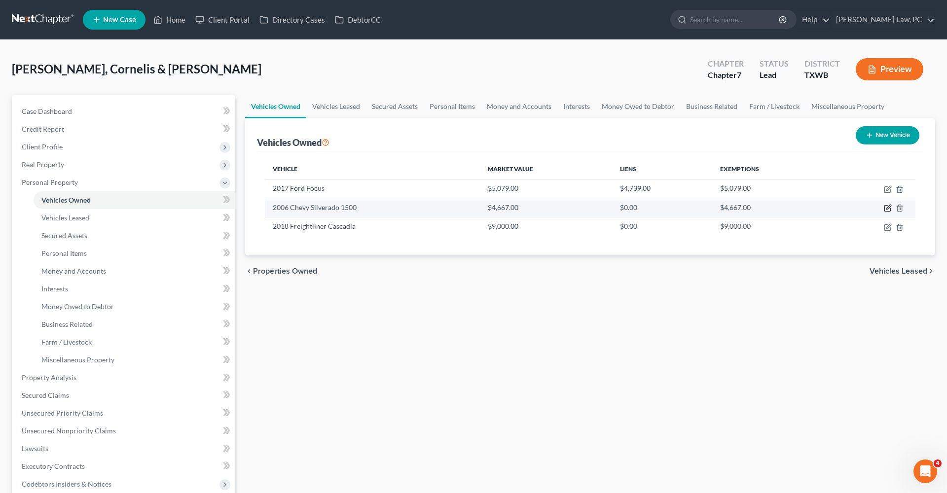
select select "2"
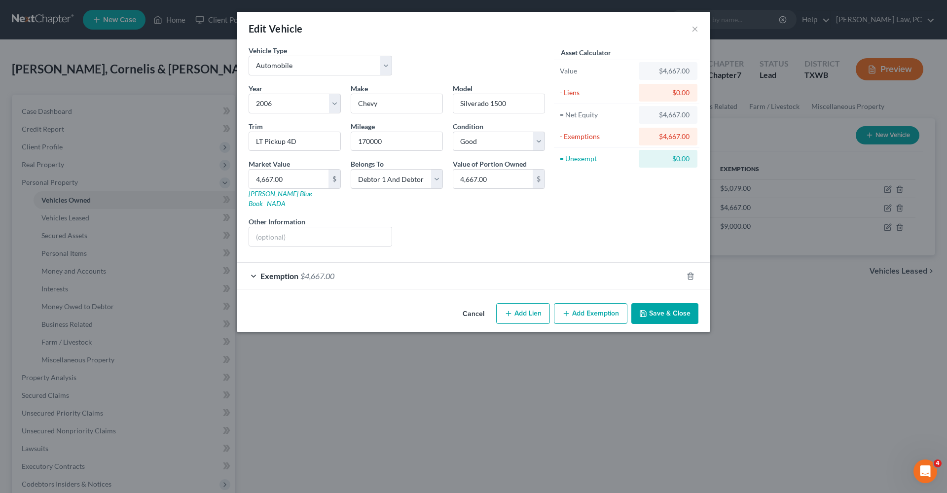
click at [372, 267] on div "Exemption $4,667.00" at bounding box center [460, 276] width 446 height 26
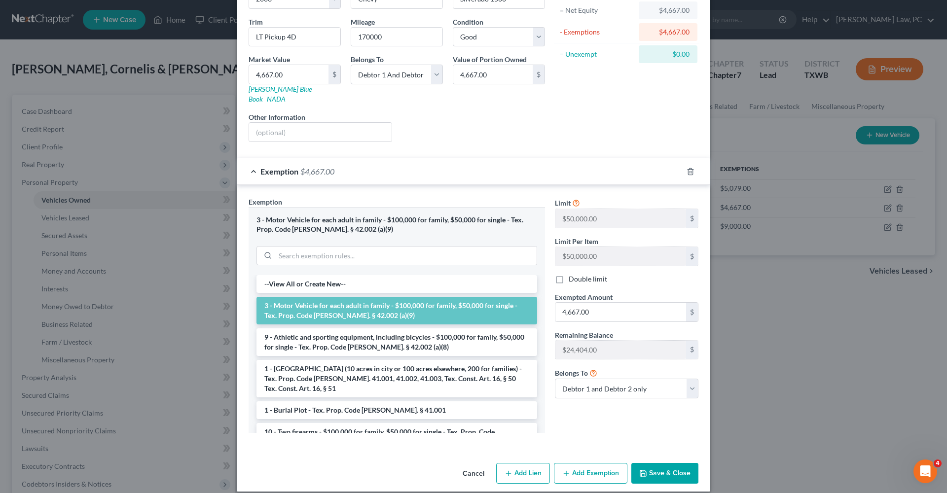
scroll to position [104, 0]
click at [687, 464] on button "Save & Close" at bounding box center [664, 474] width 67 height 21
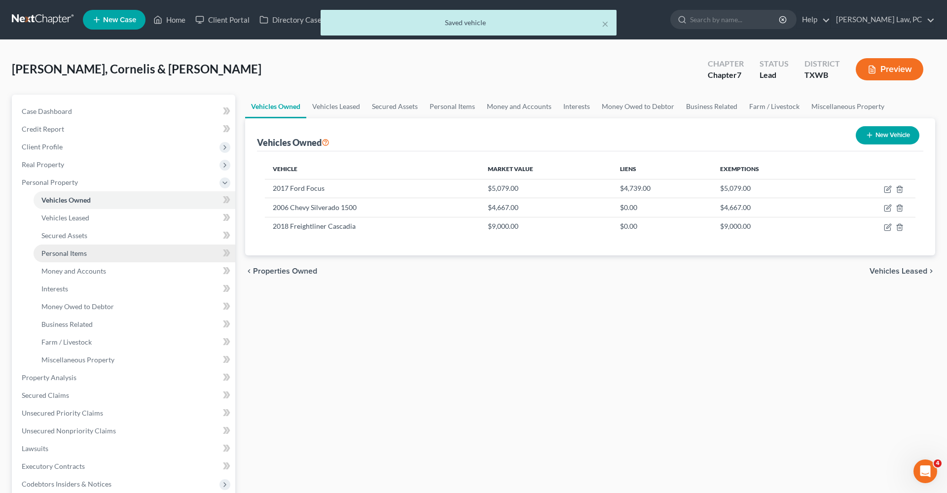
click at [60, 251] on span "Personal Items" at bounding box center [63, 253] width 45 height 8
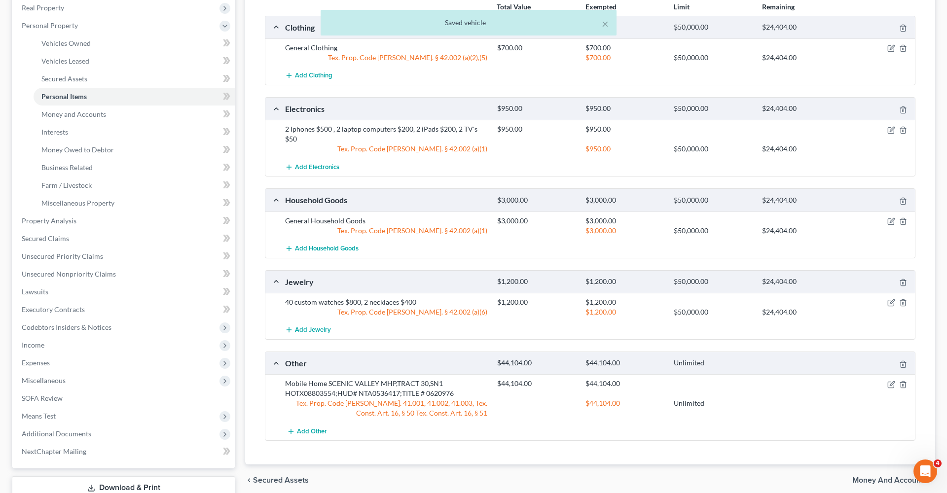
scroll to position [171, 0]
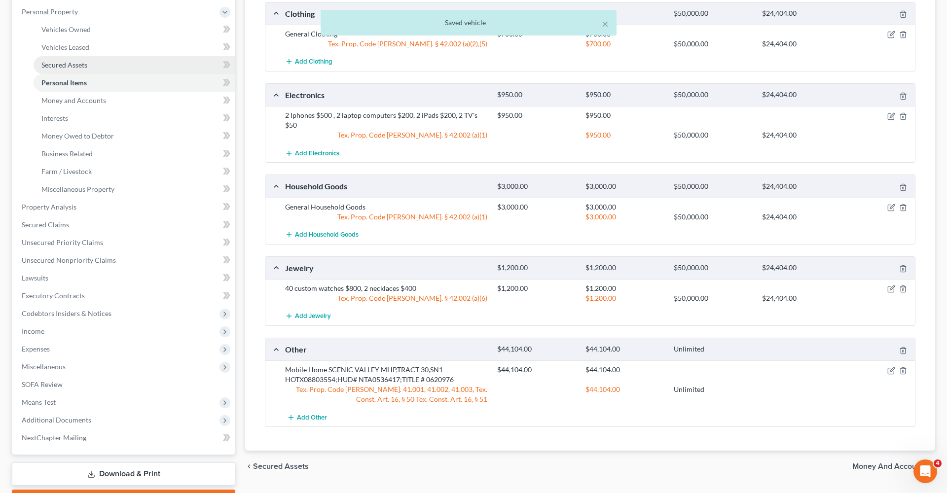
click at [65, 67] on span "Secured Assets" at bounding box center [64, 65] width 46 height 8
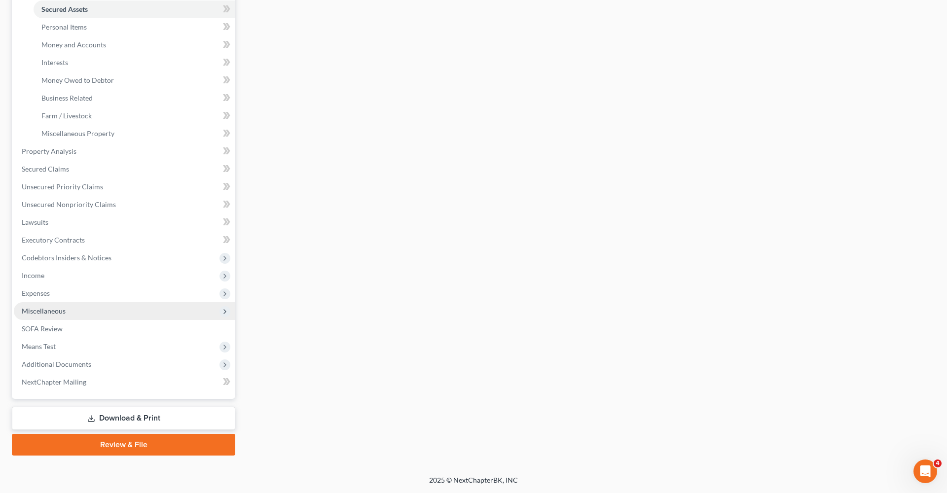
click at [122, 445] on link "Review & File" at bounding box center [123, 445] width 223 height 22
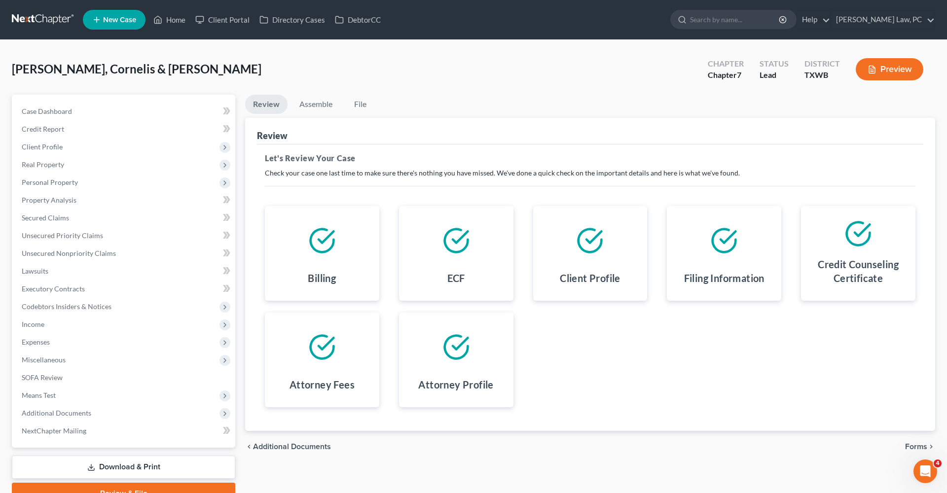
click at [915, 448] on span "Forms" at bounding box center [916, 447] width 22 height 8
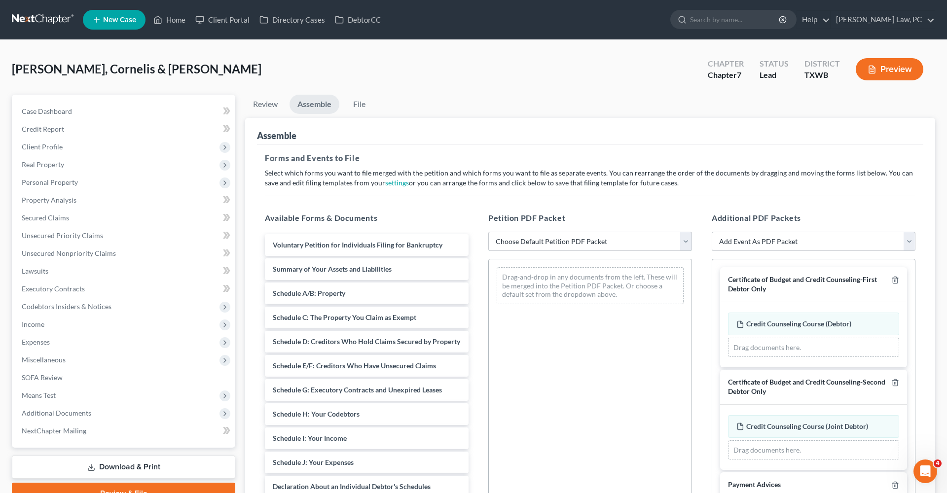
select select "2"
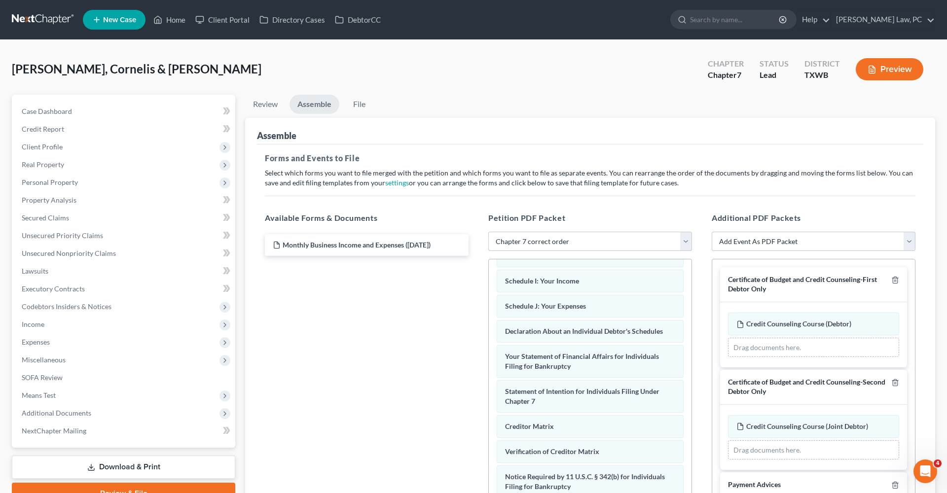
scroll to position [210, 0]
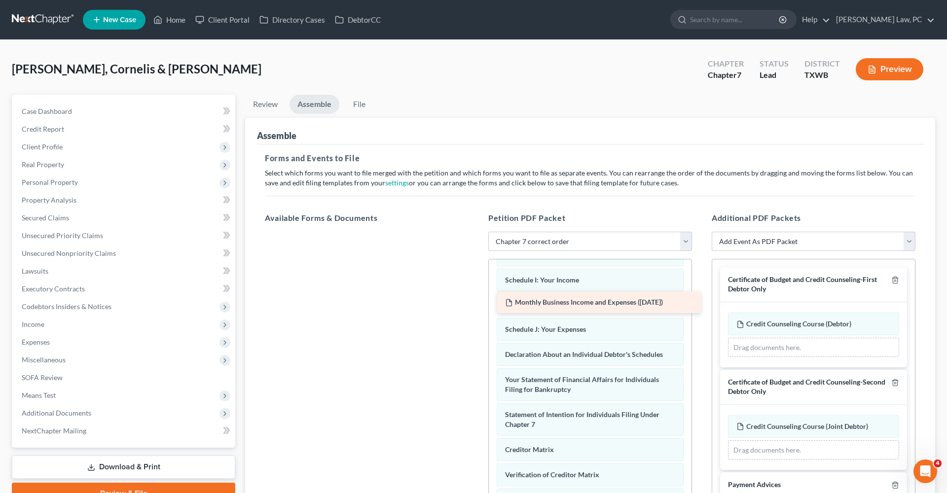
drag, startPoint x: 364, startPoint y: 238, endPoint x: 596, endPoint y: 296, distance: 239.0
click at [477, 232] on div "Monthly Business Income and Expenses (09/11/2025) Monthly Business Income and E…" at bounding box center [367, 232] width 220 height 0
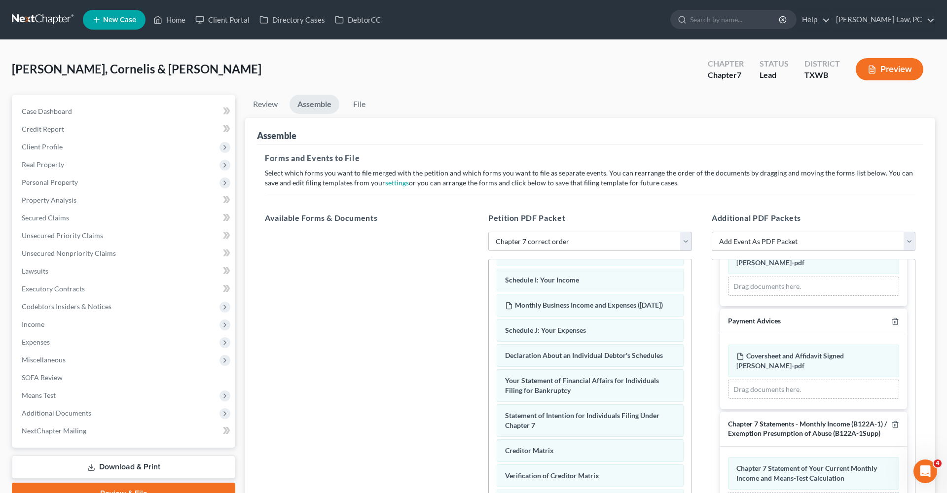
scroll to position [263, 0]
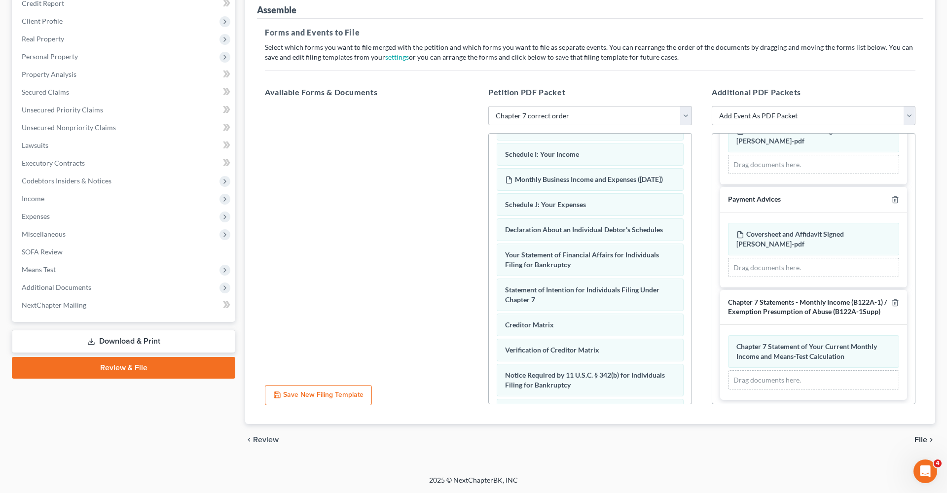
click at [923, 441] on span "File" at bounding box center [921, 440] width 13 height 8
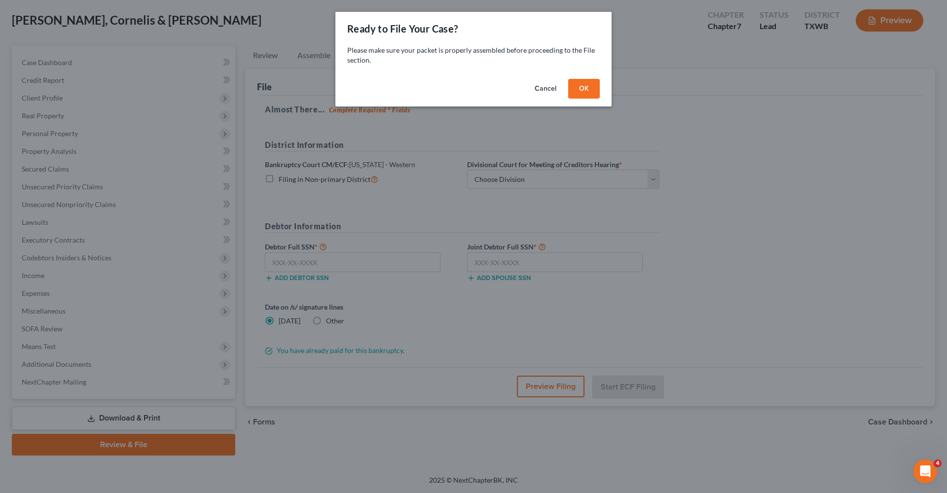
click at [579, 82] on button "OK" at bounding box center [584, 89] width 32 height 20
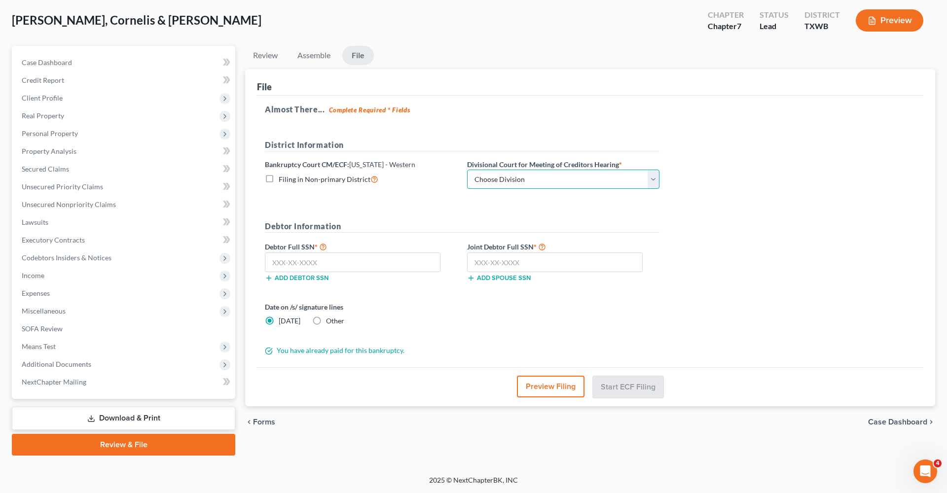
select select "3"
click at [302, 266] on input "text" at bounding box center [353, 263] width 176 height 20
click at [44, 101] on span "Client Profile" at bounding box center [42, 98] width 41 height 8
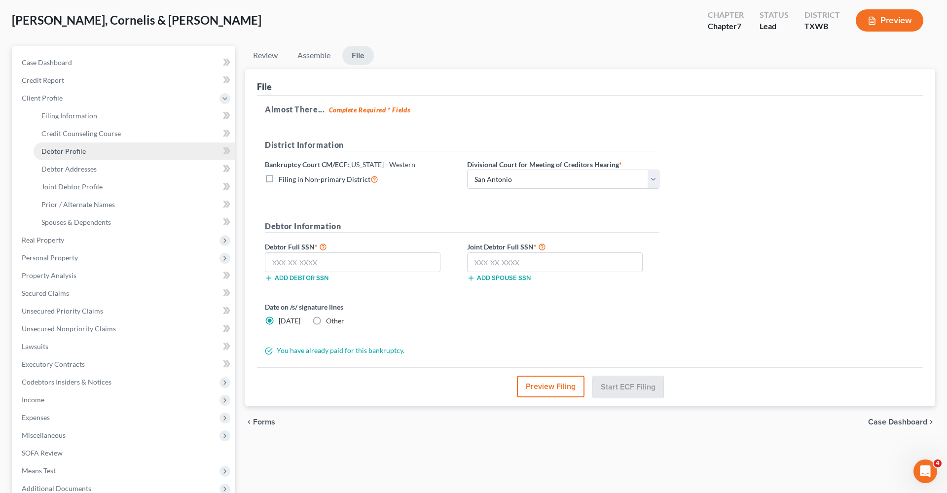
click at [74, 149] on span "Debtor Profile" at bounding box center [63, 151] width 44 height 8
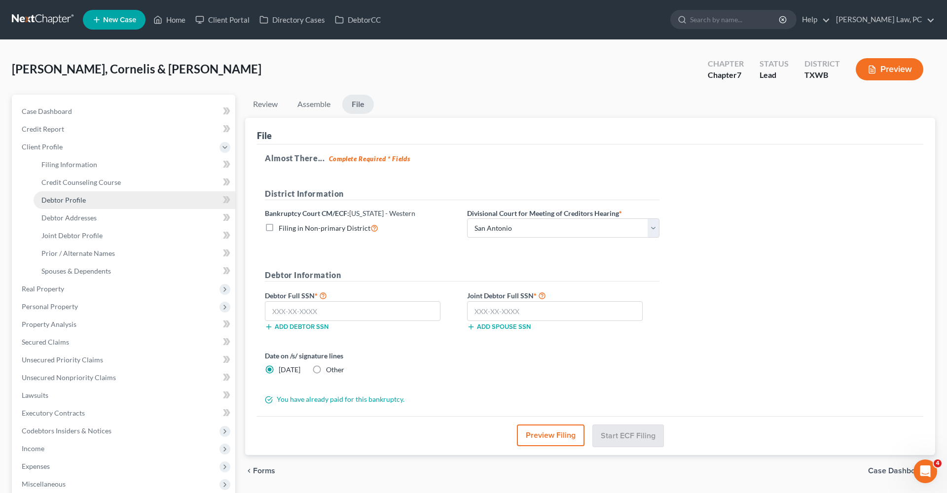
select select "1"
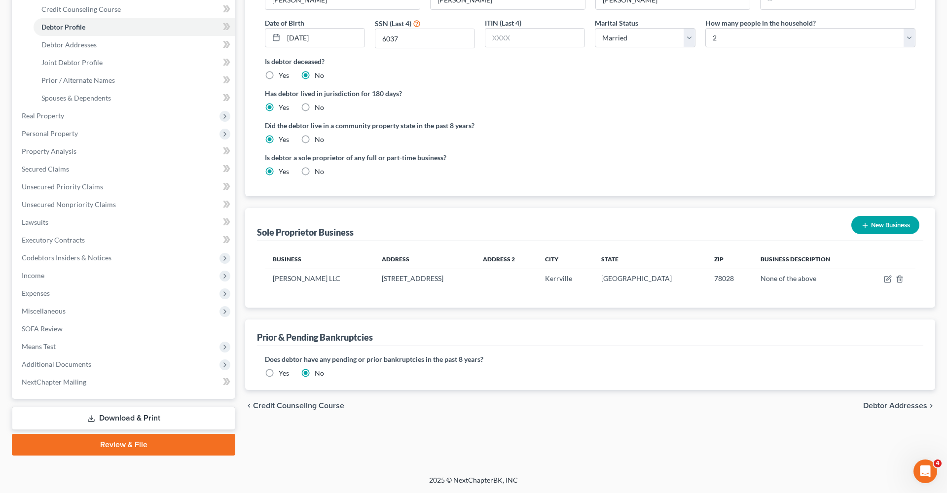
click at [136, 442] on link "Review & File" at bounding box center [123, 445] width 223 height 22
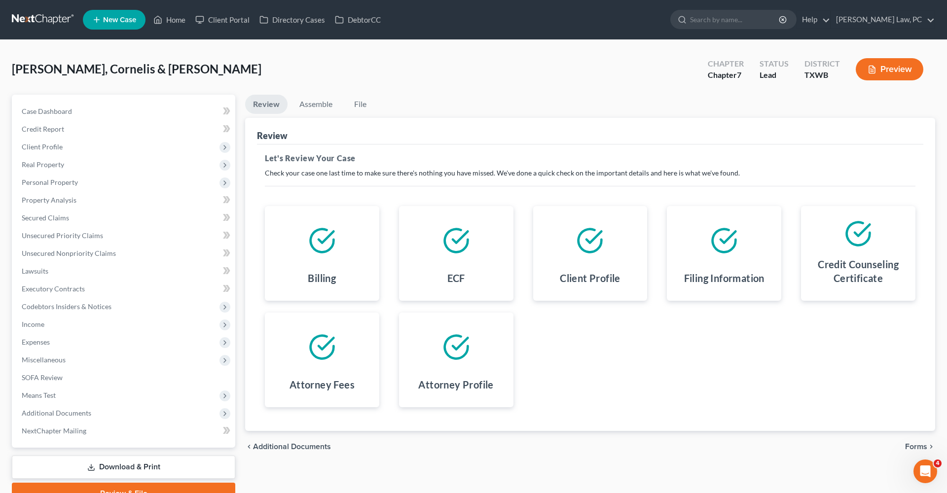
click at [925, 447] on span "Forms" at bounding box center [916, 447] width 22 height 8
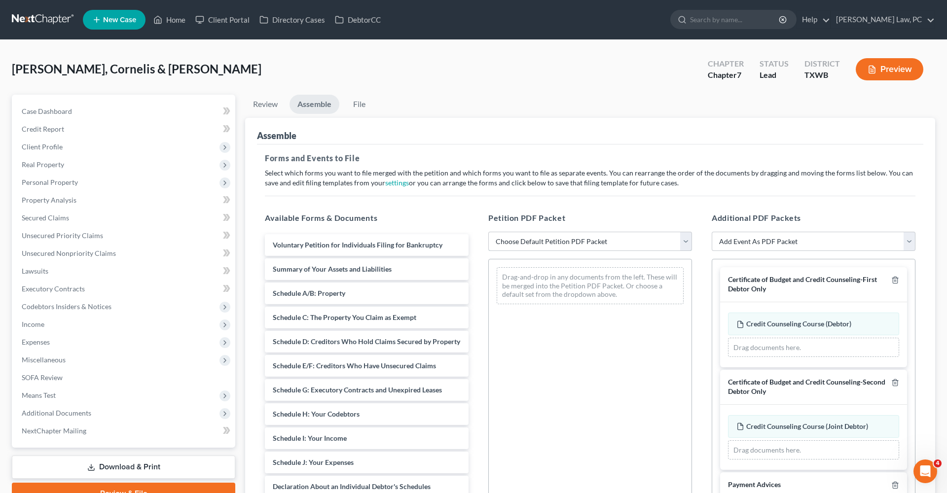
select select "2"
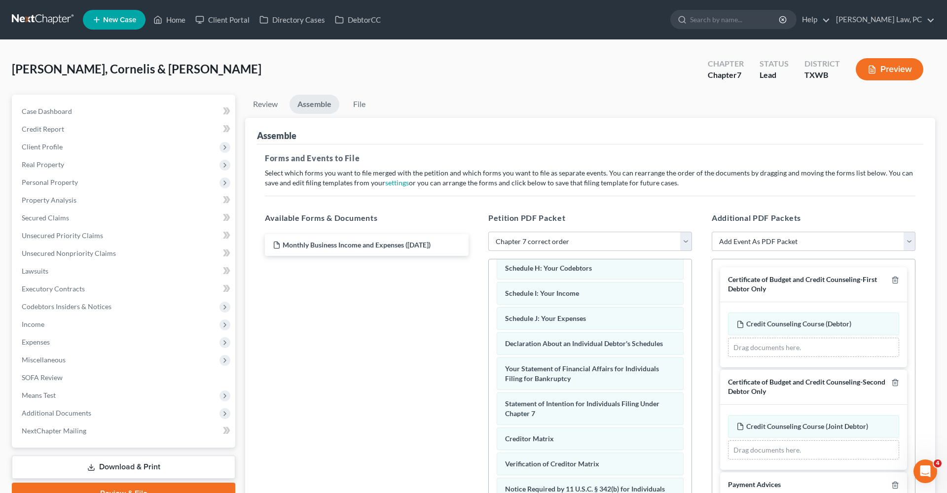
scroll to position [197, 0]
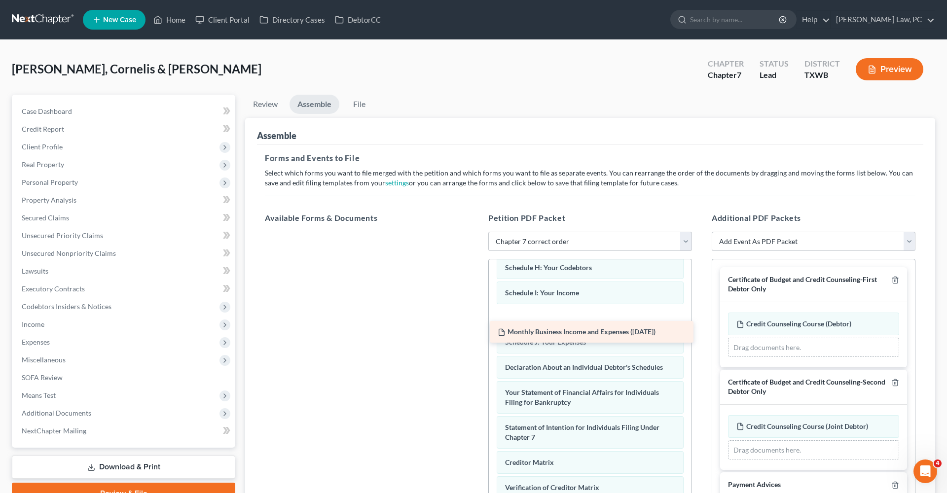
drag, startPoint x: 394, startPoint y: 238, endPoint x: 618, endPoint y: 324, distance: 240.3
click at [477, 232] on div "Monthly Business Income and Expenses (09/11/2025) Monthly Business Income and E…" at bounding box center [367, 232] width 220 height 0
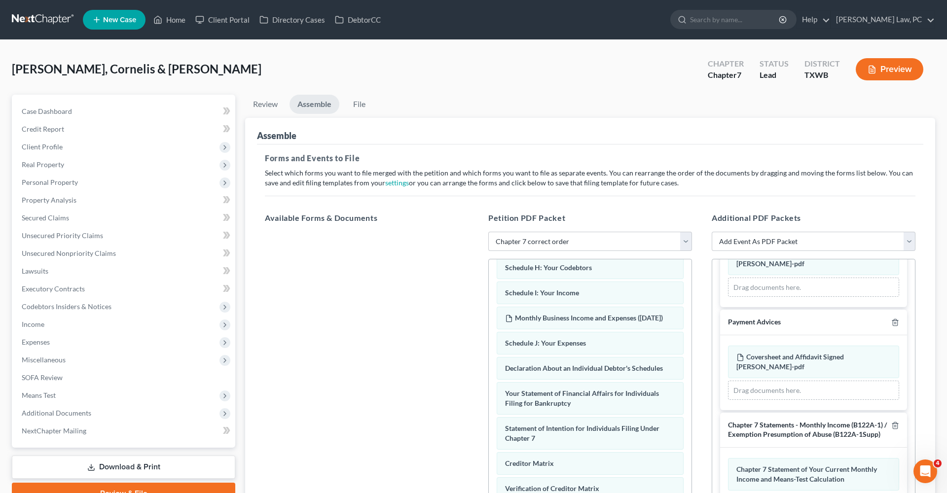
scroll to position [263, 0]
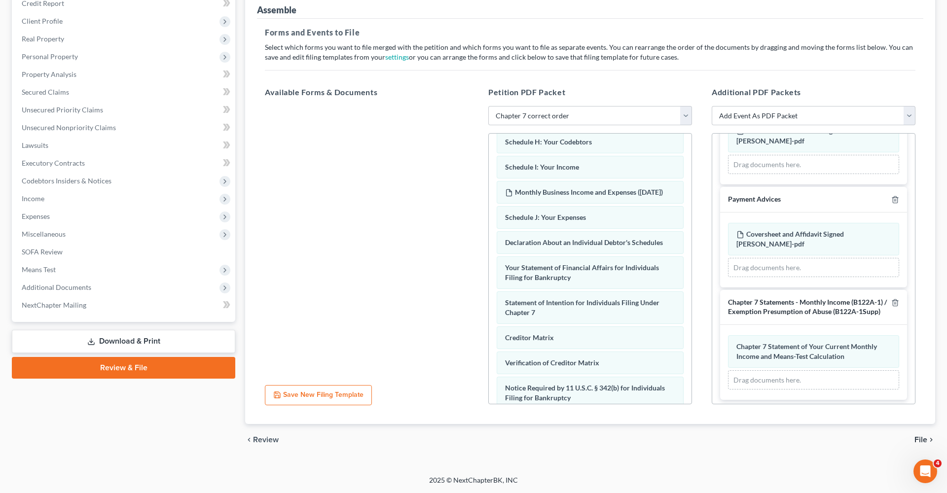
click at [925, 442] on span "File" at bounding box center [921, 440] width 13 height 8
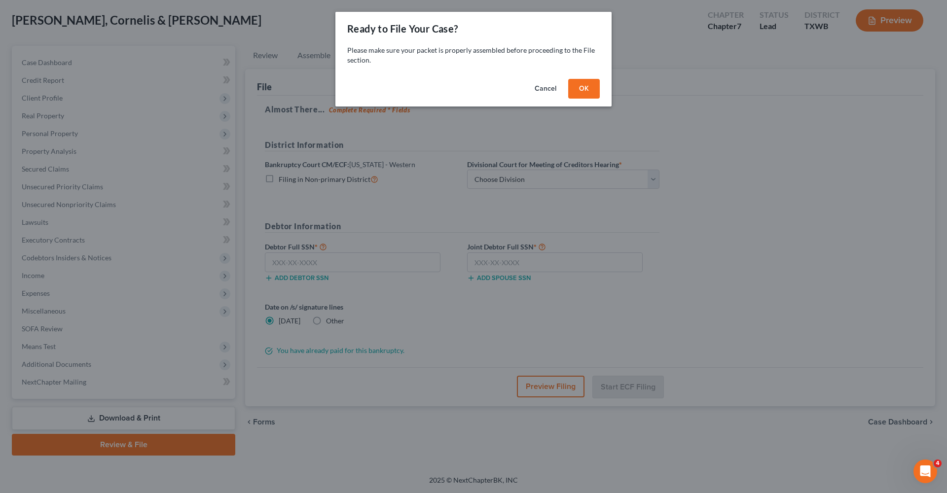
scroll to position [49, 0]
click at [580, 86] on button "OK" at bounding box center [584, 89] width 32 height 20
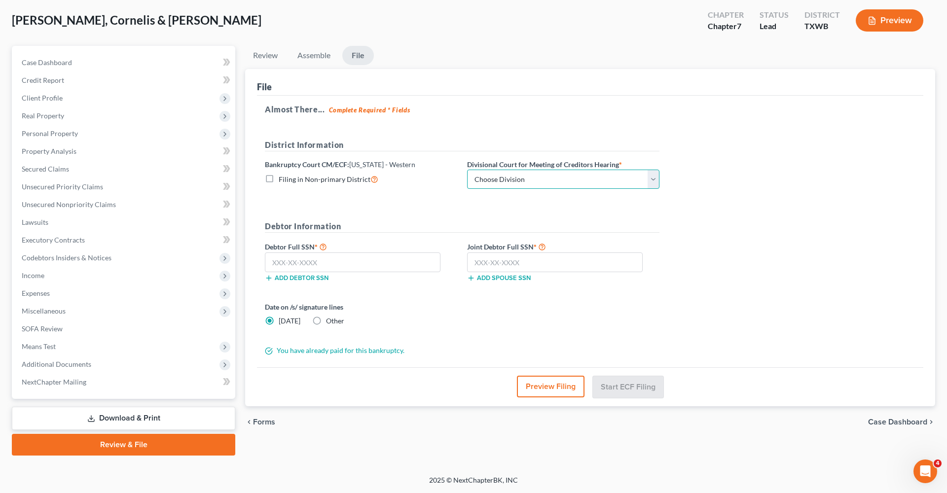
select select "3"
click at [308, 263] on input "text" at bounding box center [353, 263] width 176 height 20
type input "453-77-6037"
click at [509, 259] on input "text" at bounding box center [555, 263] width 176 height 20
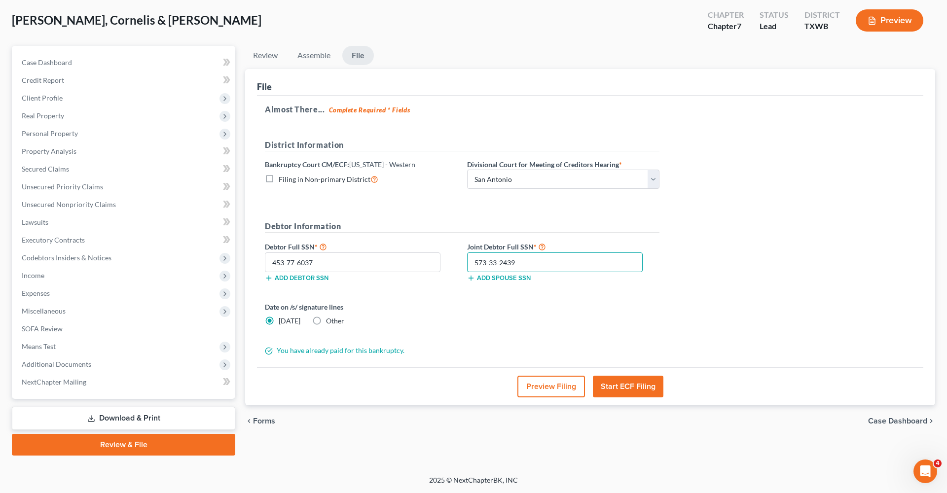
type input "573-33-2439"
click at [326, 320] on label "Other" at bounding box center [335, 321] width 18 height 10
click at [330, 320] on input "Other" at bounding box center [333, 319] width 6 height 6
radio input "true"
radio input "false"
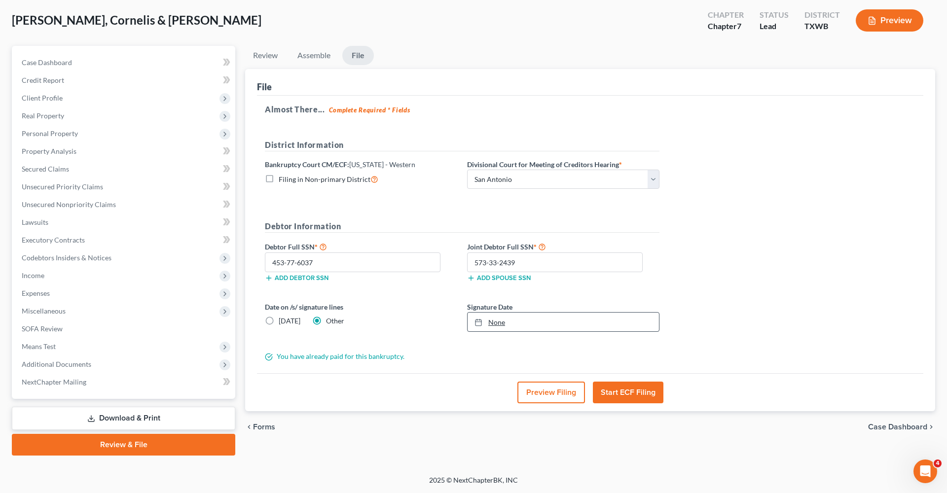
click at [515, 322] on link "None" at bounding box center [563, 322] width 191 height 19
click at [632, 390] on button "Start ECF Filing" at bounding box center [628, 393] width 71 height 22
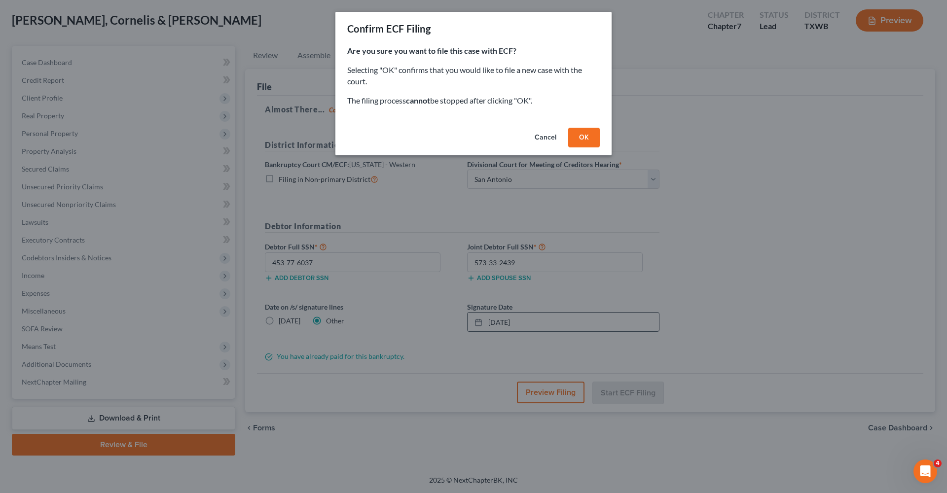
click at [588, 138] on button "OK" at bounding box center [584, 138] width 32 height 20
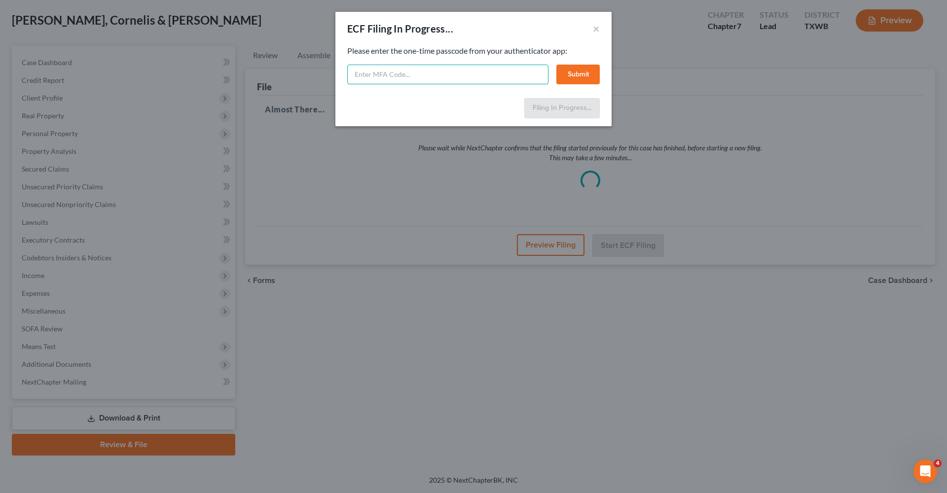
click at [440, 71] on input "text" at bounding box center [447, 75] width 201 height 20
type input "418097"
click at [594, 73] on button "Submit" at bounding box center [578, 75] width 43 height 20
